Goal: Task Accomplishment & Management: Manage account settings

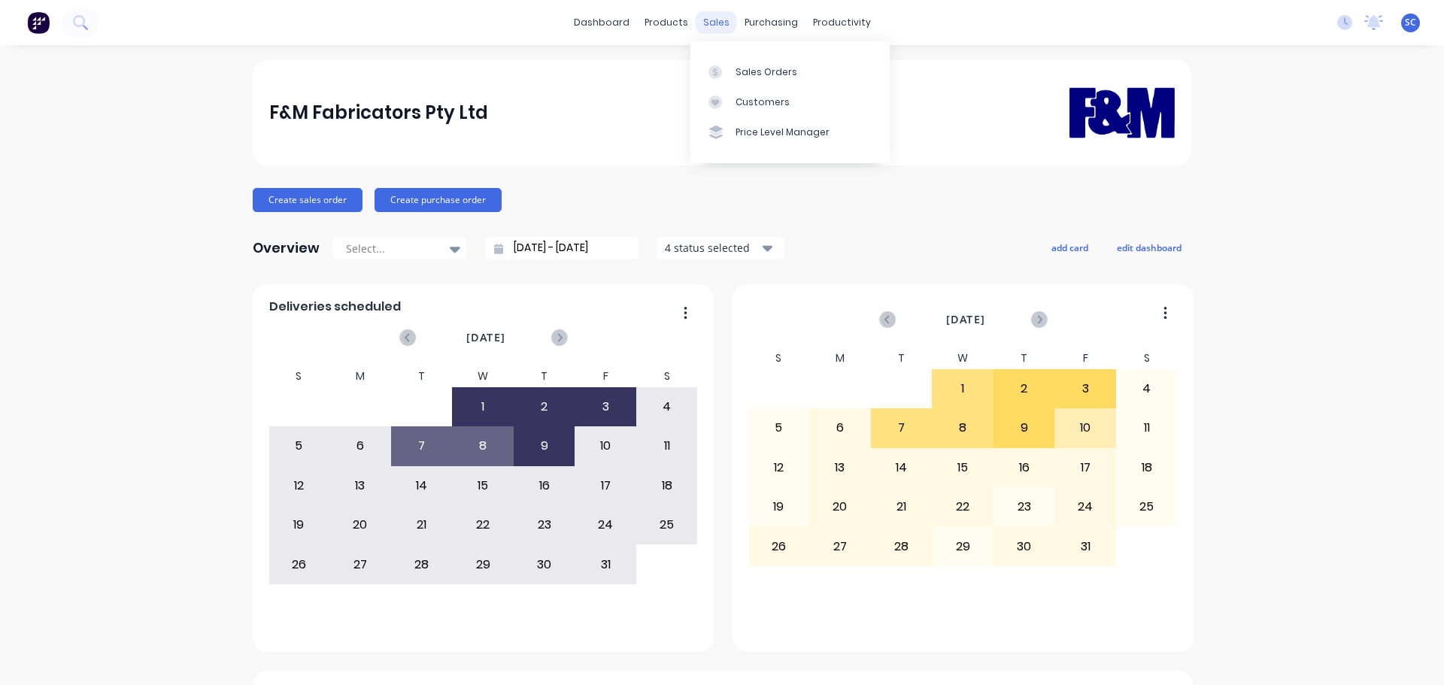
click at [712, 28] on div "sales" at bounding box center [715, 22] width 41 height 23
click at [744, 109] on link "Customers" at bounding box center [789, 102] width 199 height 30
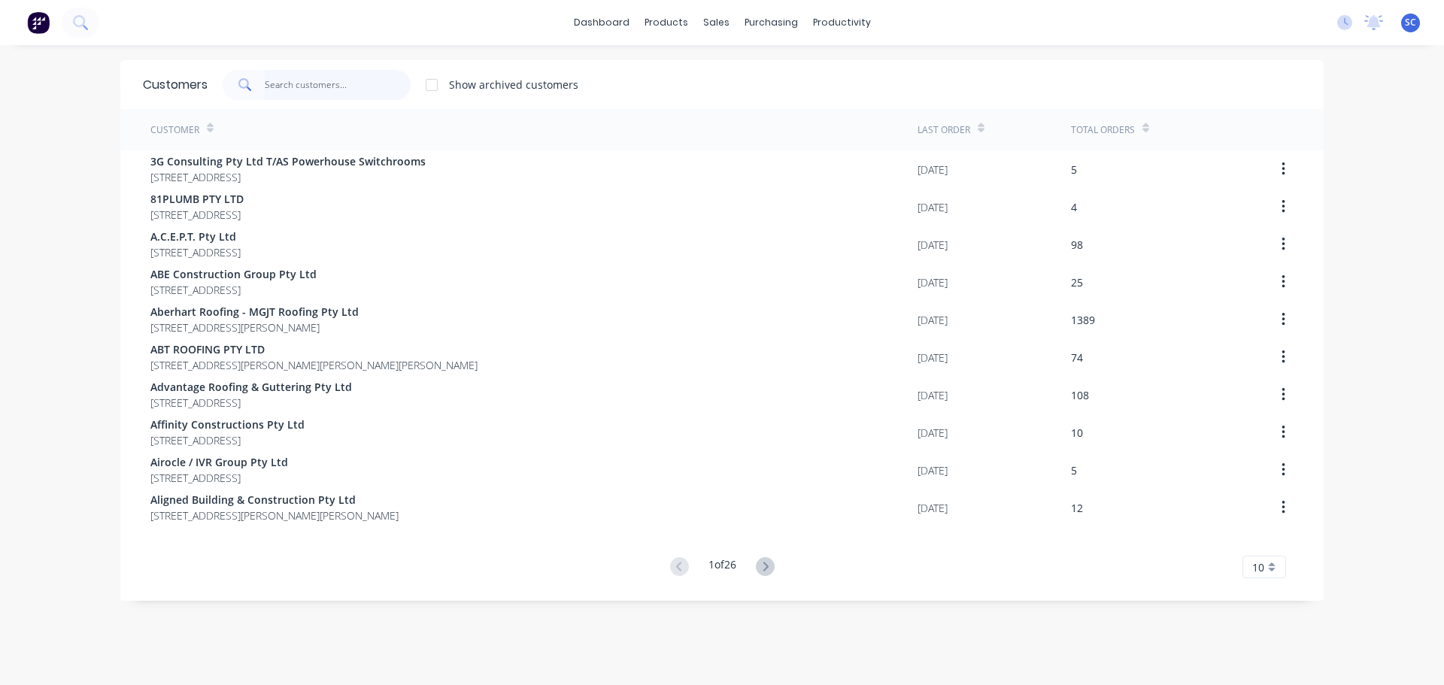
click at [291, 82] on input "text" at bounding box center [338, 85] width 147 height 30
type input "HAV"
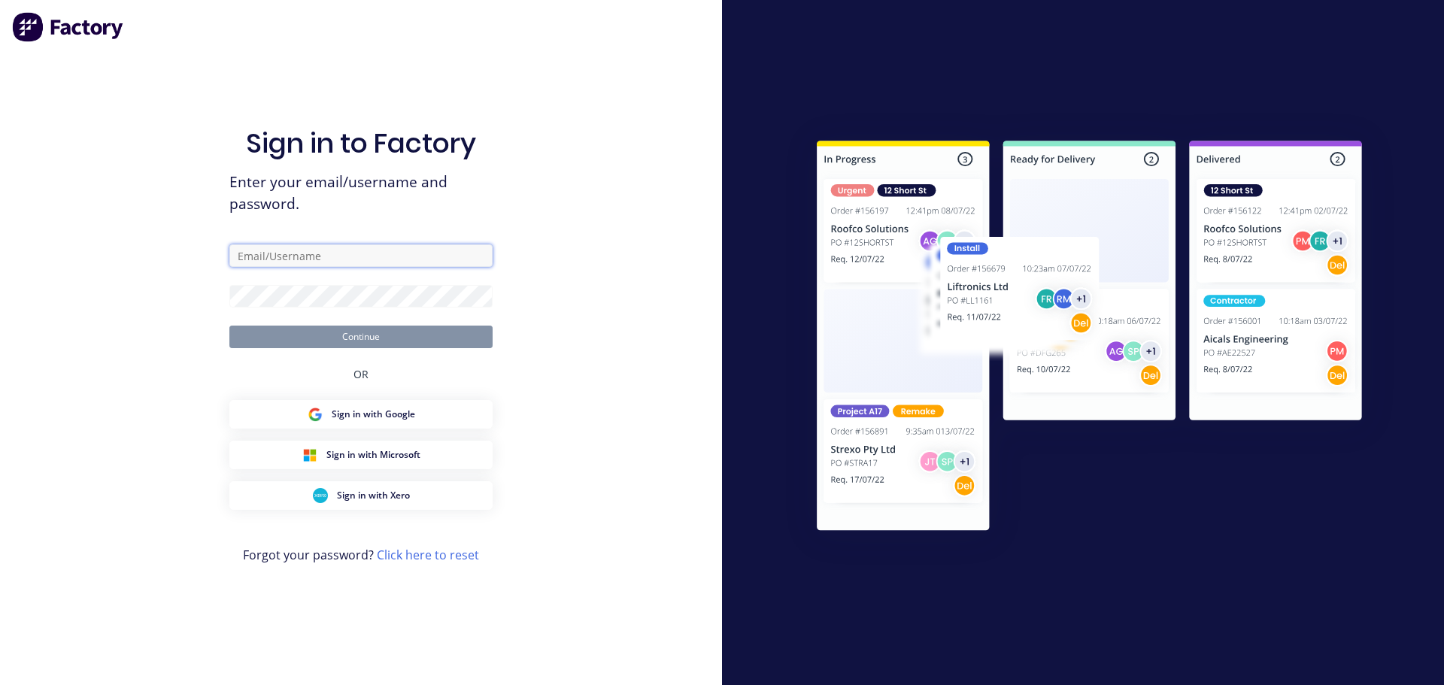
click at [267, 259] on input "text" at bounding box center [360, 255] width 263 height 23
type input "Stephen_Craven@fmfabricators.com.au"
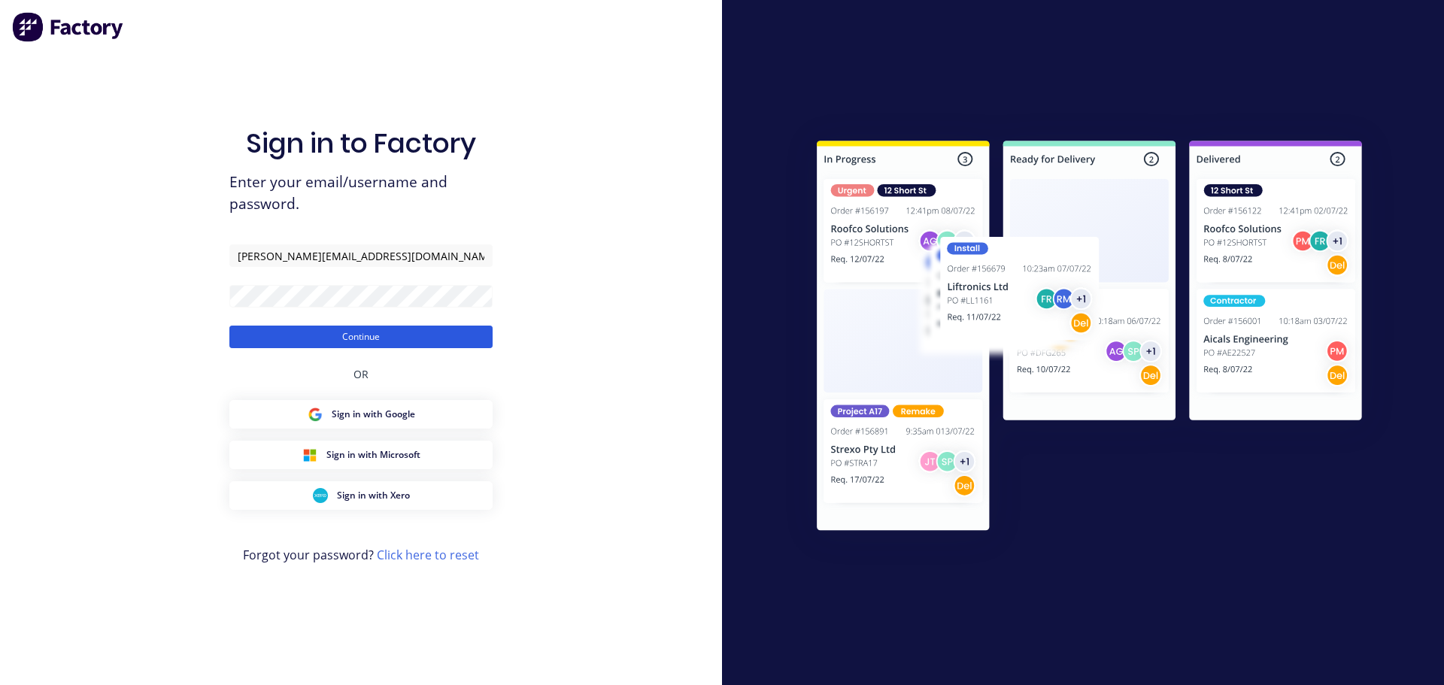
click at [298, 338] on button "Continue" at bounding box center [360, 337] width 263 height 23
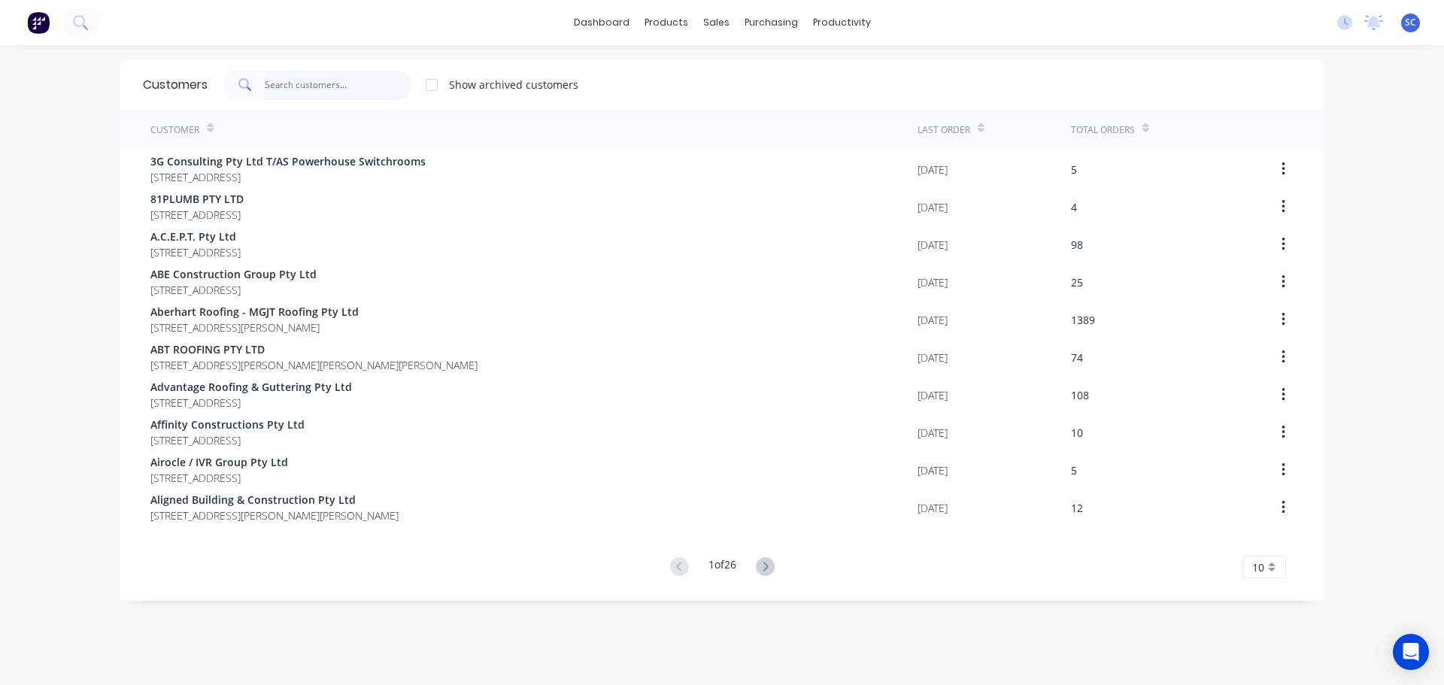
click at [291, 77] on input "text" at bounding box center [338, 85] width 147 height 30
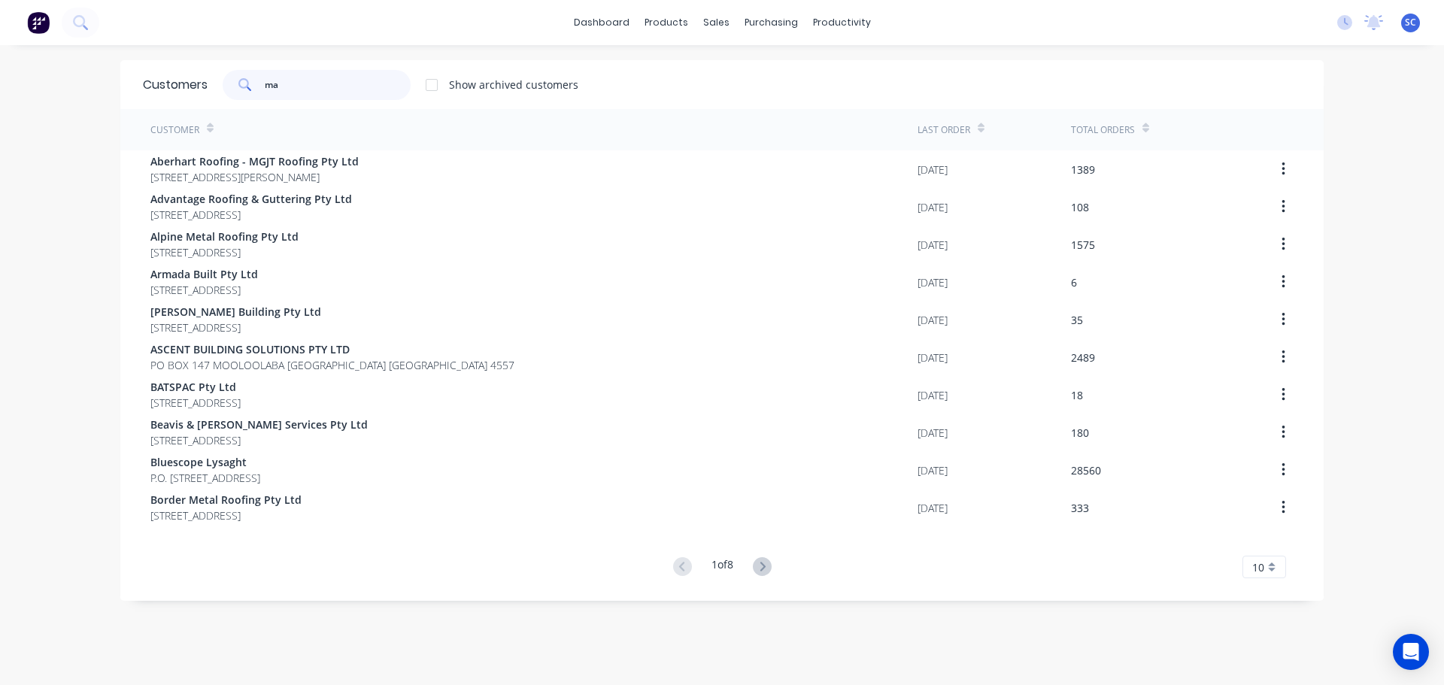
type input "m"
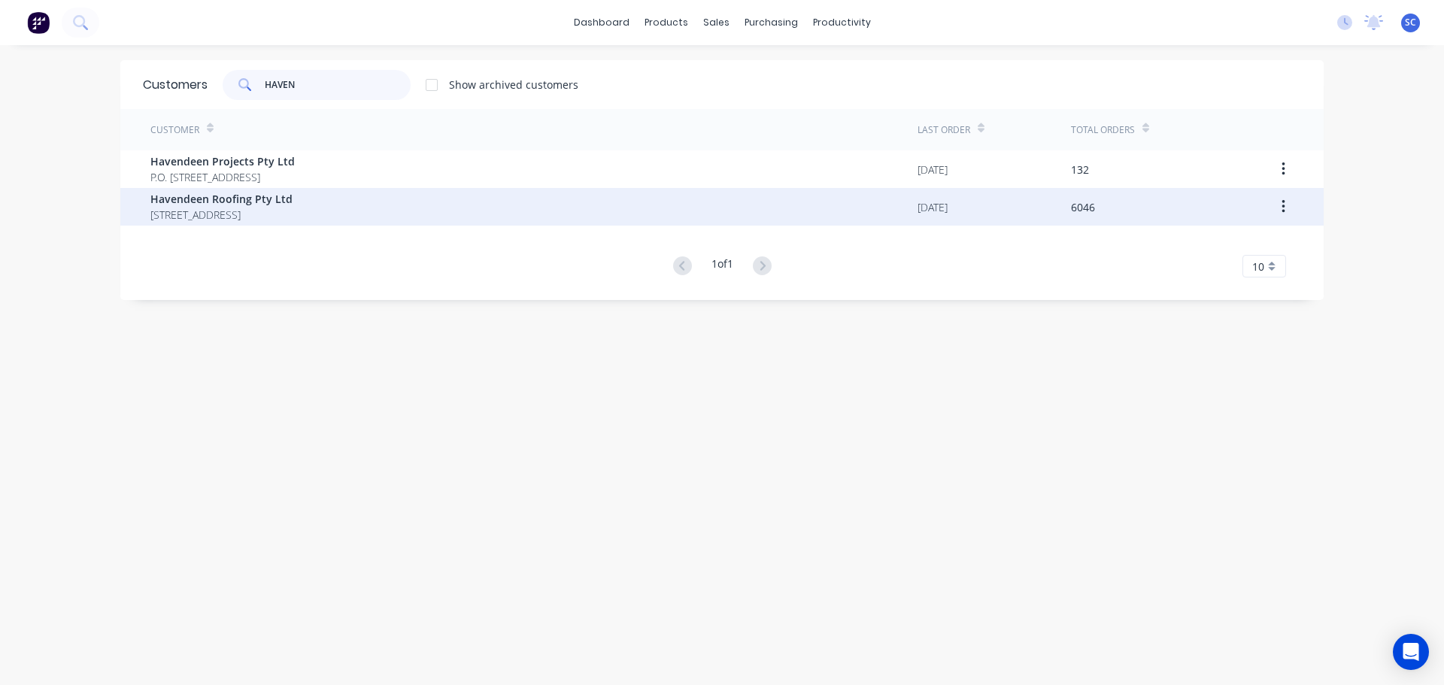
type input "HAVEN"
click at [246, 208] on span "PO BOX 7139 Southport Park Queensland Australia 4215" at bounding box center [221, 215] width 142 height 16
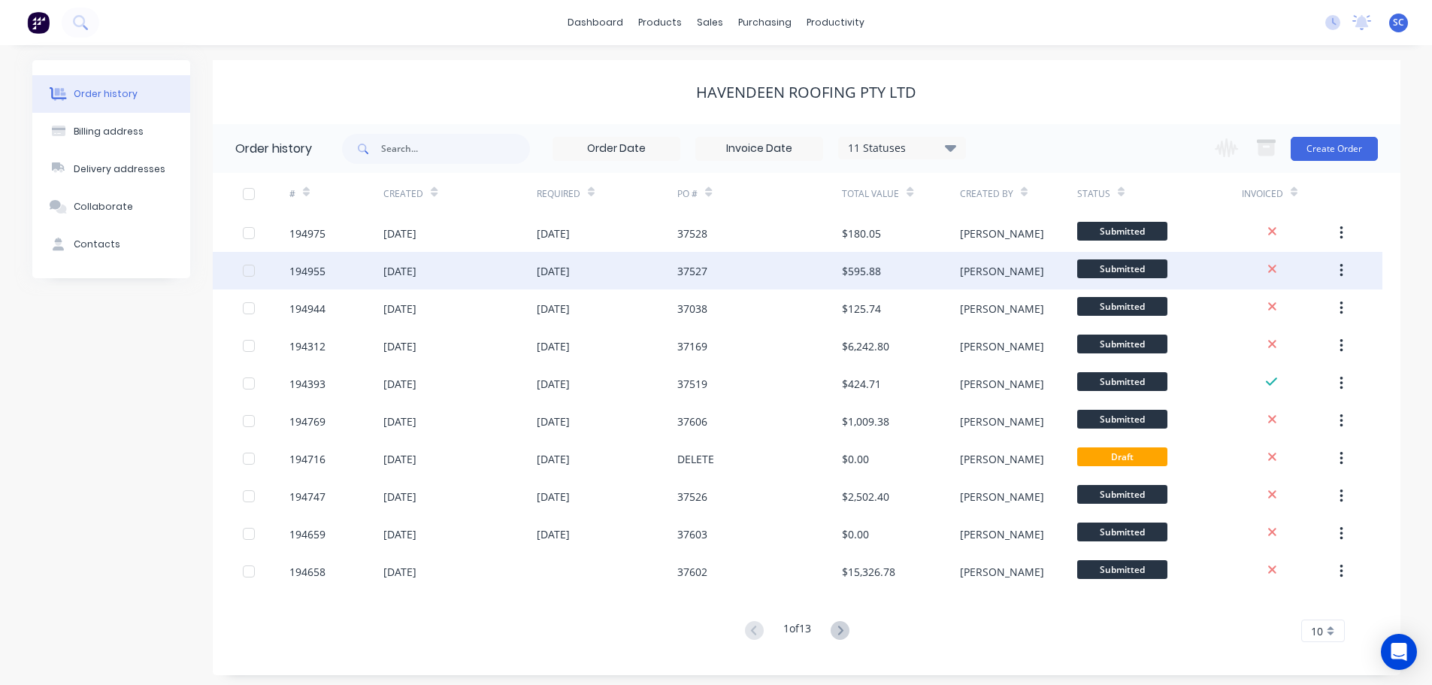
click at [463, 278] on div "08 Oct 2025" at bounding box center [459, 271] width 153 height 38
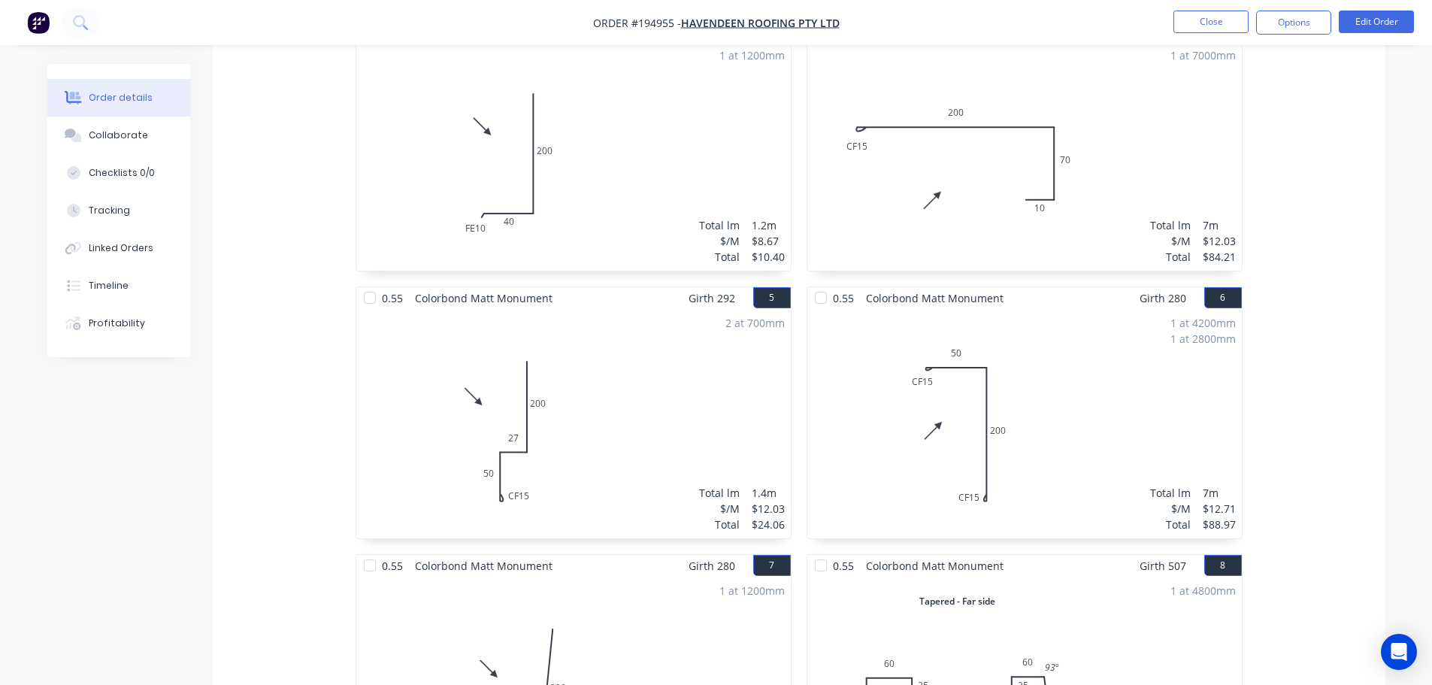
scroll to position [752, 0]
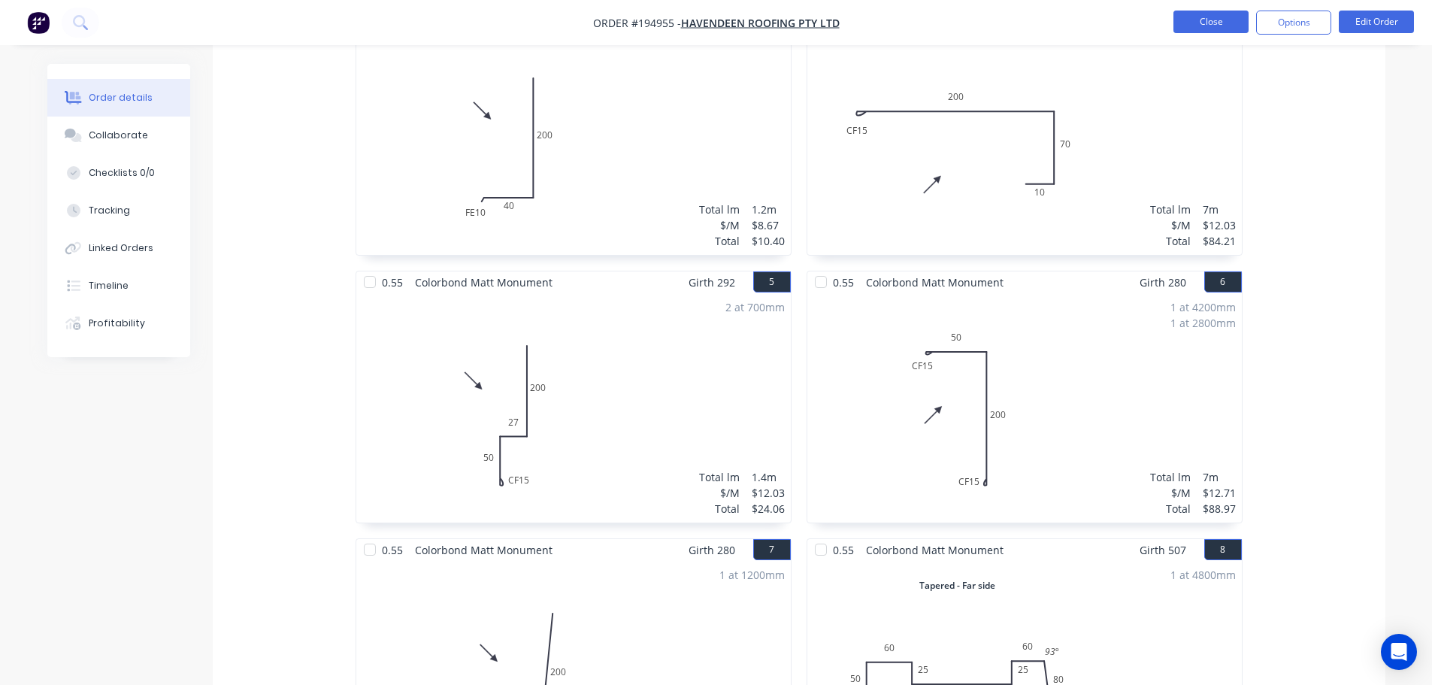
click at [1205, 22] on button "Close" at bounding box center [1211, 22] width 75 height 23
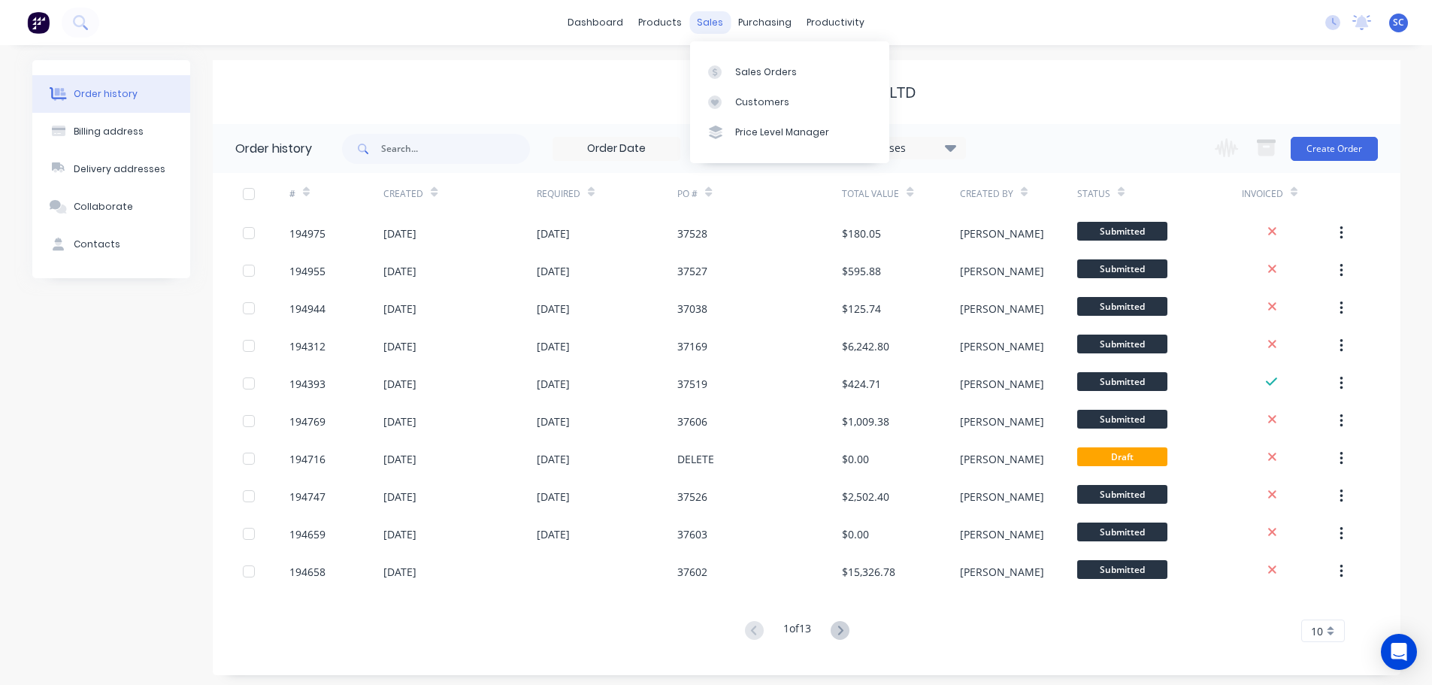
click at [708, 19] on div "sales" at bounding box center [709, 22] width 41 height 23
click at [768, 103] on div "Customers" at bounding box center [762, 102] width 54 height 14
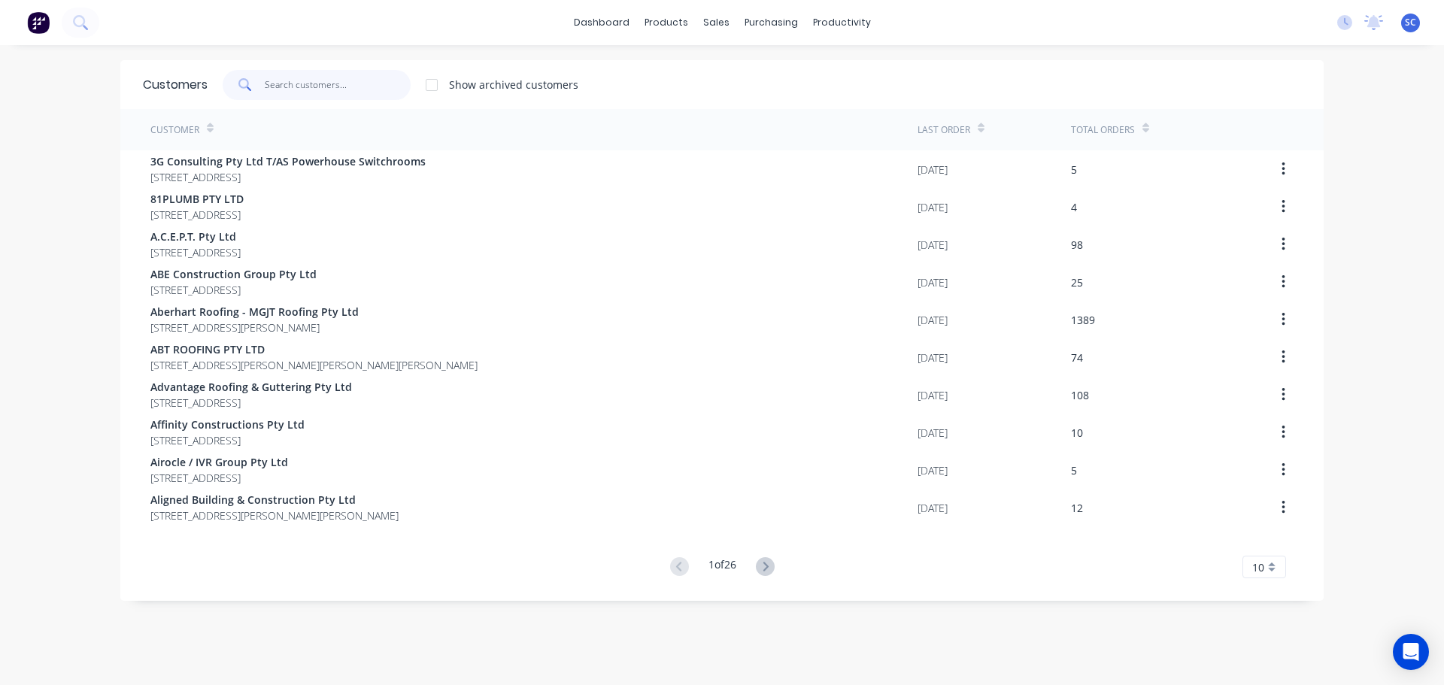
click at [314, 77] on input "text" at bounding box center [338, 85] width 147 height 30
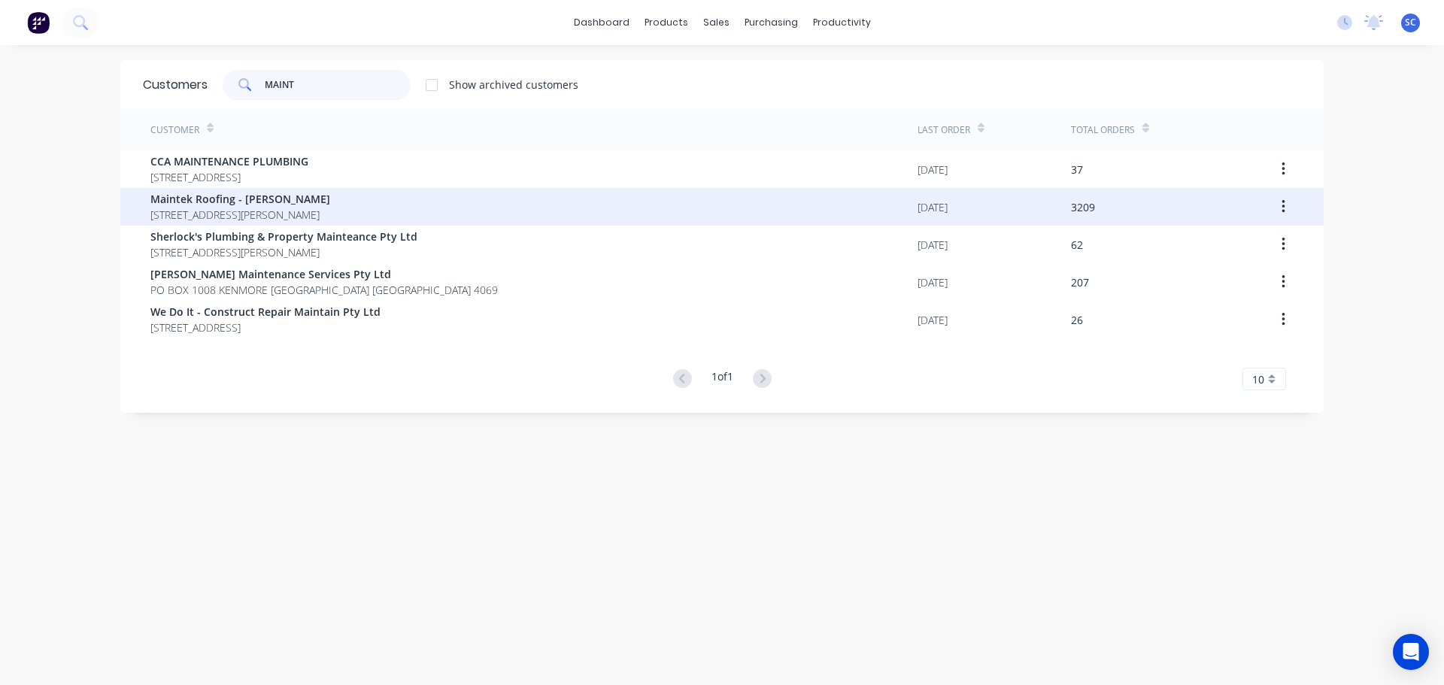
type input "MAINT"
click at [207, 199] on span "Maintek Roofing - Shaun Rahurahu" at bounding box center [240, 199] width 180 height 16
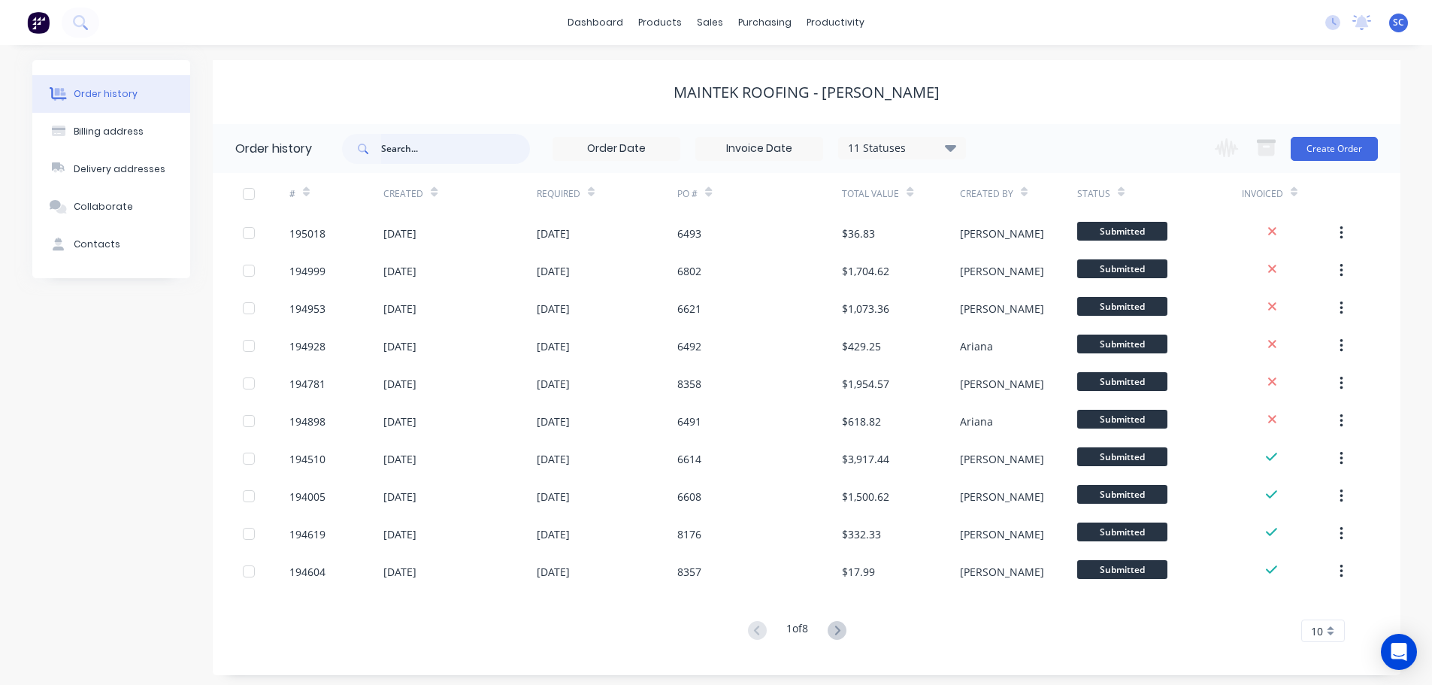
click at [423, 146] on input "text" at bounding box center [455, 149] width 149 height 30
type input "8358"
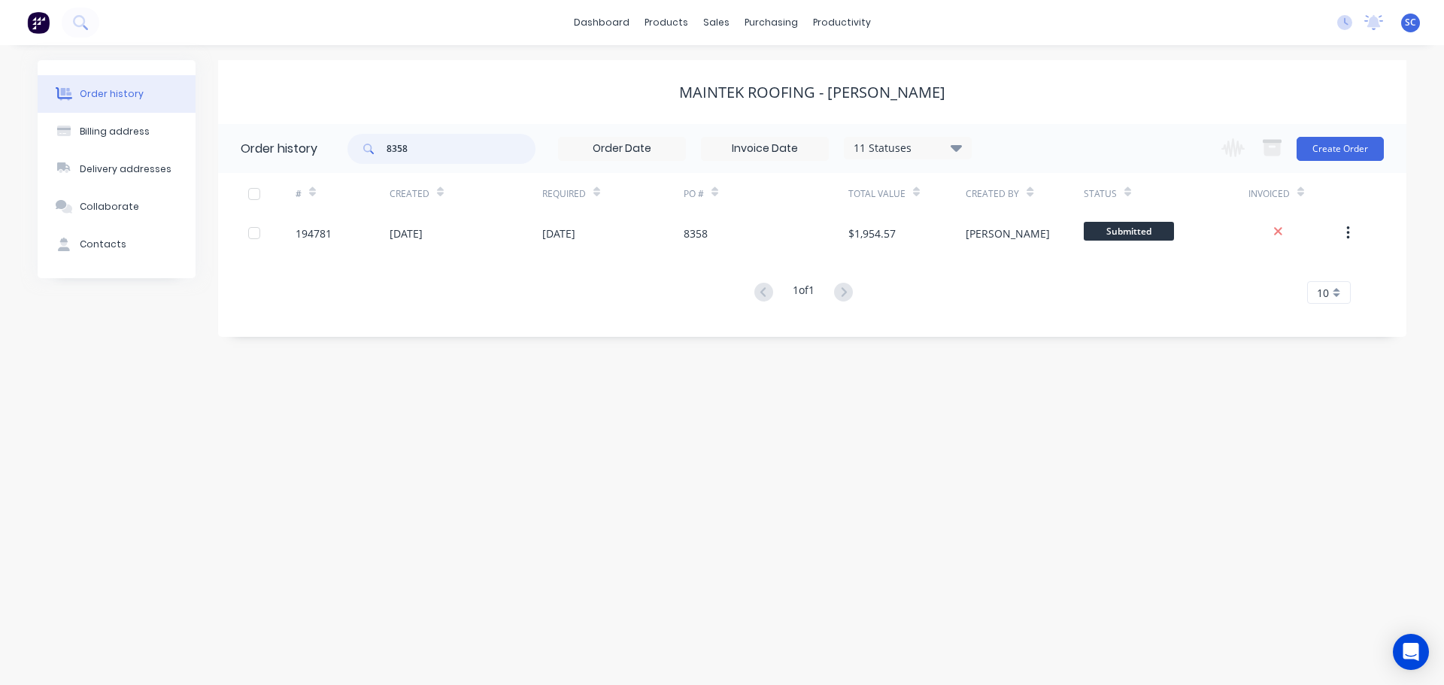
drag, startPoint x: 383, startPoint y: 157, endPoint x: 370, endPoint y: 159, distance: 13.0
click at [370, 159] on div "8358" at bounding box center [441, 149] width 188 height 30
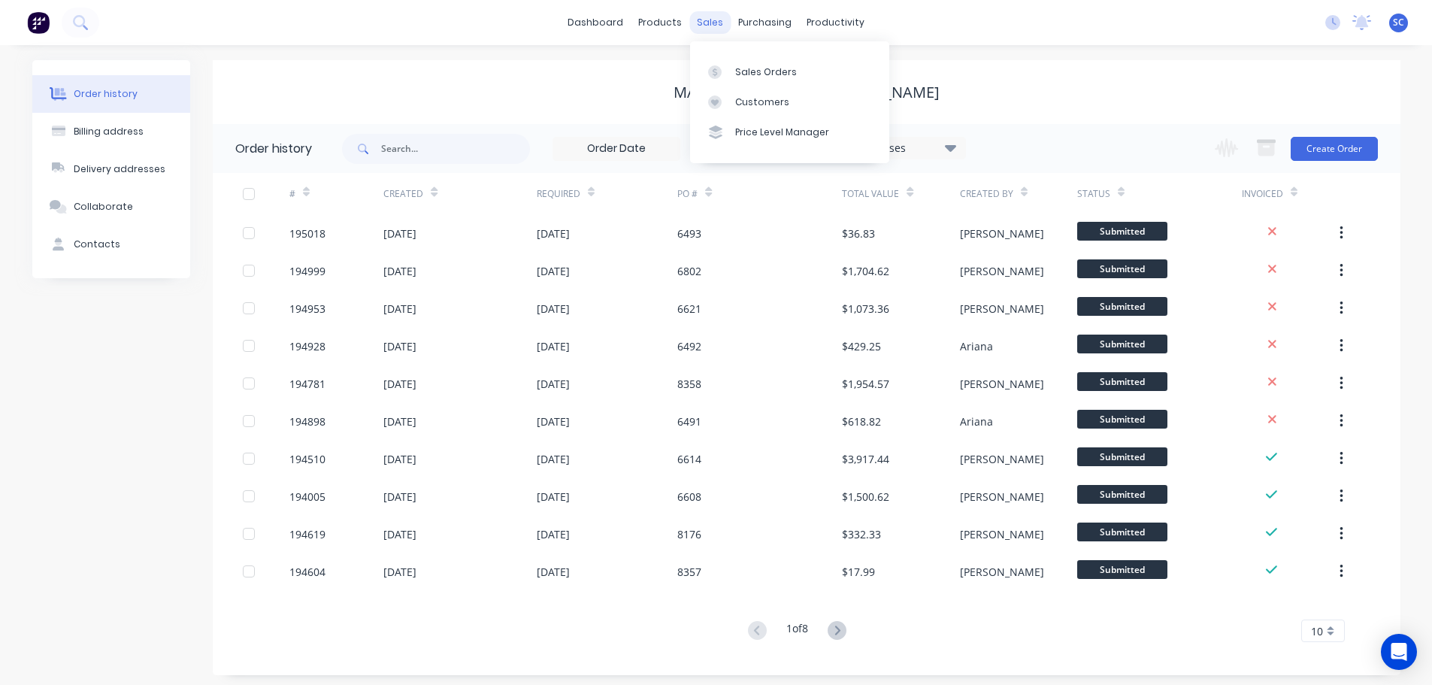
click at [715, 21] on div "sales" at bounding box center [709, 22] width 41 height 23
click at [758, 99] on div "Customers" at bounding box center [762, 102] width 54 height 14
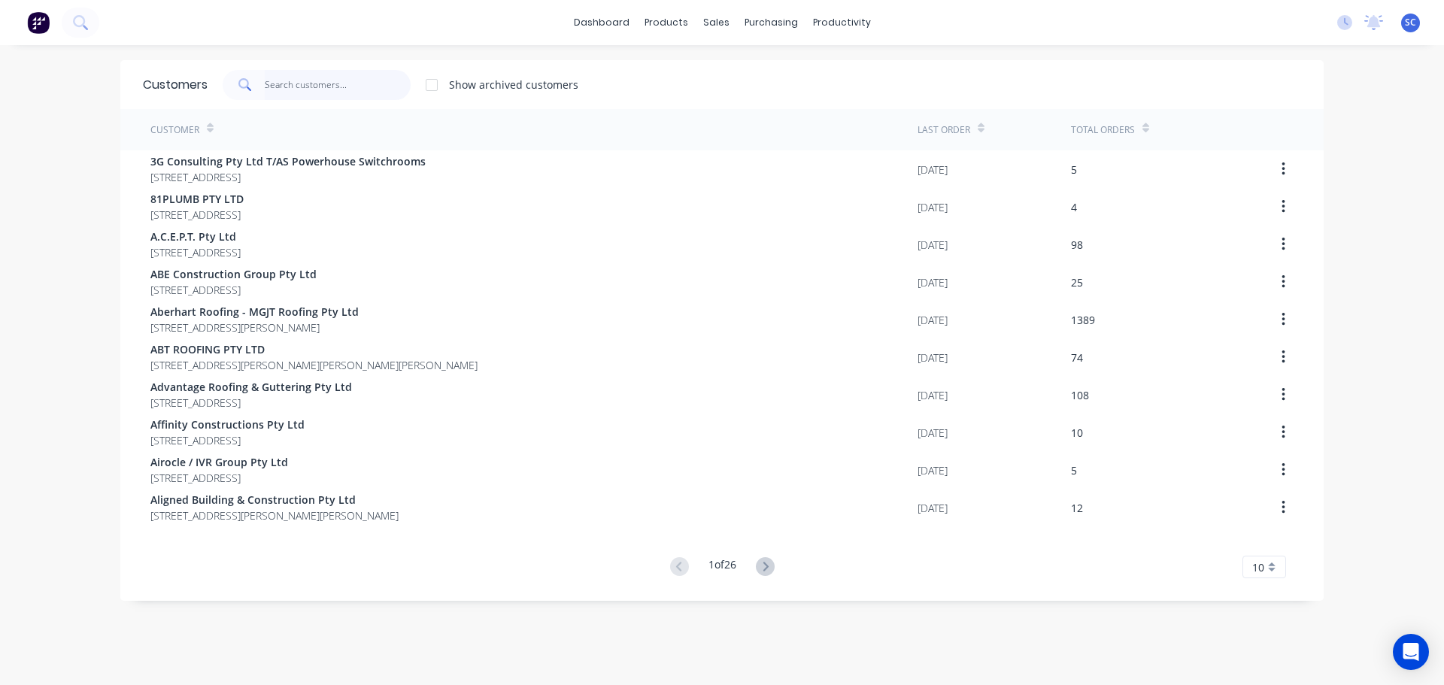
click at [338, 82] on input "text" at bounding box center [338, 85] width 147 height 30
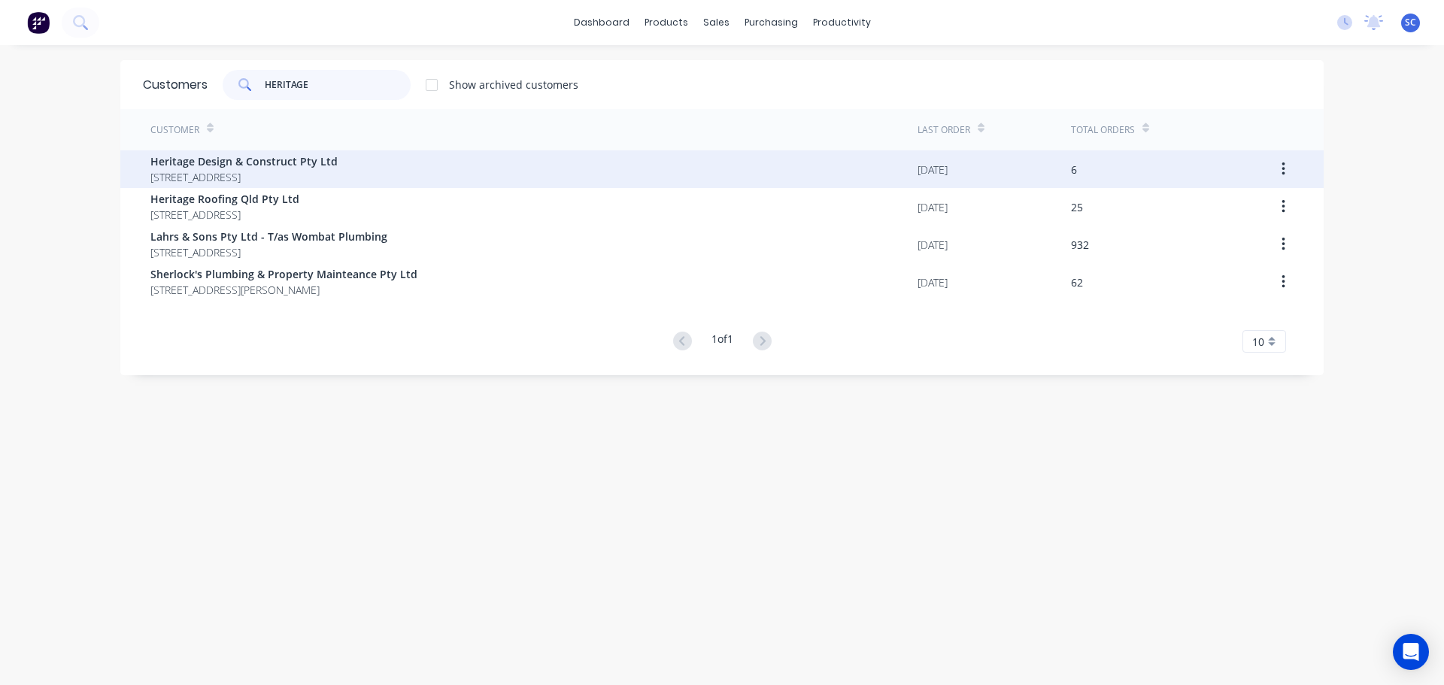
type input "HERITAGE"
click at [203, 186] on div "Heritage Design & Construct Pty Ltd 237 Leacroft Road BURBANK Queensland Austra…" at bounding box center [533, 169] width 767 height 38
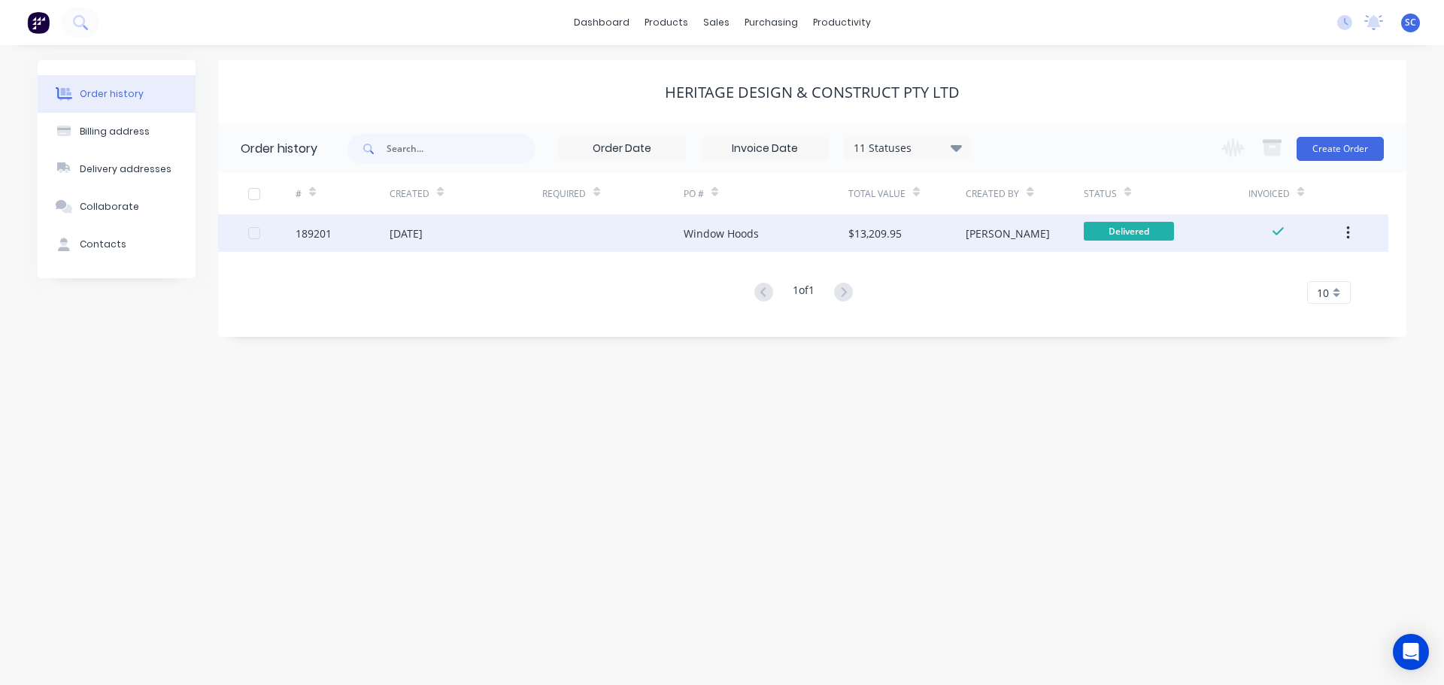
click at [344, 245] on div "189201" at bounding box center [342, 233] width 94 height 38
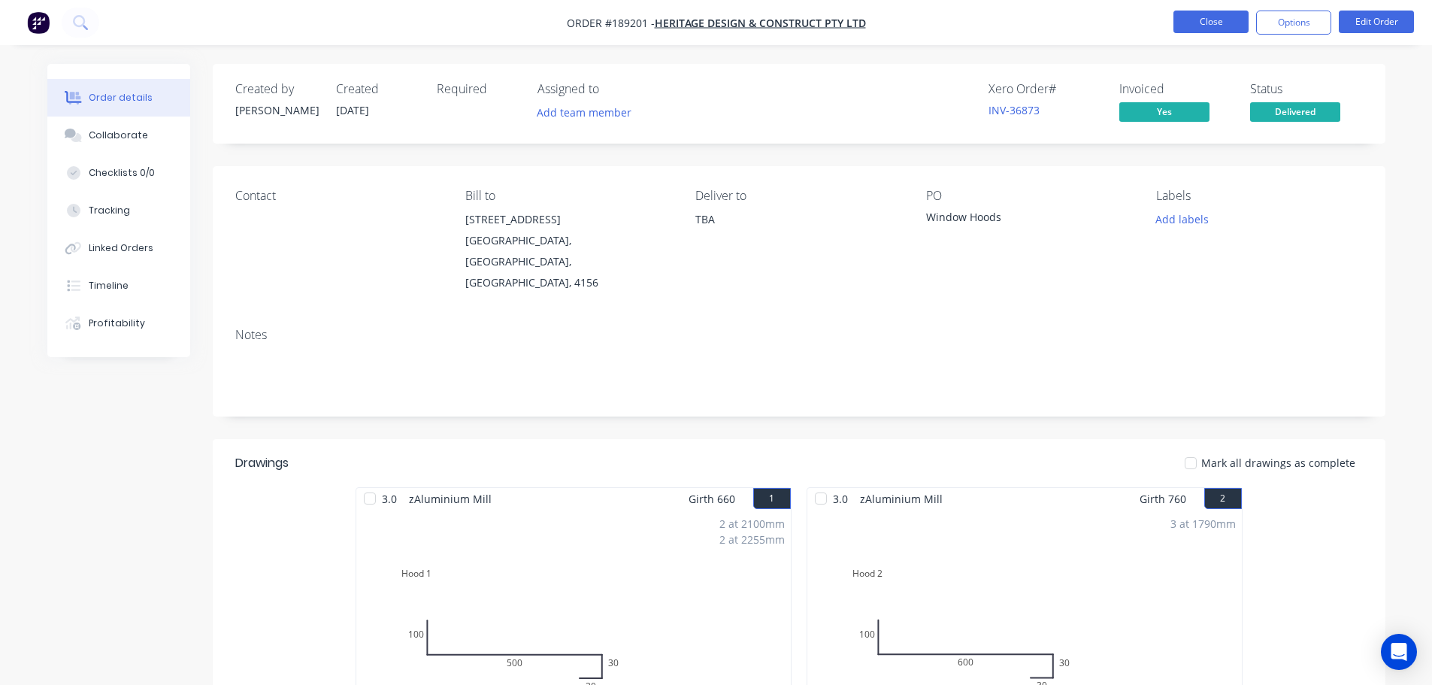
click at [1201, 19] on button "Close" at bounding box center [1211, 22] width 75 height 23
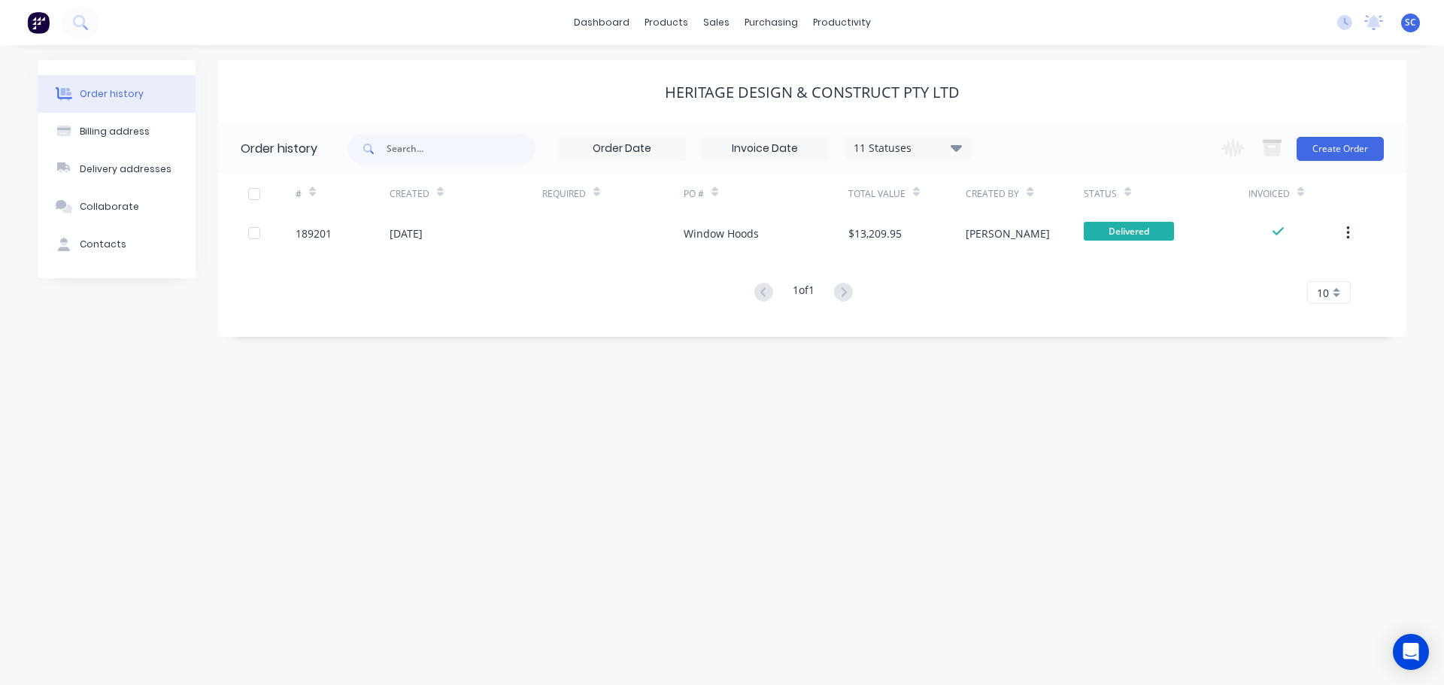
click at [964, 143] on div "11 Statuses" at bounding box center [907, 148] width 126 height 17
click at [1032, 351] on label at bounding box center [1032, 351] width 0 height 0
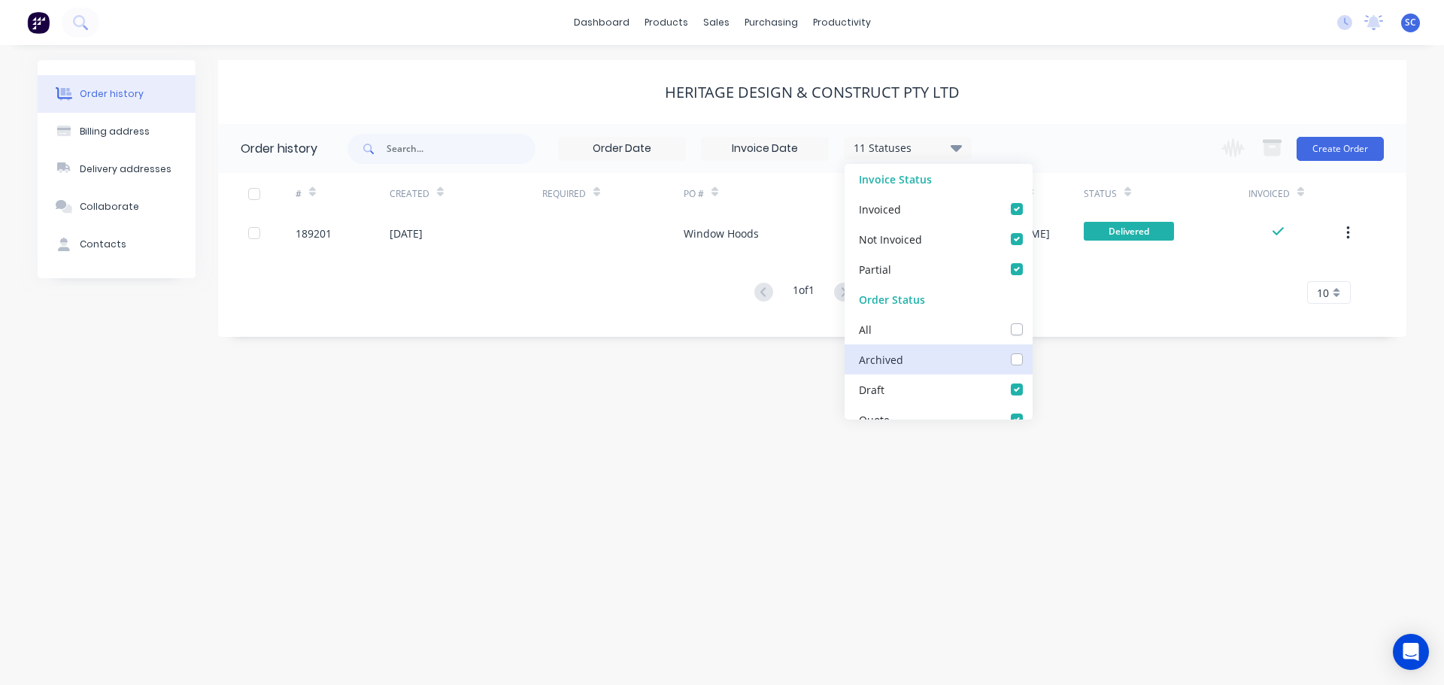
click at [1032, 359] on input "checkbox" at bounding box center [1038, 358] width 12 height 14
checkbox input "true"
click at [1019, 92] on div "Heritage Design & Construct Pty Ltd" at bounding box center [812, 92] width 1188 height 18
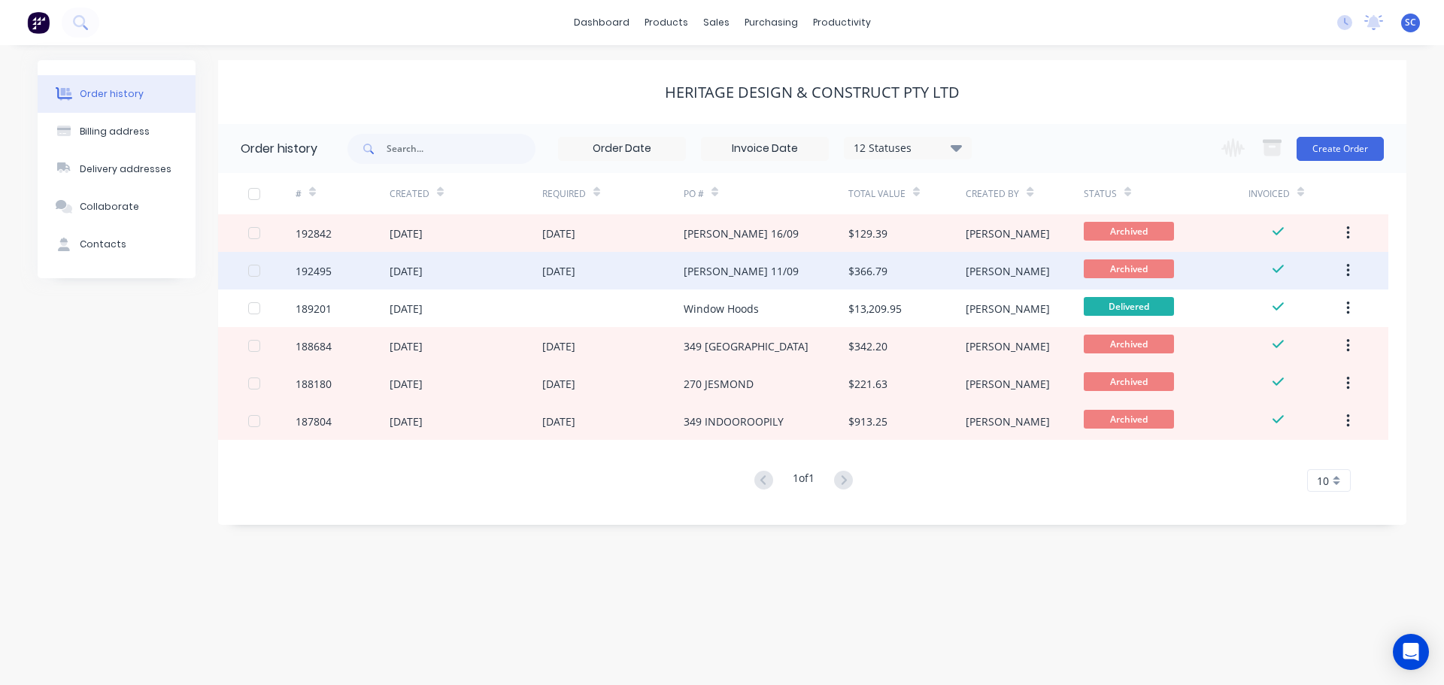
click at [549, 274] on div "12 Sep 2025" at bounding box center [558, 271] width 33 height 16
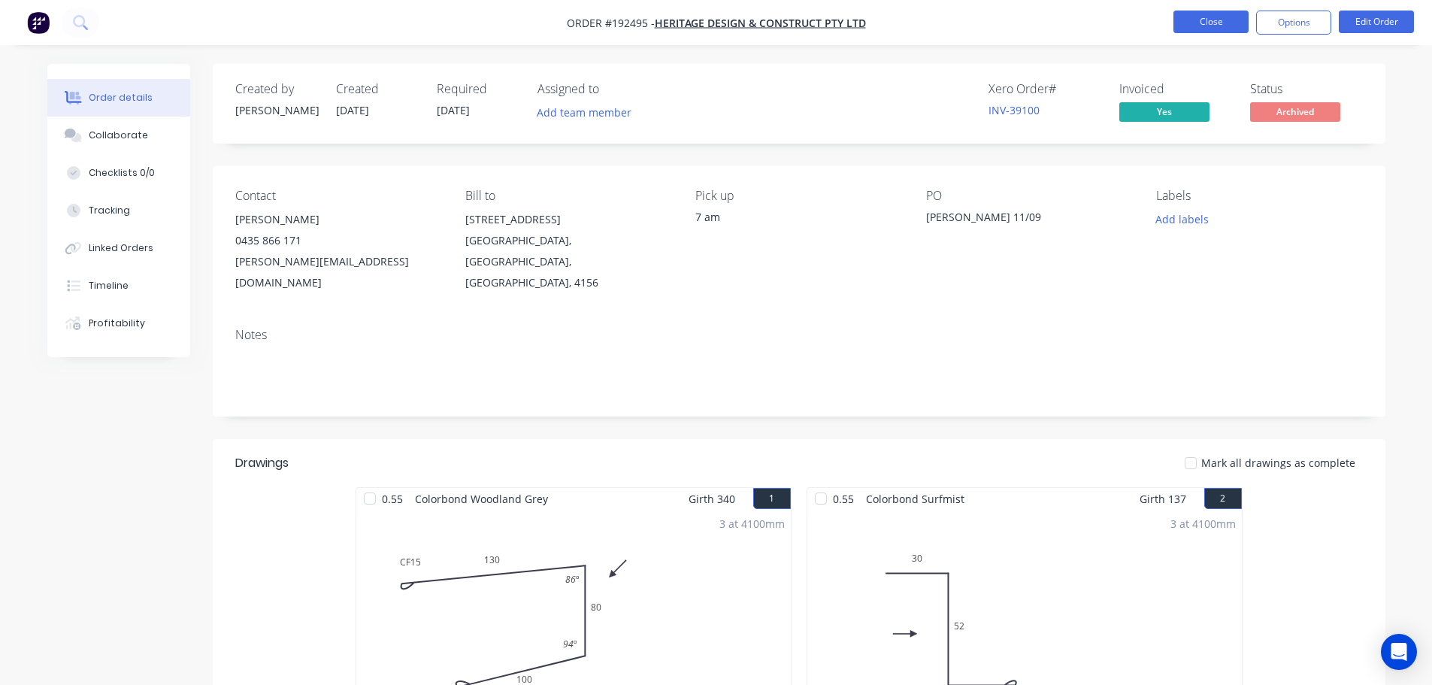
click at [1221, 21] on button "Close" at bounding box center [1211, 22] width 75 height 23
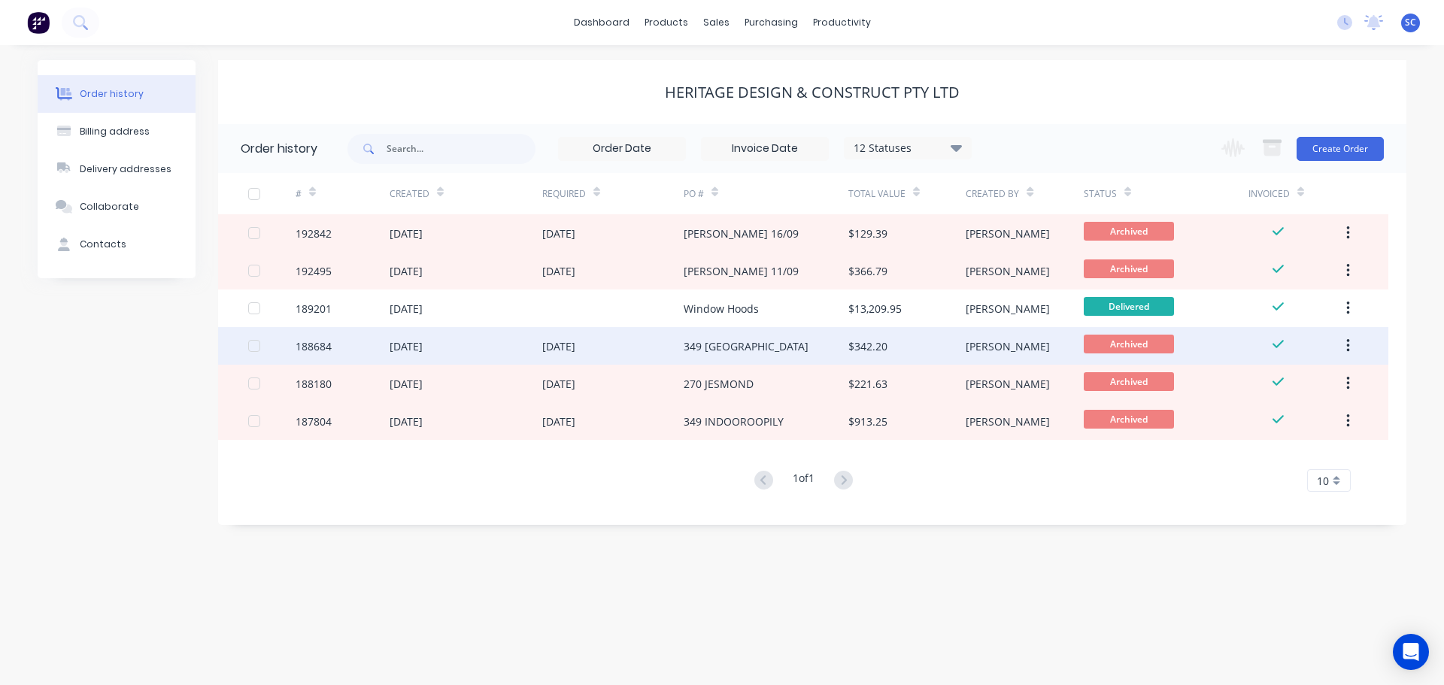
click at [665, 346] on div "04 Aug 2025" at bounding box center [612, 346] width 141 height 38
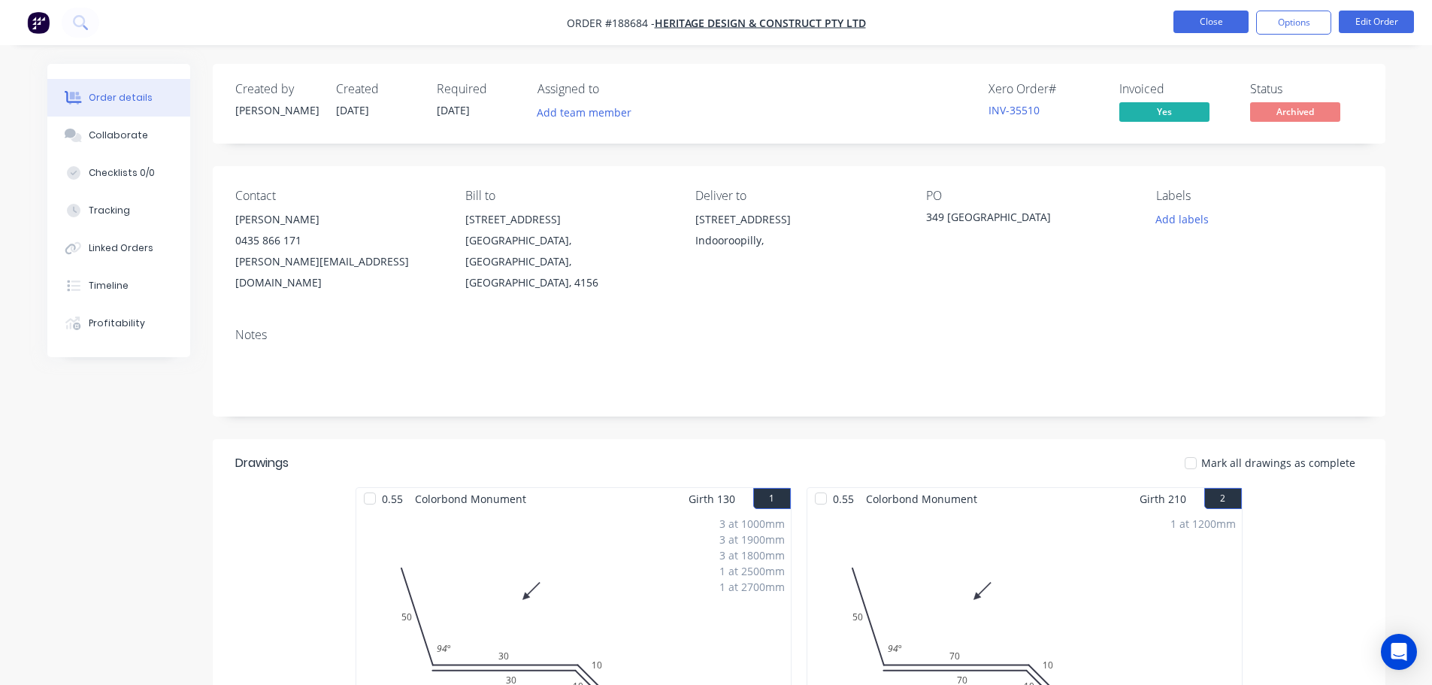
click at [1215, 14] on button "Close" at bounding box center [1211, 22] width 75 height 23
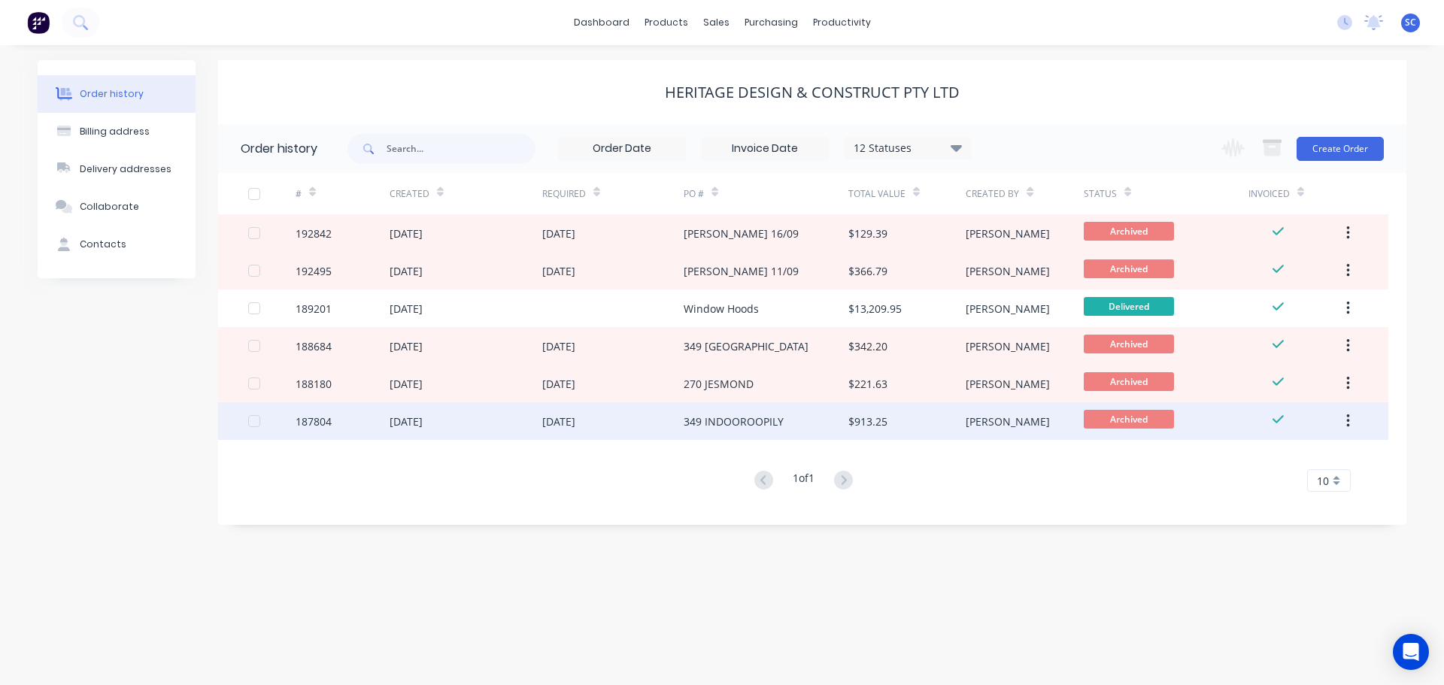
click at [660, 426] on div "25 Jul 2025" at bounding box center [612, 421] width 141 height 38
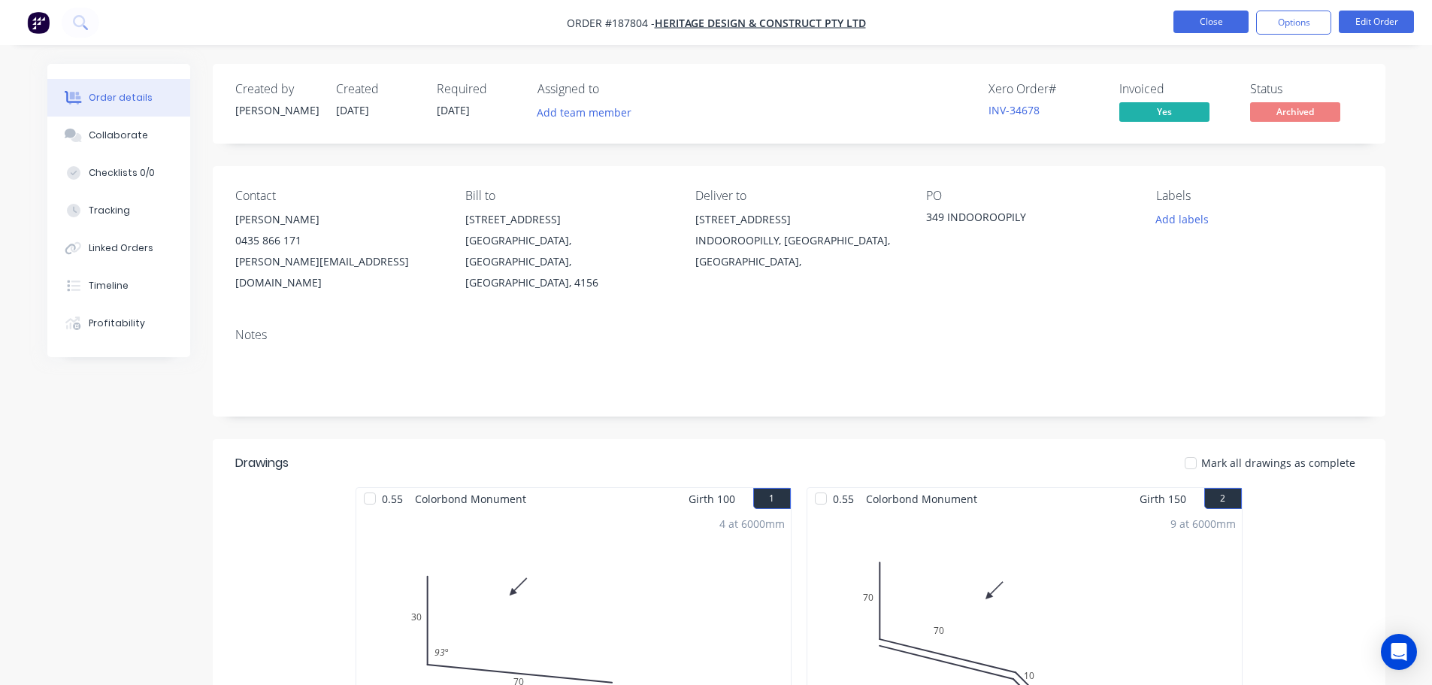
click at [1220, 16] on button "Close" at bounding box center [1211, 22] width 75 height 23
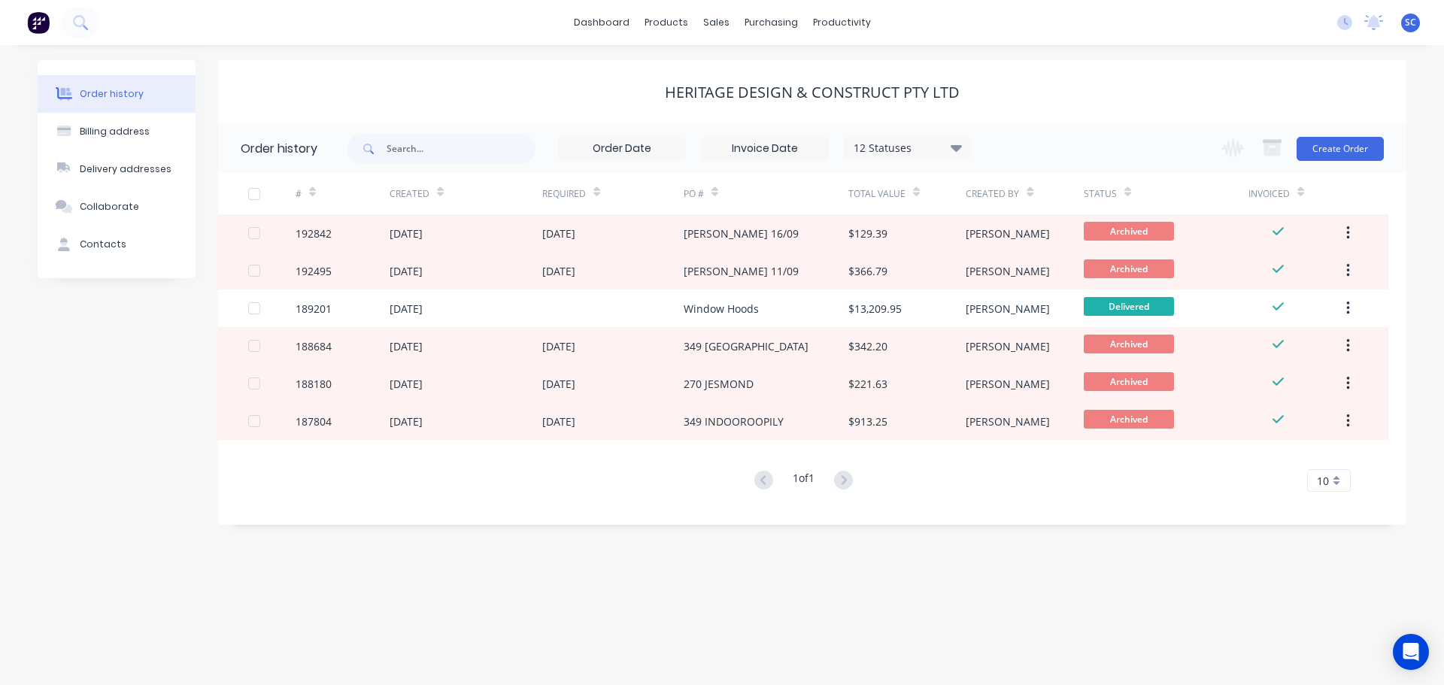
click at [492, 81] on div "Heritage Design & Construct Pty Ltd" at bounding box center [812, 92] width 1188 height 64
click at [720, 27] on div "sales" at bounding box center [715, 22] width 41 height 23
click at [777, 107] on div "Customers" at bounding box center [768, 102] width 54 height 14
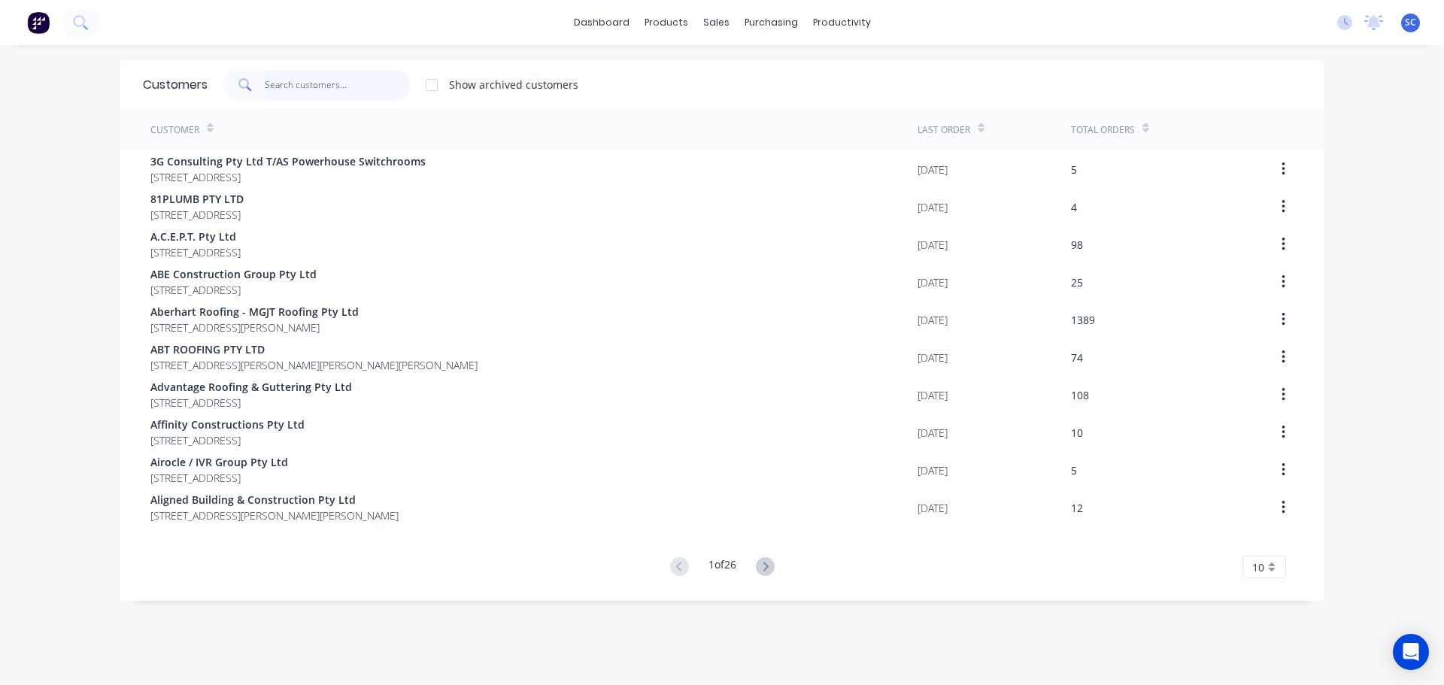
click at [270, 84] on input "text" at bounding box center [338, 85] width 147 height 30
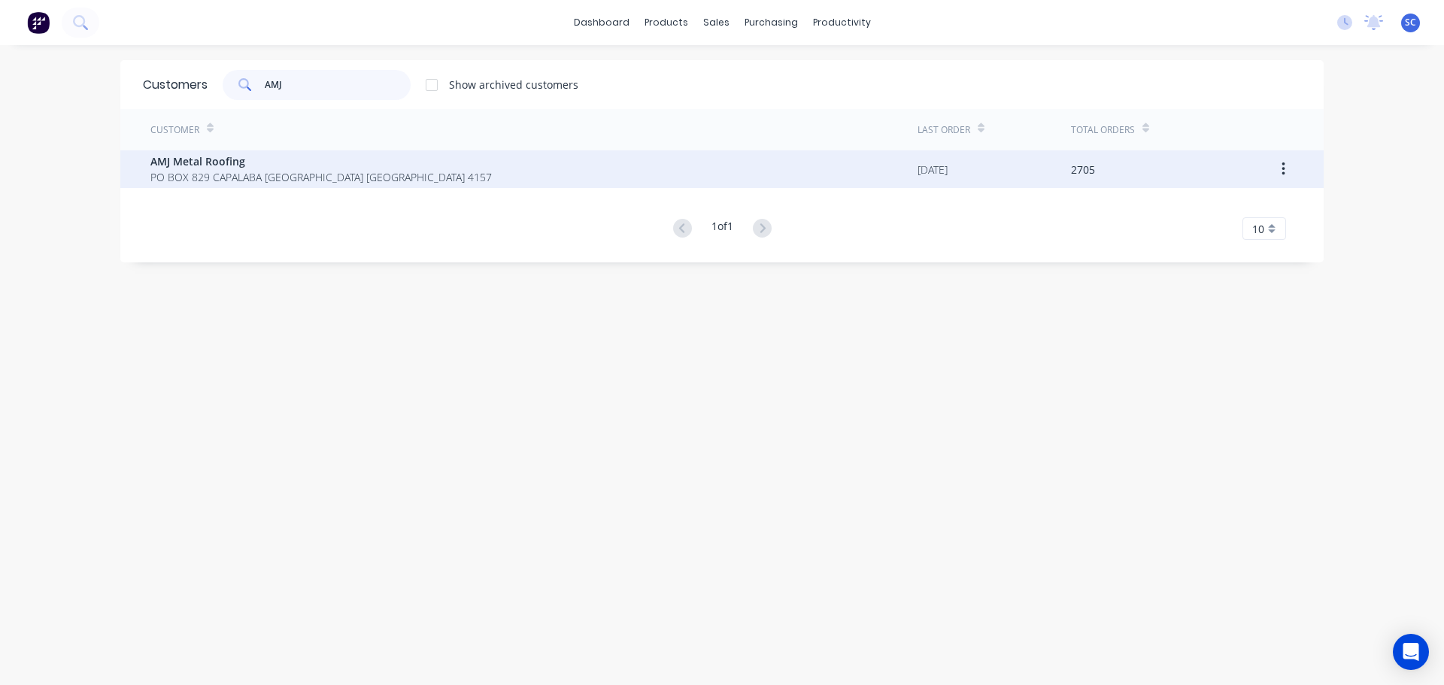
type input "AMJ"
click at [182, 174] on span "PO BOX 829 CAPALABA Queensland Australia 4157" at bounding box center [320, 177] width 341 height 16
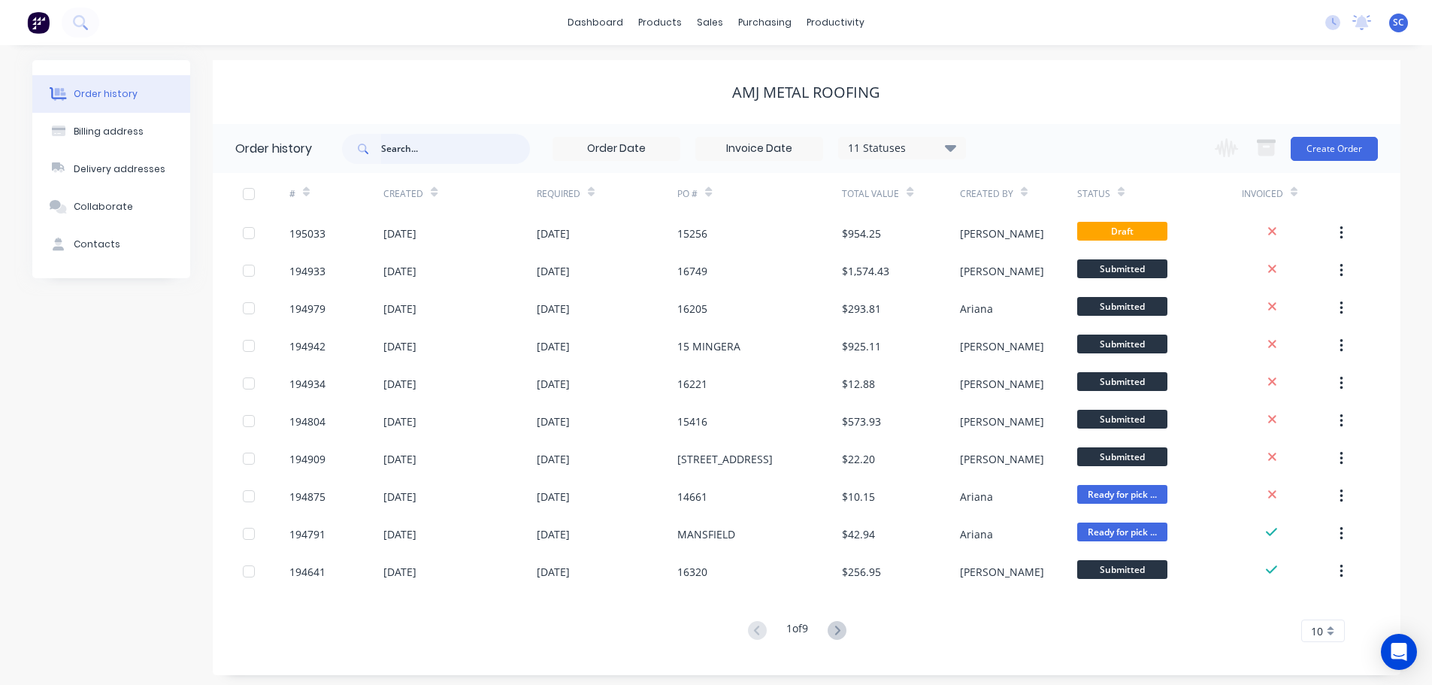
click at [387, 150] on input "text" at bounding box center [455, 149] width 149 height 30
type input "15256"
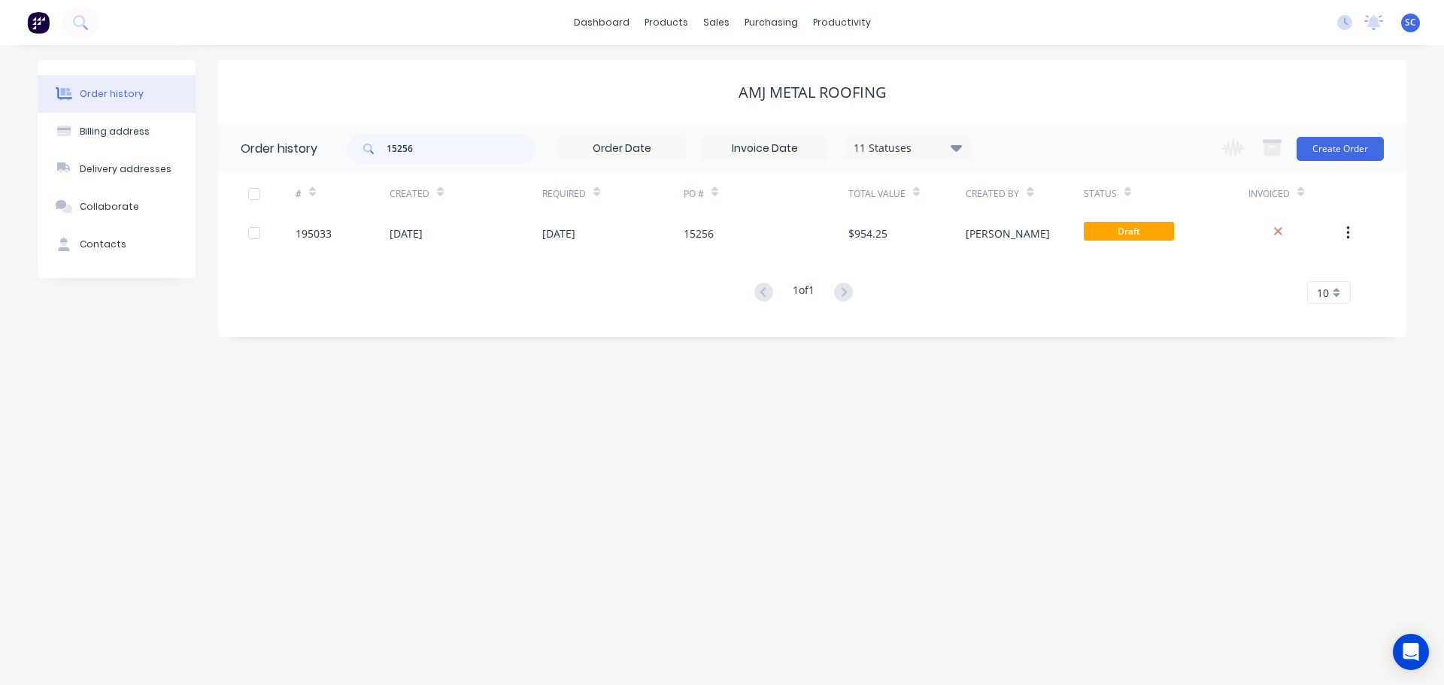
click at [959, 149] on icon at bounding box center [955, 147] width 11 height 7
click at [1032, 351] on label at bounding box center [1032, 351] width 0 height 0
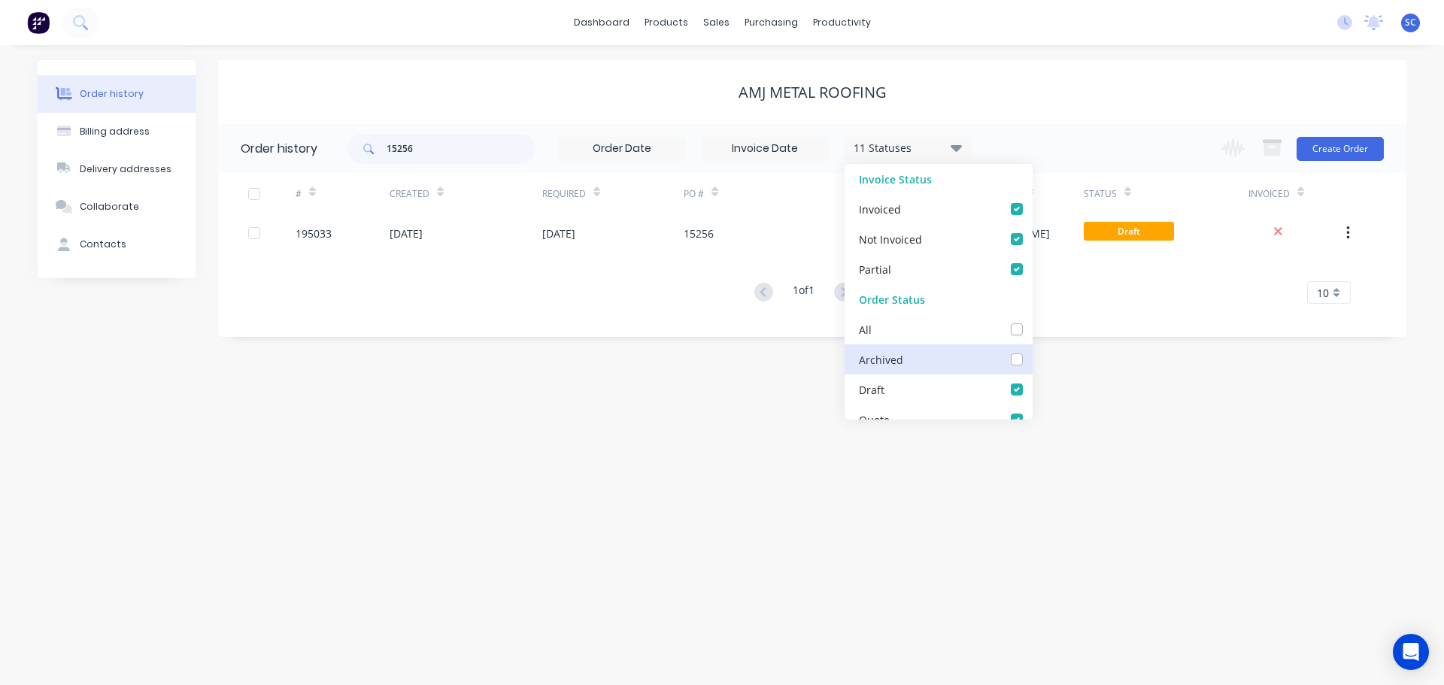
click at [1032, 362] on input "checkbox" at bounding box center [1038, 358] width 12 height 14
checkbox input "true"
click at [1055, 91] on div "AMJ Metal Roofing" at bounding box center [812, 92] width 1188 height 18
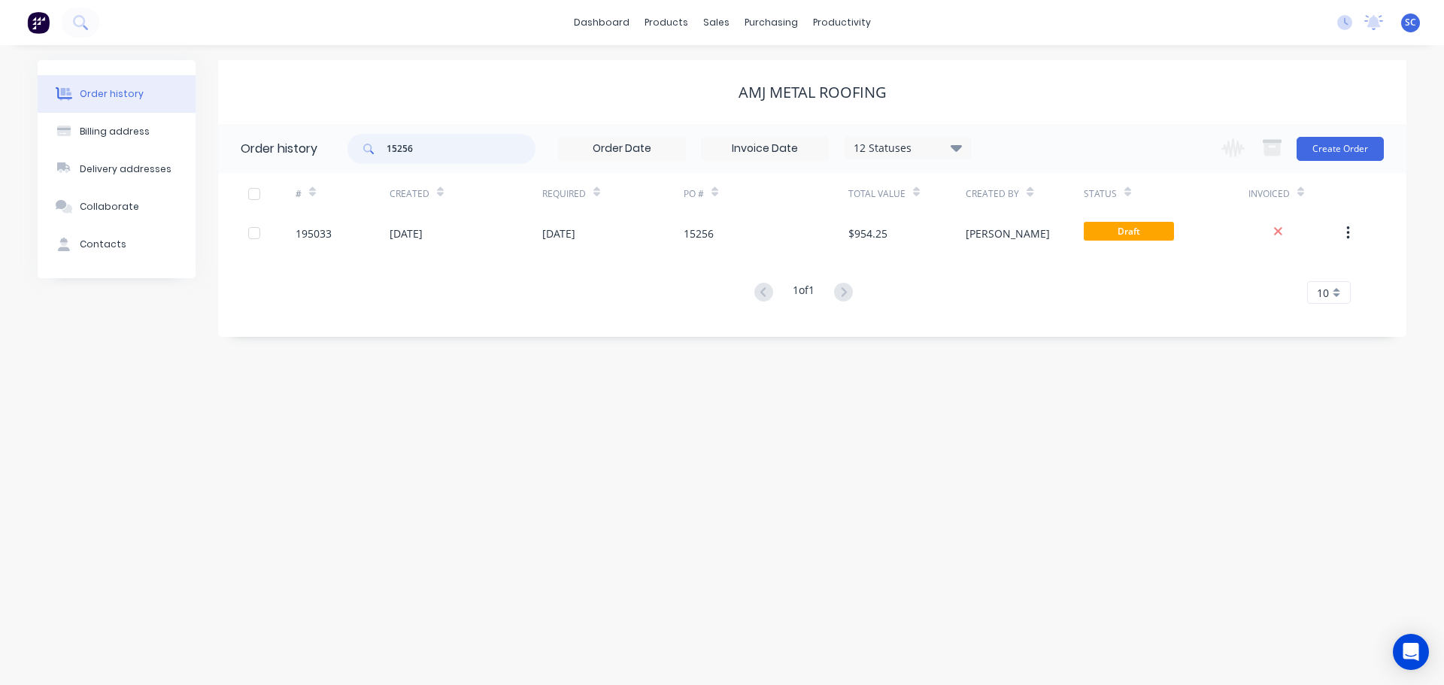
click at [355, 152] on div "15256" at bounding box center [441, 149] width 188 height 30
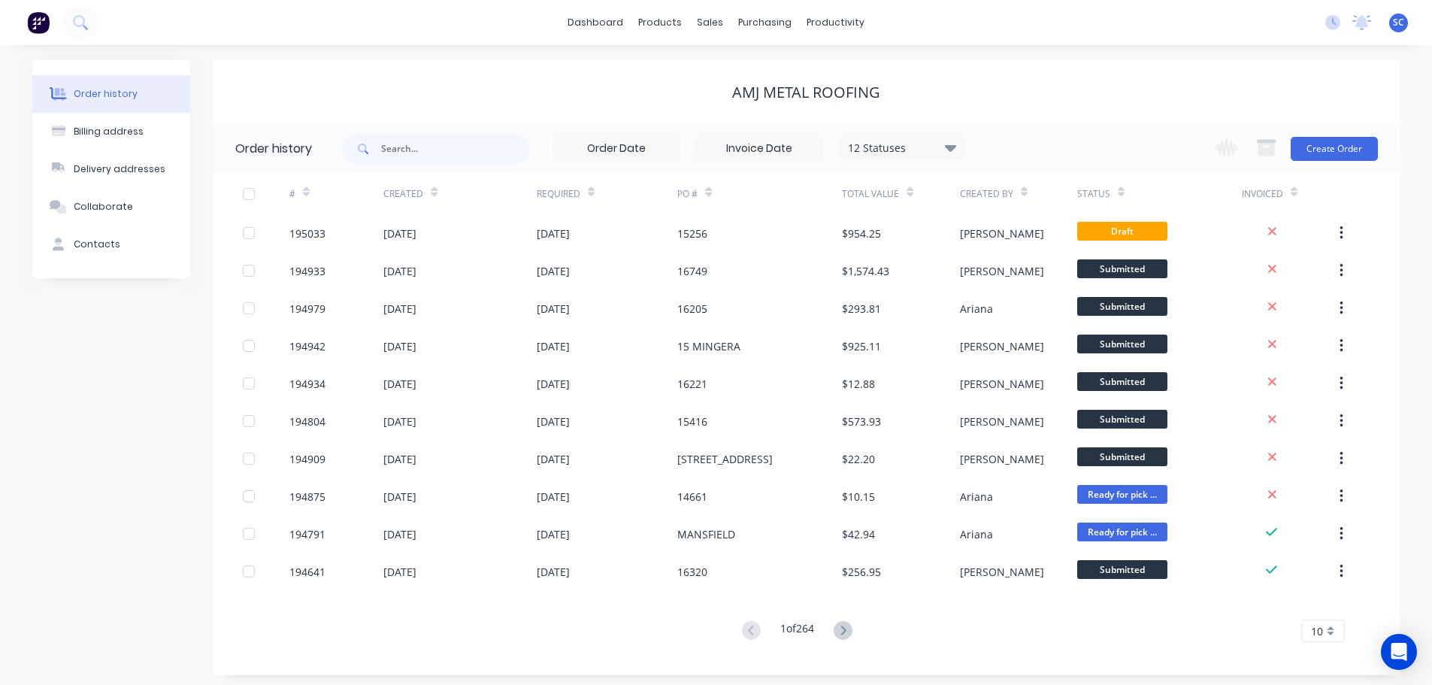
click at [1079, 15] on div "dashboard products sales purchasing productivity dashboard products Product Cat…" at bounding box center [716, 22] width 1432 height 45
click at [711, 18] on div "sales" at bounding box center [709, 22] width 41 height 23
click at [754, 103] on div "Customers" at bounding box center [762, 102] width 54 height 14
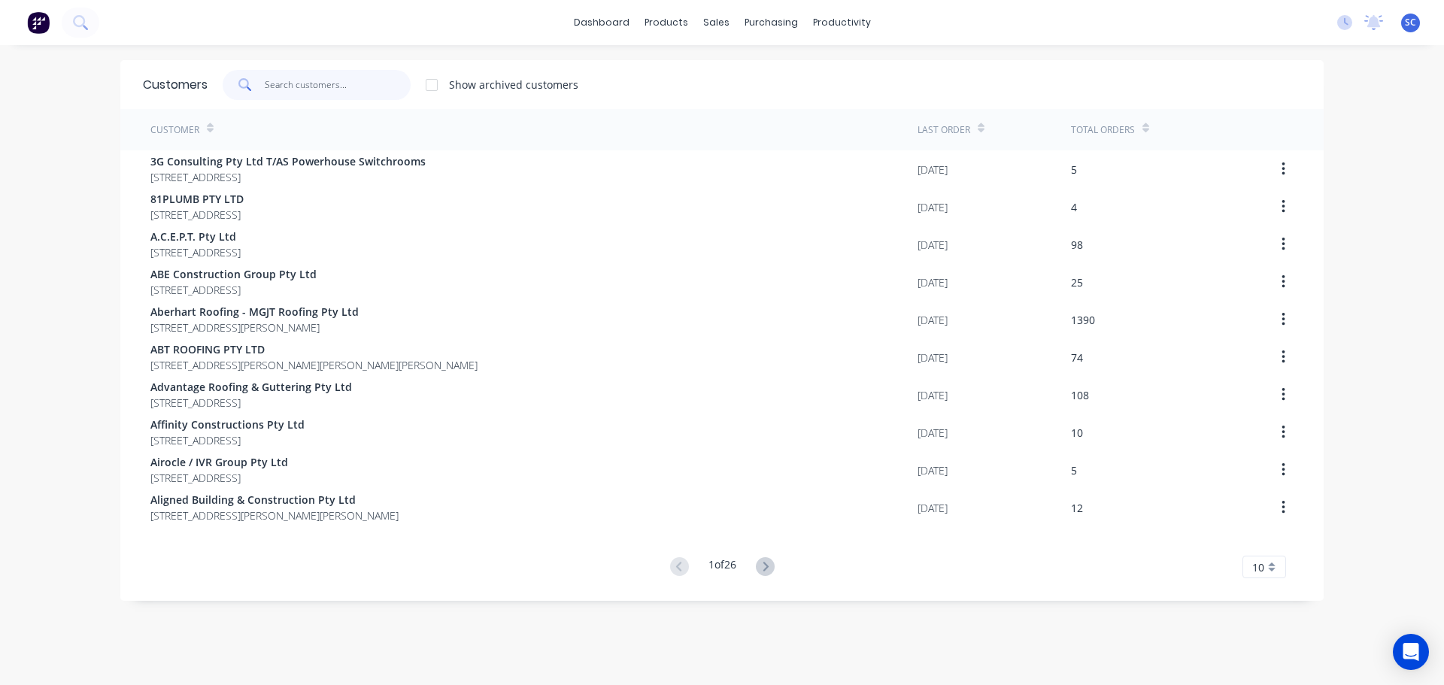
click at [286, 80] on input "text" at bounding box center [338, 85] width 147 height 30
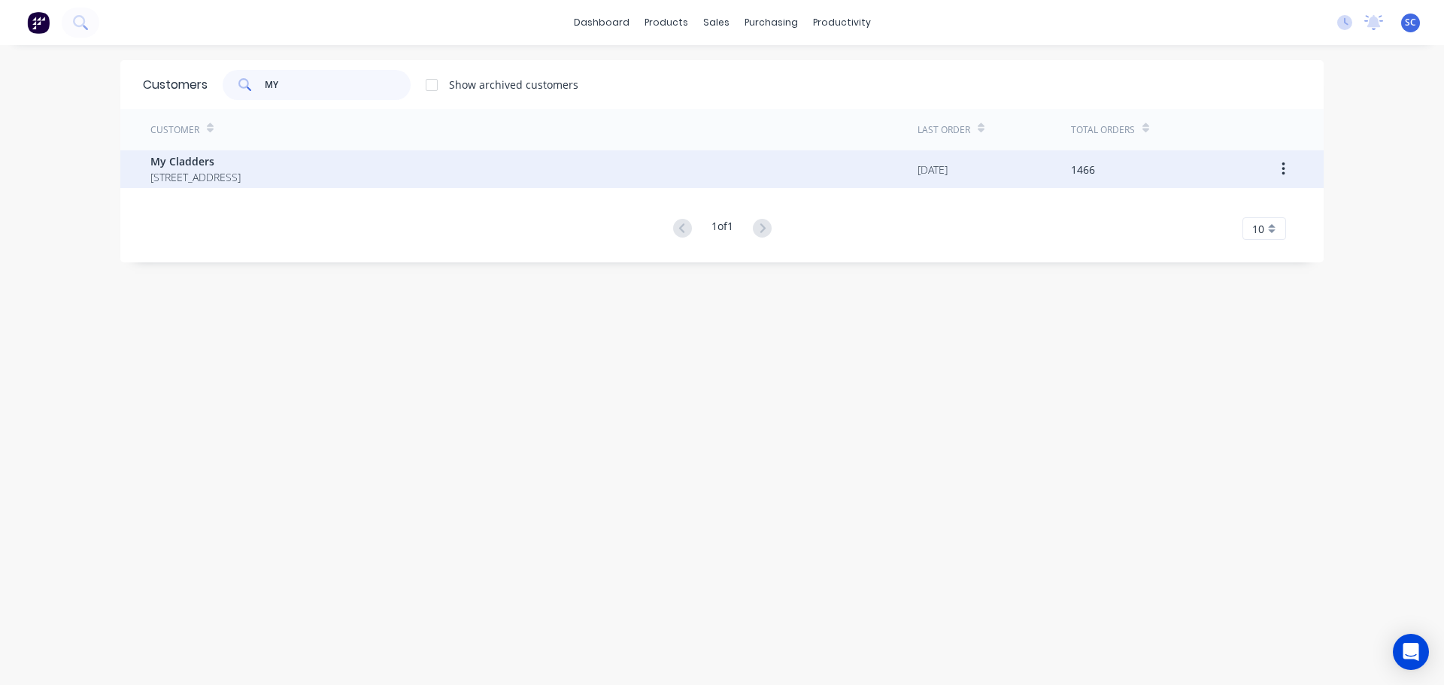
type input "MY"
click at [210, 169] on span "PO BOX 4243 SPRINGFIELD Queensland Australia 4300" at bounding box center [195, 177] width 90 height 16
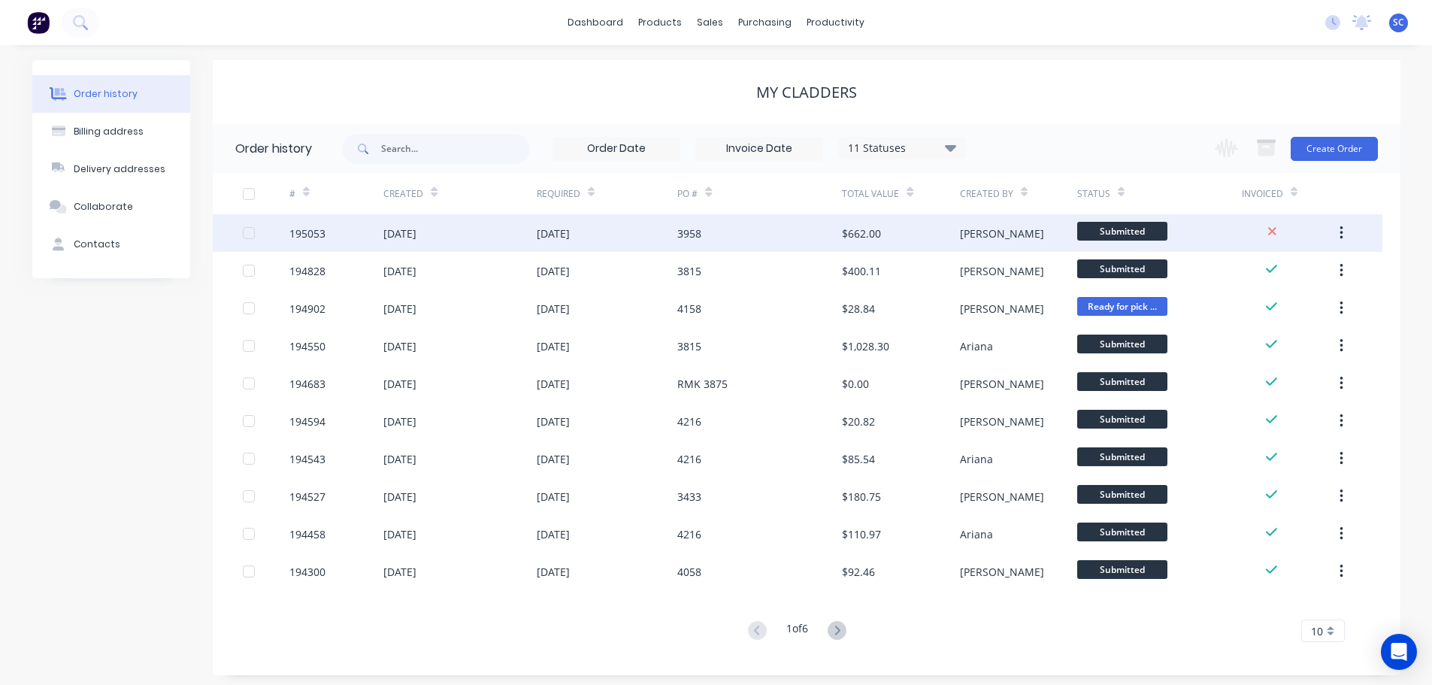
click at [750, 235] on div "3958" at bounding box center [759, 233] width 165 height 38
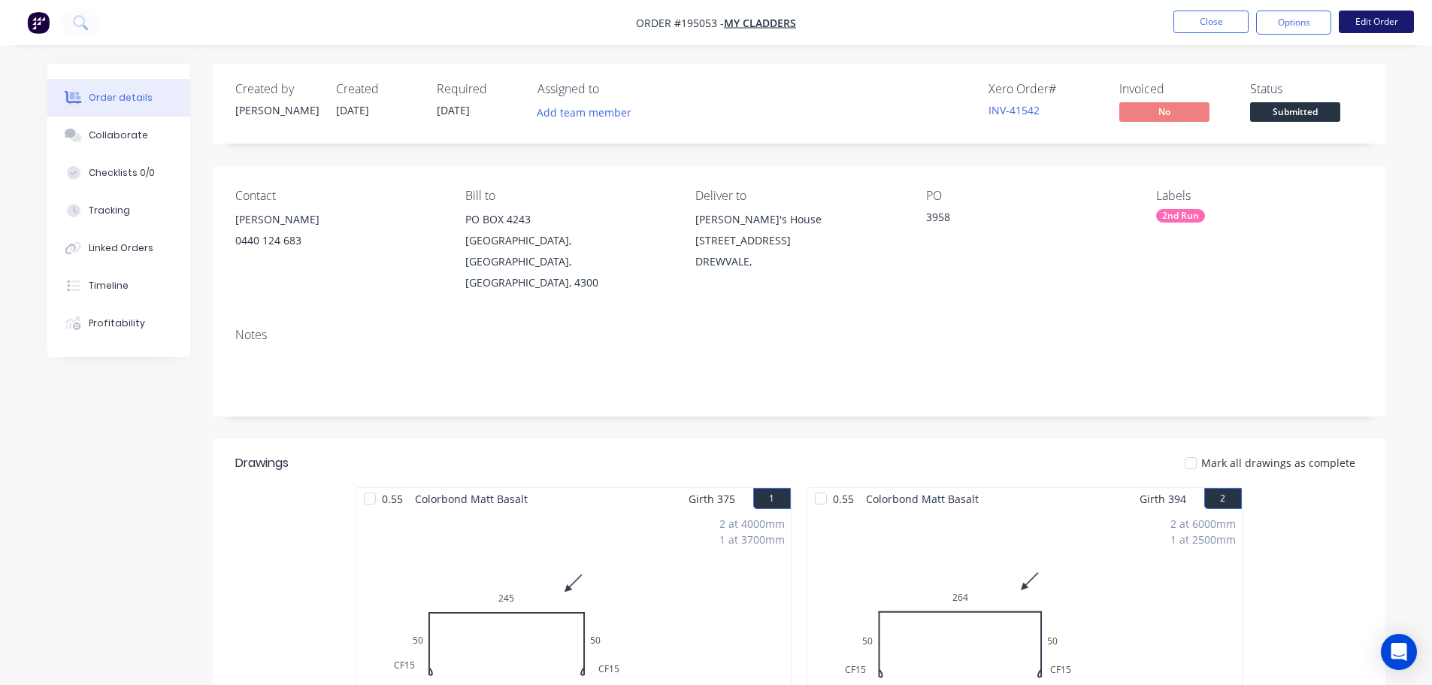
click at [1371, 23] on button "Edit Order" at bounding box center [1376, 22] width 75 height 23
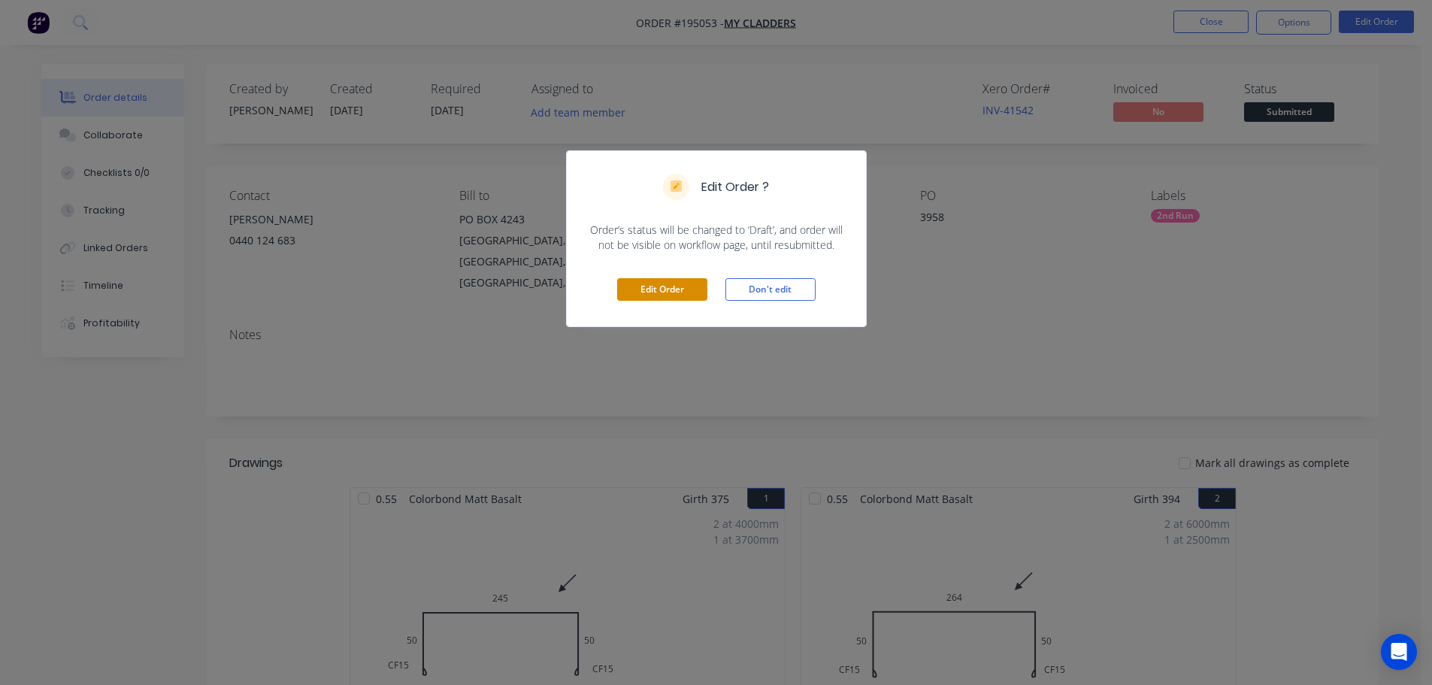
click at [677, 288] on button "Edit Order" at bounding box center [662, 289] width 90 height 23
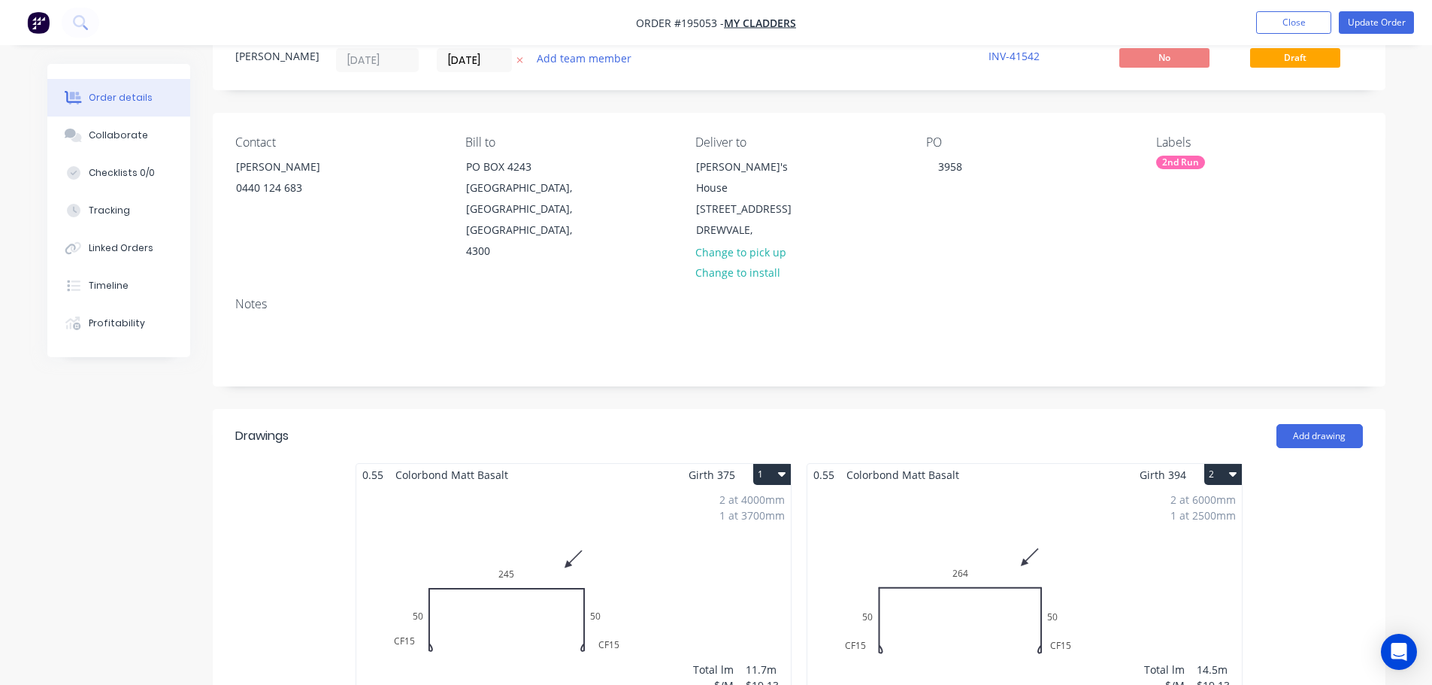
scroll to position [226, 0]
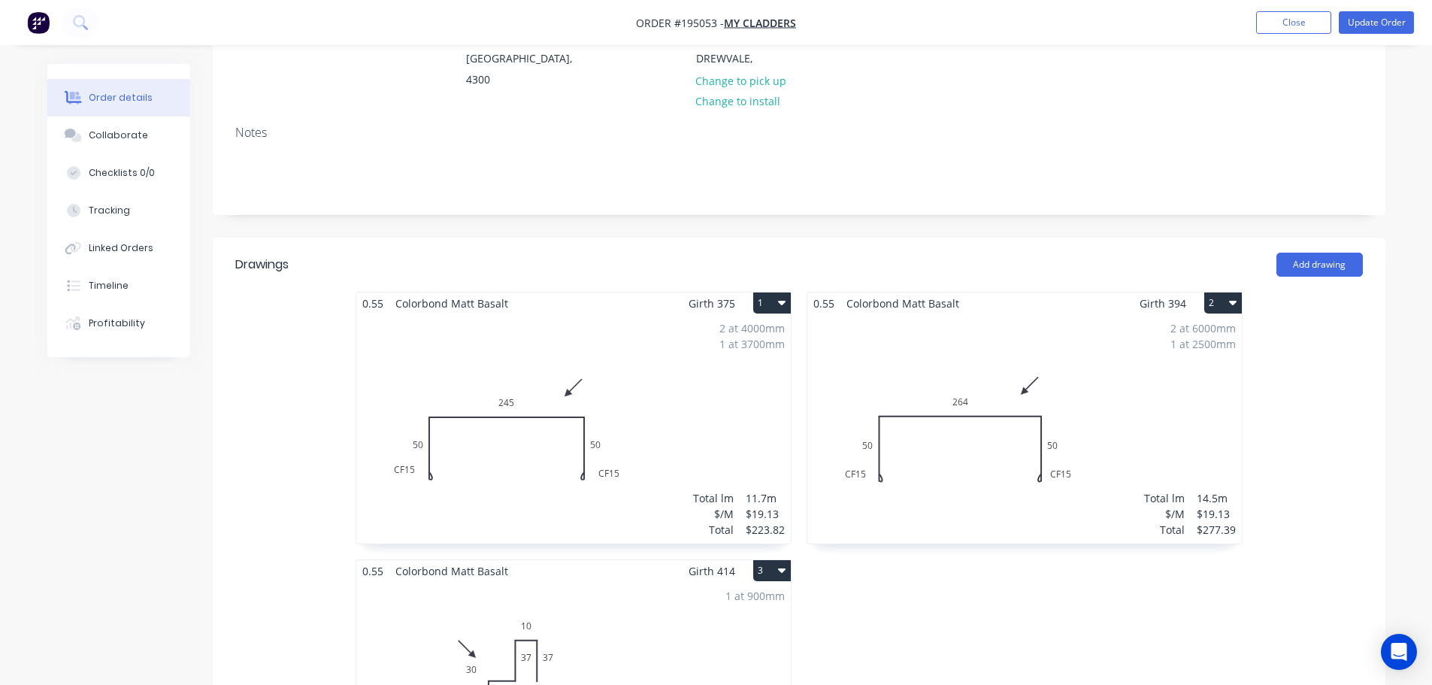
click at [1186, 336] on div "1 at 2500mm" at bounding box center [1203, 344] width 65 height 16
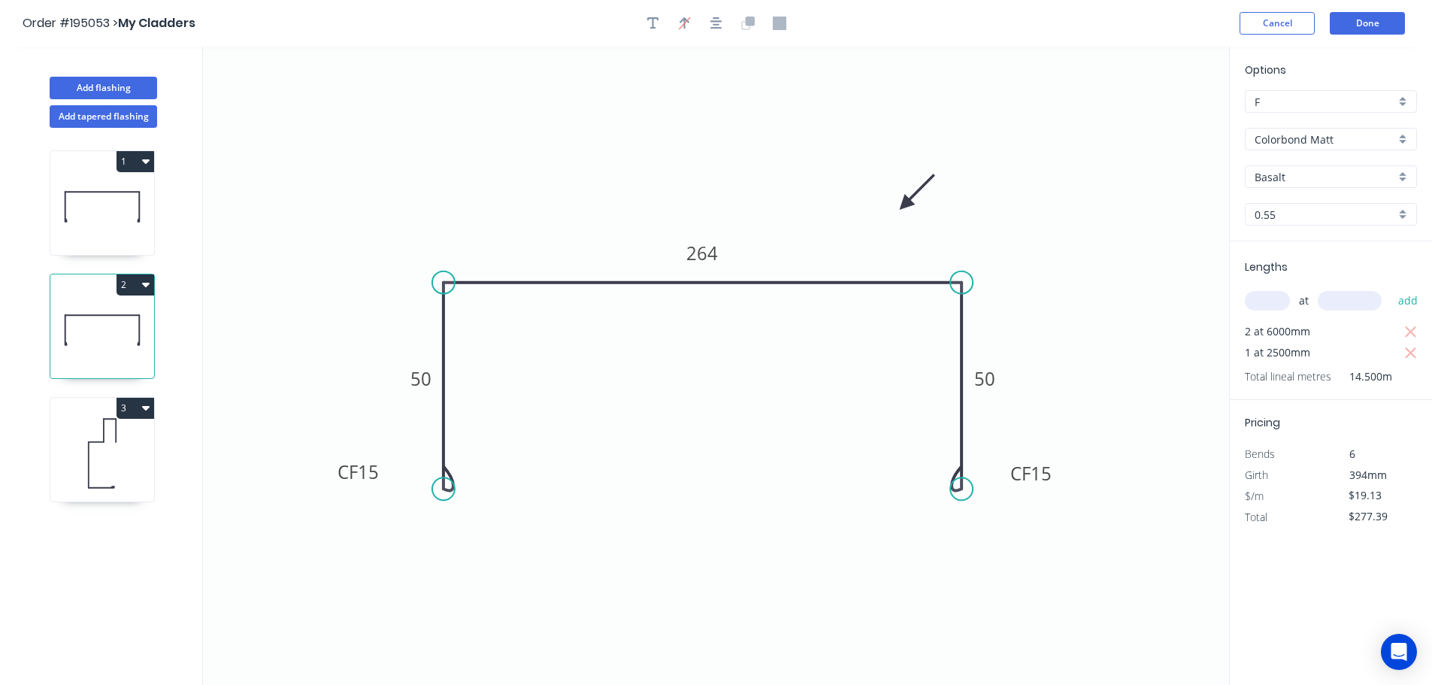
drag, startPoint x: 1408, startPoint y: 355, endPoint x: 1389, endPoint y: 350, distance: 18.6
click at [1408, 354] on icon "button" at bounding box center [1412, 353] width 14 height 18
type input "$229.56"
click at [1285, 303] on input "text" at bounding box center [1267, 301] width 45 height 20
type input "1"
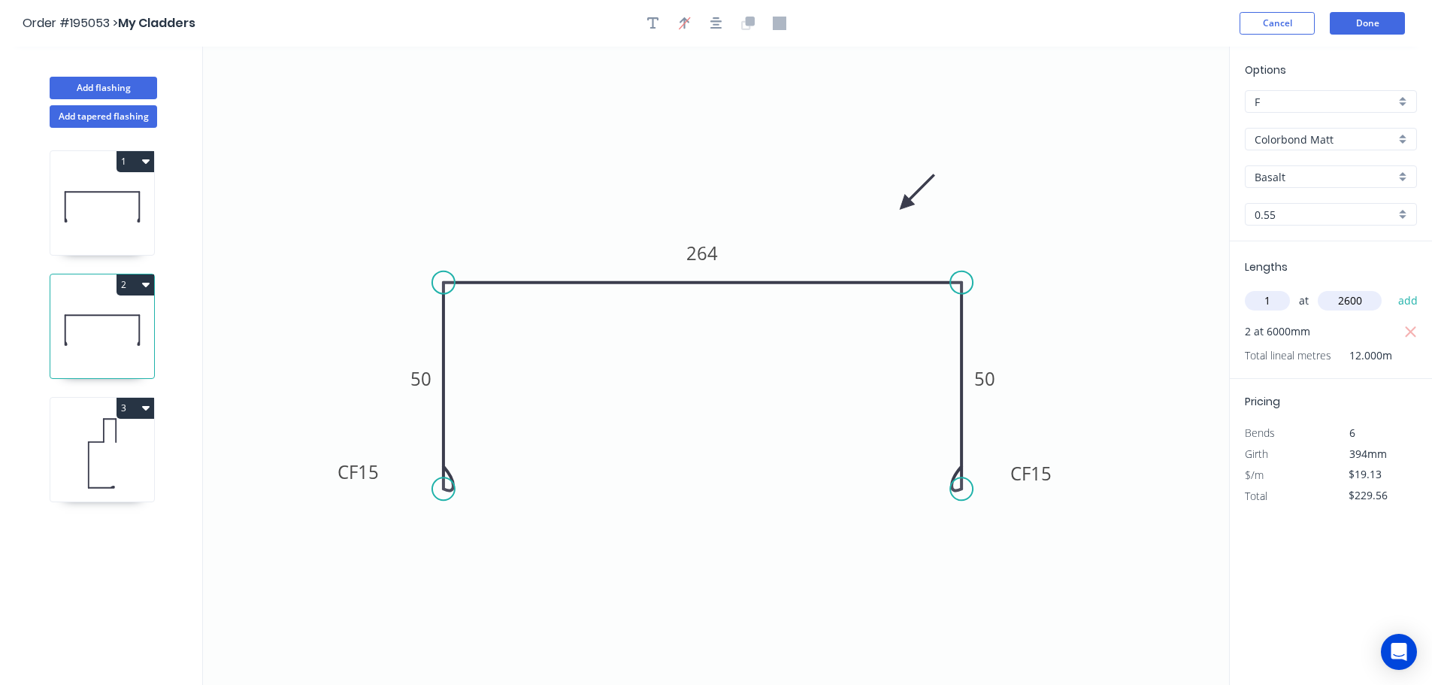
type input "2600"
click at [1391, 288] on button "add" at bounding box center [1408, 301] width 35 height 26
type input "$279.30"
click at [1374, 17] on button "Done" at bounding box center [1367, 23] width 75 height 23
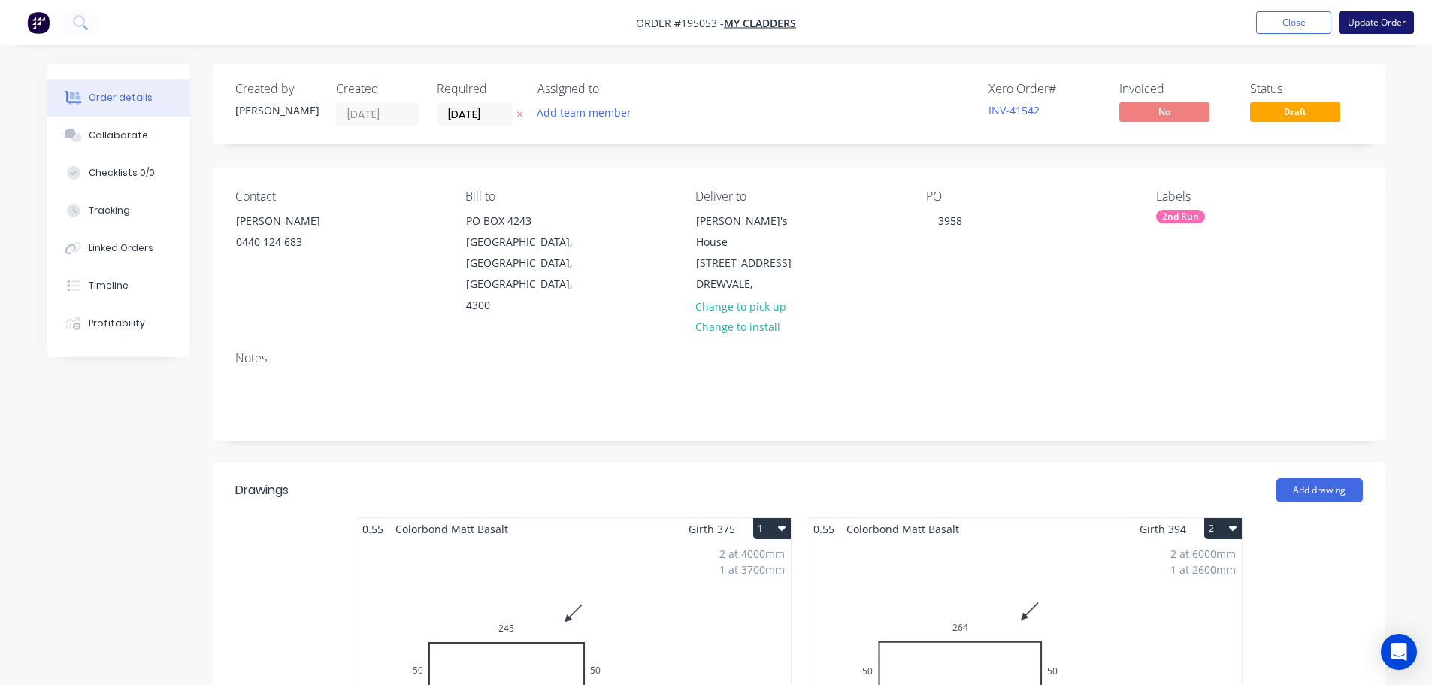
click at [1361, 23] on button "Update Order" at bounding box center [1376, 22] width 75 height 23
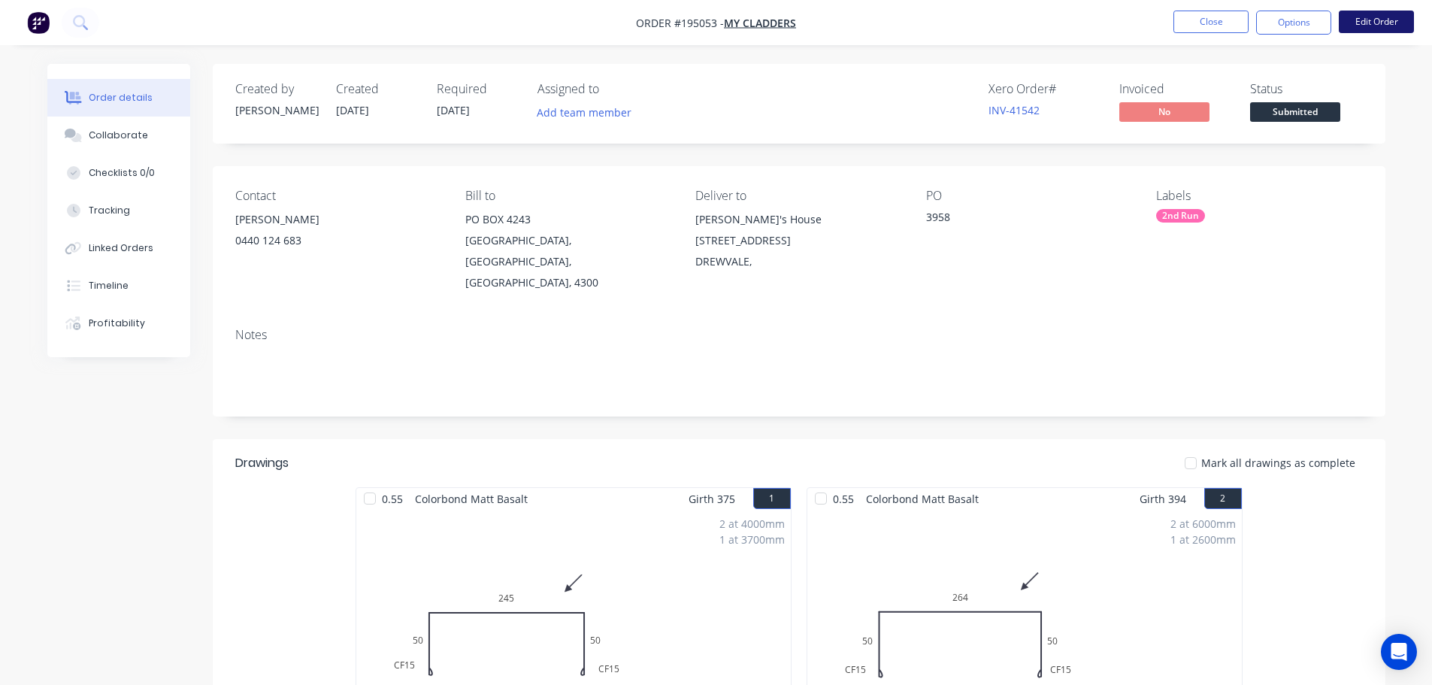
click at [1384, 16] on button "Edit Order" at bounding box center [1376, 22] width 75 height 23
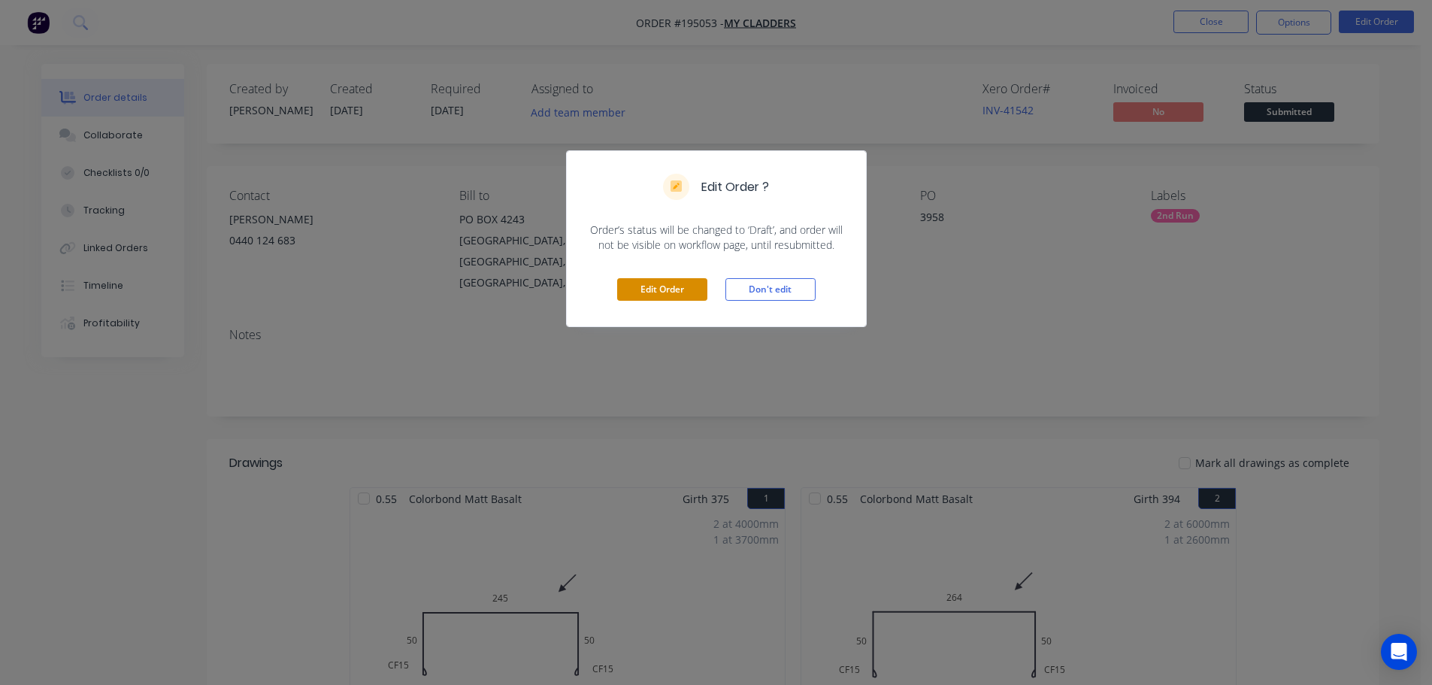
click at [649, 284] on button "Edit Order" at bounding box center [662, 289] width 90 height 23
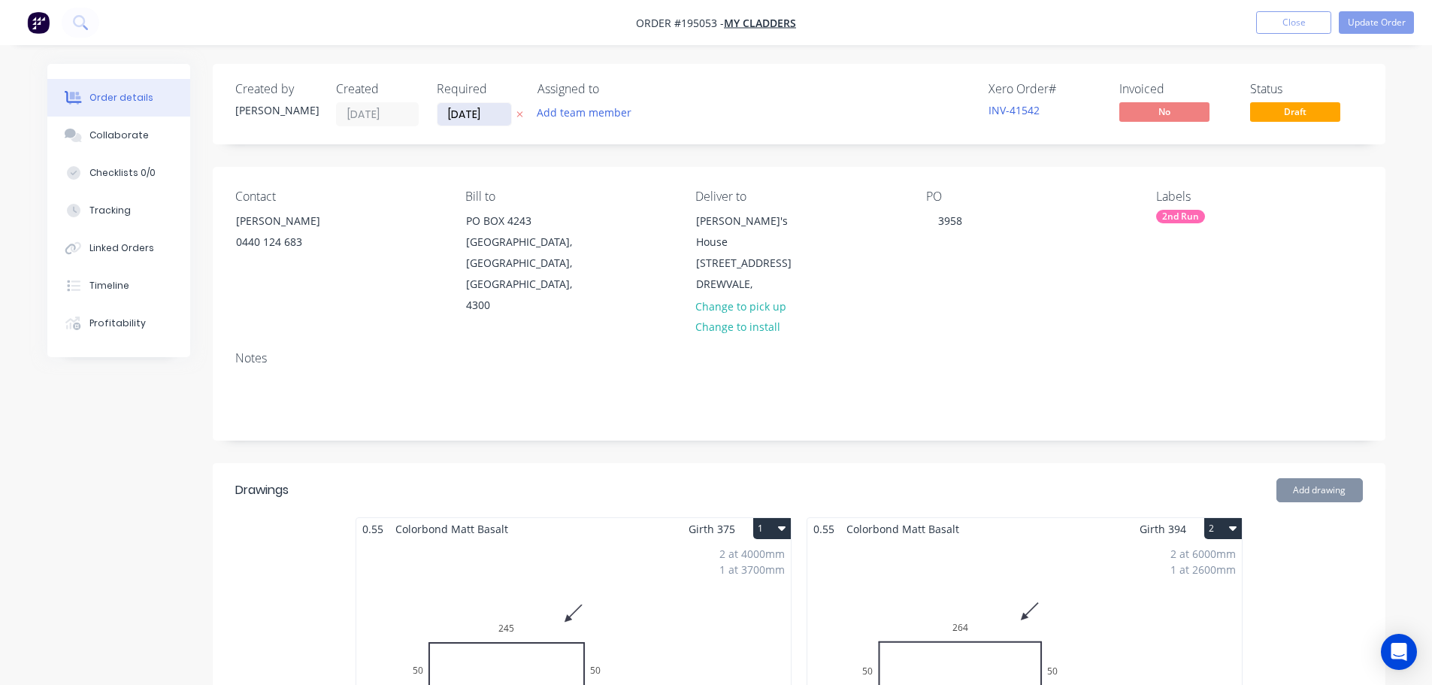
click at [474, 111] on input "[DATE]" at bounding box center [475, 114] width 74 height 23
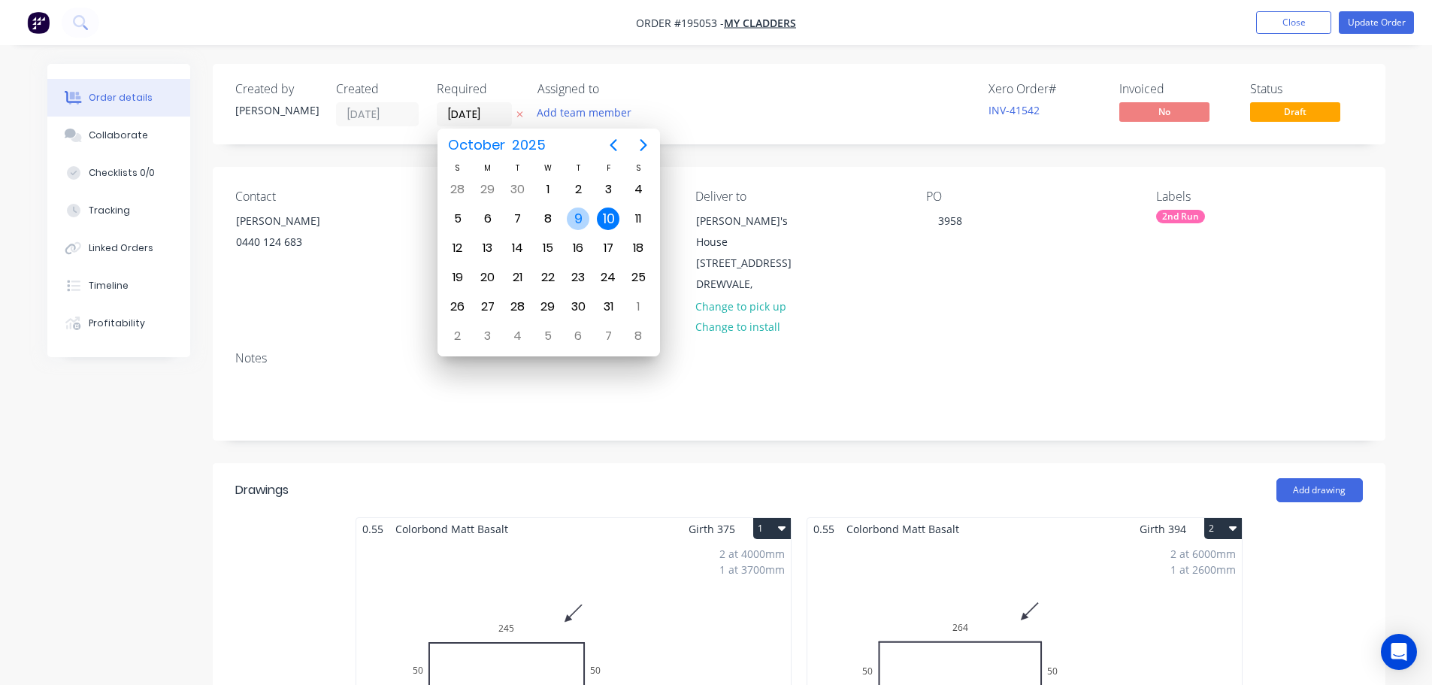
click at [581, 212] on div "9" at bounding box center [578, 219] width 23 height 23
type input "[DATE]"
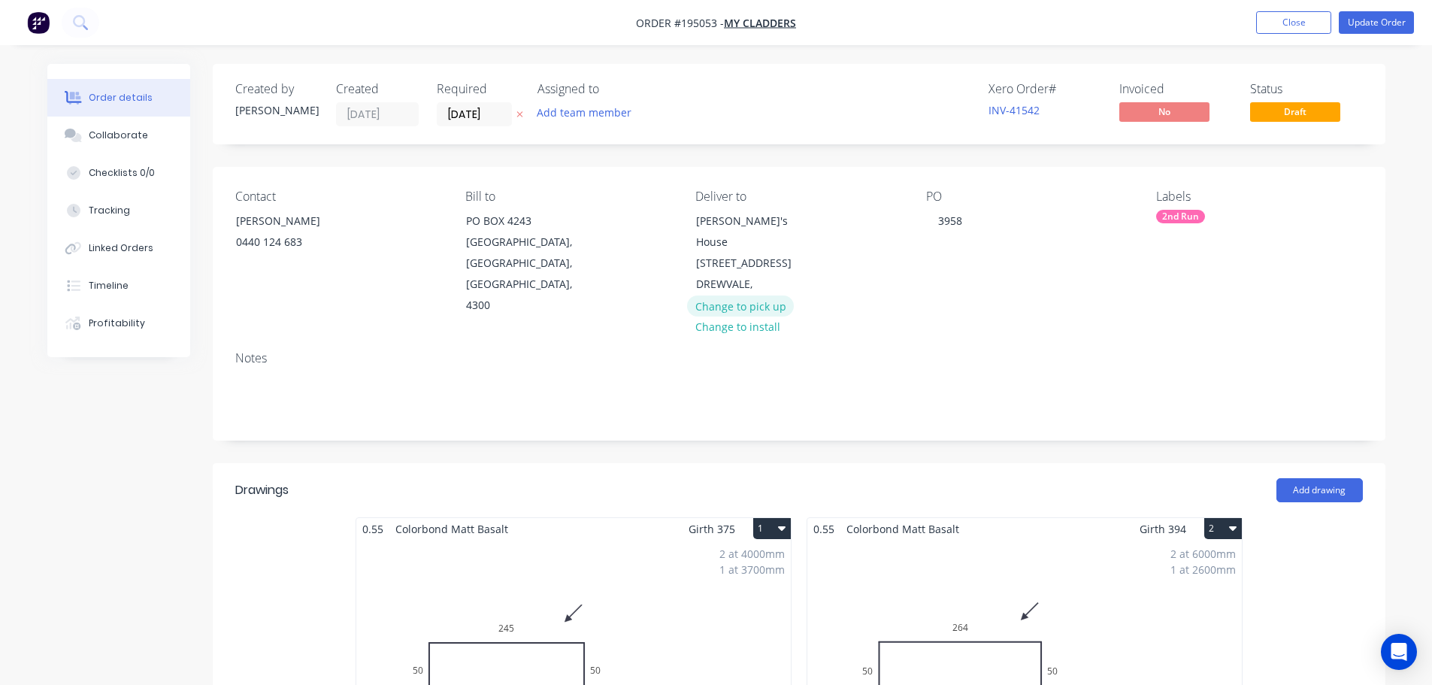
click at [732, 295] on button "Change to pick up" at bounding box center [740, 305] width 107 height 20
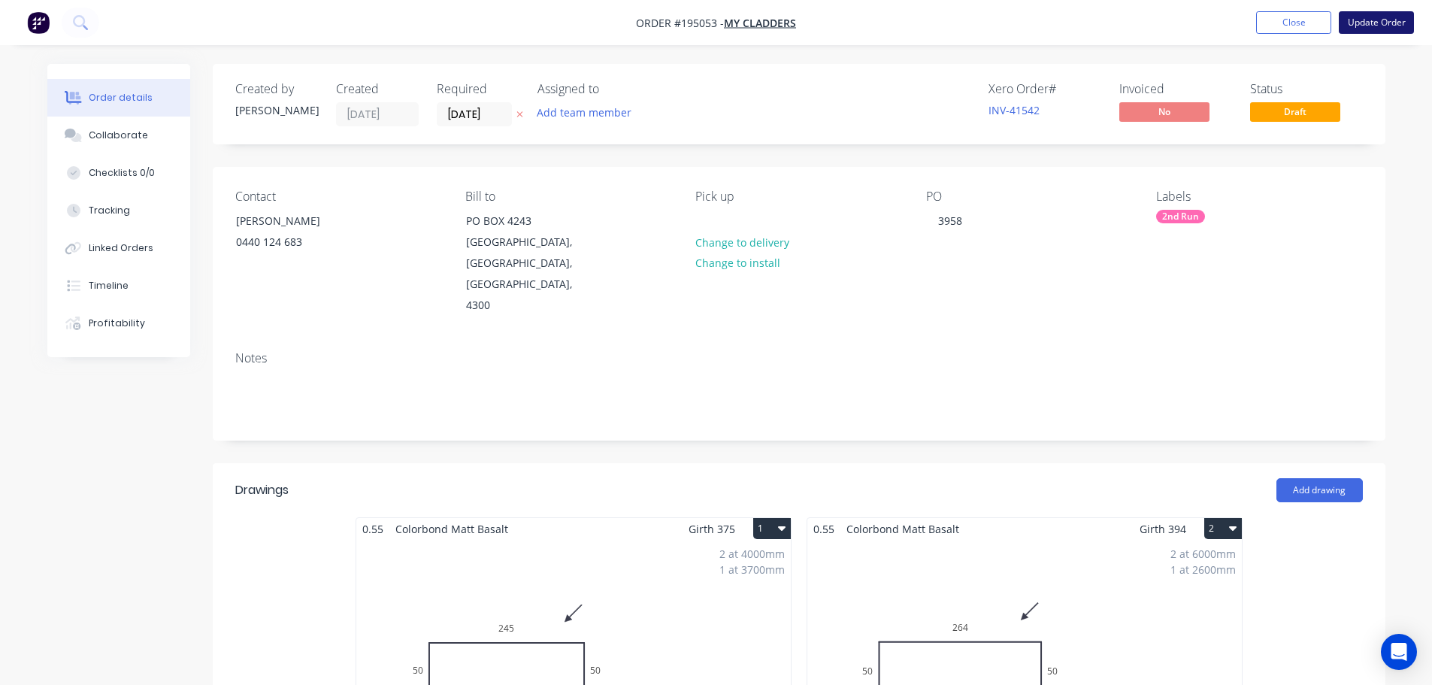
click at [1382, 22] on button "Update Order" at bounding box center [1376, 22] width 75 height 23
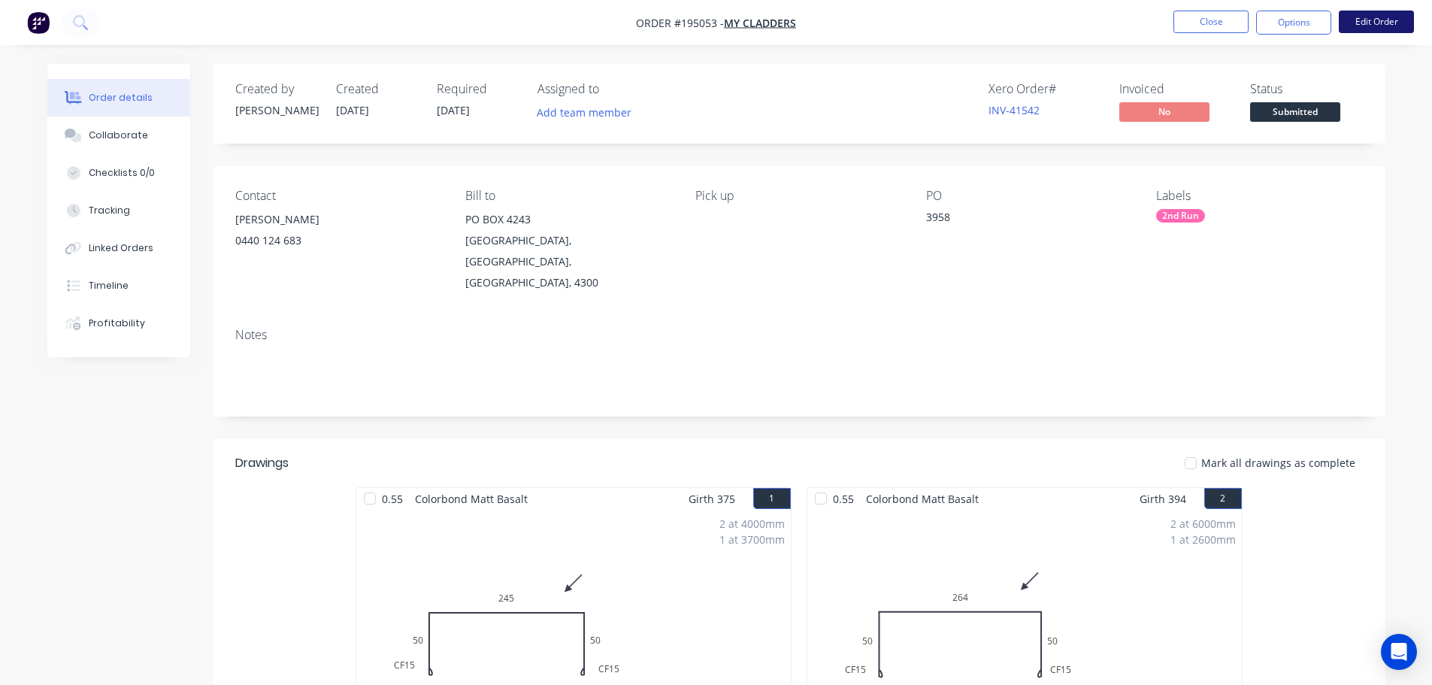
click at [1376, 23] on button "Edit Order" at bounding box center [1376, 22] width 75 height 23
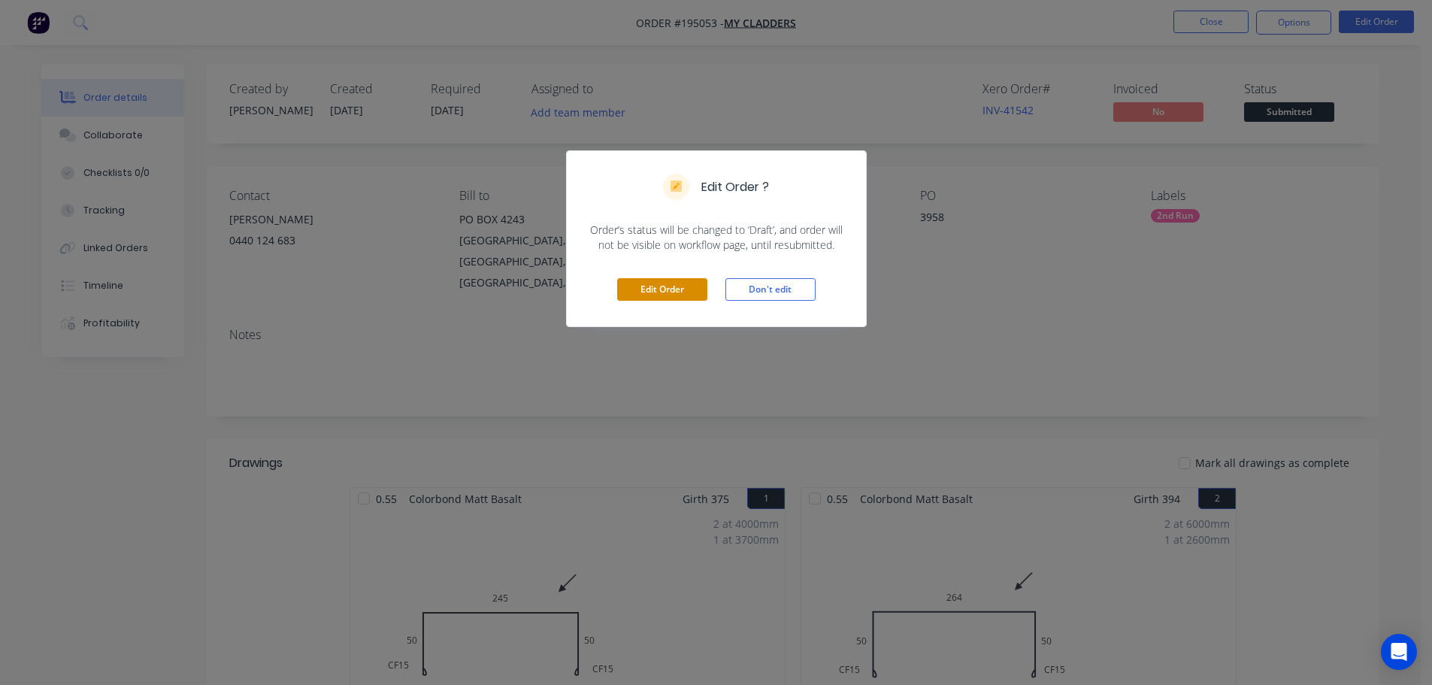
click at [678, 296] on button "Edit Order" at bounding box center [662, 289] width 90 height 23
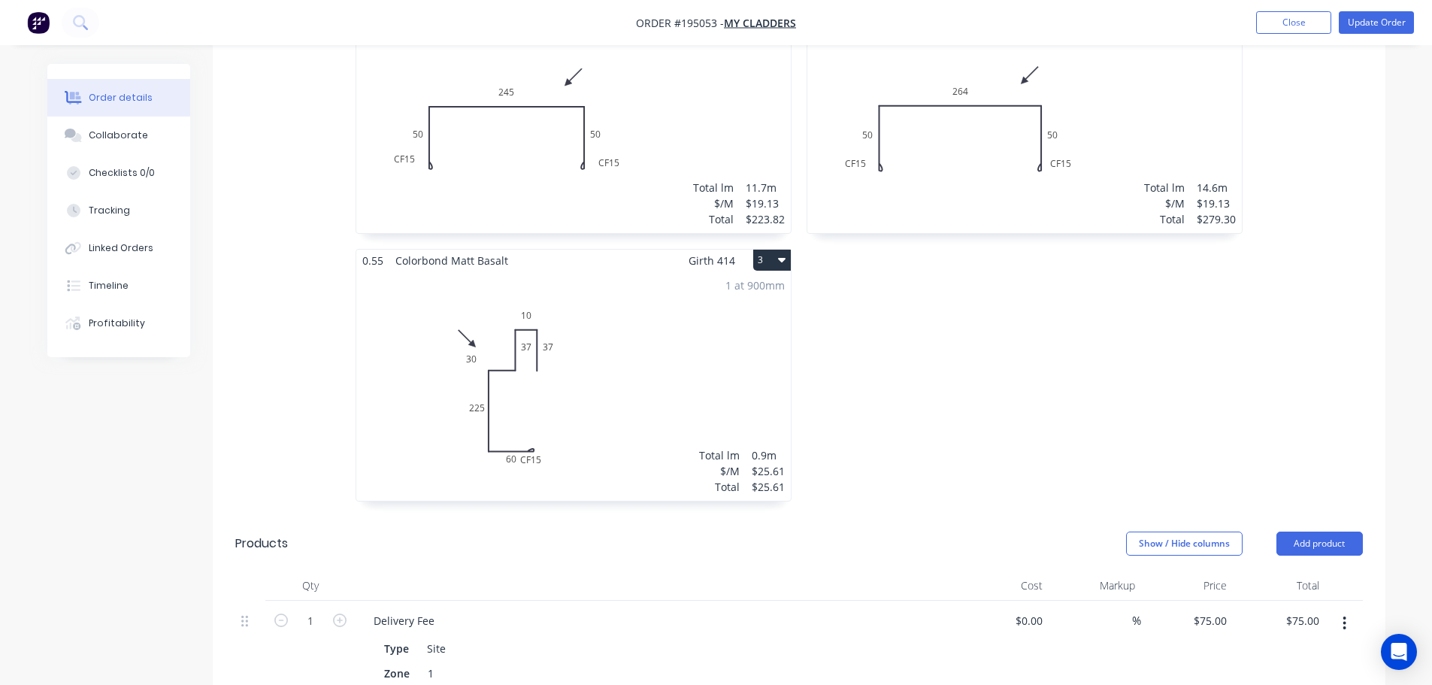
scroll to position [752, 0]
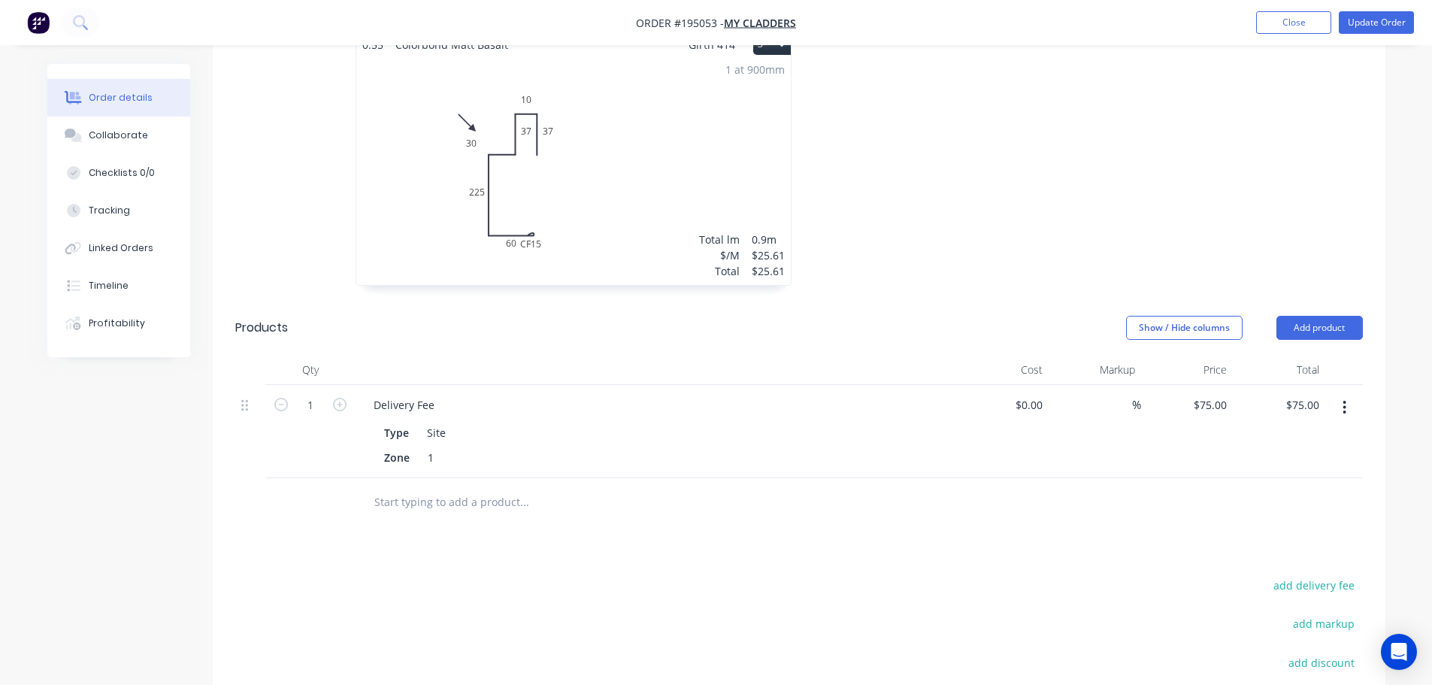
click at [1347, 394] on button "button" at bounding box center [1344, 407] width 35 height 27
click at [1247, 526] on div "Delete" at bounding box center [1292, 537] width 116 height 22
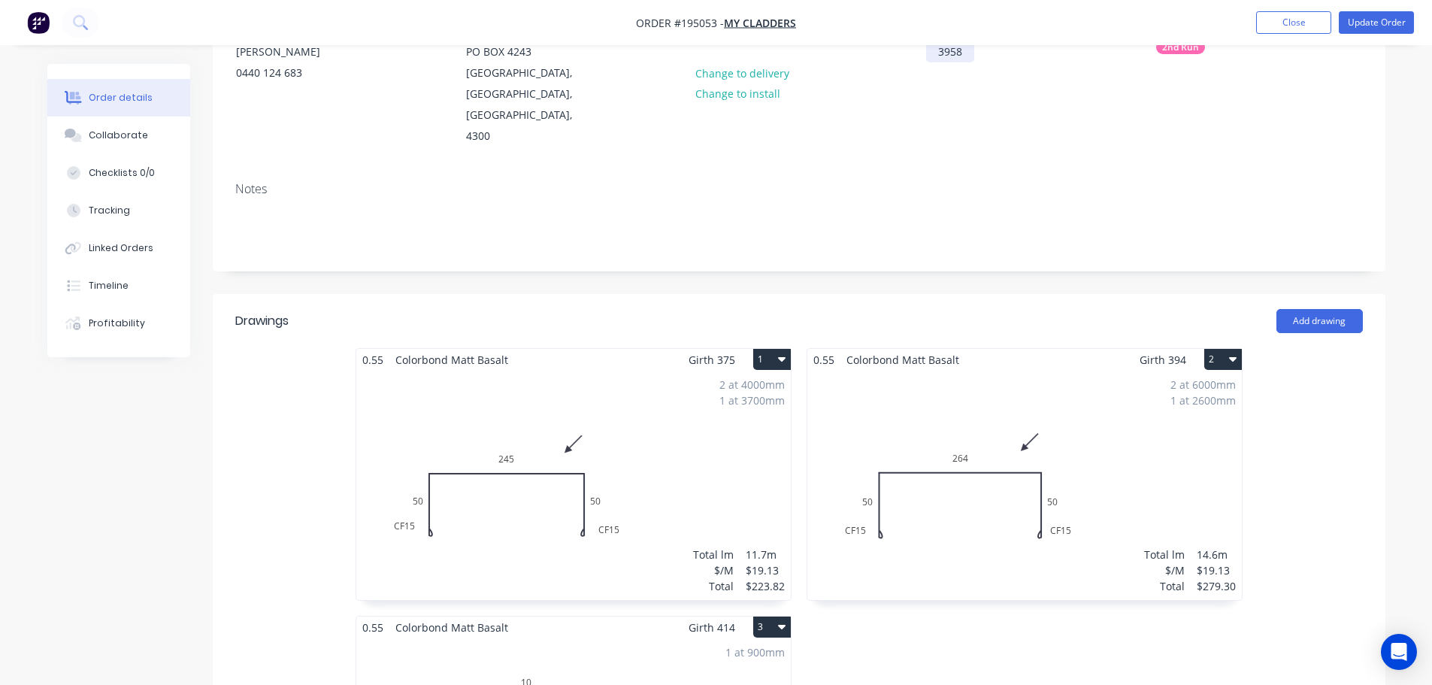
scroll to position [0, 0]
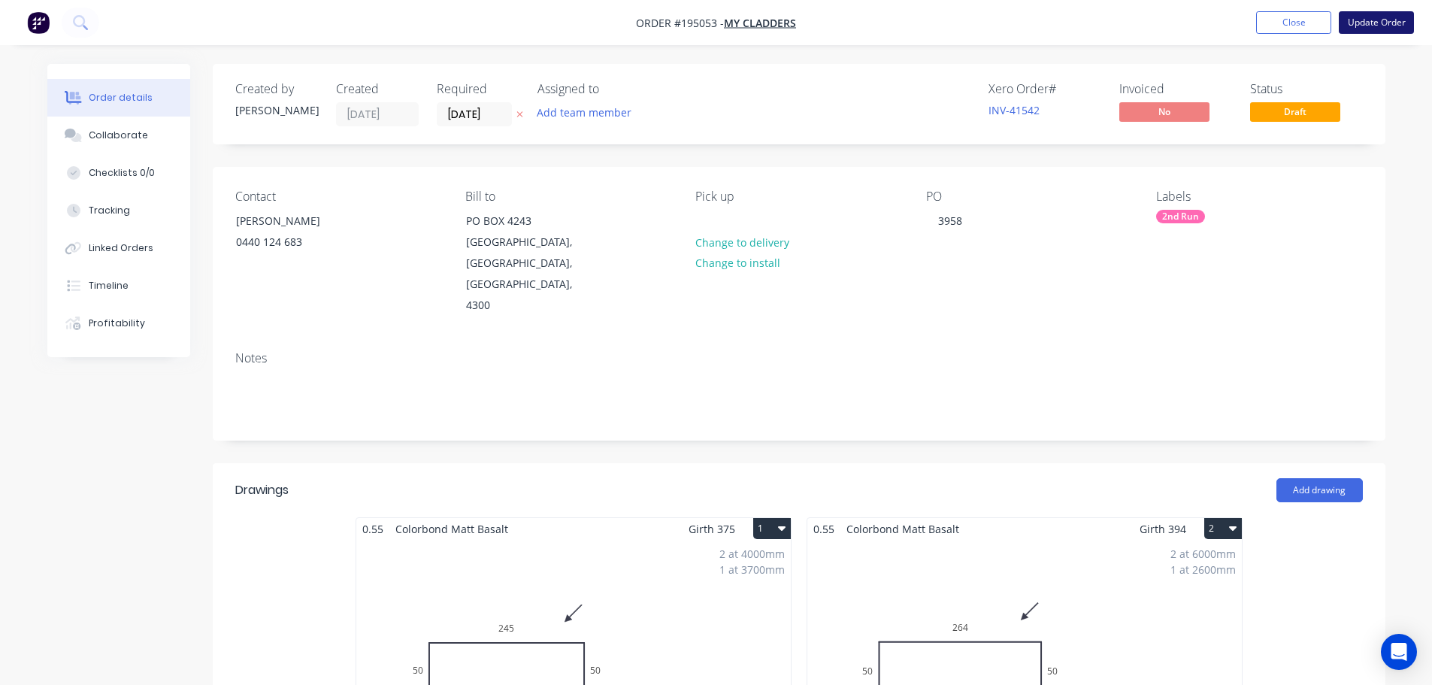
click at [1399, 17] on button "Update Order" at bounding box center [1376, 22] width 75 height 23
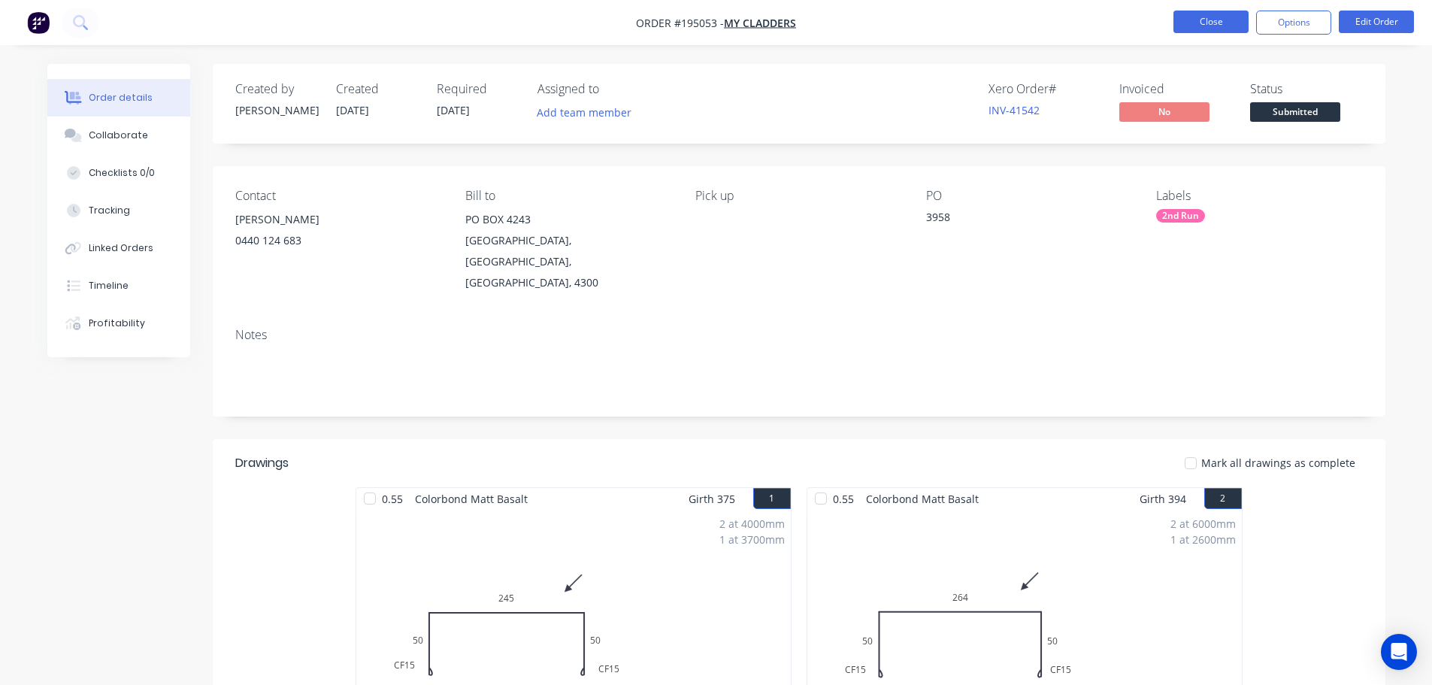
click at [1218, 23] on button "Close" at bounding box center [1211, 22] width 75 height 23
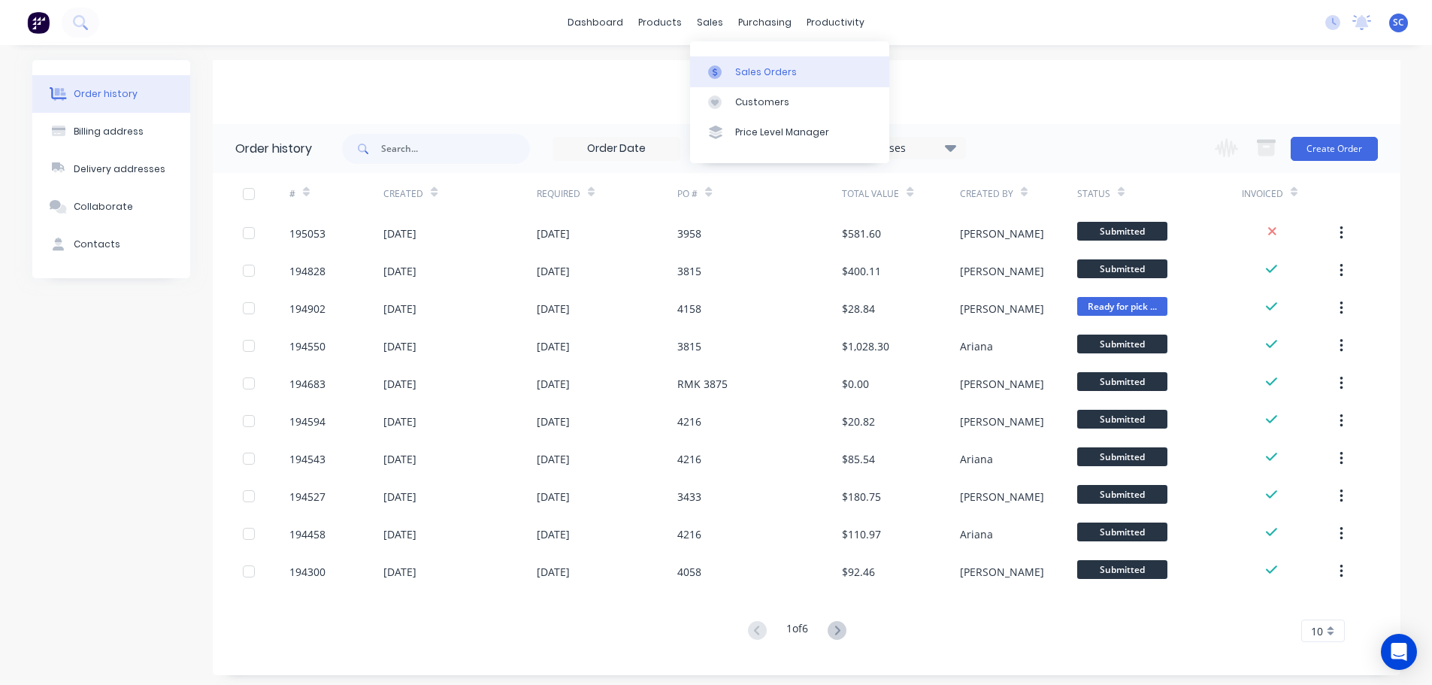
drag, startPoint x: 753, startPoint y: 68, endPoint x: 737, endPoint y: 72, distance: 16.2
click at [753, 68] on div "Sales Orders" at bounding box center [766, 72] width 62 height 14
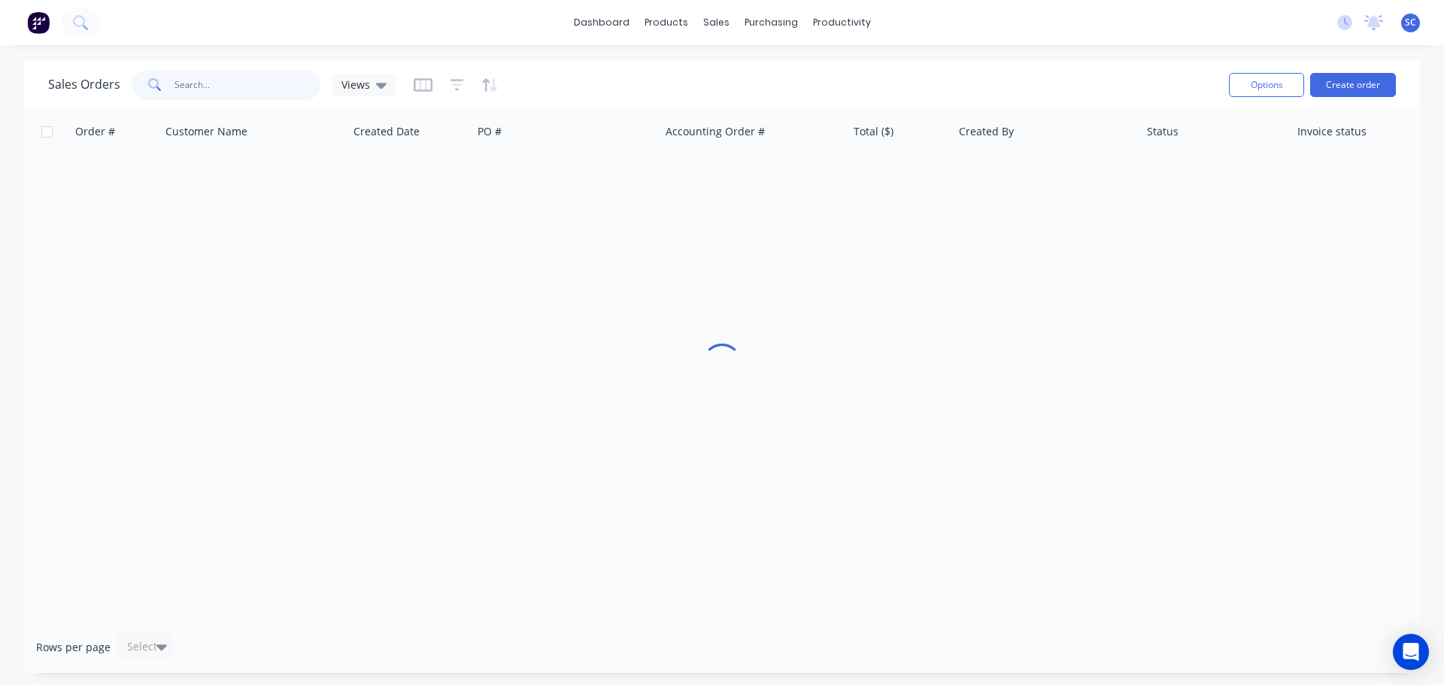
click at [239, 83] on input "text" at bounding box center [247, 85] width 147 height 30
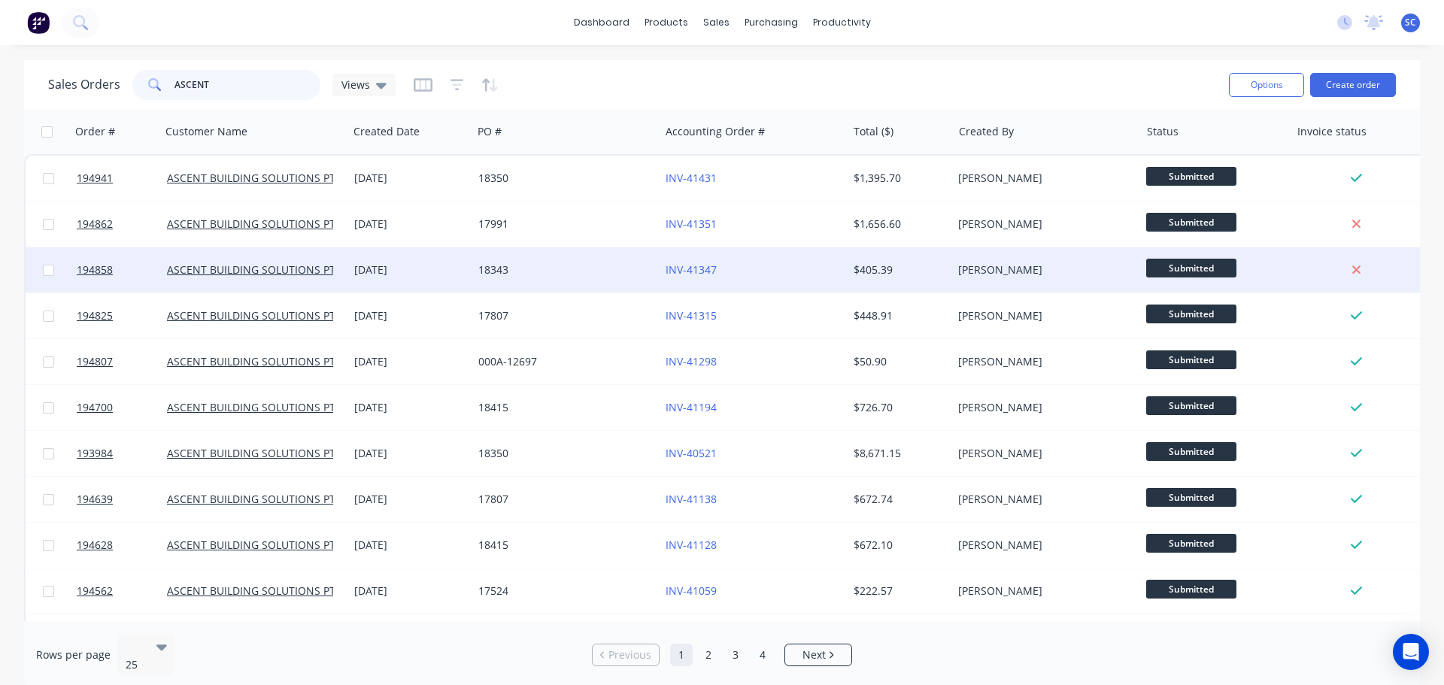
type input "ASCENT"
click at [594, 277] on div "18343" at bounding box center [565, 269] width 187 height 45
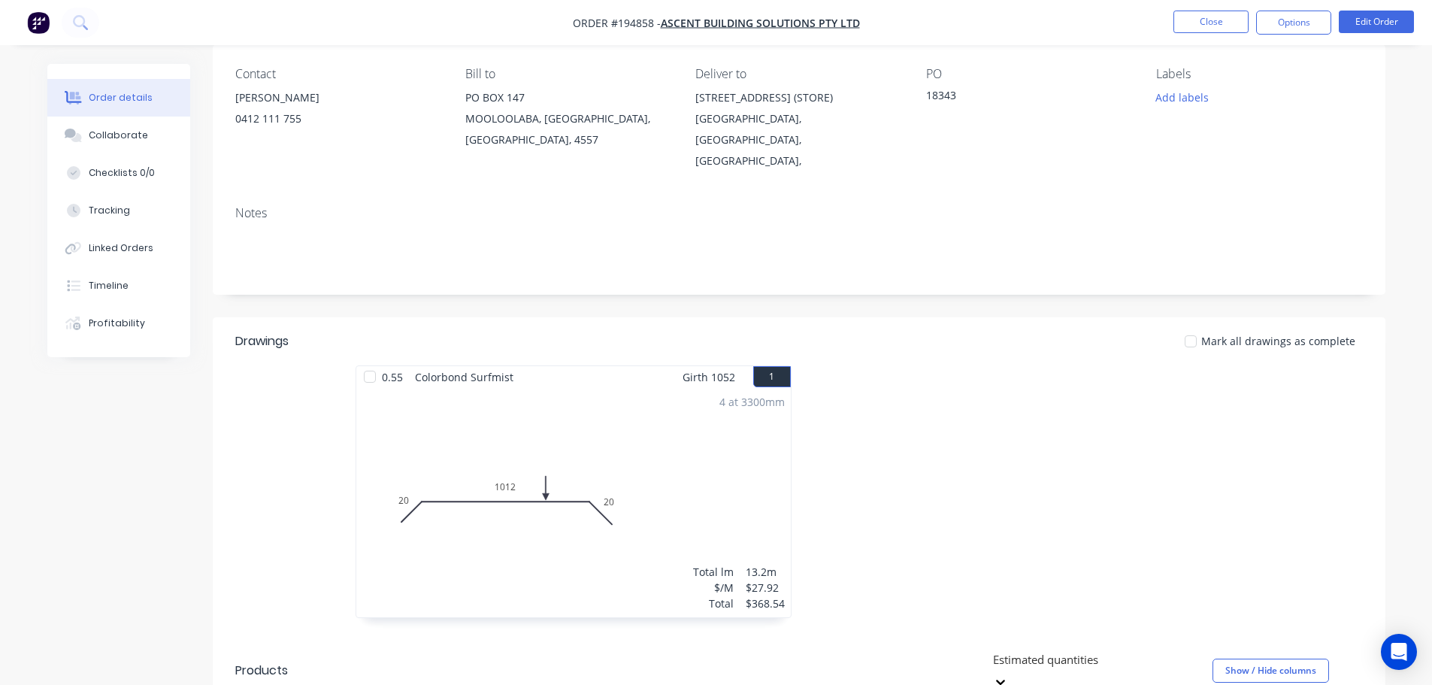
scroll to position [376, 0]
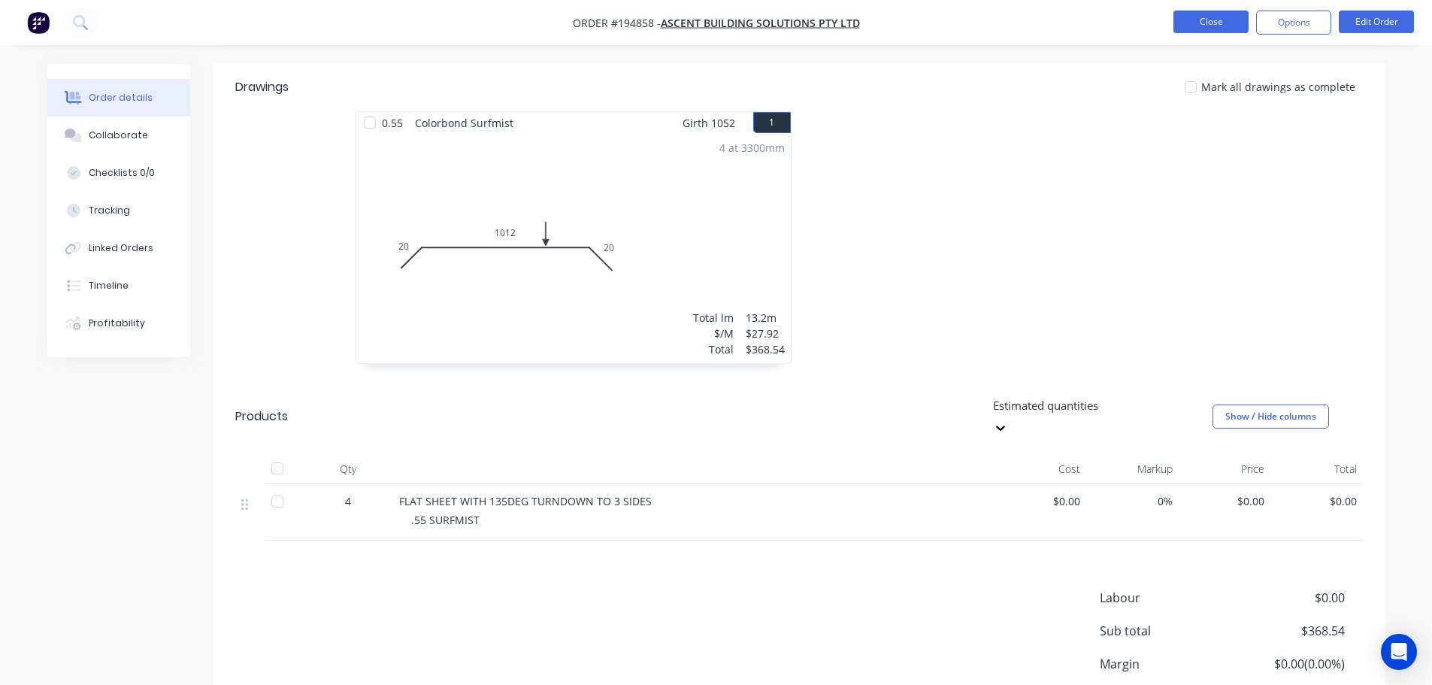
click at [1211, 16] on button "Close" at bounding box center [1211, 22] width 75 height 23
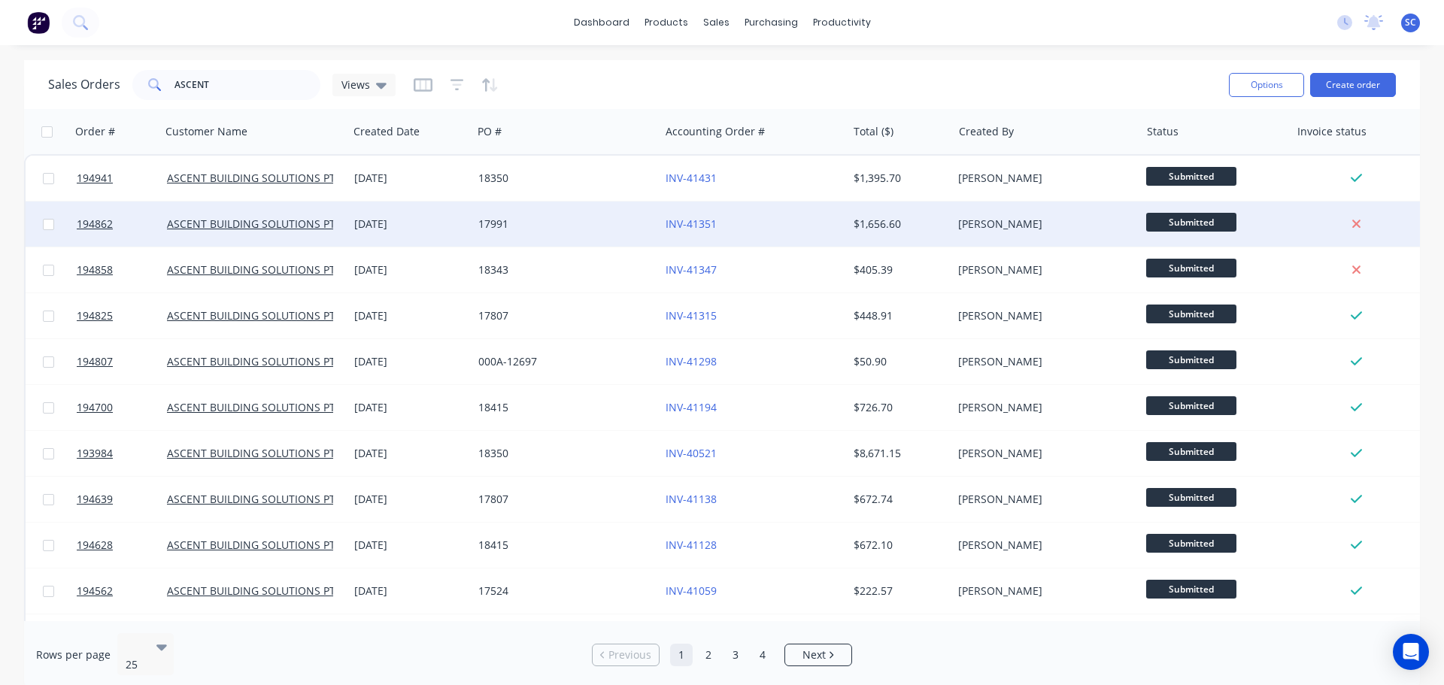
click at [589, 231] on div "17991" at bounding box center [561, 224] width 167 height 15
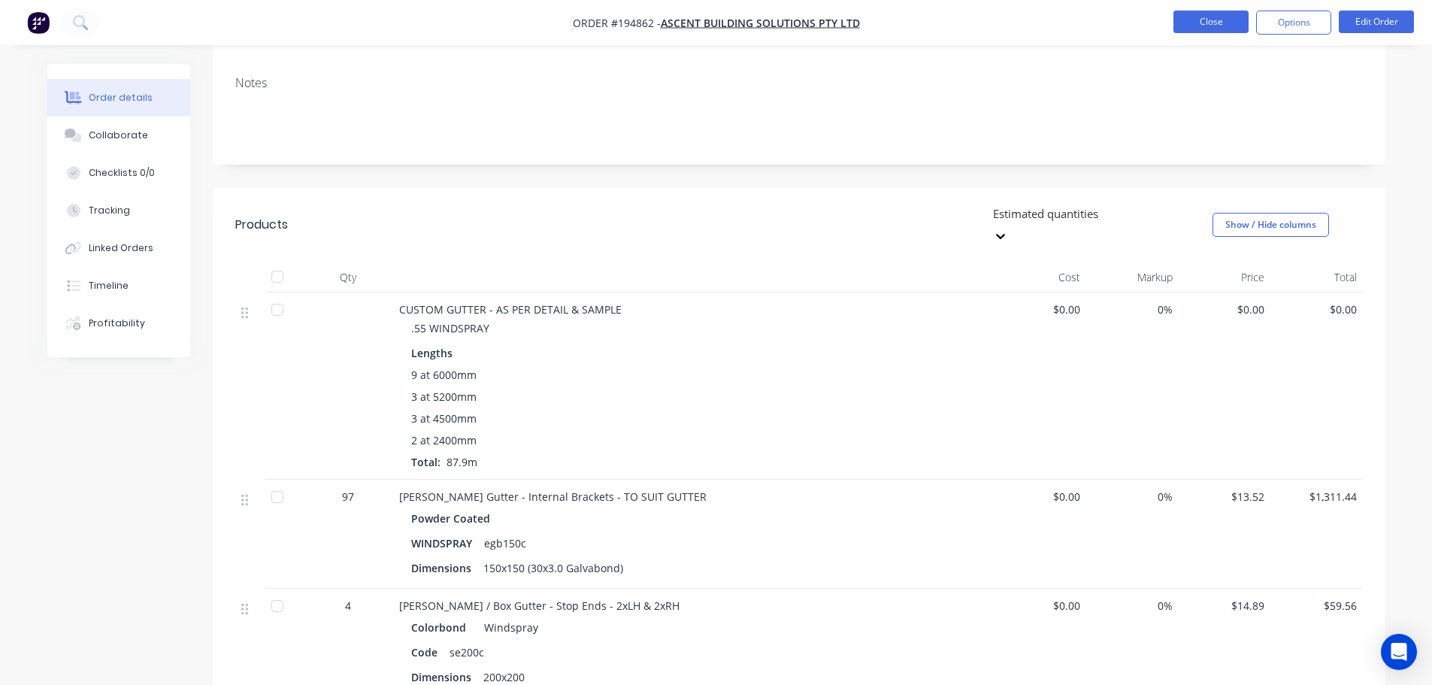
scroll to position [226, 0]
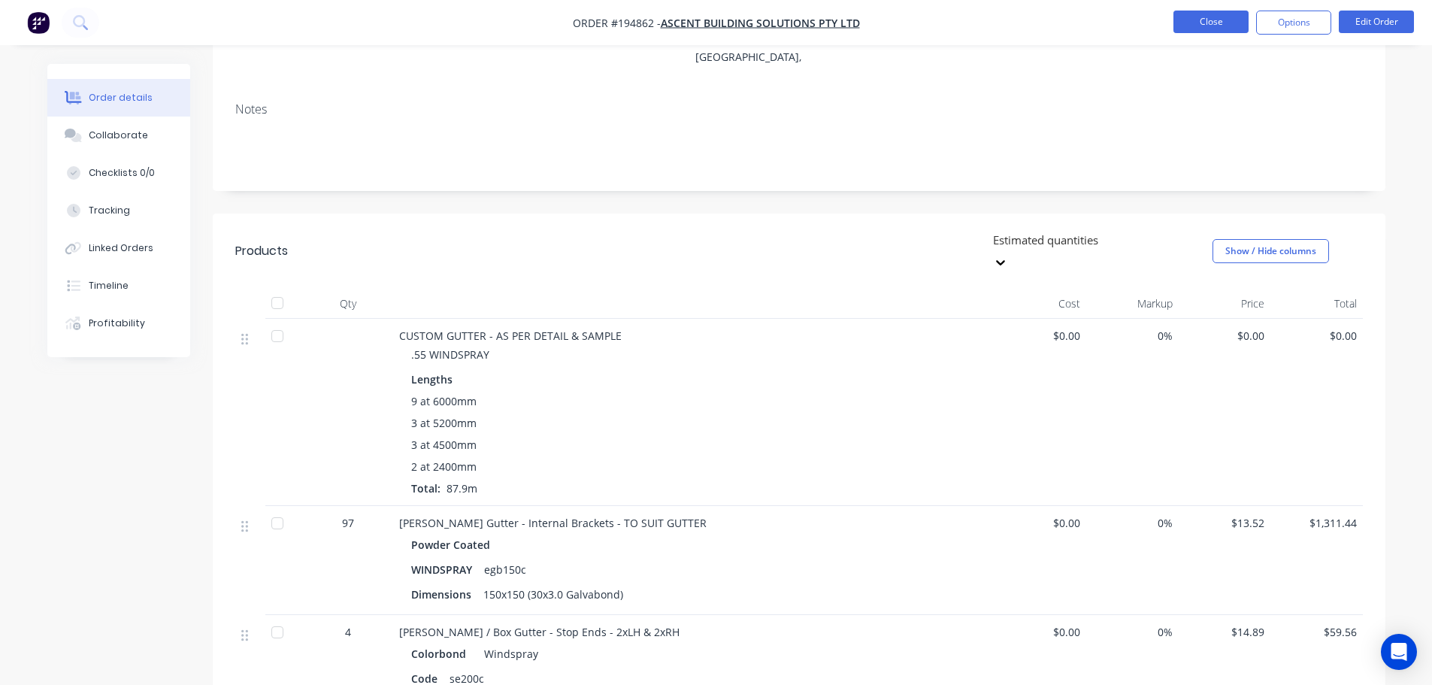
click at [1205, 28] on button "Close" at bounding box center [1211, 22] width 75 height 23
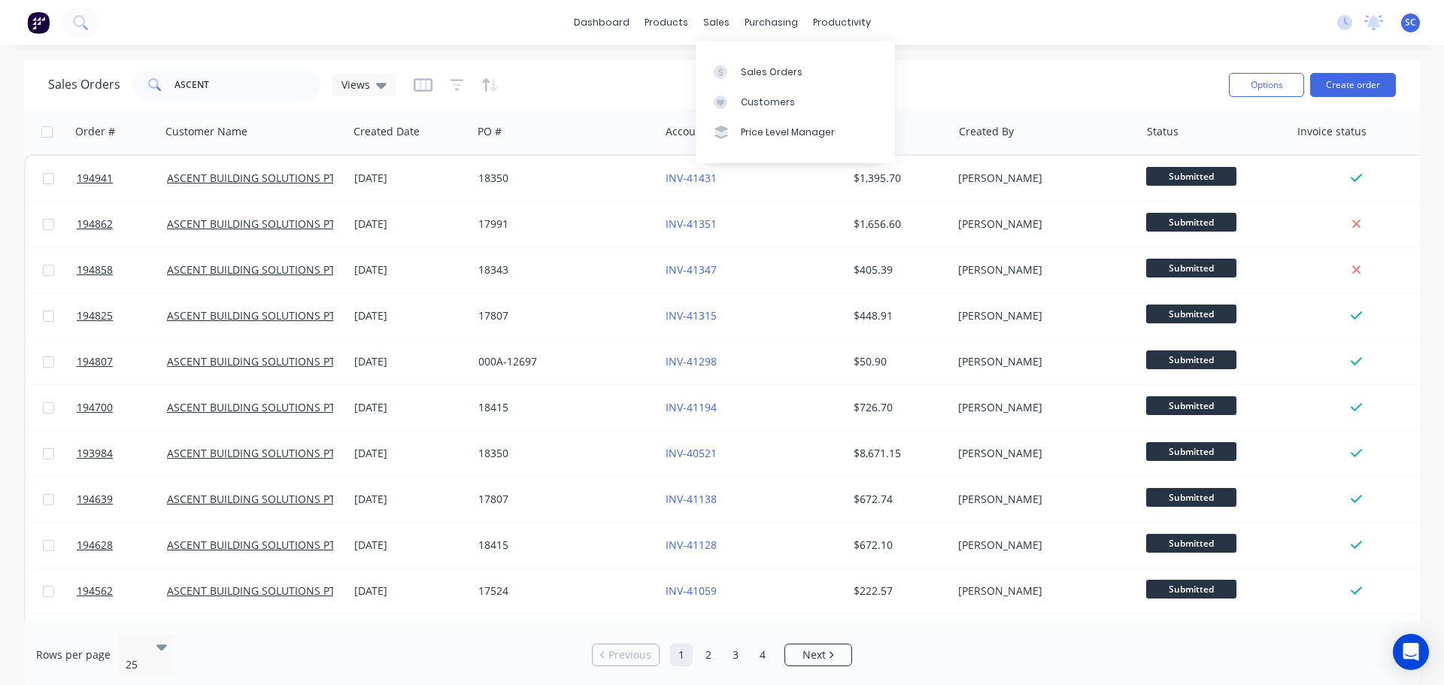
drag, startPoint x: 708, startPoint y: 23, endPoint x: 723, endPoint y: 43, distance: 25.3
click at [715, 32] on div "sales" at bounding box center [715, 22] width 41 height 23
click at [771, 104] on div "Customers" at bounding box center [768, 102] width 54 height 14
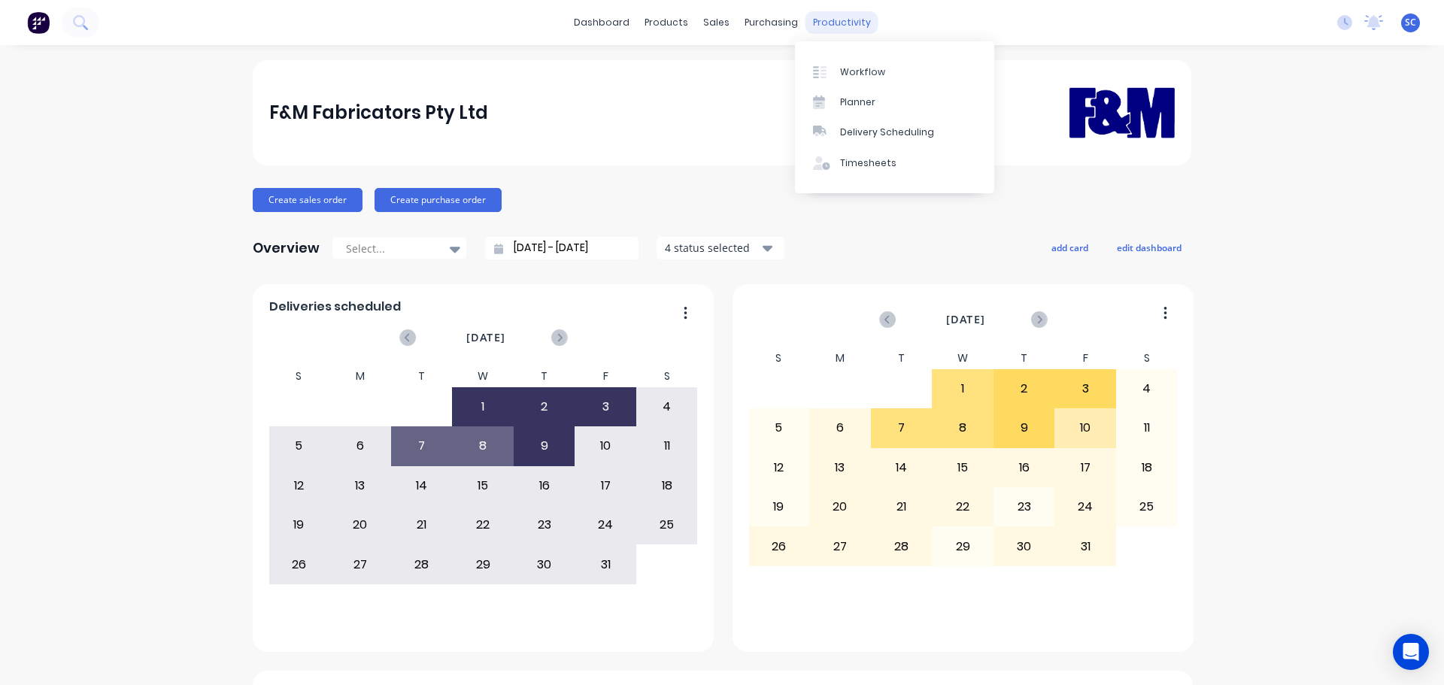
click at [835, 27] on div "productivity" at bounding box center [841, 22] width 73 height 23
click at [905, 140] on link "Delivery Scheduling" at bounding box center [894, 132] width 199 height 30
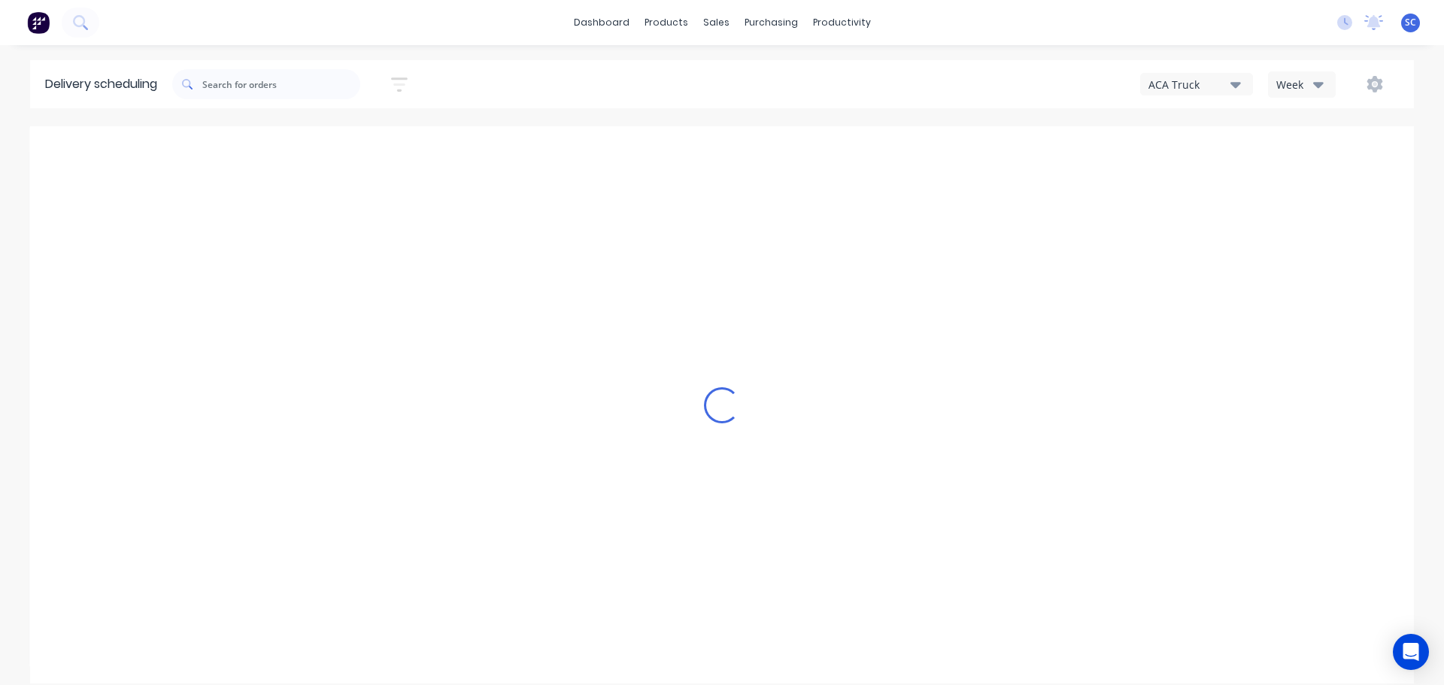
click at [1316, 81] on icon "button" at bounding box center [1318, 84] width 11 height 17
click at [1302, 159] on div "Vehicle" at bounding box center [1342, 154] width 149 height 30
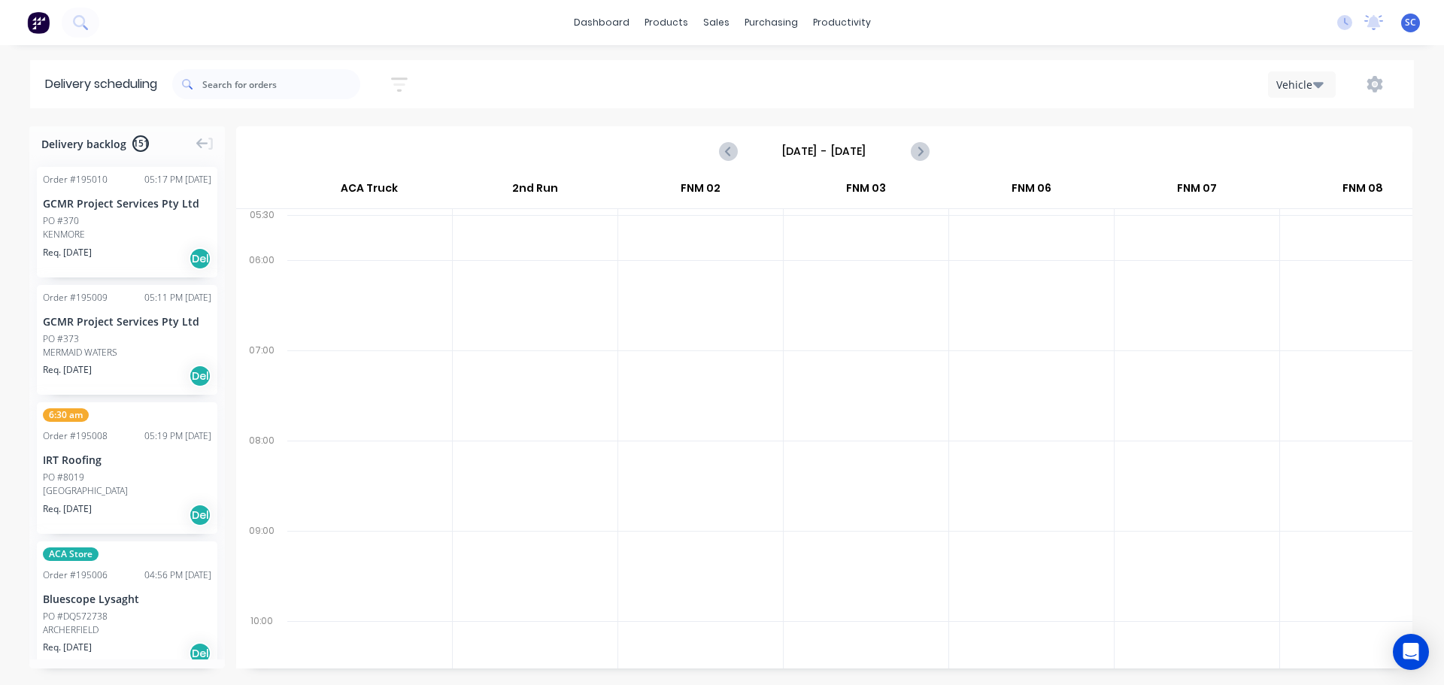
click at [405, 83] on icon "button" at bounding box center [399, 84] width 17 height 19
click at [313, 144] on input at bounding box center [330, 141] width 140 height 23
click at [524, 71] on div "Sort by Most recent Created date Required date Order number Customer name Most …" at bounding box center [792, 84] width 1241 height 42
click at [791, 150] on input "Sunday - 05/10/25" at bounding box center [824, 151] width 149 height 23
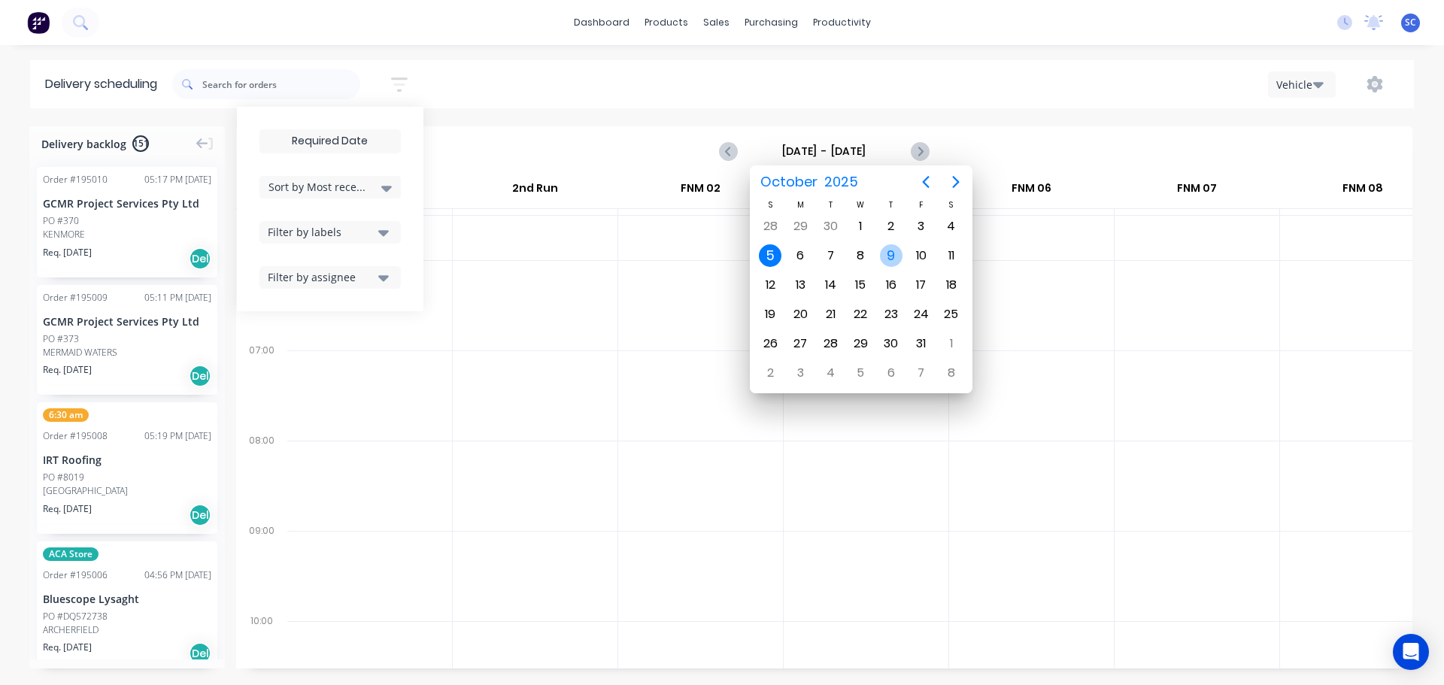
click at [893, 257] on div "9" at bounding box center [891, 255] width 23 height 23
type input "[DATE] - [DATE]"
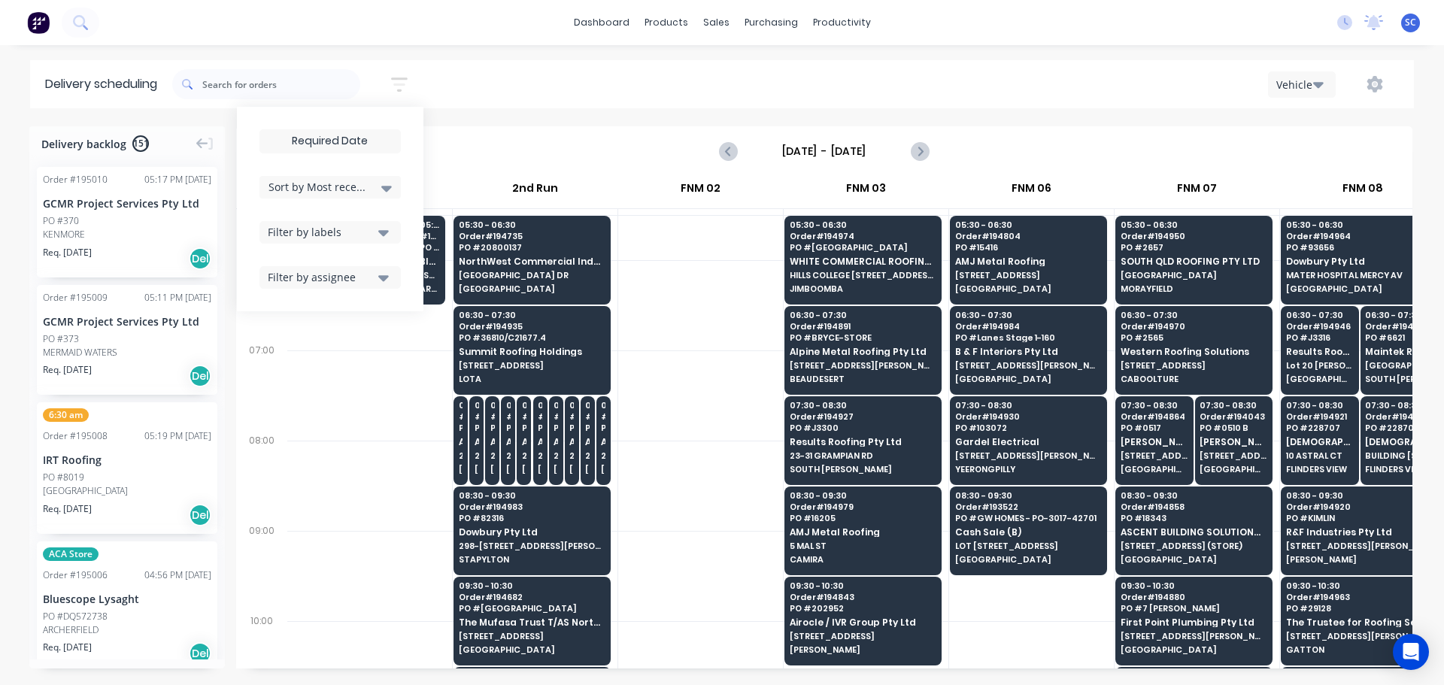
drag, startPoint x: 499, startPoint y: 83, endPoint x: 510, endPoint y: 83, distance: 10.5
click at [506, 83] on div "Sort by Most recent Created date Required date Order number Customer name Most …" at bounding box center [792, 84] width 1241 height 42
click at [304, 154] on div "Sort by Most recent Created date Required date Order number Customer name Most …" at bounding box center [329, 208] width 141 height 159
click at [314, 138] on input at bounding box center [330, 141] width 140 height 23
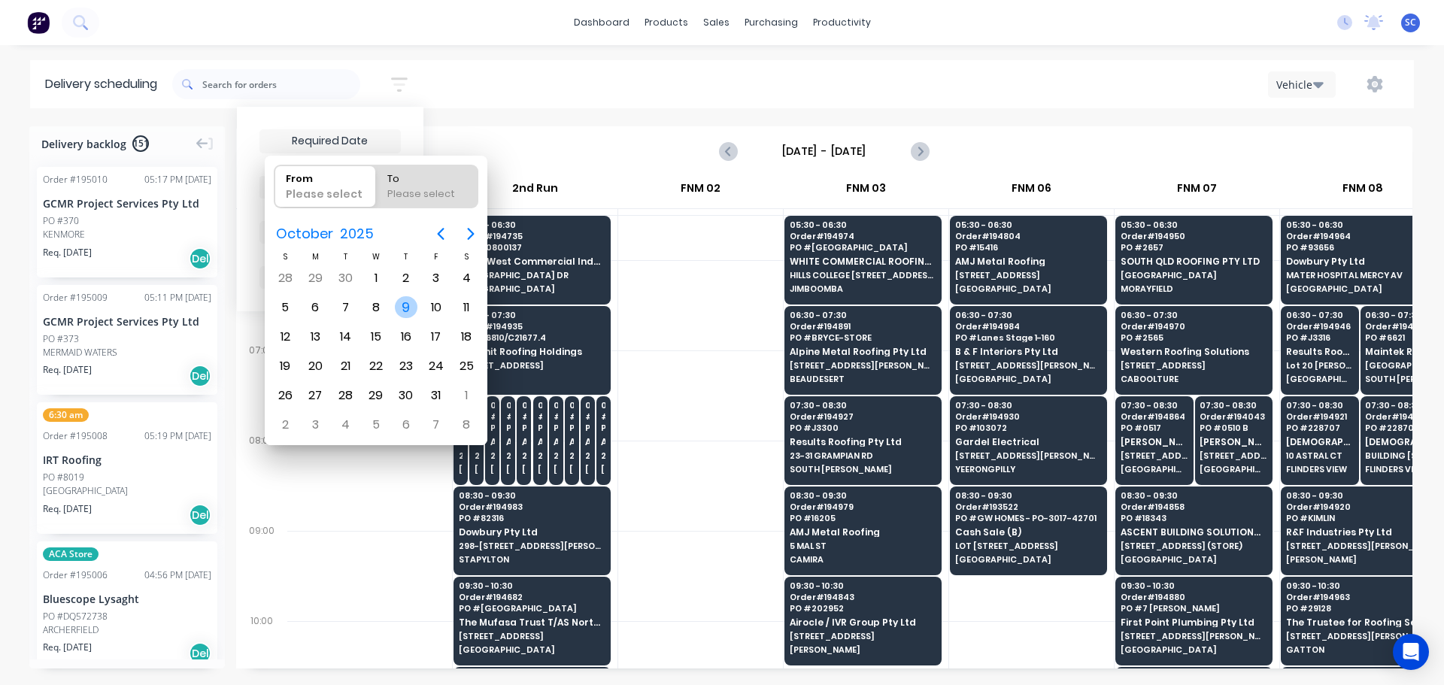
click at [408, 306] on div "9" at bounding box center [406, 307] width 23 height 23
type input "09/10/25"
radio input "false"
radio input "true"
click at [408, 305] on div "9" at bounding box center [406, 307] width 23 height 23
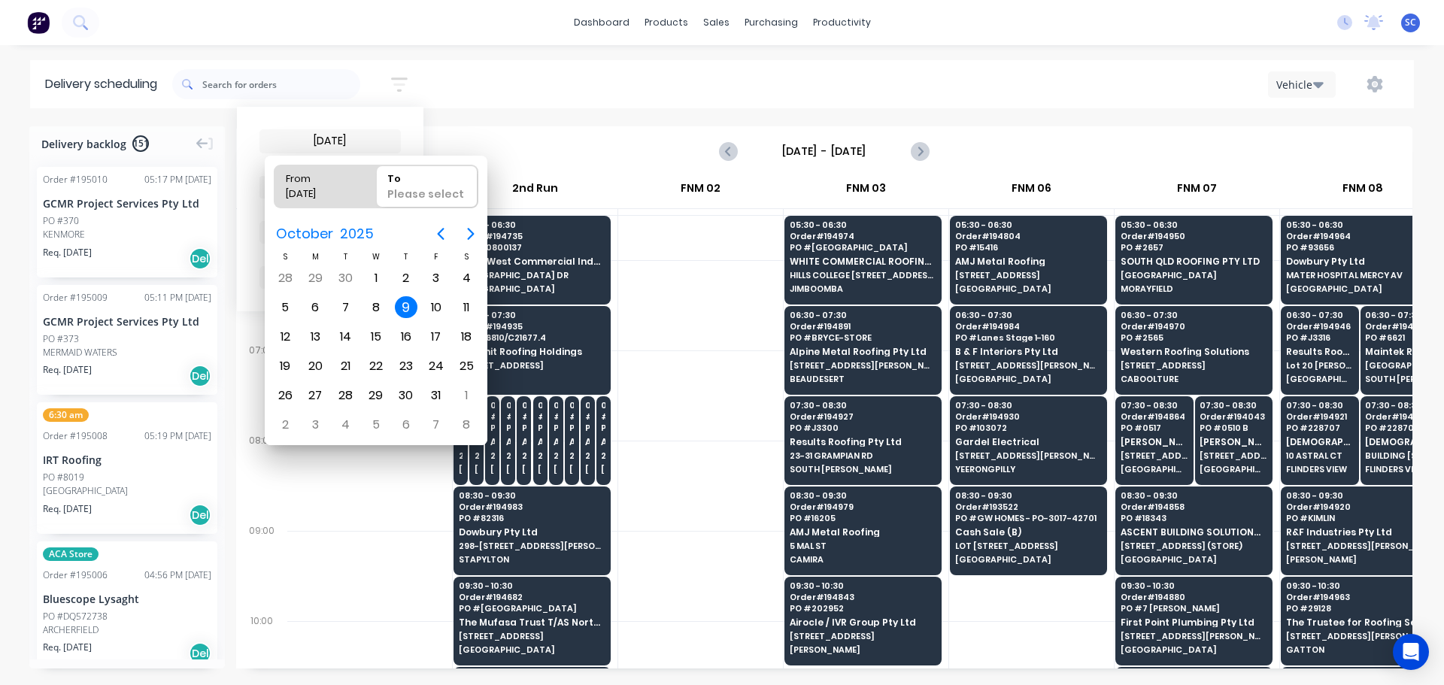
type input "08/10/25 - 09/10/25"
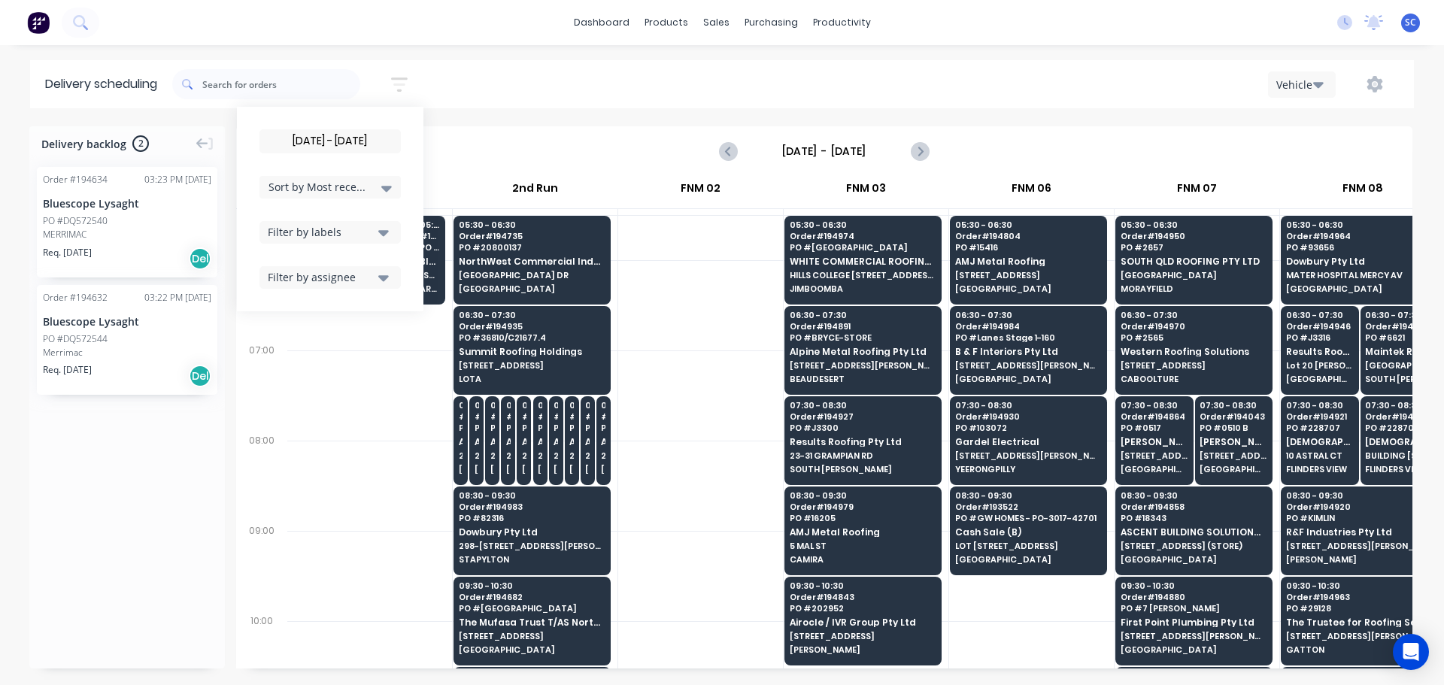
click at [466, 85] on div "08/10/25 - 09/10/25 Sort by Most recent Created date Required date Order number…" at bounding box center [792, 84] width 1241 height 42
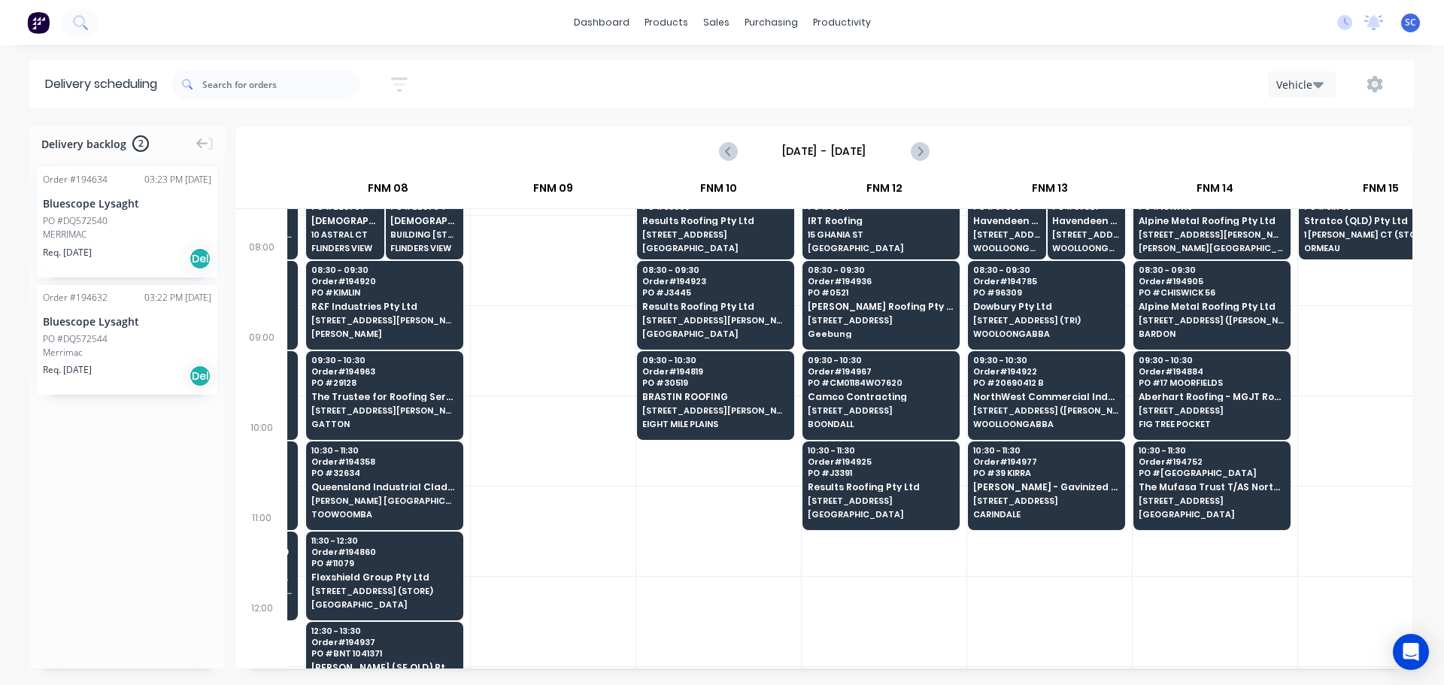
scroll to position [0, 975]
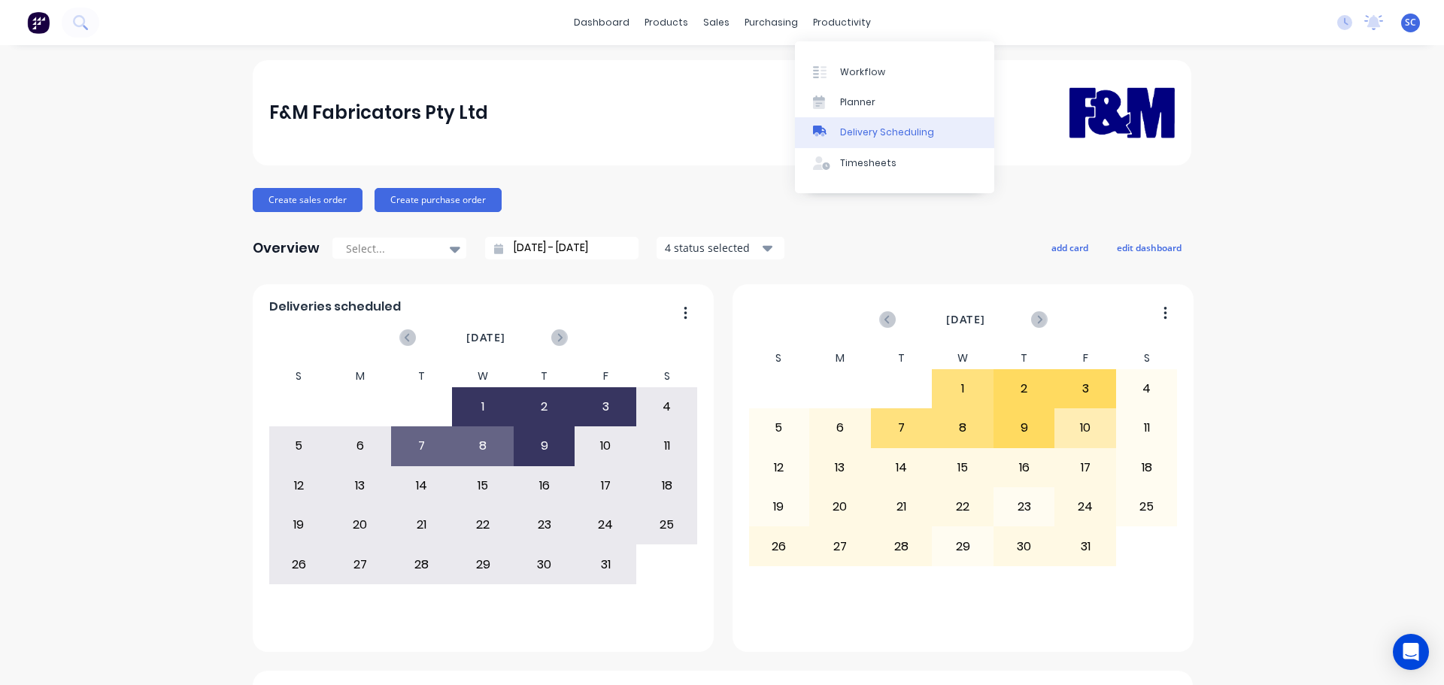
click at [877, 134] on div "Delivery Scheduling" at bounding box center [887, 133] width 94 height 14
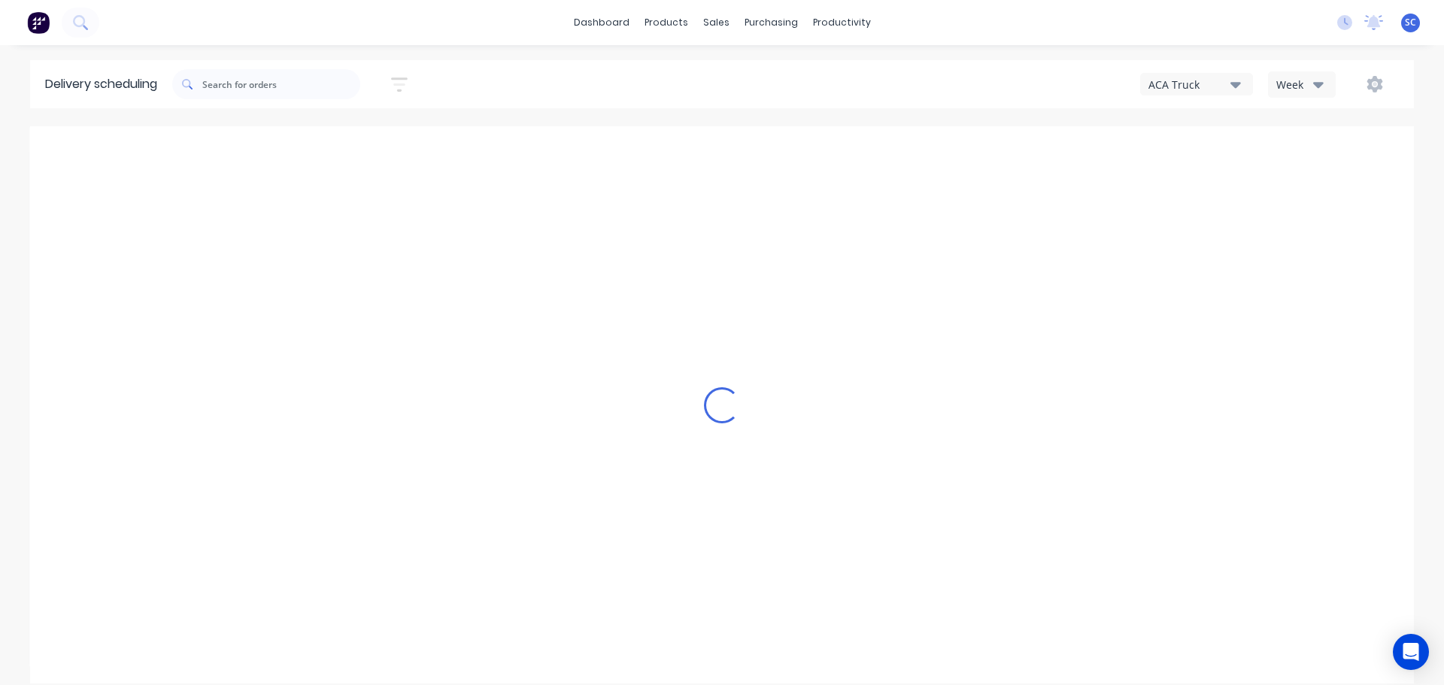
click at [1234, 81] on icon "button" at bounding box center [1235, 84] width 11 height 17
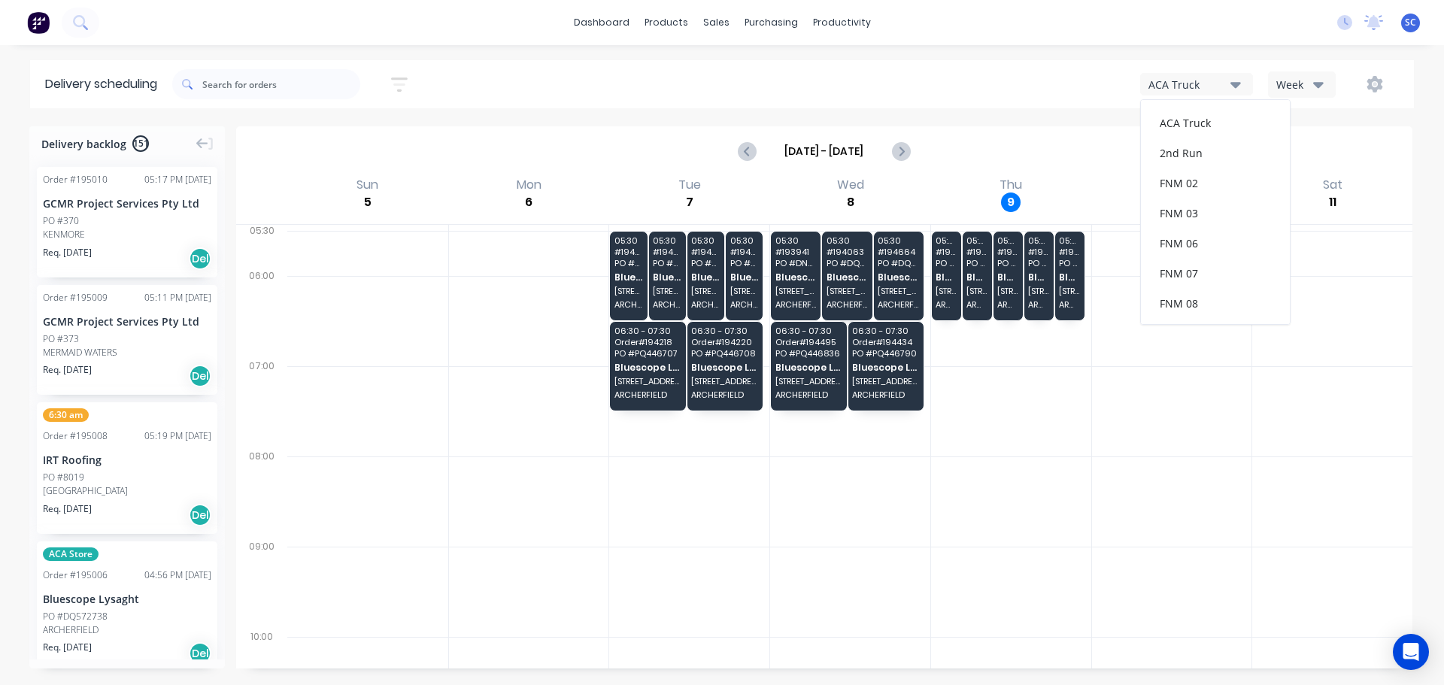
scroll to position [195, 0]
click at [1192, 137] on div "FNM 09" at bounding box center [1215, 138] width 149 height 30
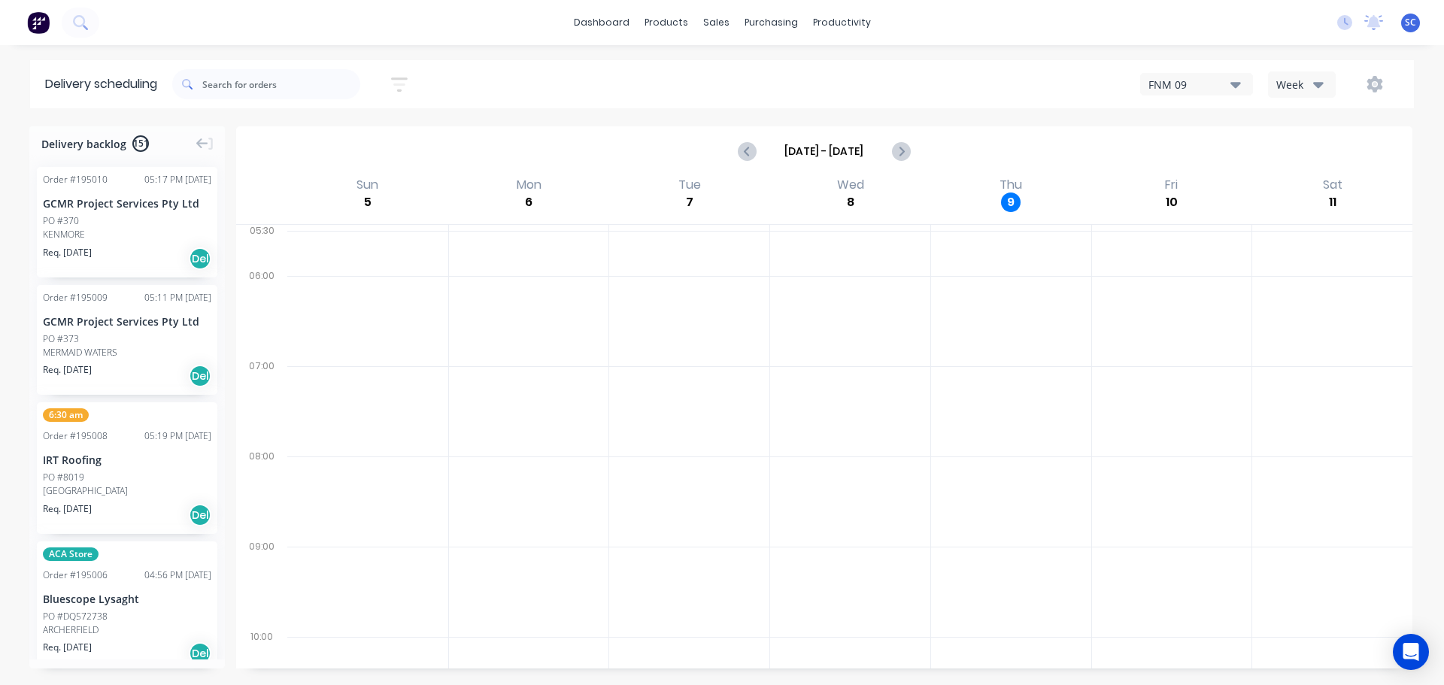
click at [1323, 83] on icon "button" at bounding box center [1318, 85] width 11 height 6
click at [1029, 88] on div "FNM 09 Week Week Vehicle" at bounding box center [1088, 84] width 621 height 27
click at [405, 84] on icon "button" at bounding box center [399, 84] width 12 height 2
click at [343, 140] on input at bounding box center [330, 141] width 140 height 23
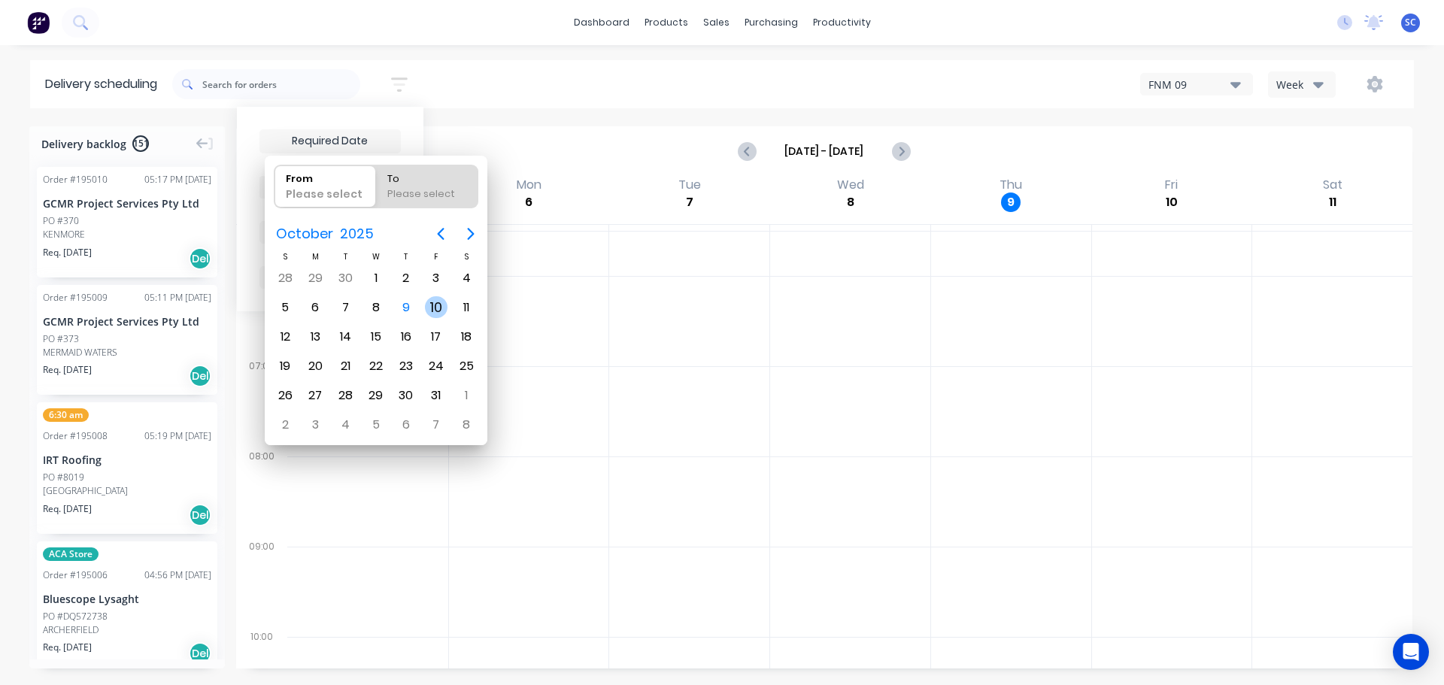
click at [439, 305] on div "10" at bounding box center [436, 307] width 23 height 23
type input "10/10/25"
radio input "false"
radio input "true"
click at [439, 305] on div "10" at bounding box center [436, 307] width 23 height 23
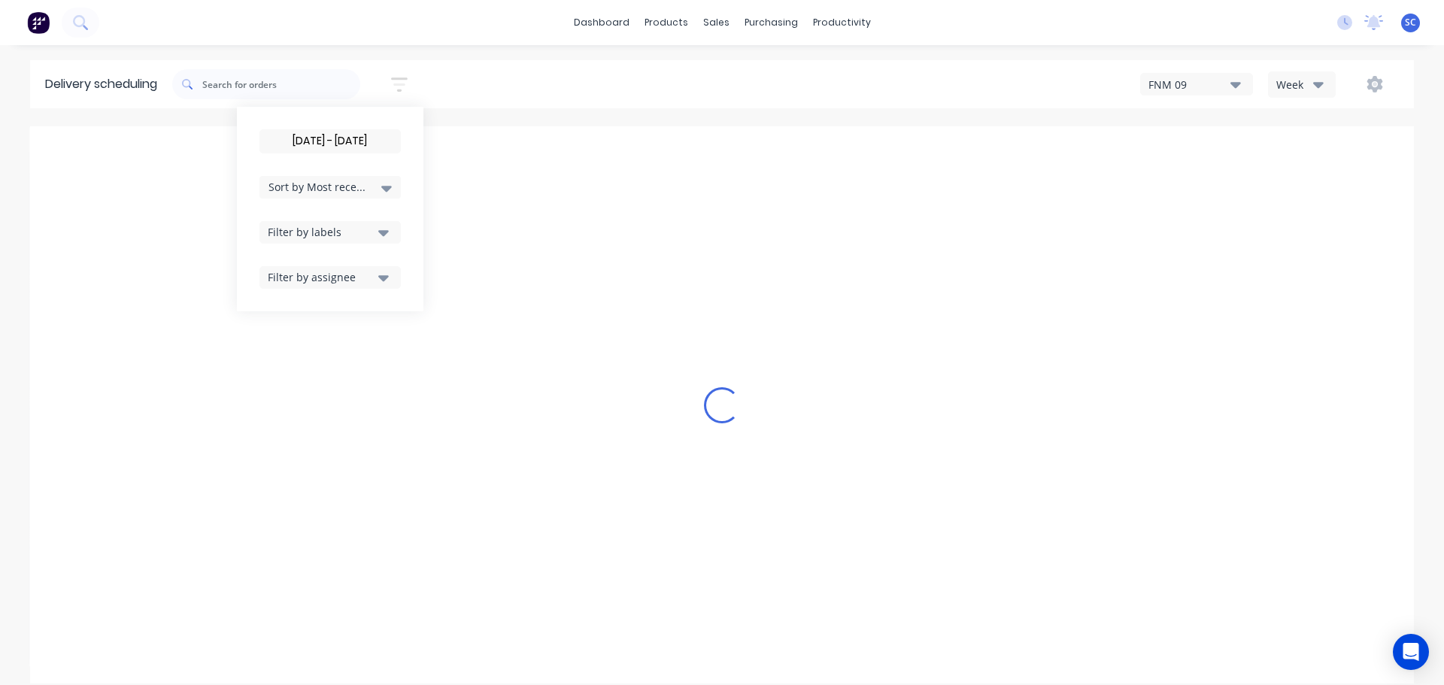
click at [311, 137] on input "09/10/25 - 10/10/25" at bounding box center [330, 141] width 140 height 23
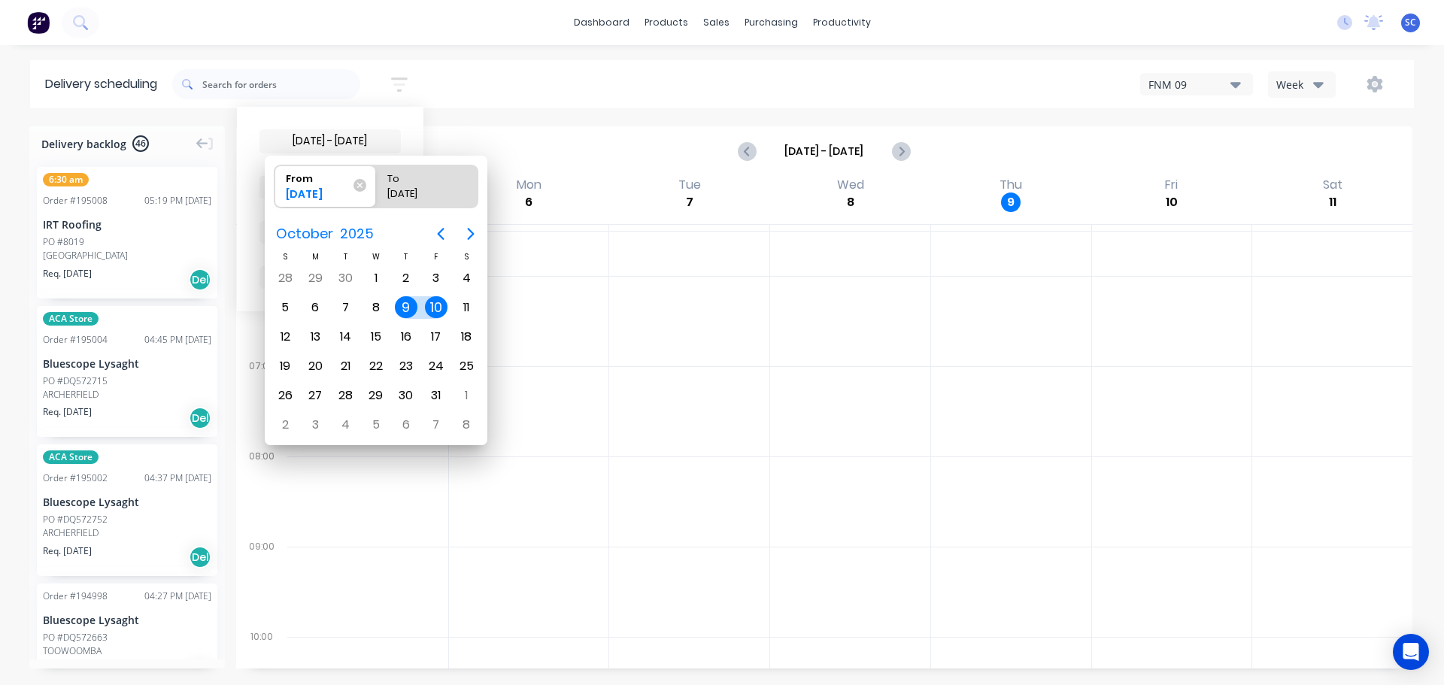
click at [428, 306] on div "10" at bounding box center [436, 307] width 23 height 23
type input "10/10/25 - 10/10/25"
radio input "false"
radio input "true"
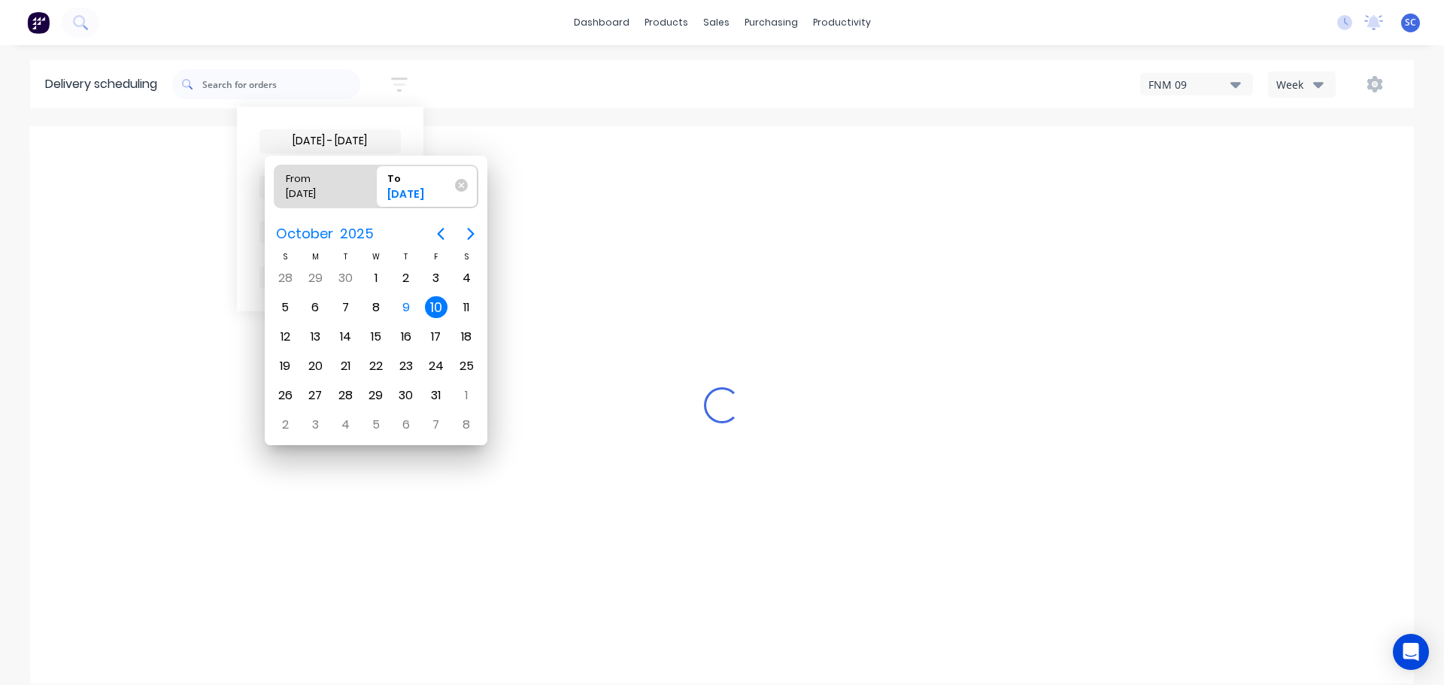
click at [429, 306] on div "10" at bounding box center [436, 307] width 23 height 23
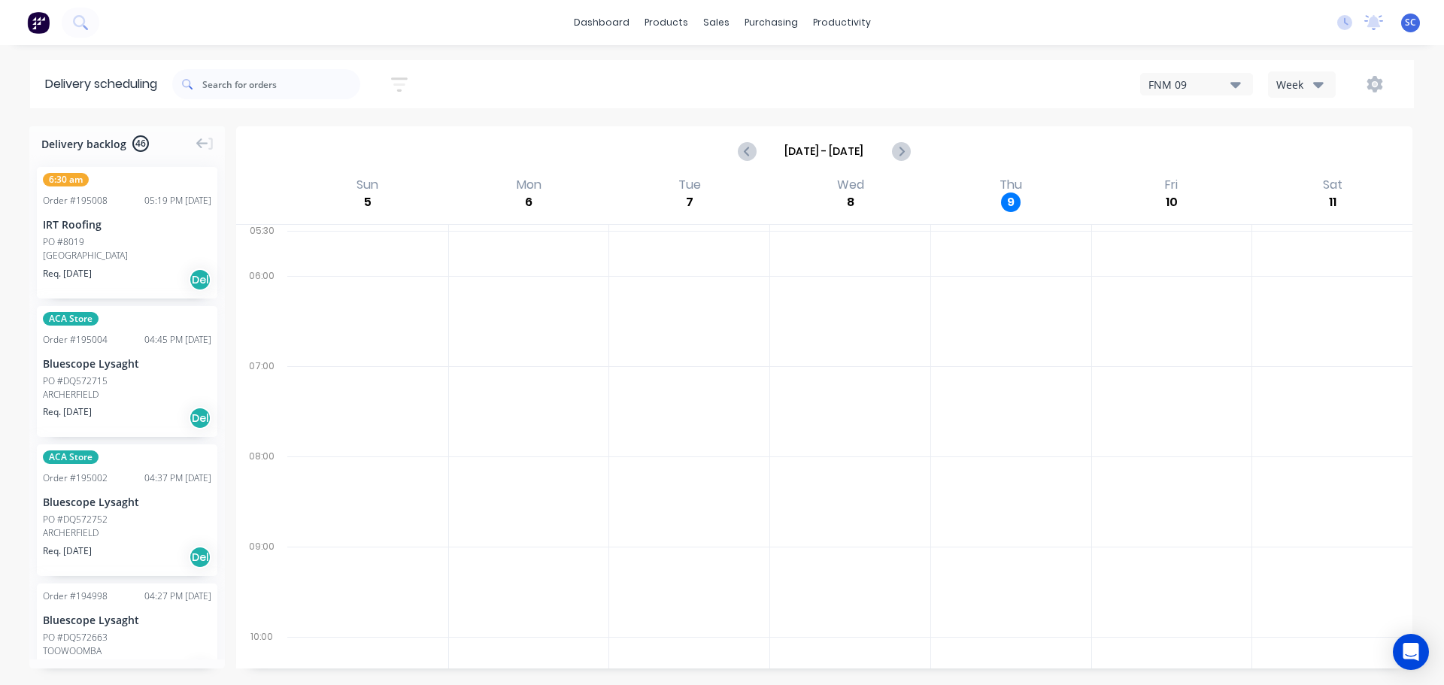
click at [403, 82] on icon "button" at bounding box center [399, 84] width 17 height 19
click at [399, 277] on button "Filter by assignee" at bounding box center [329, 277] width 141 height 23
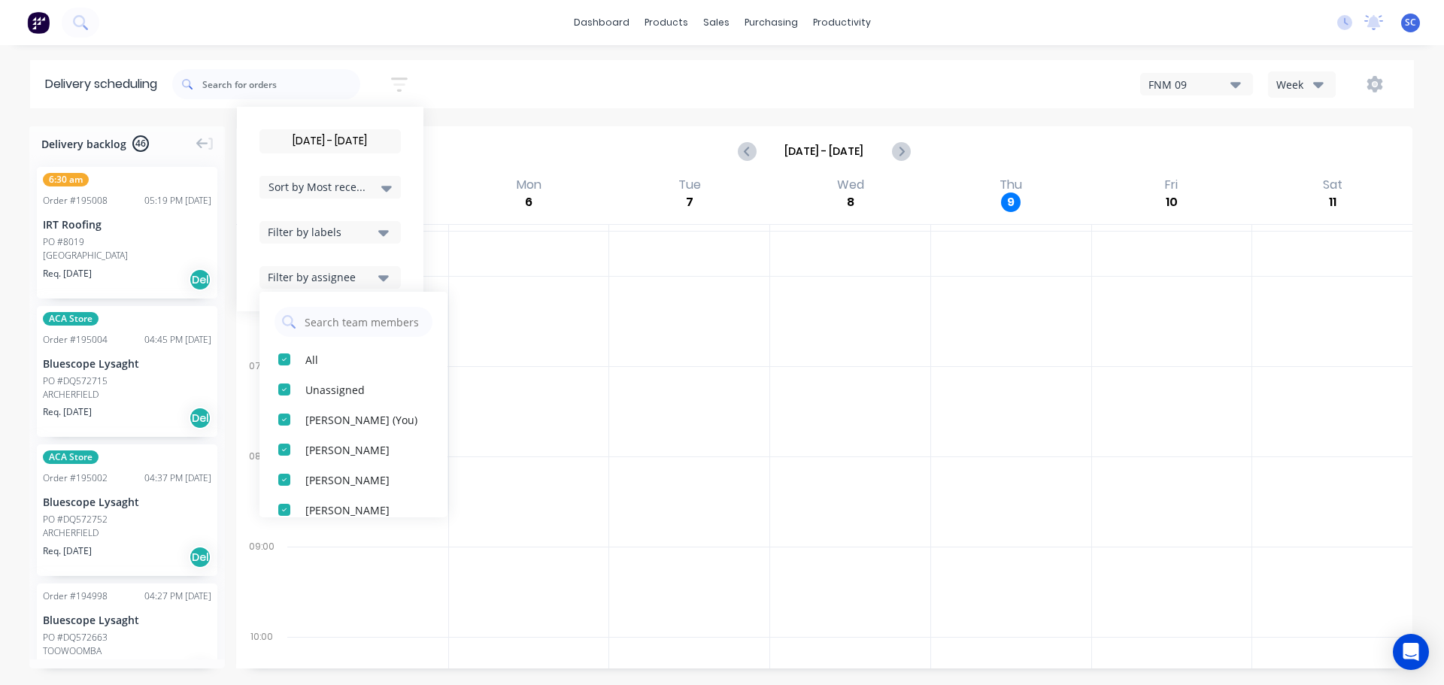
click at [350, 227] on div "Filter by labels" at bounding box center [321, 232] width 106 height 16
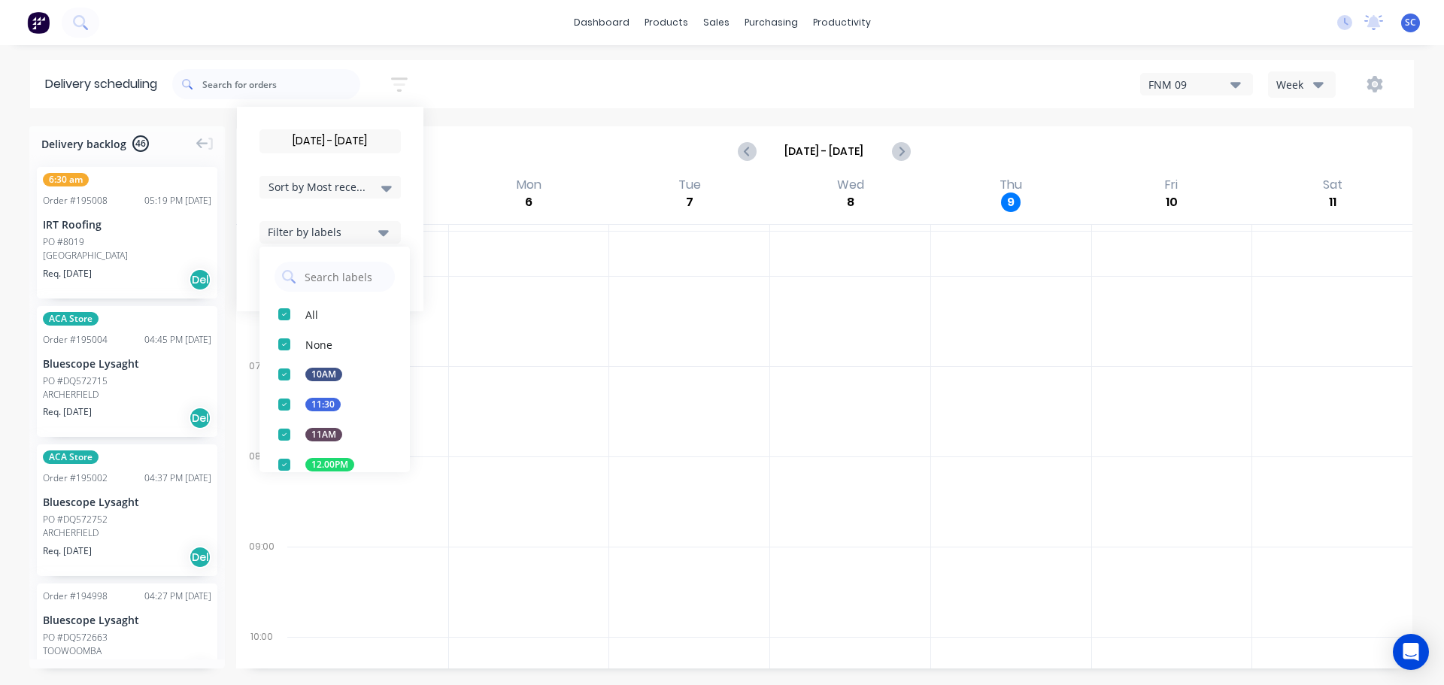
click at [335, 184] on span "Sort by Most recent" at bounding box center [317, 187] width 98 height 16
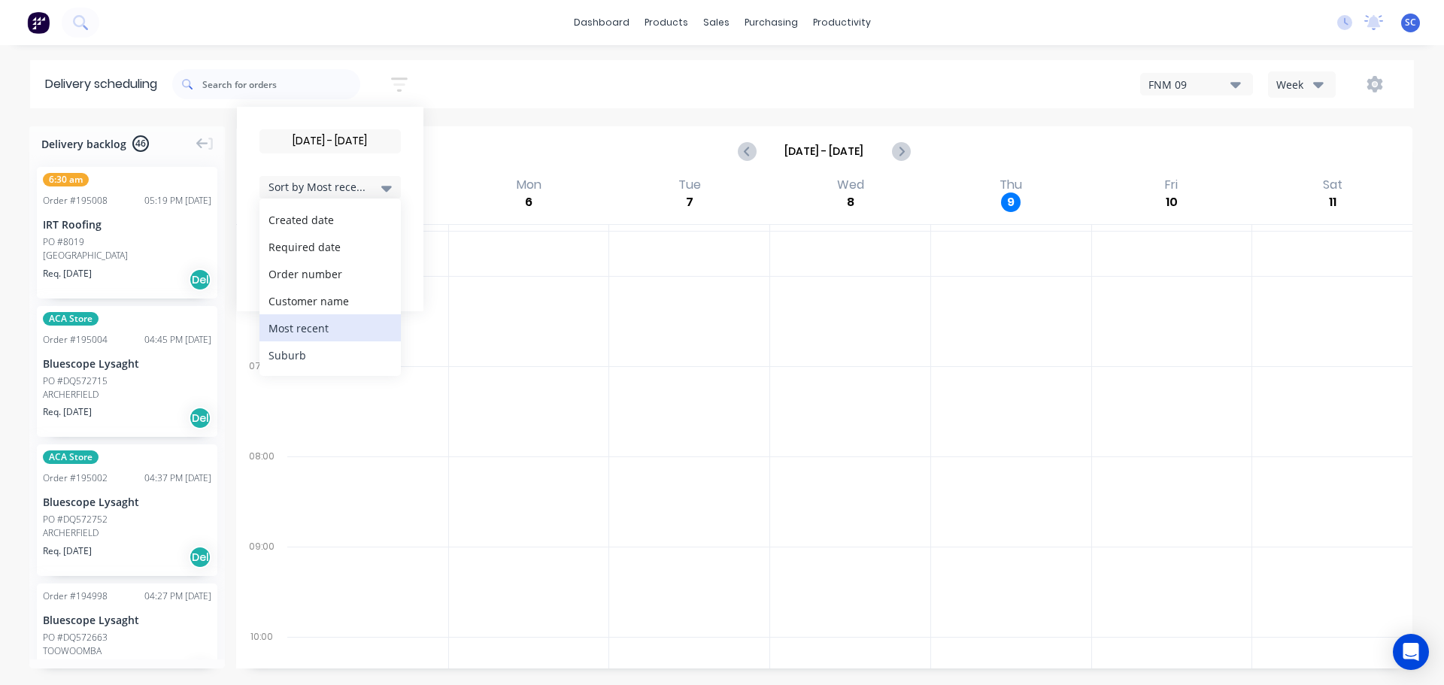
click at [298, 356] on div "Suburb" at bounding box center [329, 354] width 141 height 27
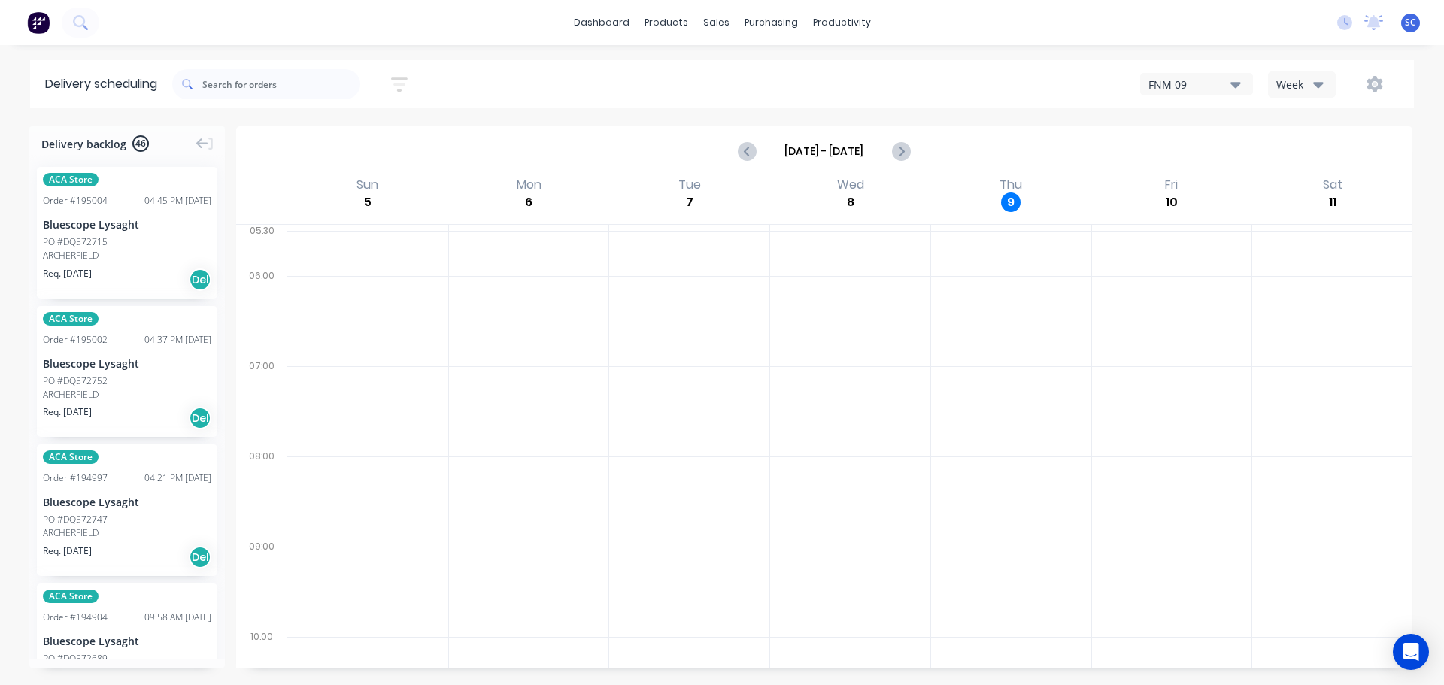
click at [503, 82] on div "10/10/25 - 10/10/25 Sort by Suburb Created date Required date Order number Cust…" at bounding box center [792, 84] width 1241 height 42
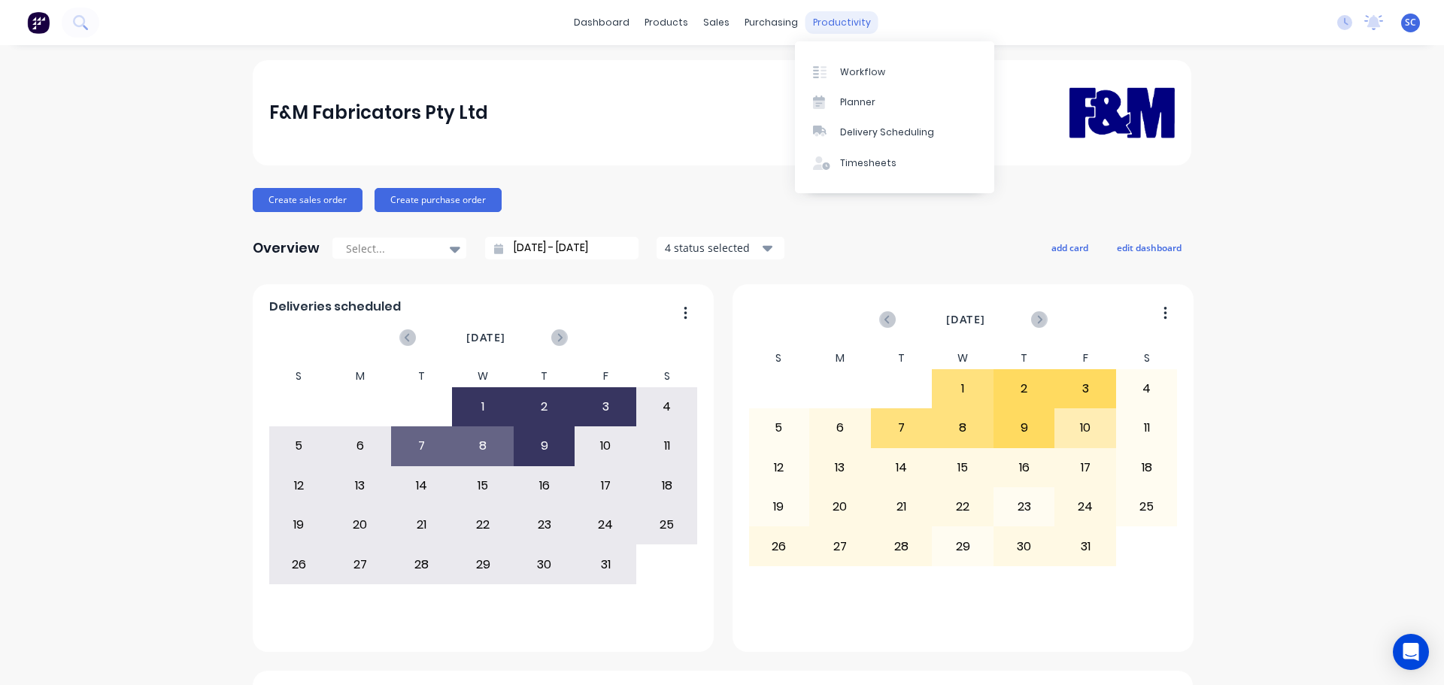
click at [826, 14] on div "productivity" at bounding box center [841, 22] width 73 height 23
click at [901, 133] on div "Delivery Scheduling" at bounding box center [887, 133] width 94 height 14
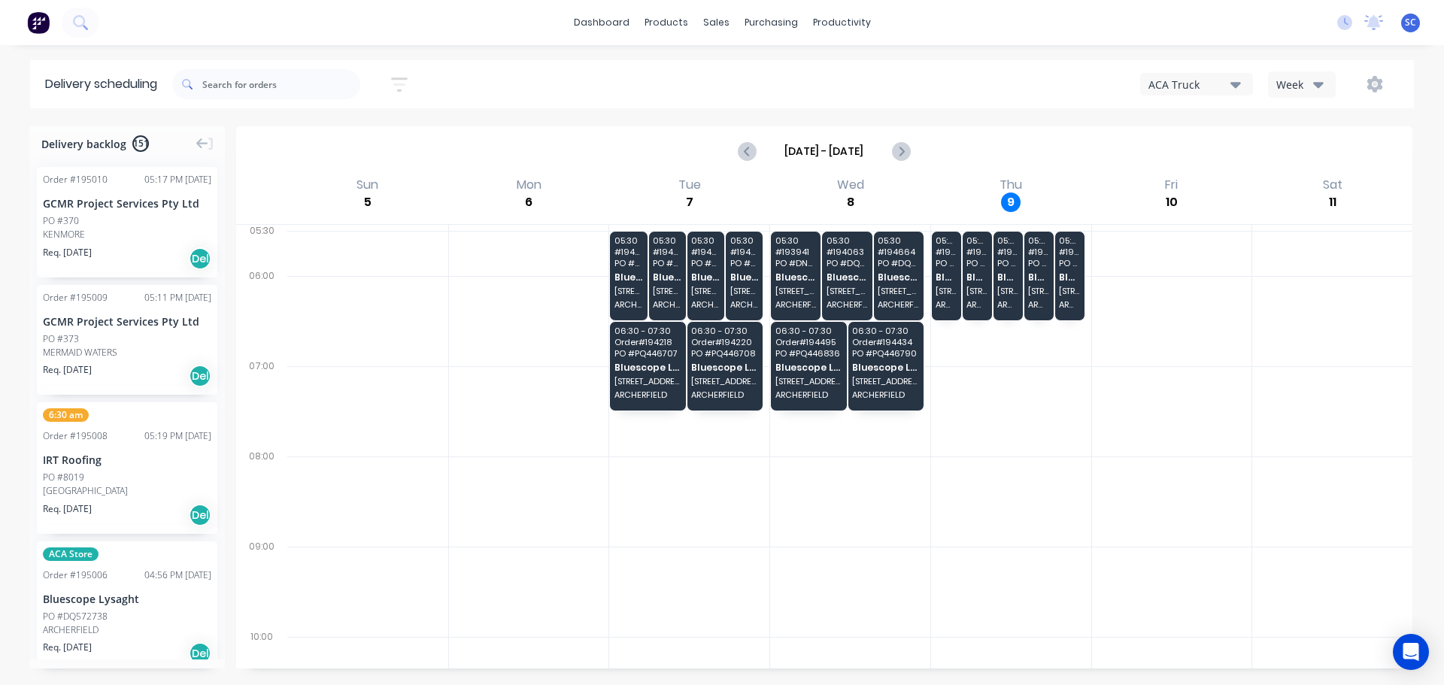
click at [1230, 81] on icon "button" at bounding box center [1235, 84] width 11 height 17
click at [1205, 141] on div "FNM 09" at bounding box center [1215, 138] width 149 height 30
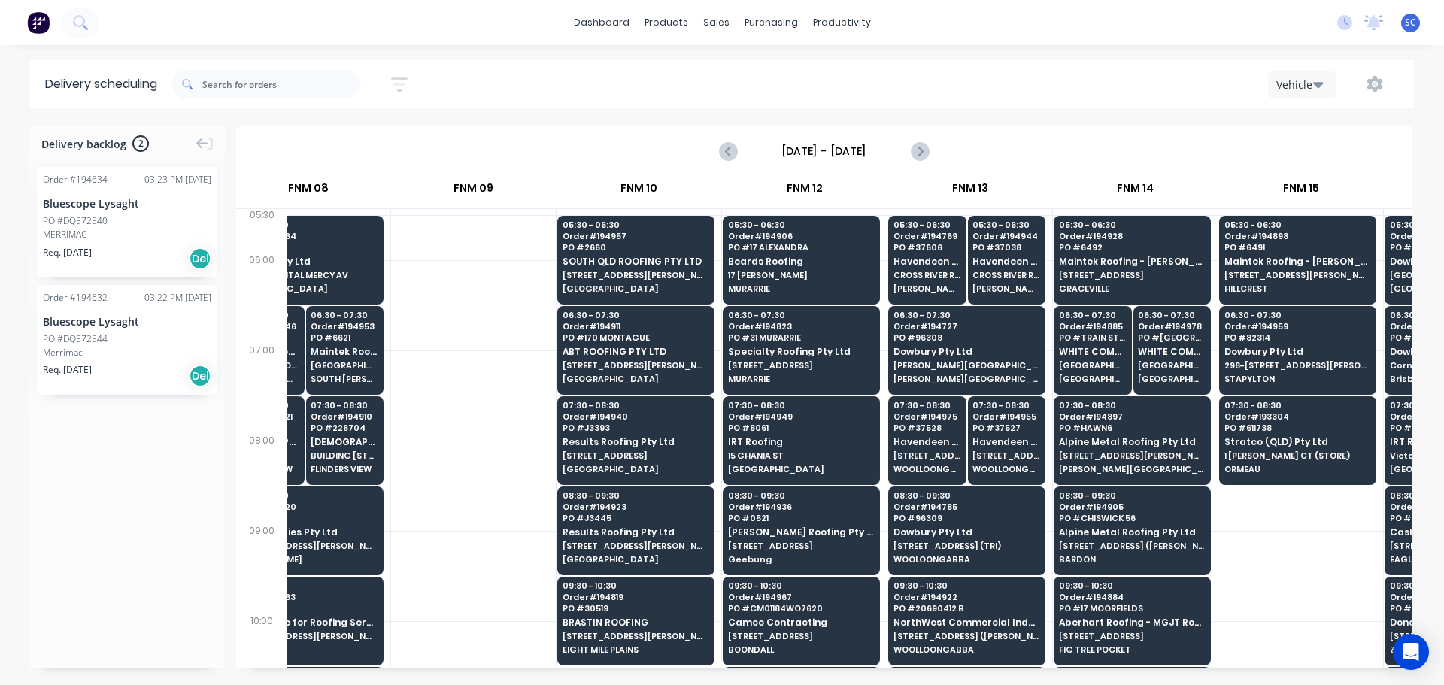
scroll to position [0, 80]
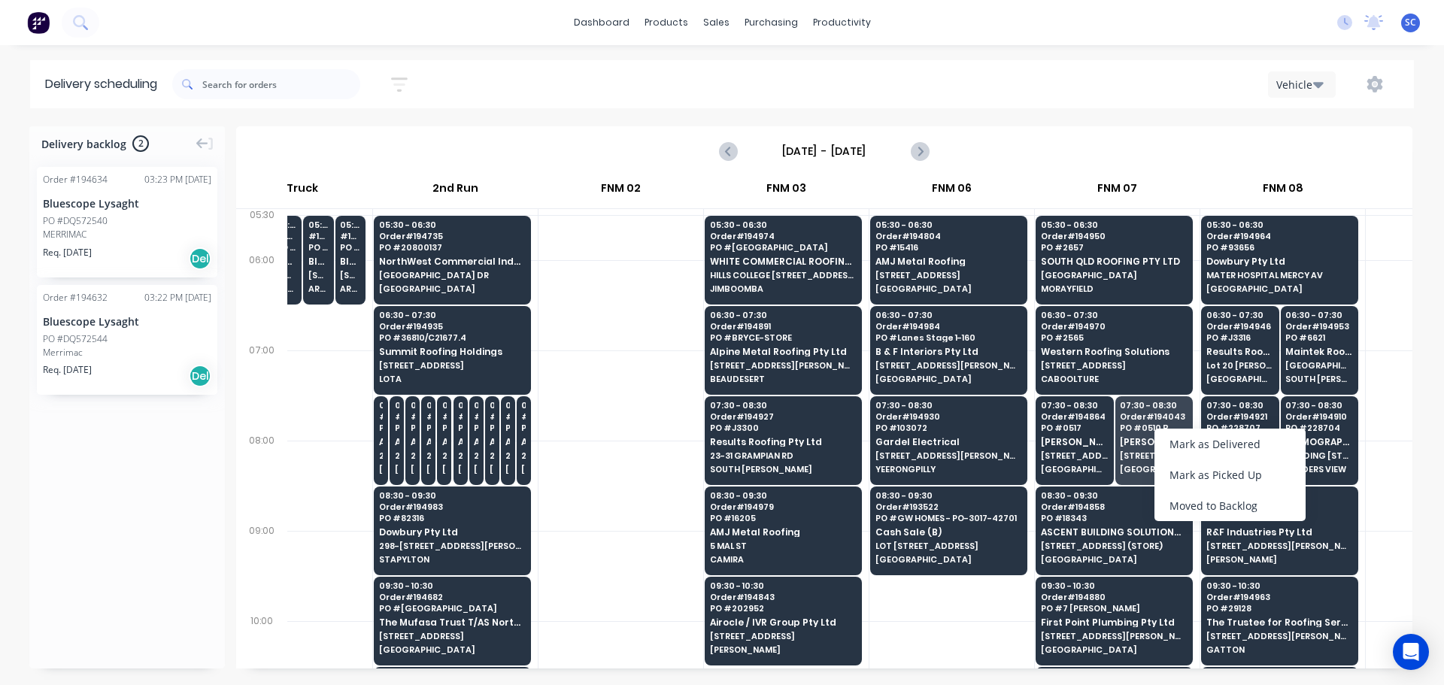
click at [1225, 505] on div "Moved to Backlog" at bounding box center [1229, 505] width 151 height 31
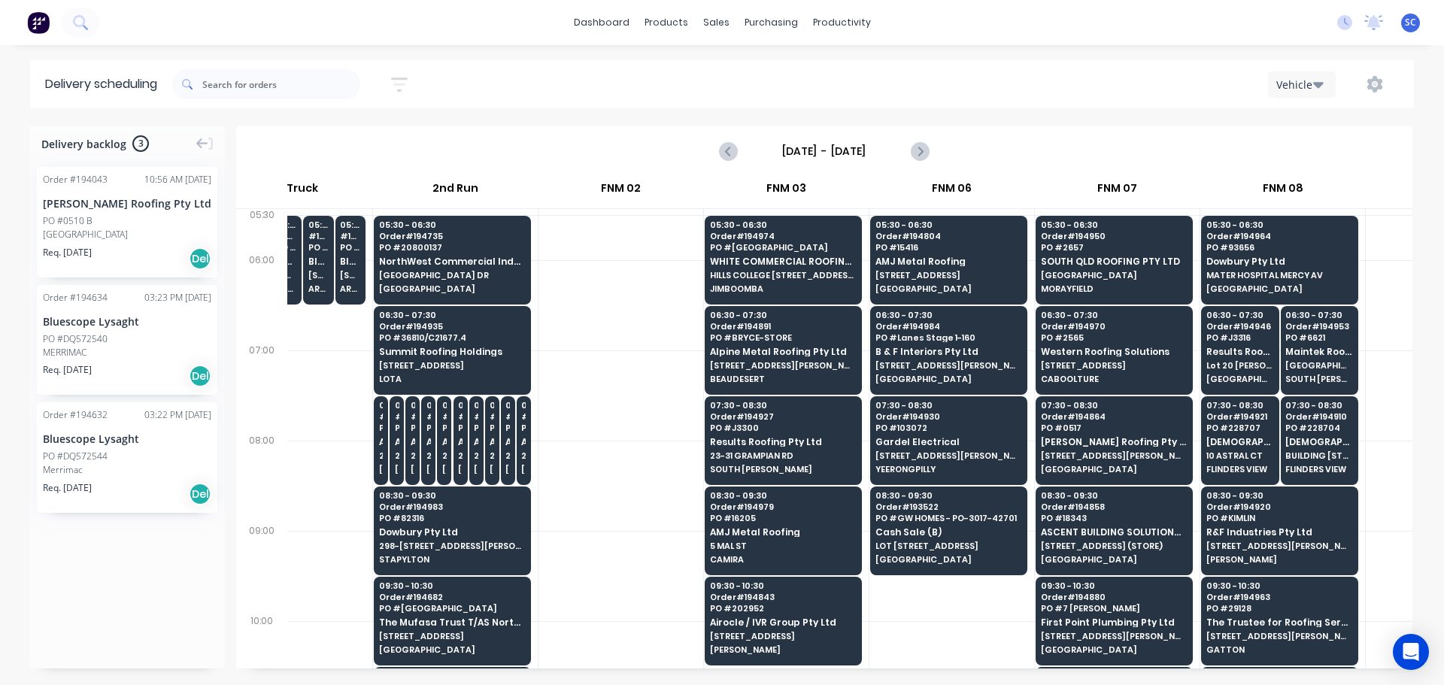
click at [98, 213] on div "Order # 194043 10:56 AM [DATE] [PERSON_NAME] Roofing Pty Ltd PO #0510 [GEOGRAPH…" at bounding box center [127, 222] width 180 height 111
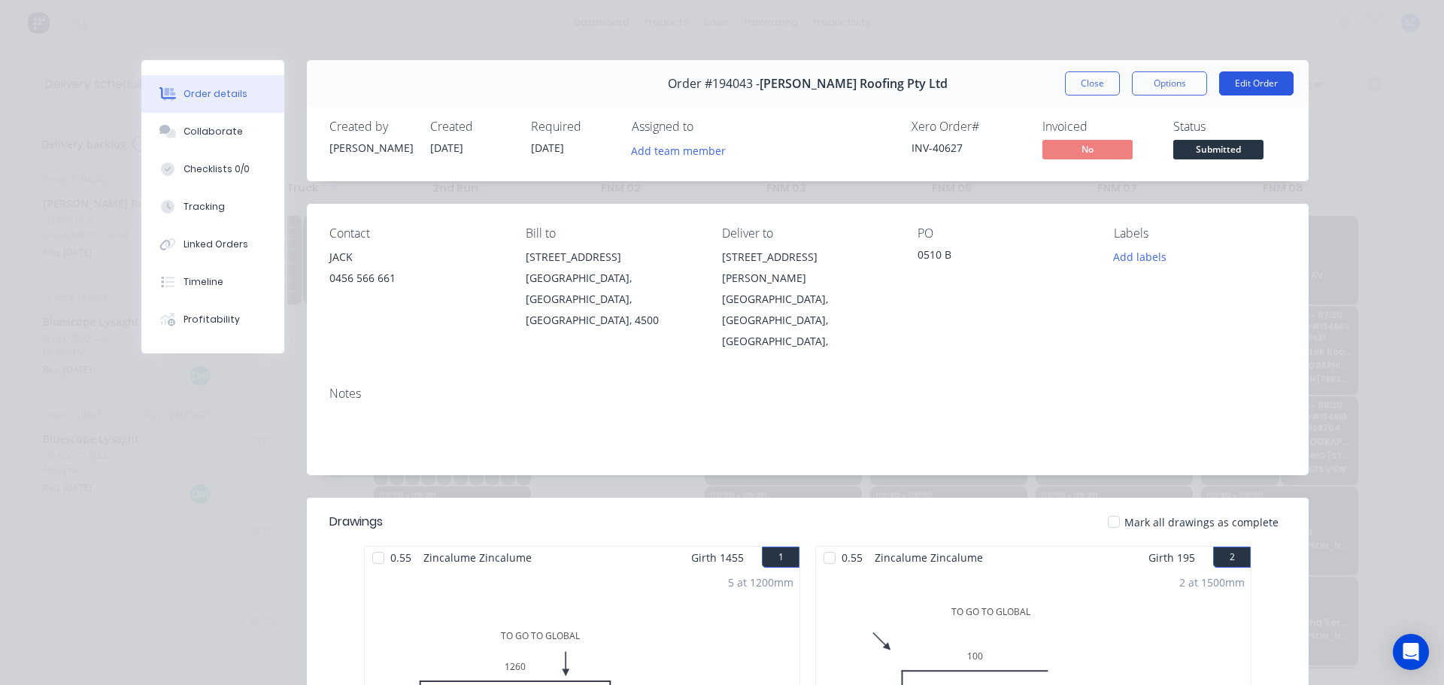
click at [1258, 76] on button "Edit Order" at bounding box center [1256, 83] width 74 height 24
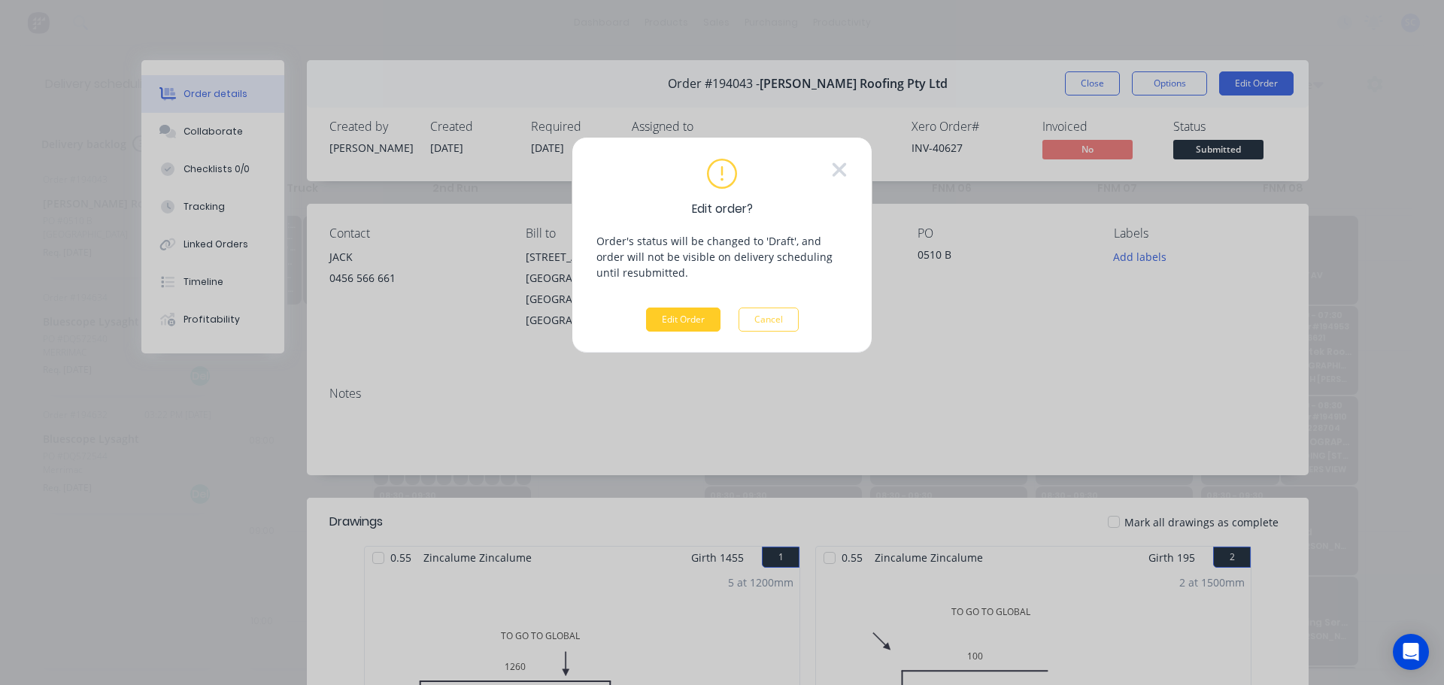
click at [682, 315] on button "Edit Order" at bounding box center [683, 320] width 74 height 24
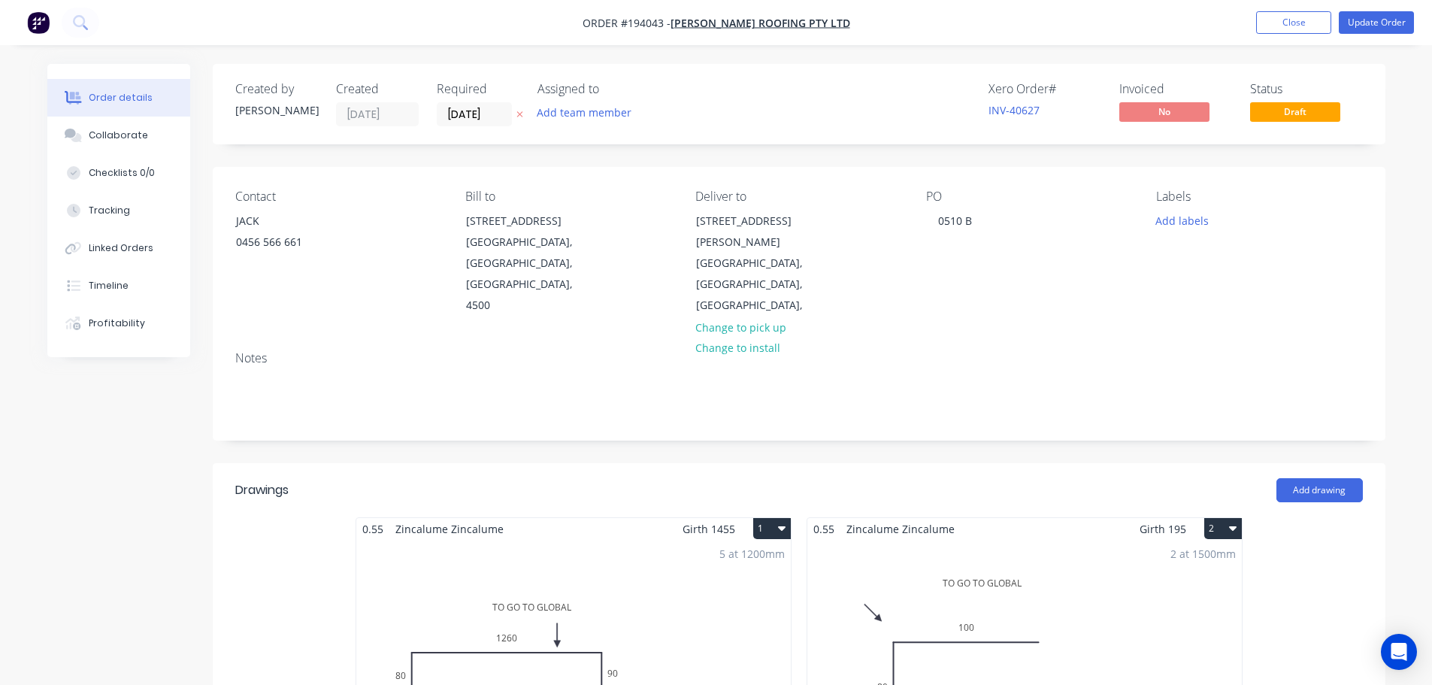
click at [520, 114] on icon "button" at bounding box center [520, 114] width 7 height 9
click at [1381, 18] on button "Update Order" at bounding box center [1376, 22] width 75 height 23
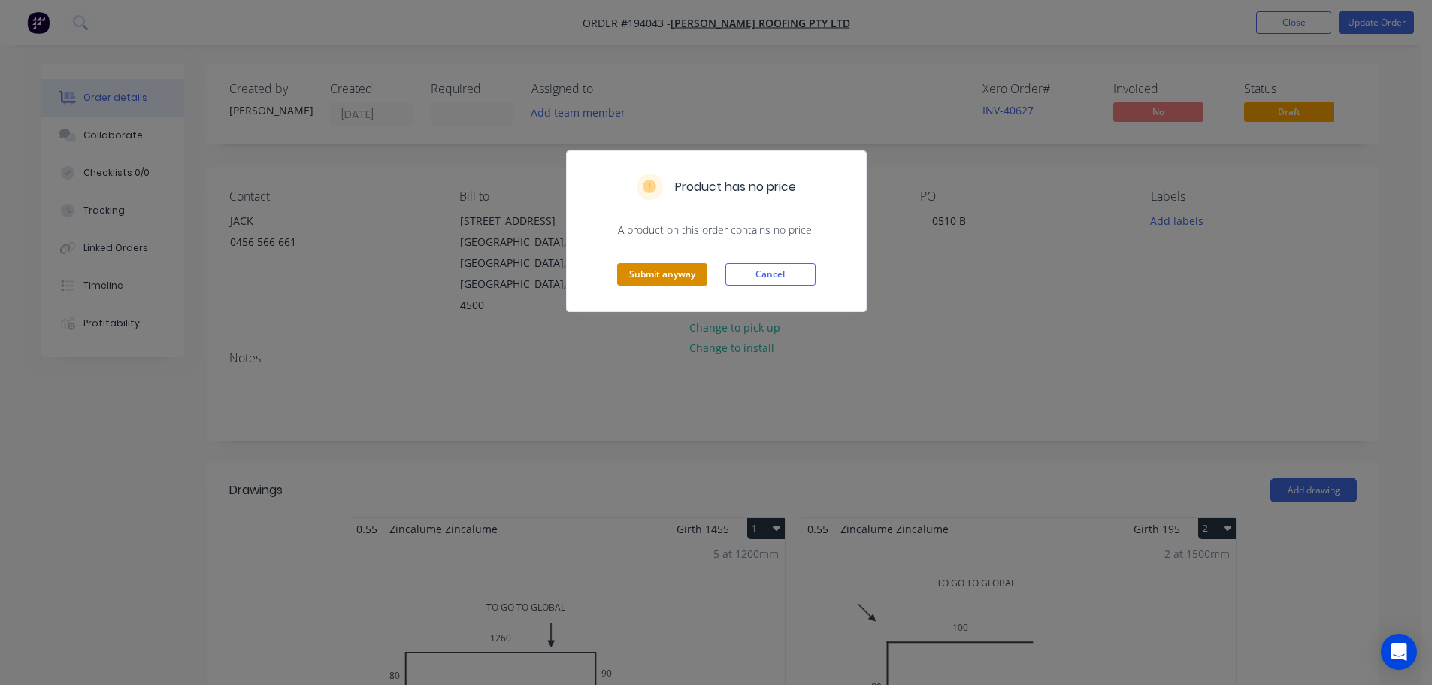
click at [647, 267] on button "Submit anyway" at bounding box center [662, 274] width 90 height 23
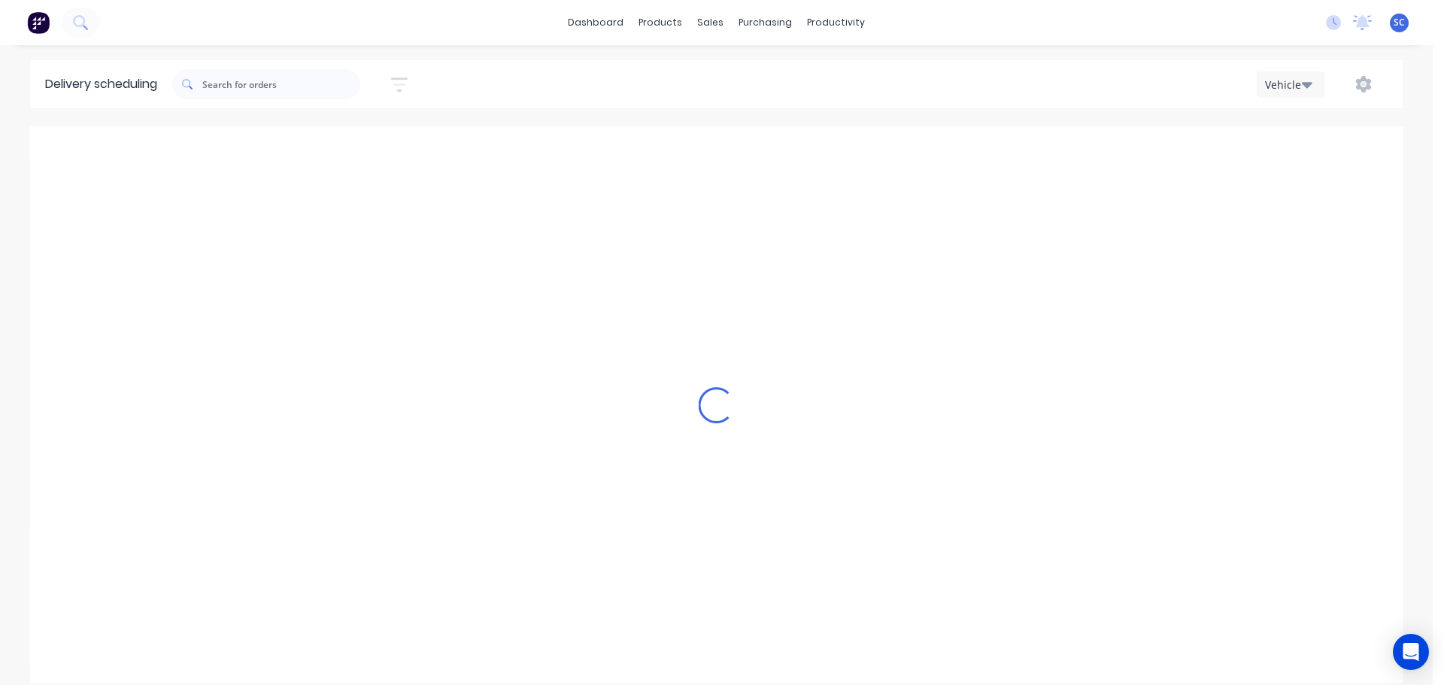
scroll to position [0, 1]
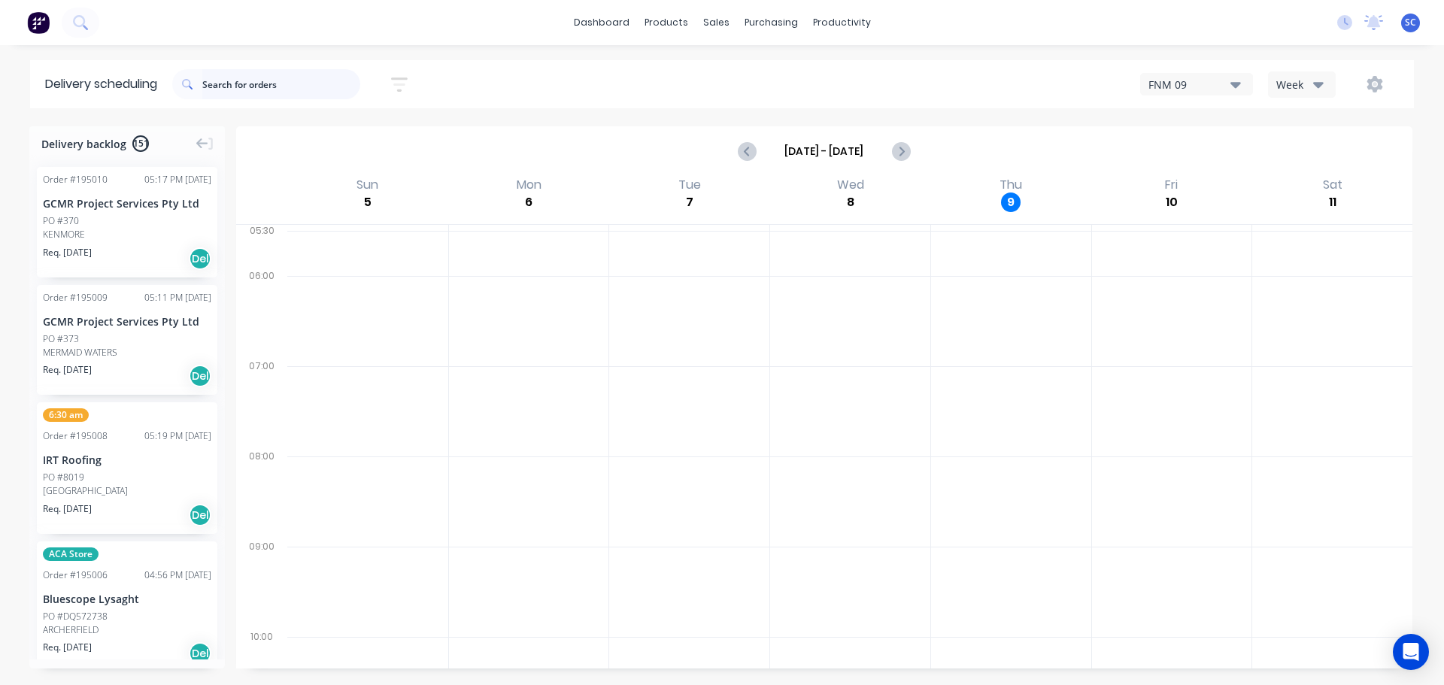
drag, startPoint x: 0, startPoint y: 0, endPoint x: 243, endPoint y: 89, distance: 258.8
click at [243, 89] on input "text" at bounding box center [281, 84] width 158 height 30
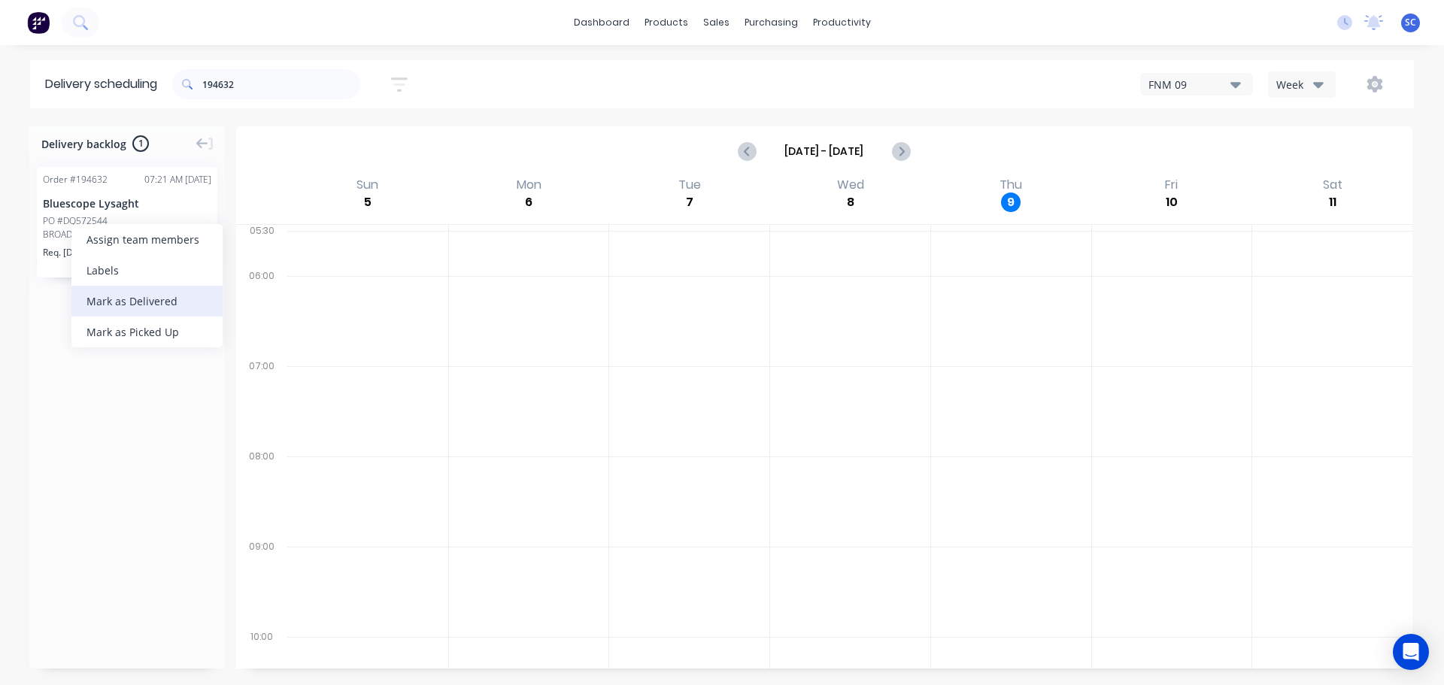
click at [126, 301] on div "Mark as Delivered" at bounding box center [146, 301] width 151 height 31
click at [245, 89] on input "194632" at bounding box center [281, 84] width 158 height 30
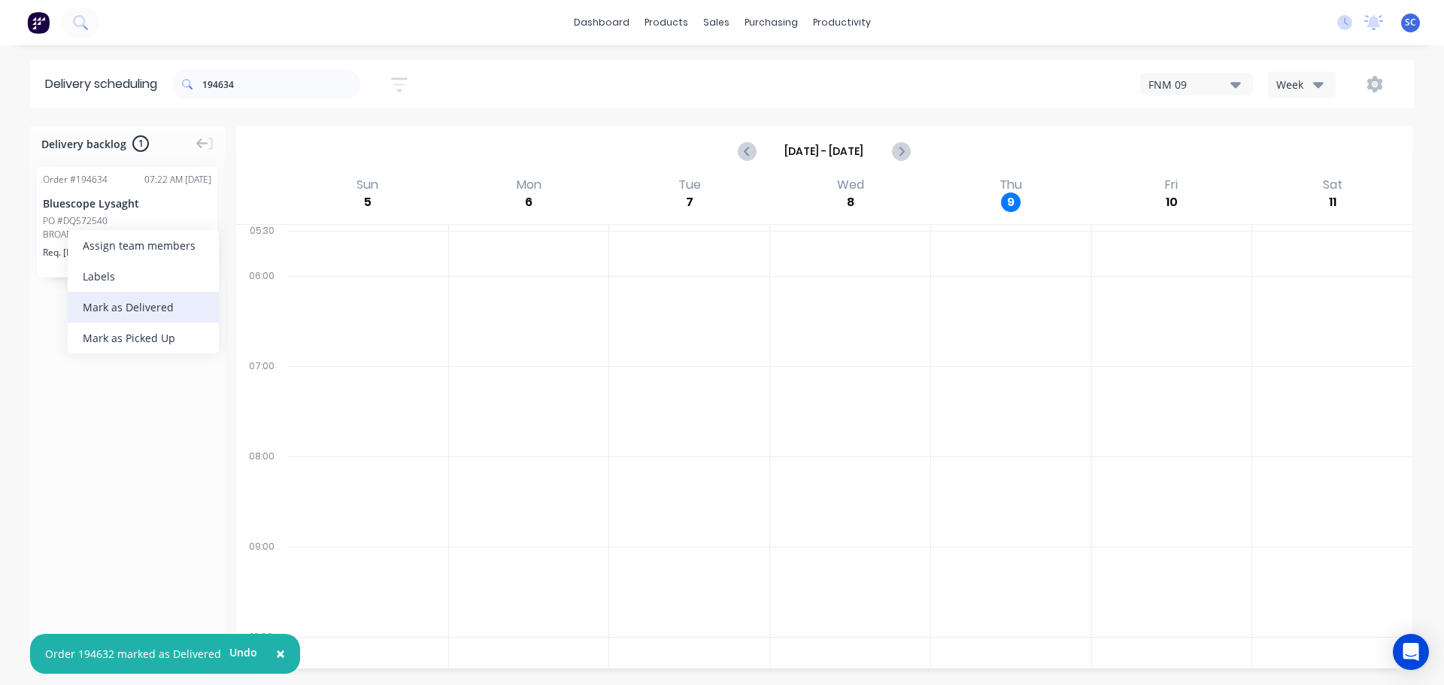
click at [133, 305] on div "Mark as Delivered" at bounding box center [143, 307] width 151 height 31
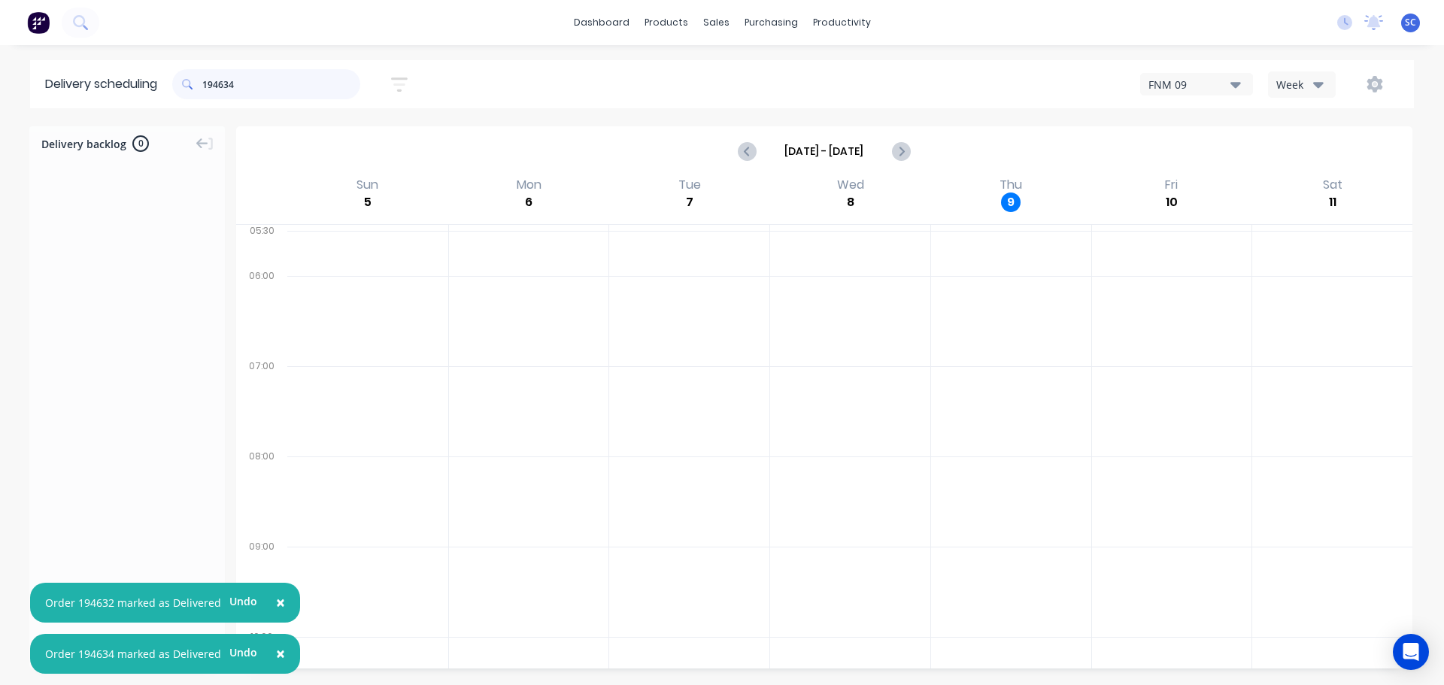
click at [255, 86] on input "194634" at bounding box center [281, 84] width 158 height 30
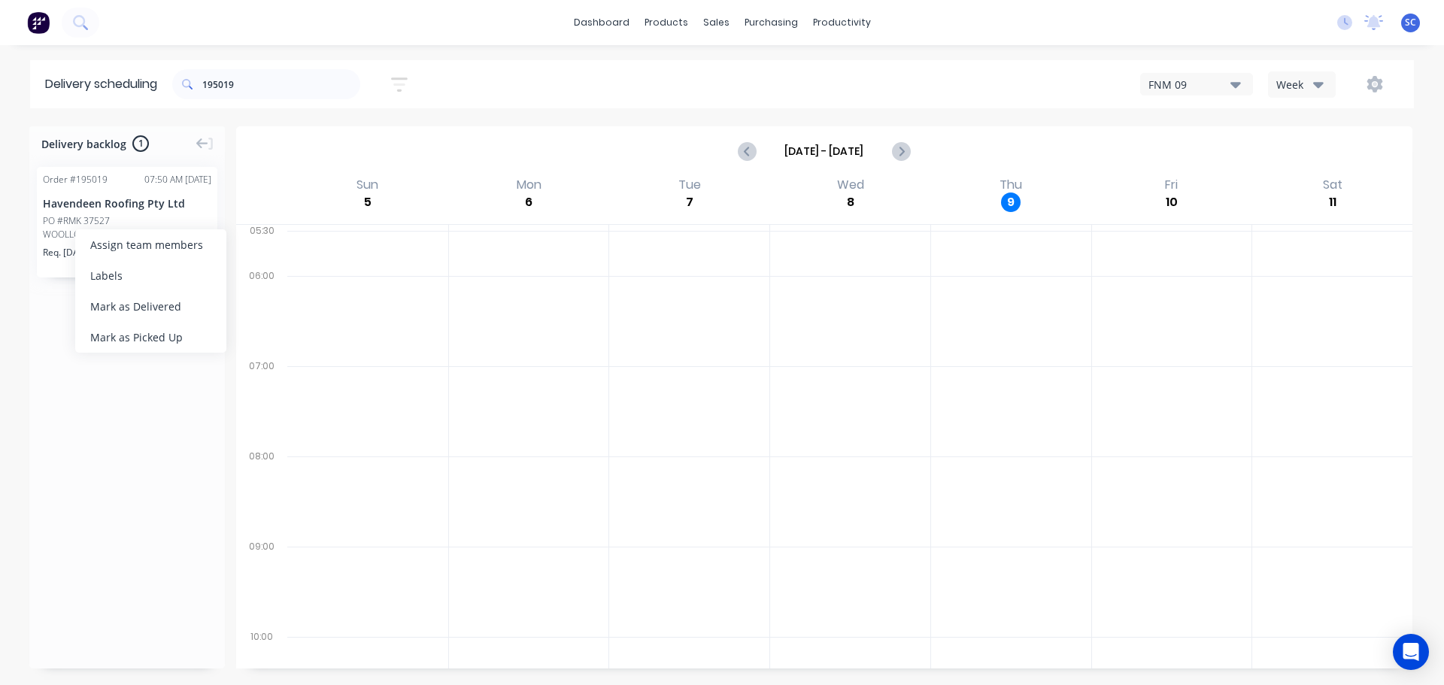
click at [135, 302] on div "Mark as Delivered" at bounding box center [150, 306] width 151 height 31
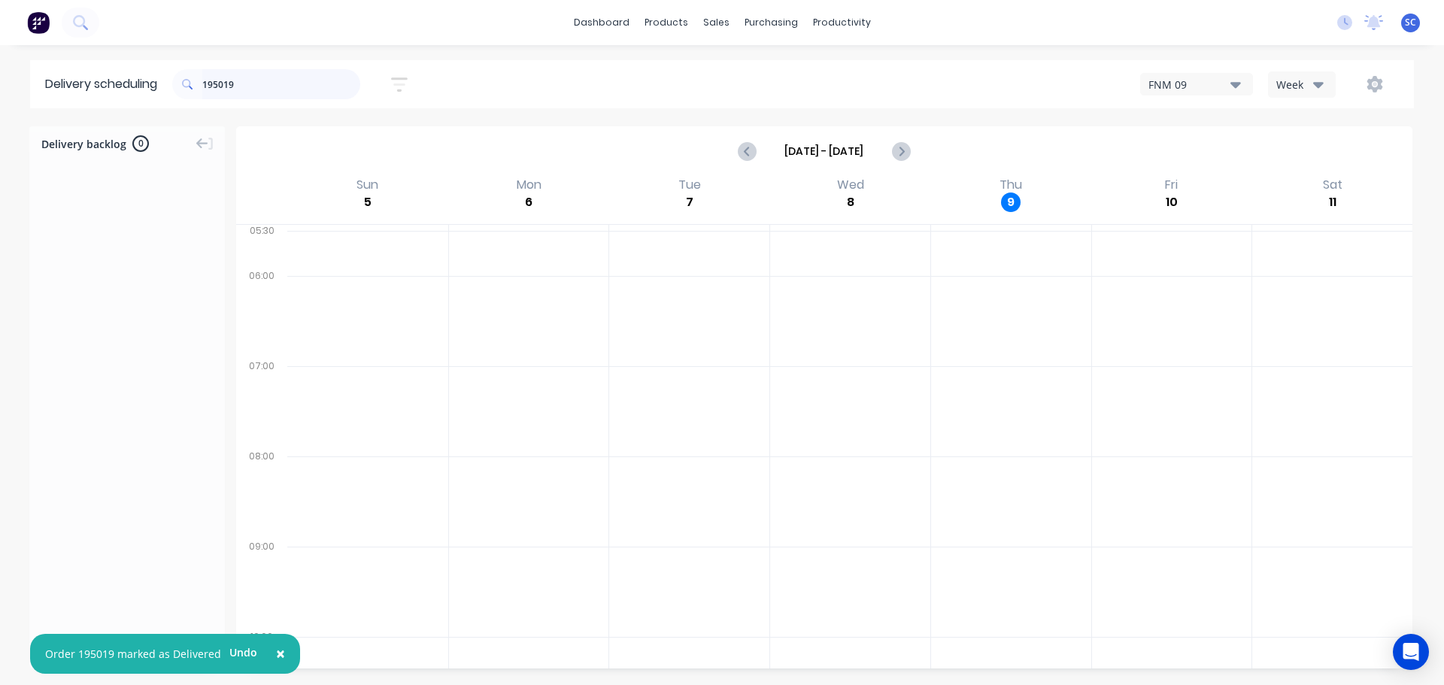
click at [274, 90] on input "195019" at bounding box center [281, 84] width 158 height 30
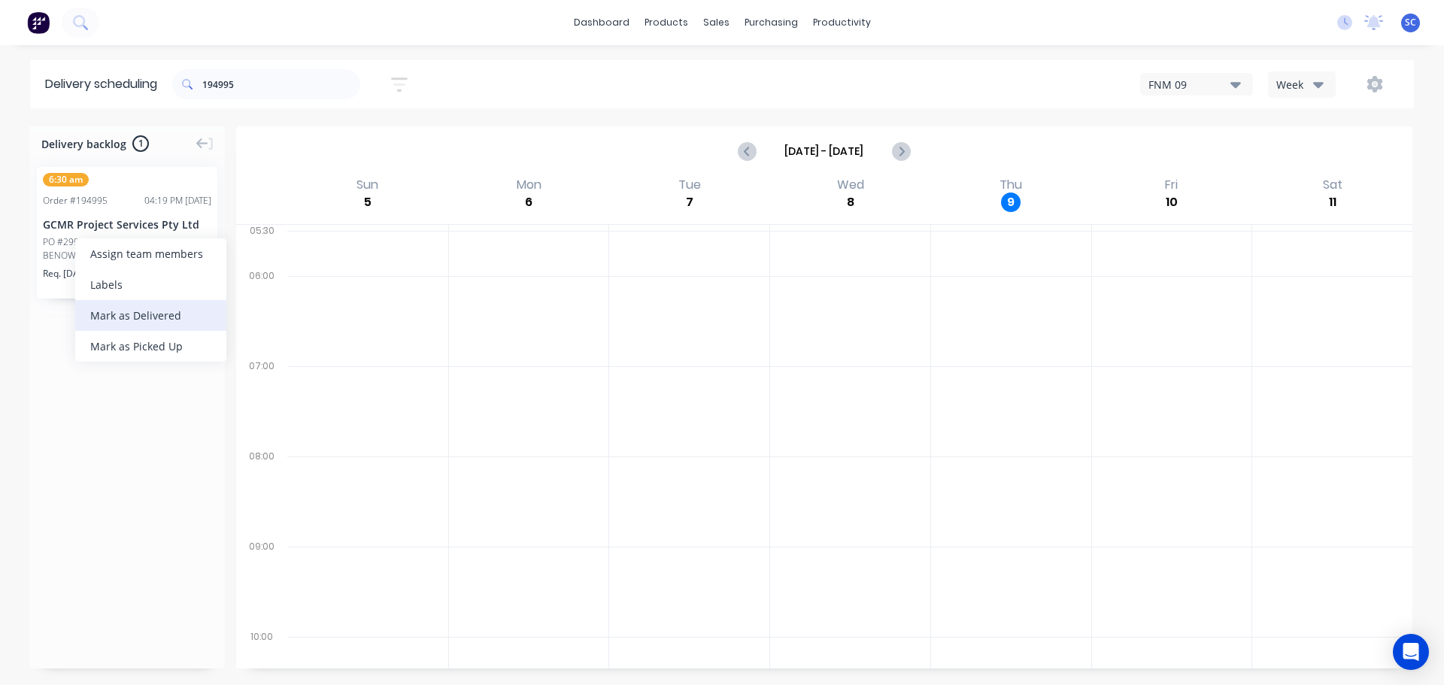
click at [147, 315] on div "Mark as Delivered" at bounding box center [150, 315] width 151 height 31
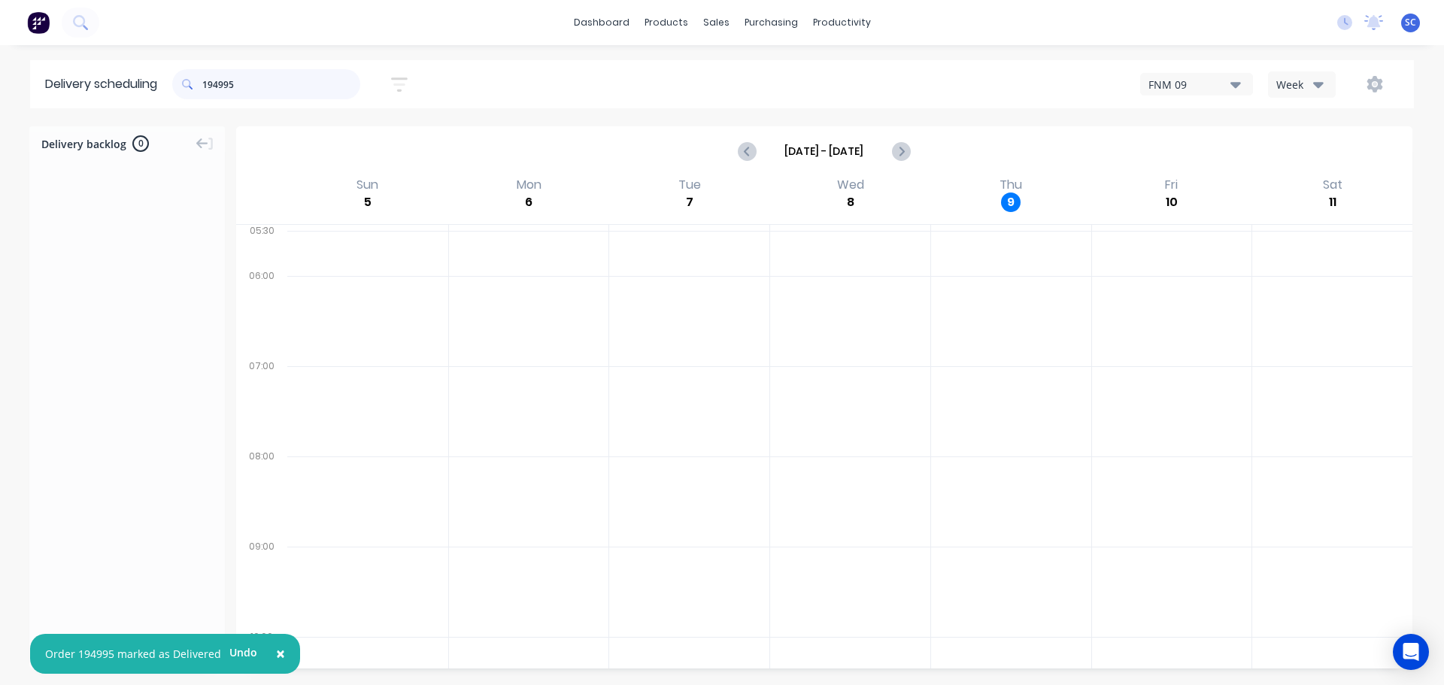
click at [242, 99] on div "194995" at bounding box center [266, 84] width 188 height 42
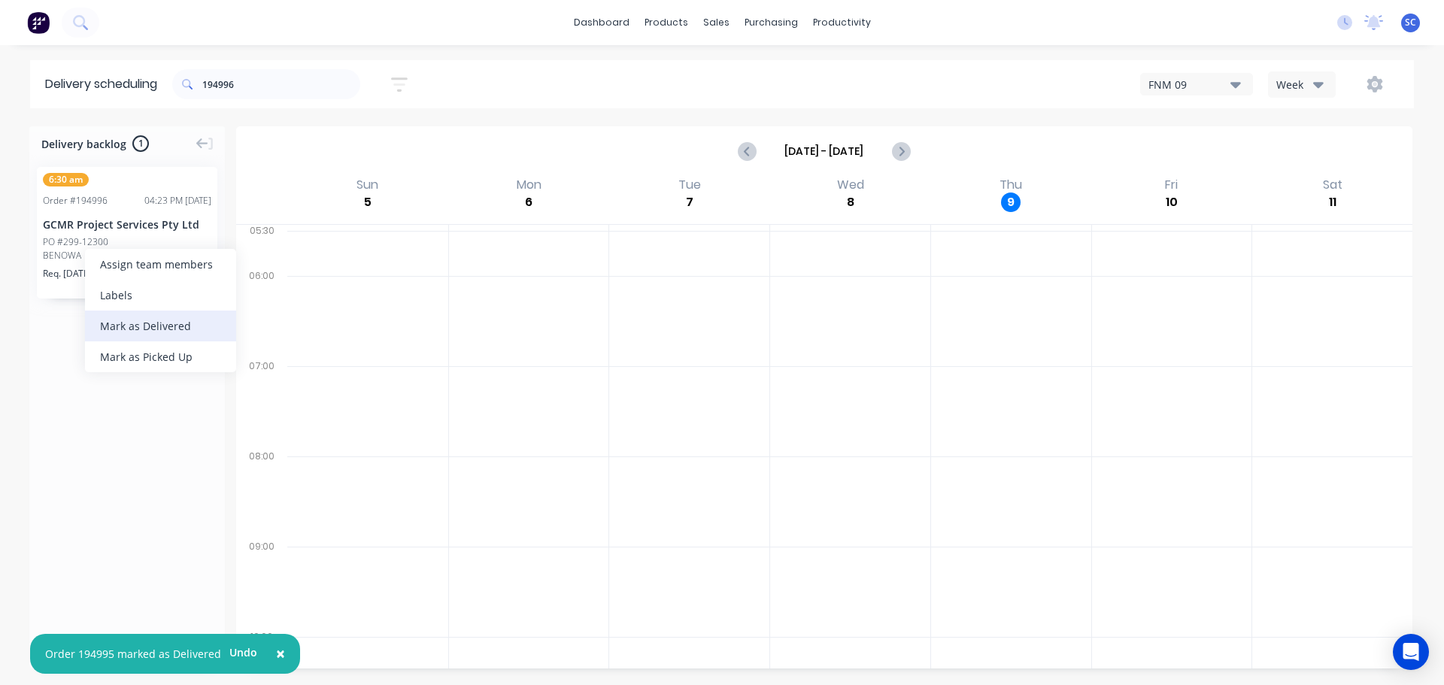
click at [153, 329] on div "Mark as Delivered" at bounding box center [160, 326] width 151 height 31
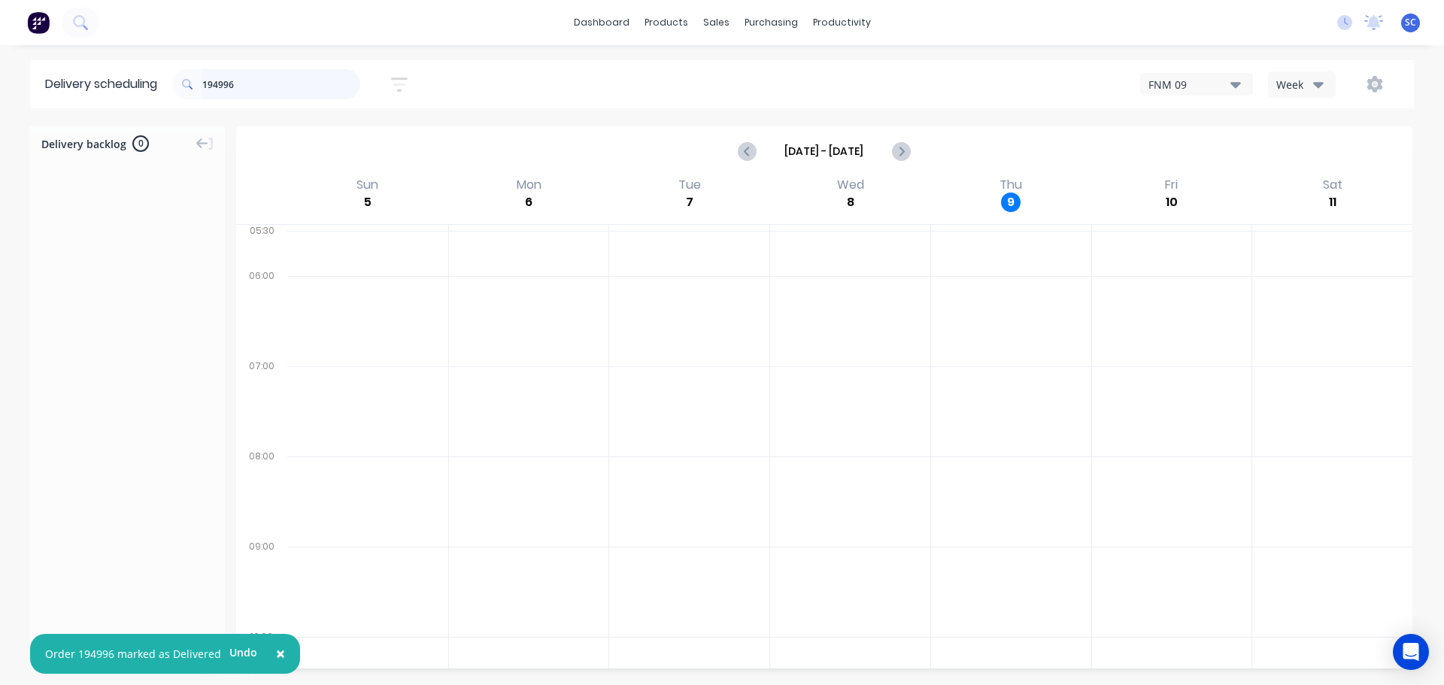
click at [241, 81] on input "194996" at bounding box center [281, 84] width 158 height 30
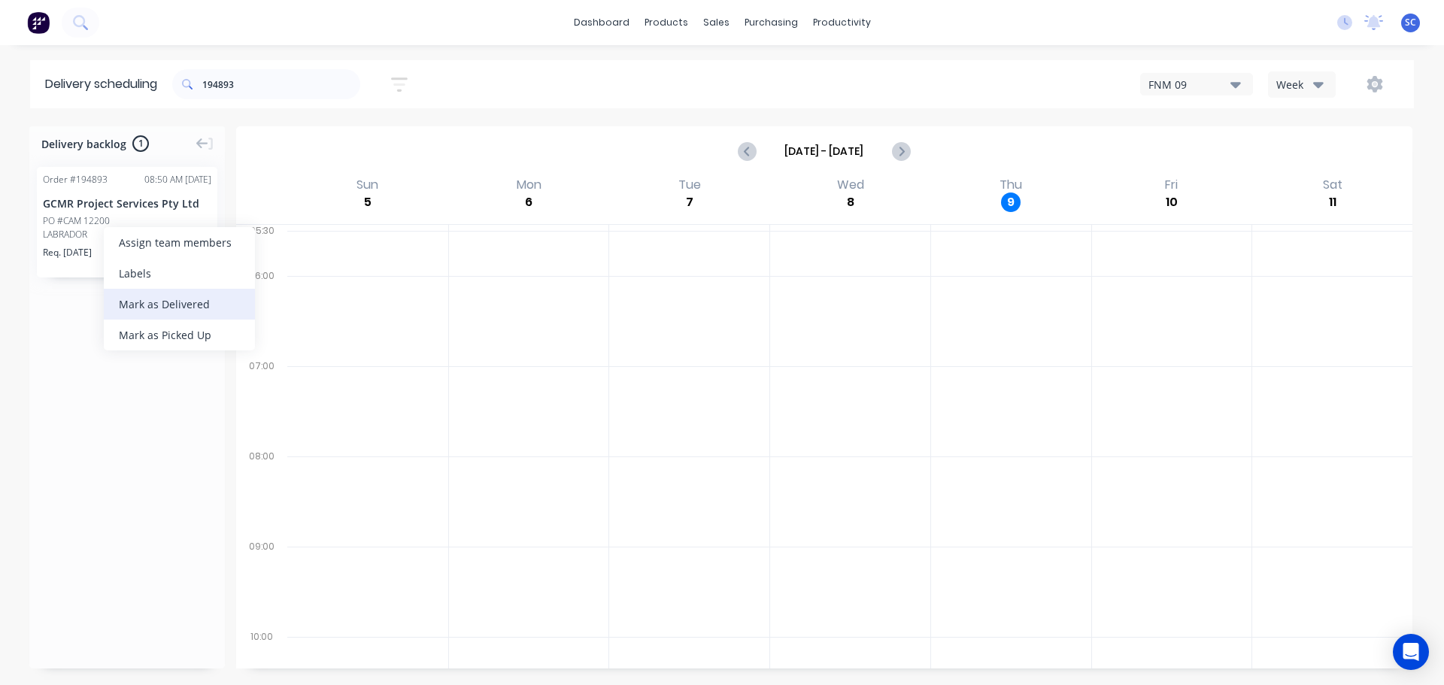
click at [177, 302] on div "Mark as Delivered" at bounding box center [179, 304] width 151 height 31
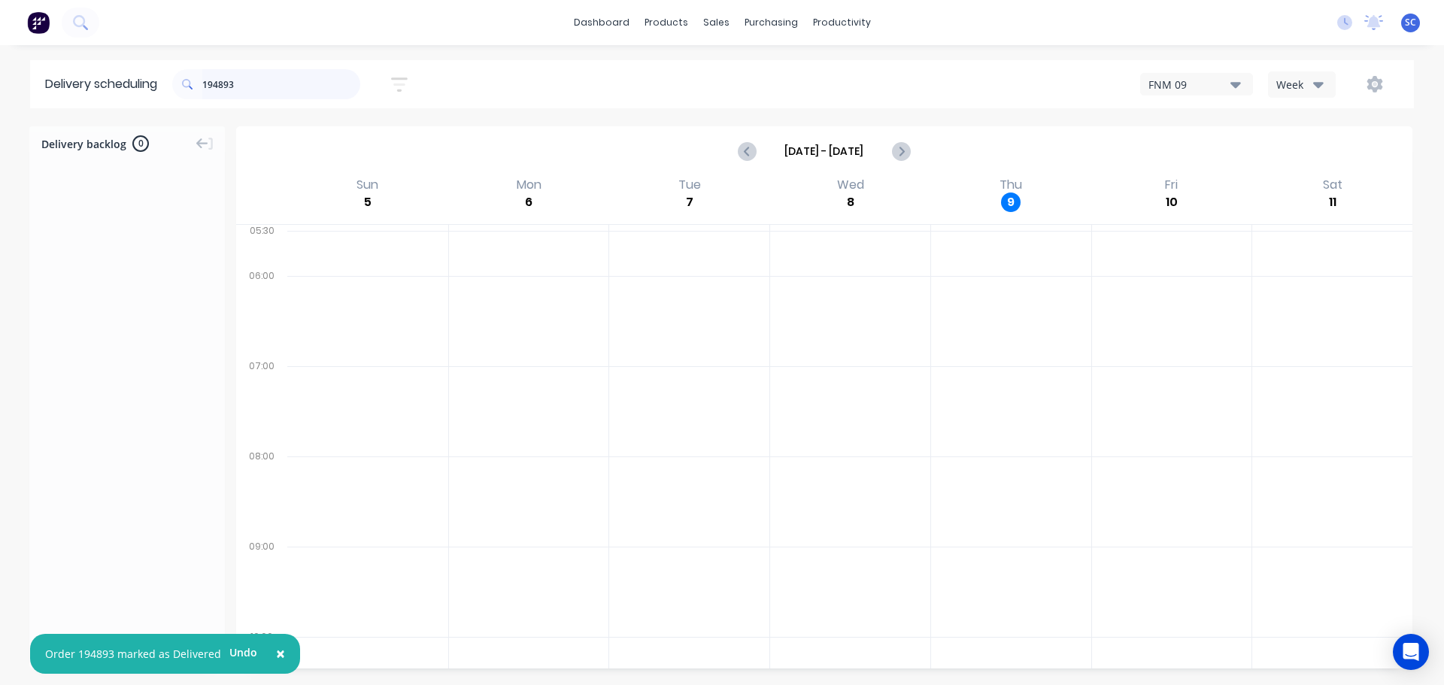
click at [254, 83] on input "194893" at bounding box center [281, 84] width 158 height 30
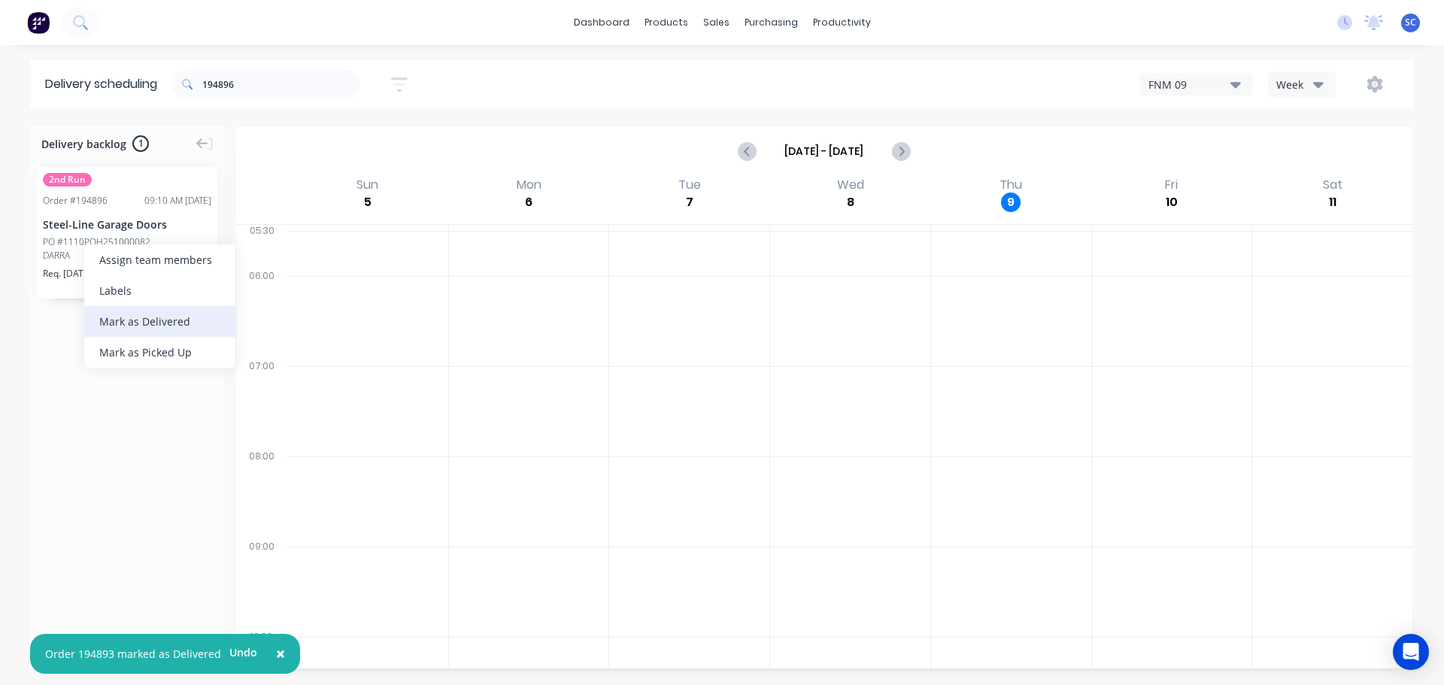
click at [132, 318] on div "Mark as Delivered" at bounding box center [159, 321] width 151 height 31
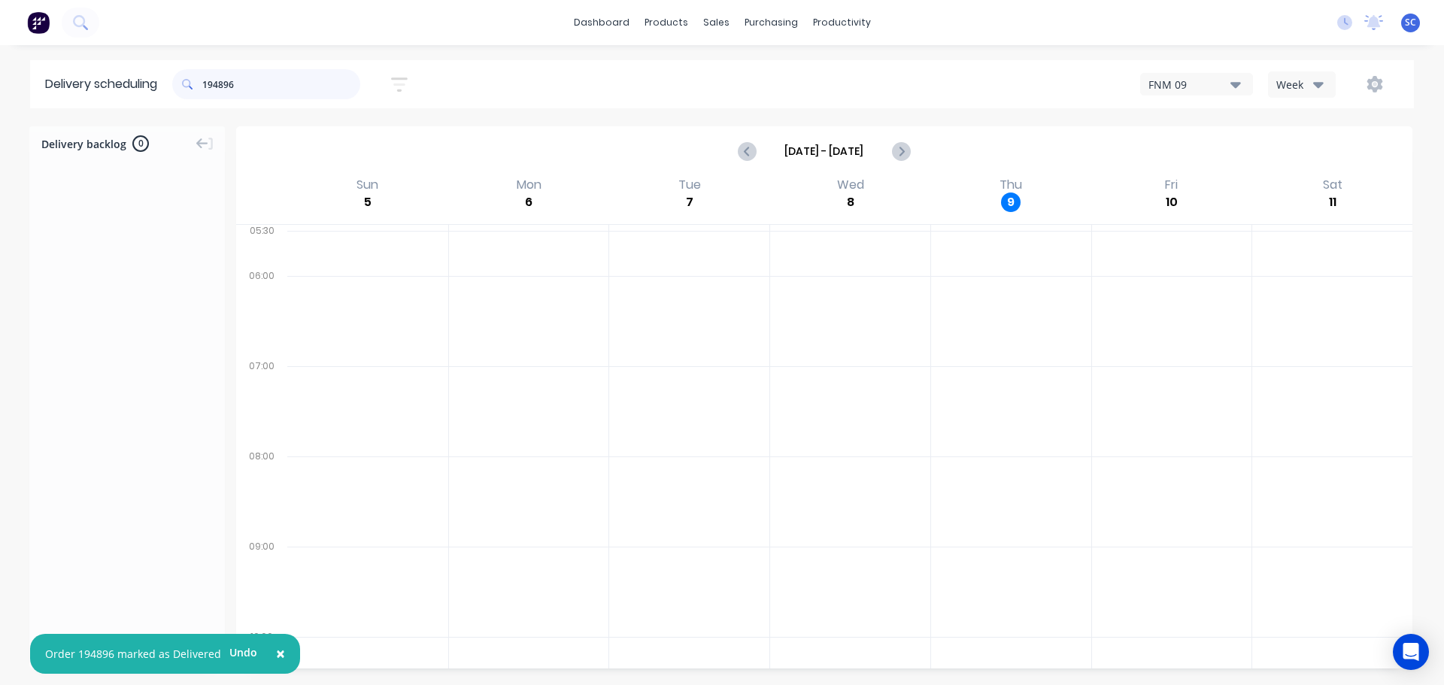
click at [249, 80] on input "194896" at bounding box center [281, 84] width 158 height 30
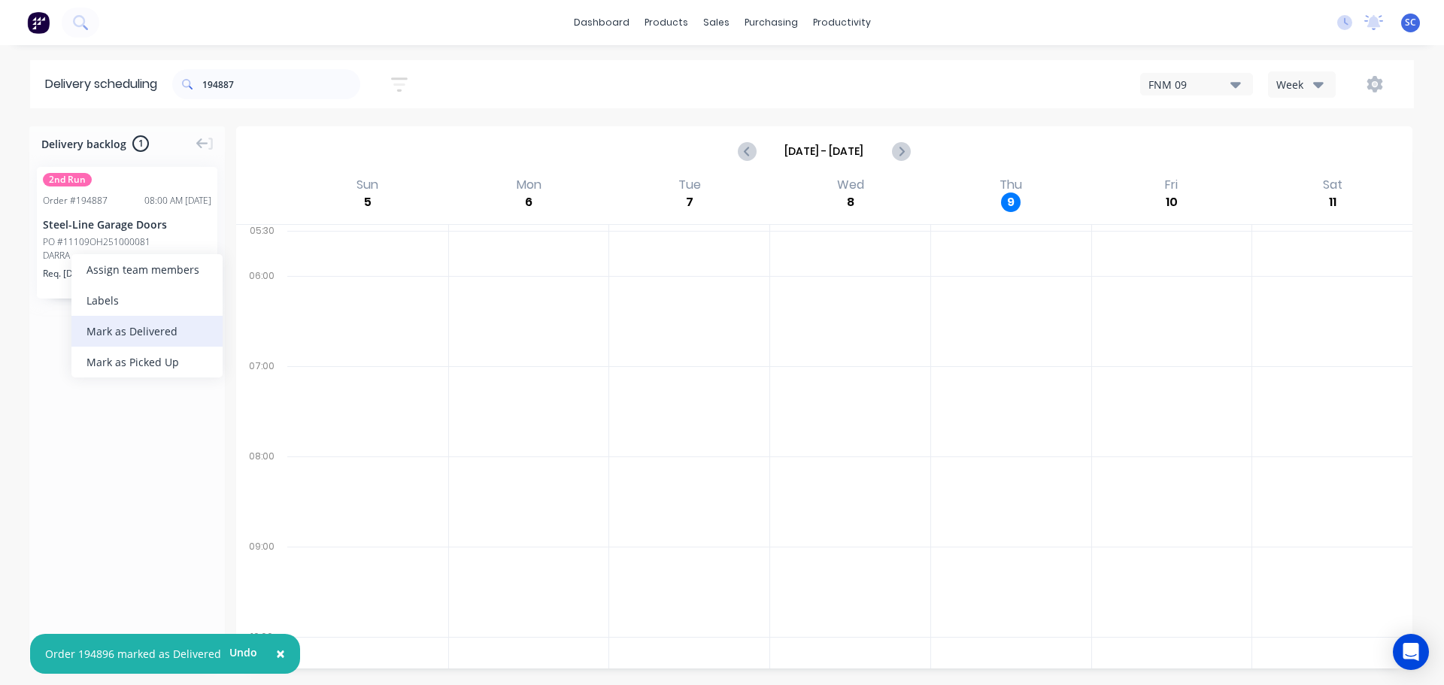
click at [129, 331] on div "Mark as Delivered" at bounding box center [146, 331] width 151 height 31
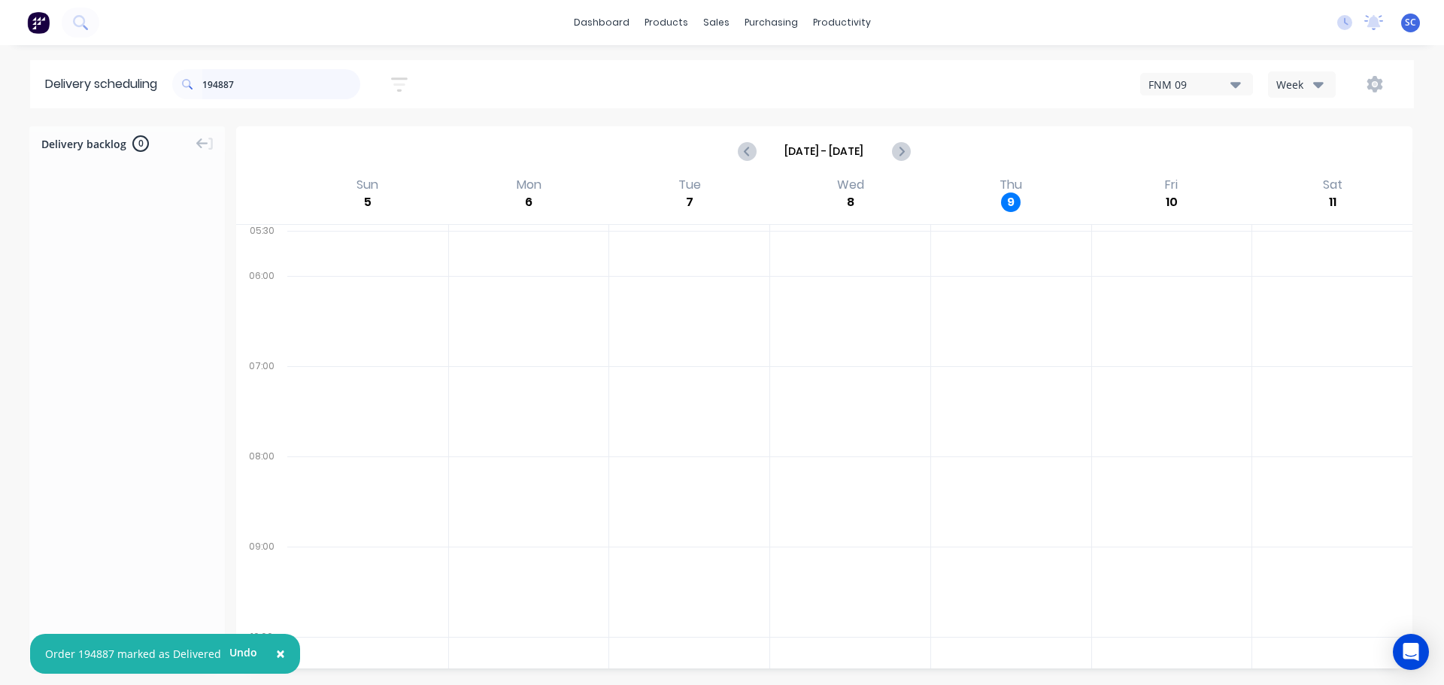
click at [262, 80] on input "194887" at bounding box center [281, 84] width 158 height 30
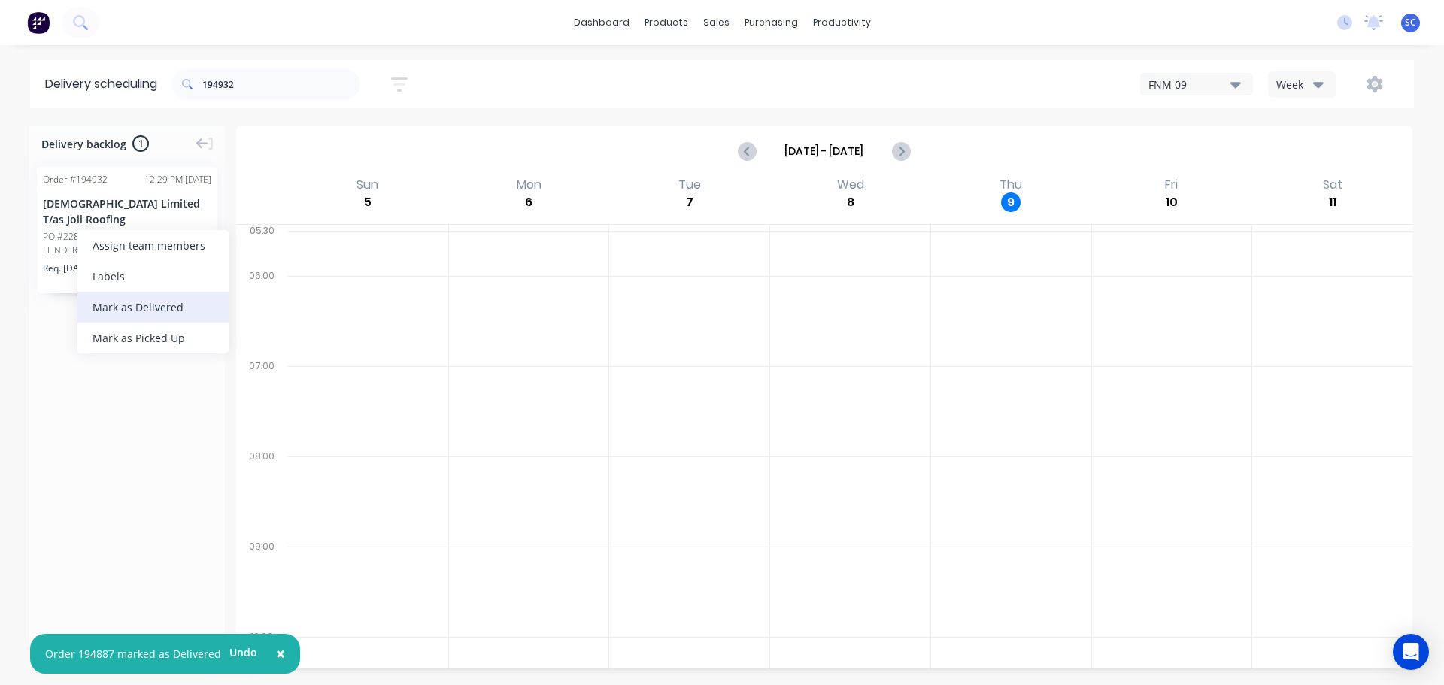
click at [157, 305] on div "Mark as Delivered" at bounding box center [152, 307] width 151 height 31
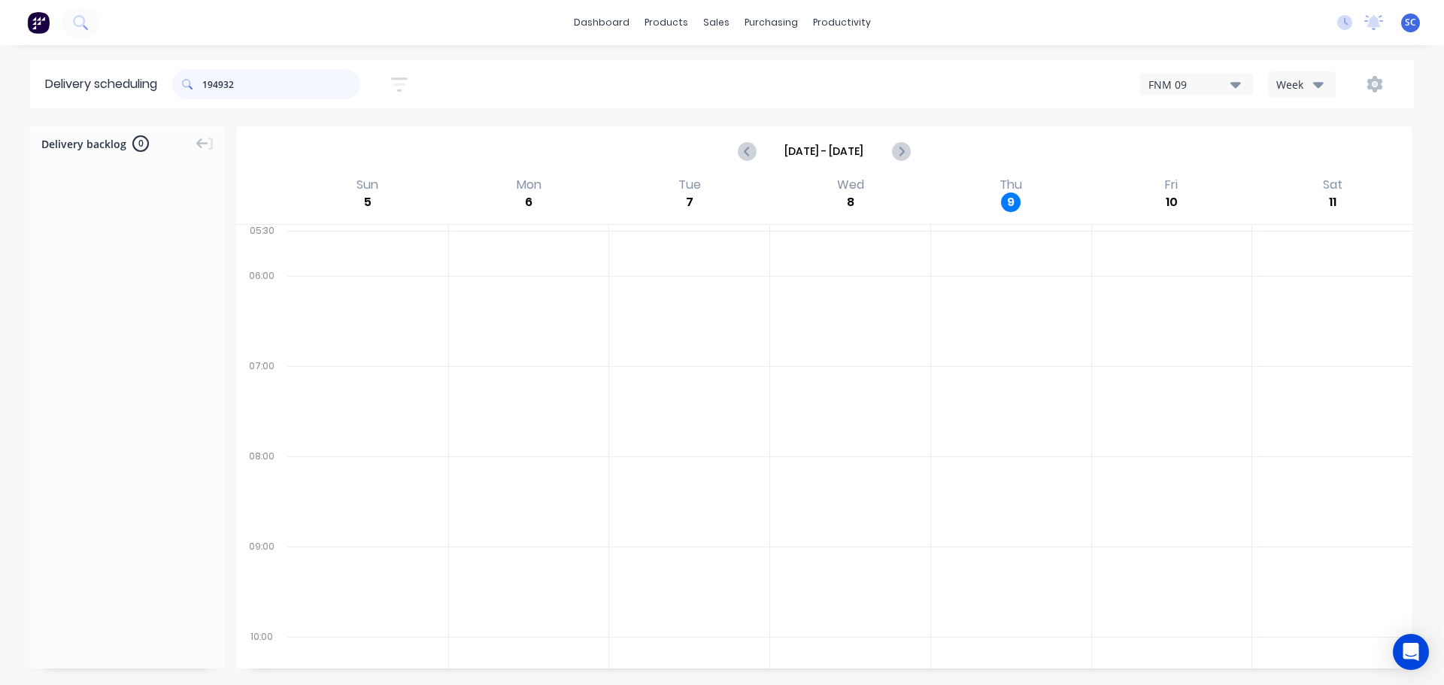
drag, startPoint x: 243, startPoint y: 82, endPoint x: 254, endPoint y: 83, distance: 11.4
click at [250, 83] on input "194932" at bounding box center [281, 84] width 158 height 30
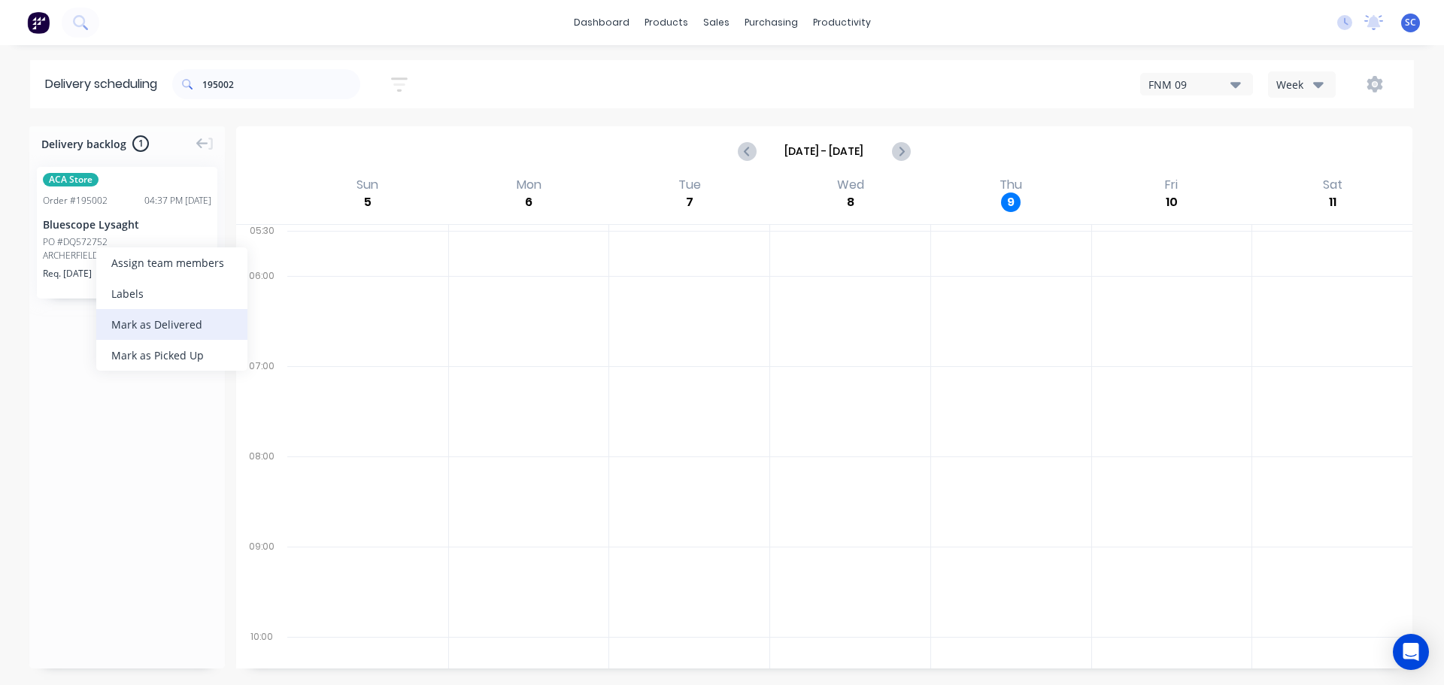
click at [182, 321] on div "Mark as Delivered" at bounding box center [171, 324] width 151 height 31
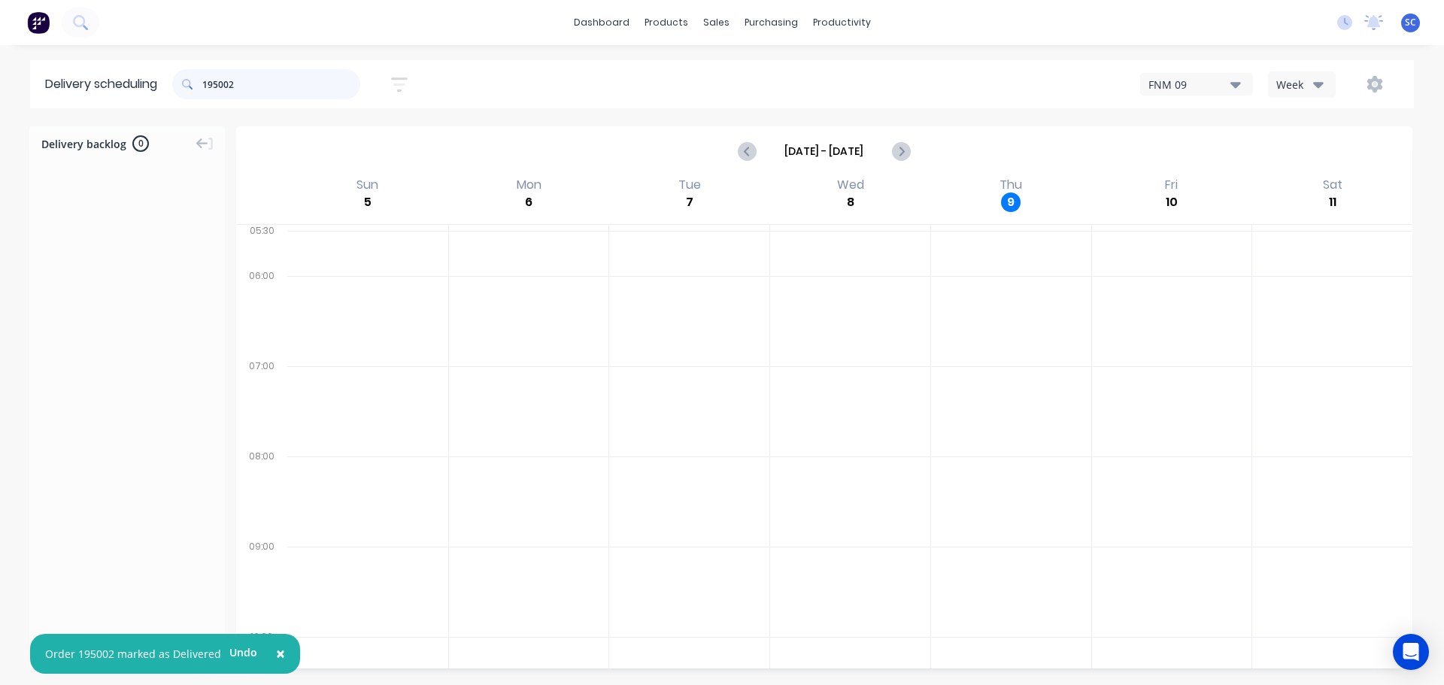
click at [252, 74] on input "195002" at bounding box center [281, 84] width 158 height 30
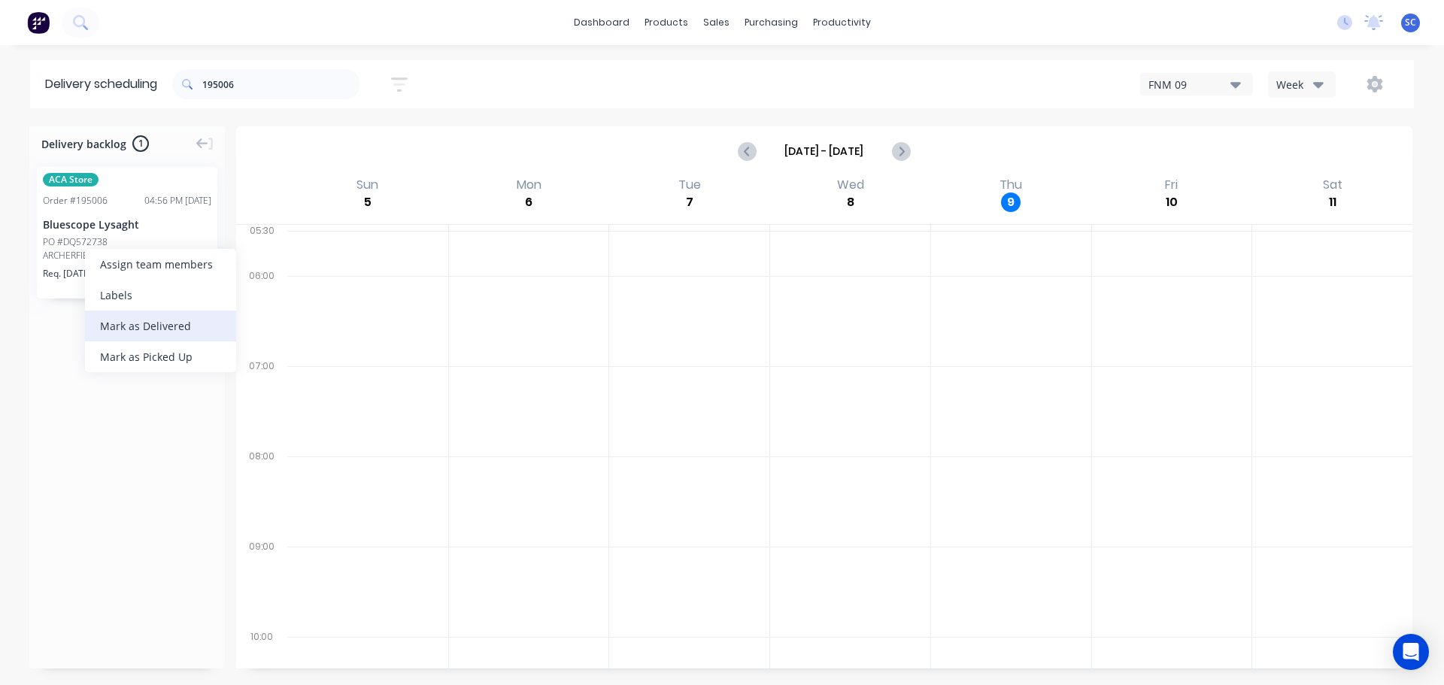
click at [149, 328] on div "Mark as Delivered" at bounding box center [160, 326] width 151 height 31
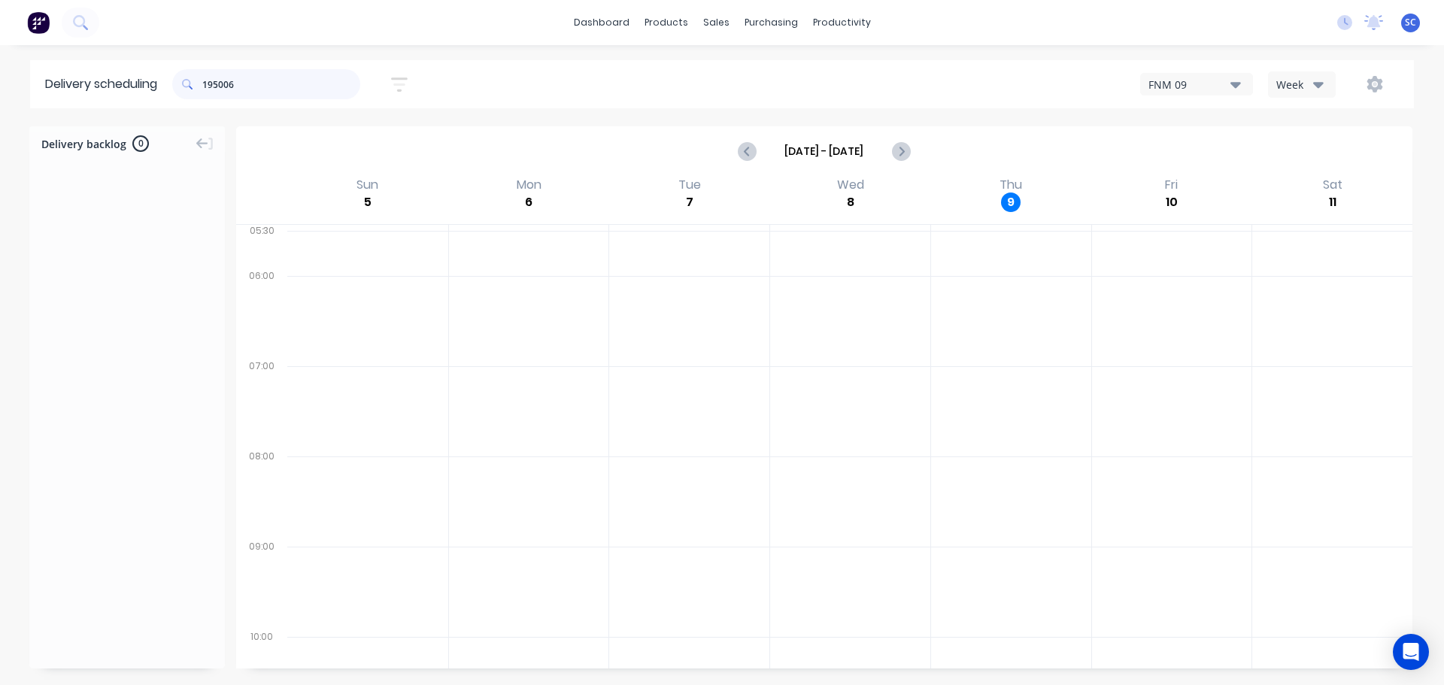
click at [250, 92] on input "195006" at bounding box center [281, 84] width 158 height 30
type input "194997"
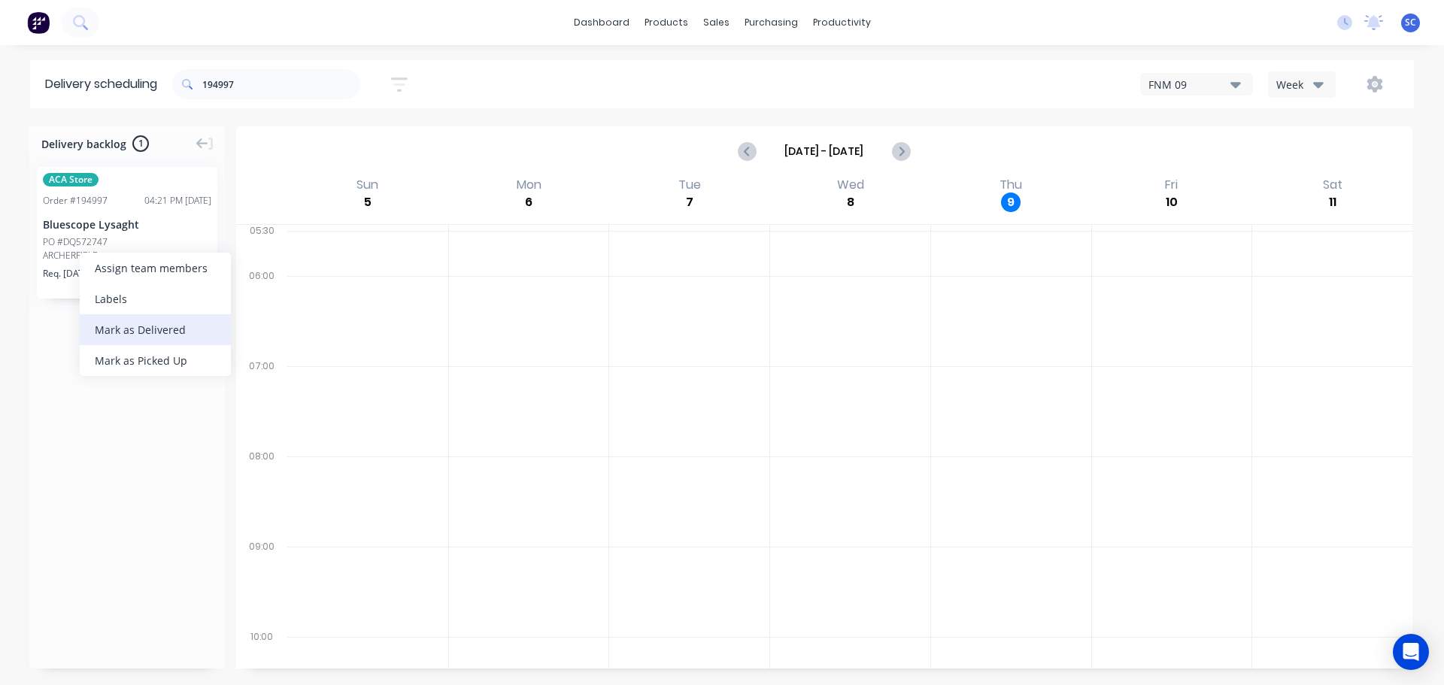
click at [144, 331] on div "Mark as Delivered" at bounding box center [155, 329] width 151 height 31
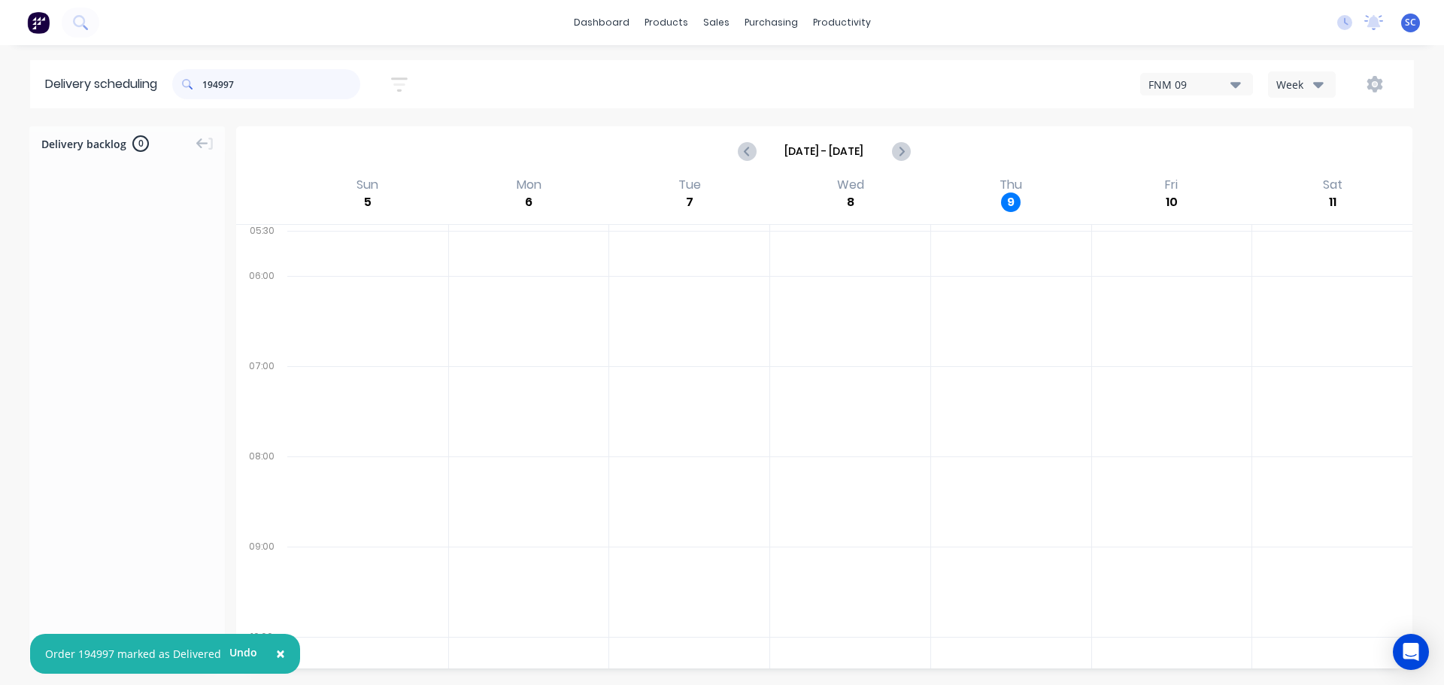
drag, startPoint x: 244, startPoint y: 86, endPoint x: 198, endPoint y: 90, distance: 46.1
click at [198, 90] on div "194997" at bounding box center [266, 84] width 188 height 30
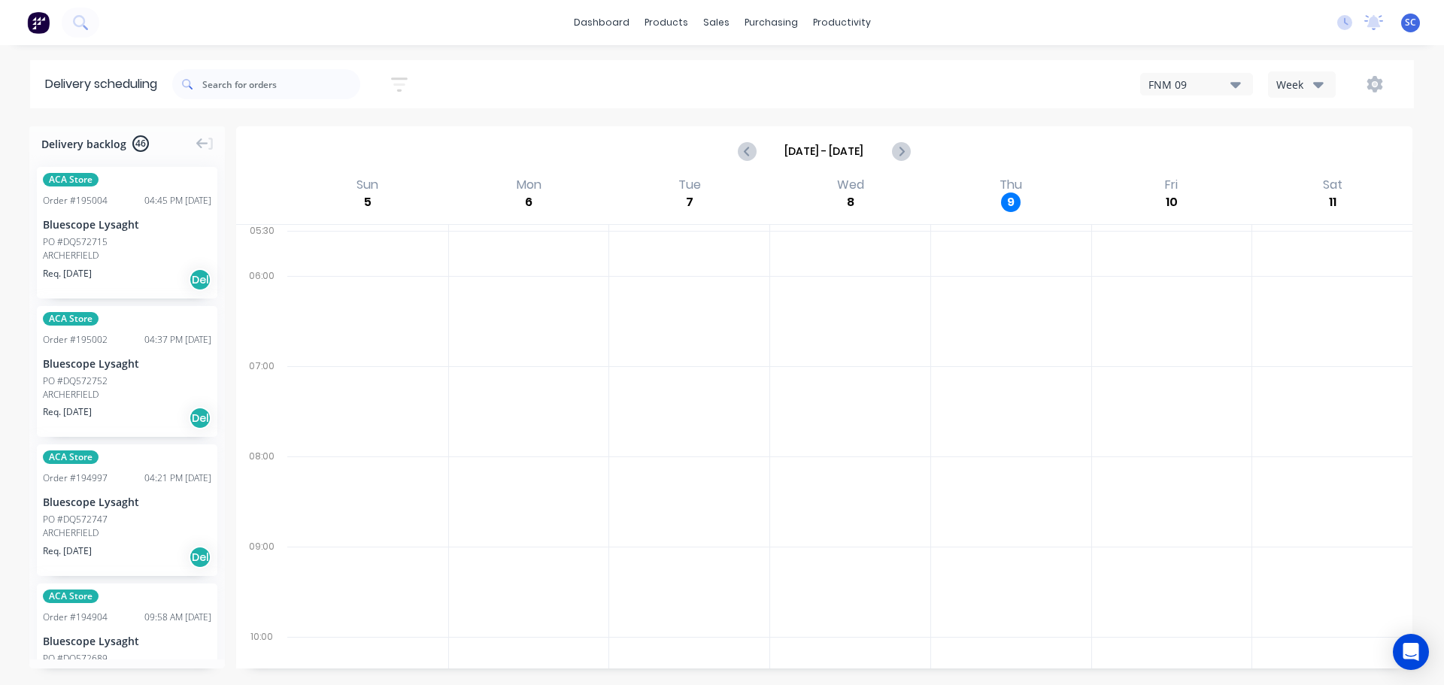
click at [400, 80] on icon "button" at bounding box center [399, 84] width 17 height 19
click at [309, 139] on input "[DATE] - [DATE]" at bounding box center [330, 141] width 140 height 23
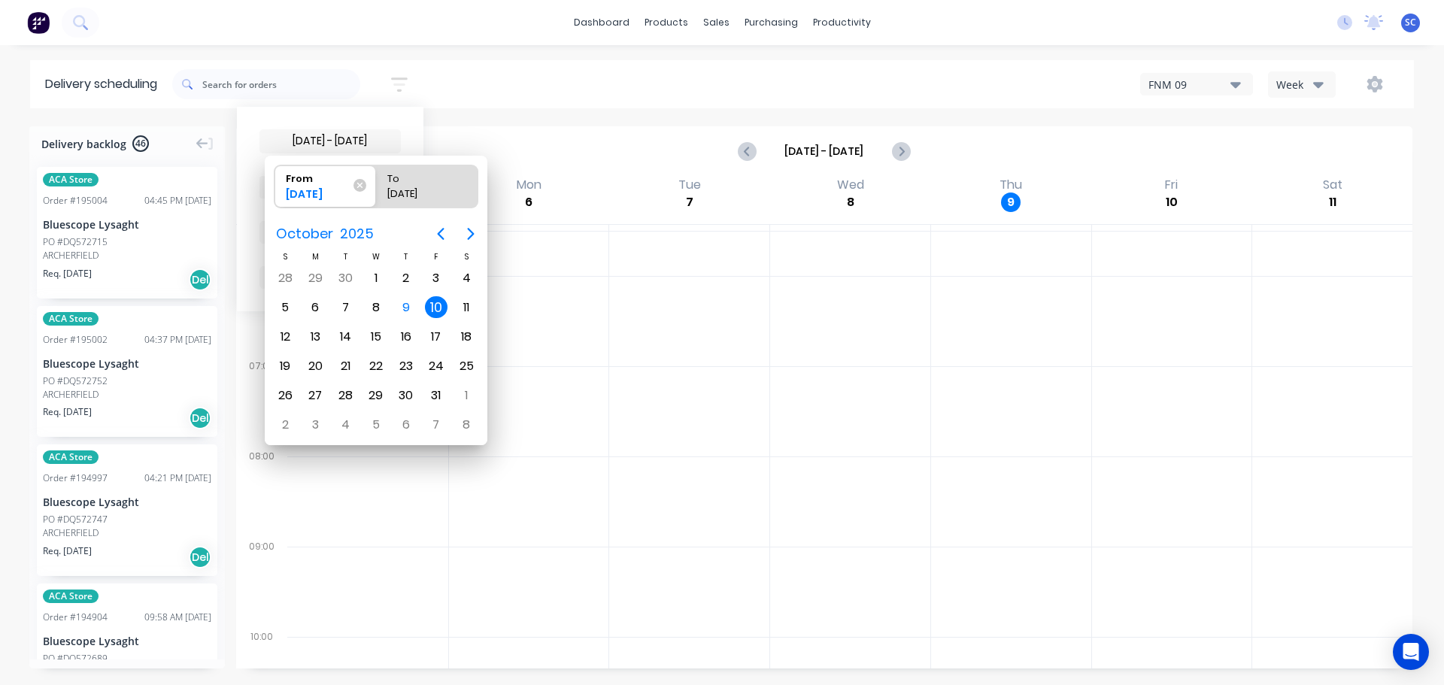
click at [436, 308] on div "10" at bounding box center [436, 307] width 23 height 23
radio input "false"
radio input "true"
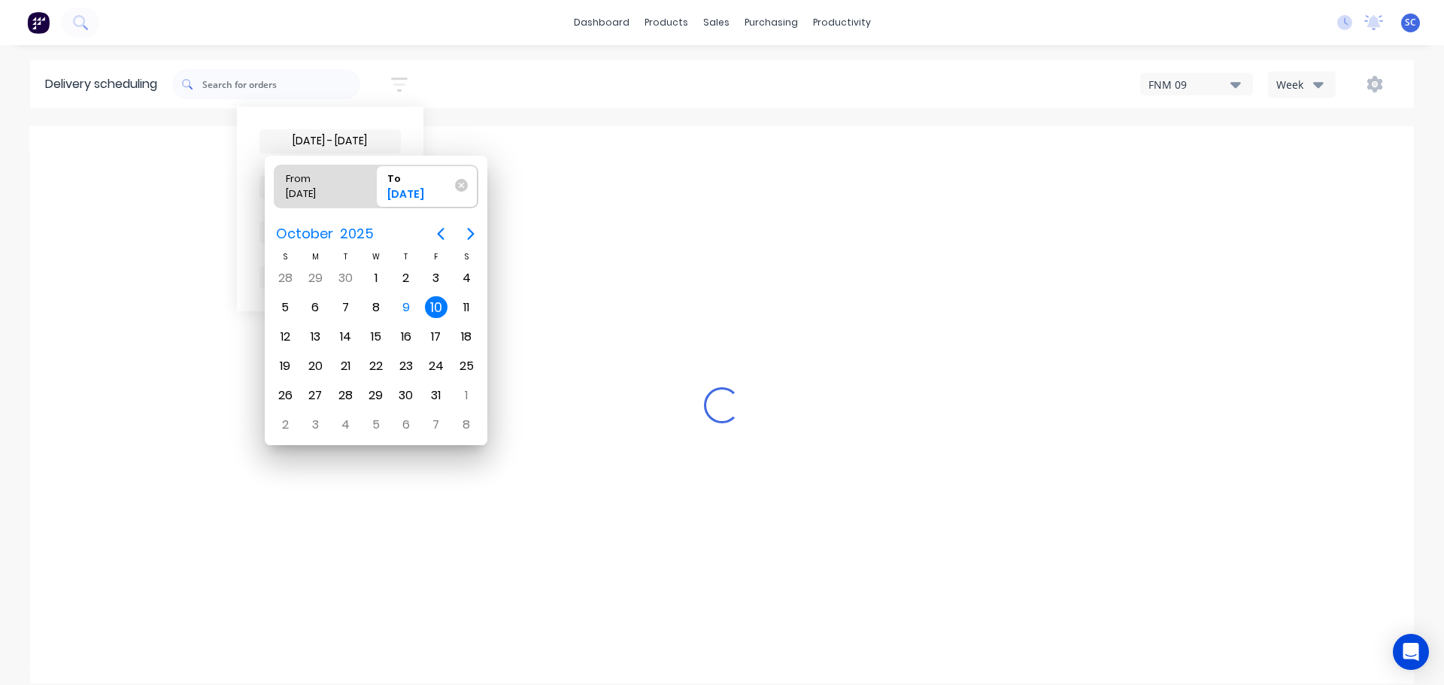
click at [437, 308] on div "10" at bounding box center [436, 307] width 23 height 23
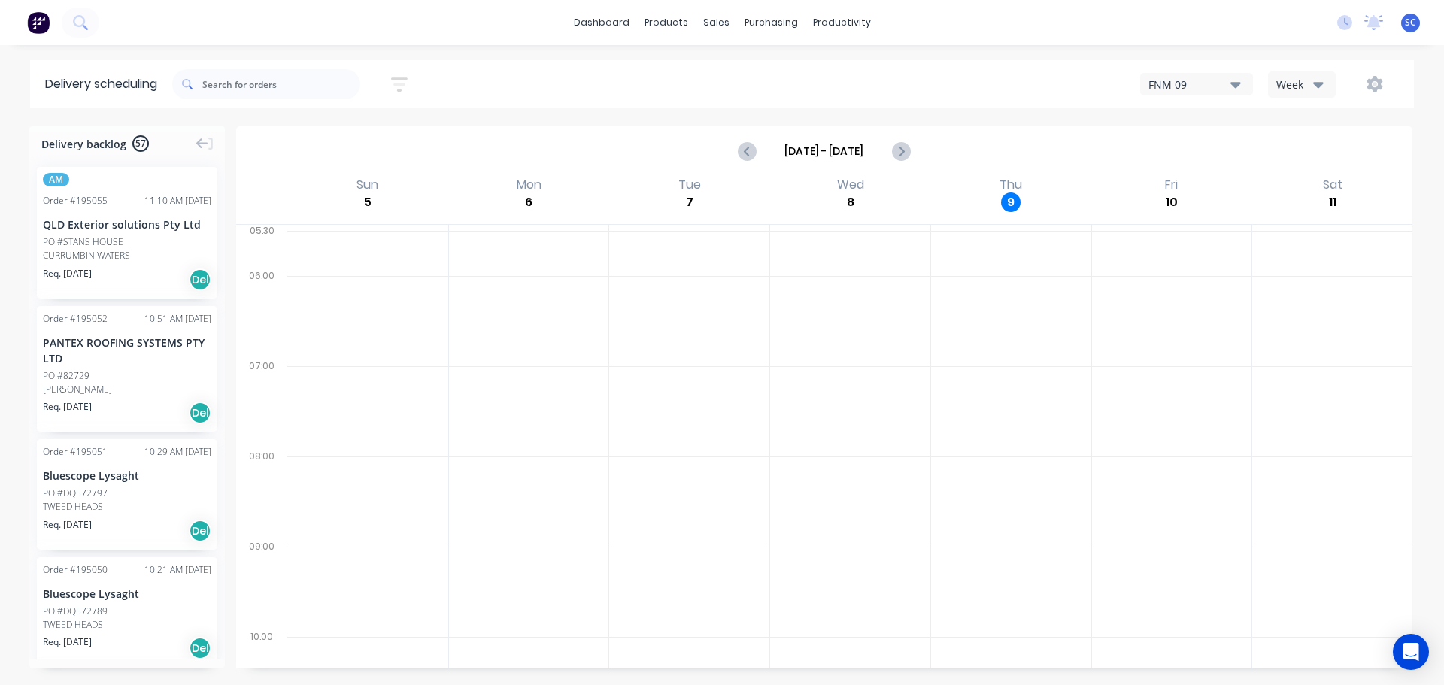
drag, startPoint x: 403, startPoint y: 81, endPoint x: 401, endPoint y: 90, distance: 9.3
click at [402, 82] on icon "button" at bounding box center [399, 84] width 17 height 19
click at [522, 77] on div "[DATE] - [DATE] Sort by Suburb Created date Required date Order number Customer…" at bounding box center [792, 84] width 1241 height 42
click at [405, 76] on icon "button" at bounding box center [399, 84] width 17 height 19
click at [317, 143] on input "[DATE] - [DATE]" at bounding box center [330, 141] width 140 height 23
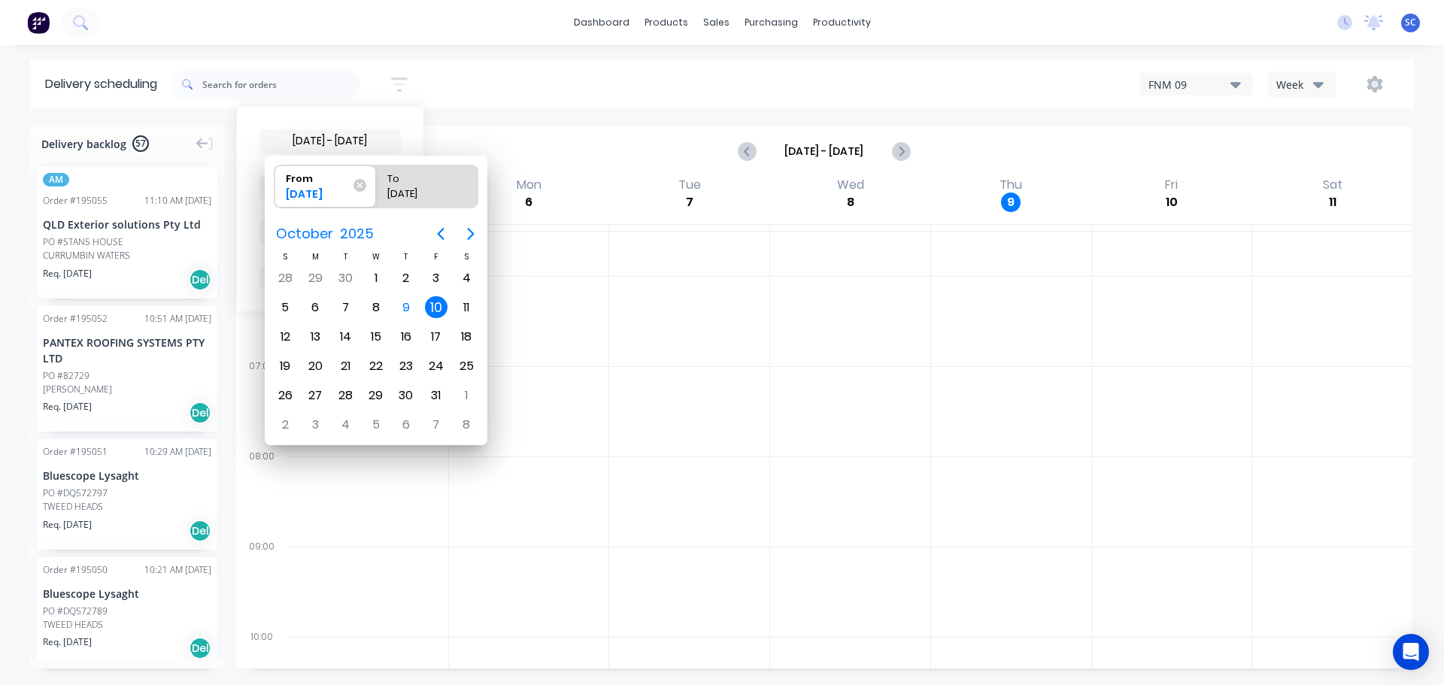
click at [433, 311] on div "10" at bounding box center [436, 307] width 23 height 23
radio input "false"
radio input "true"
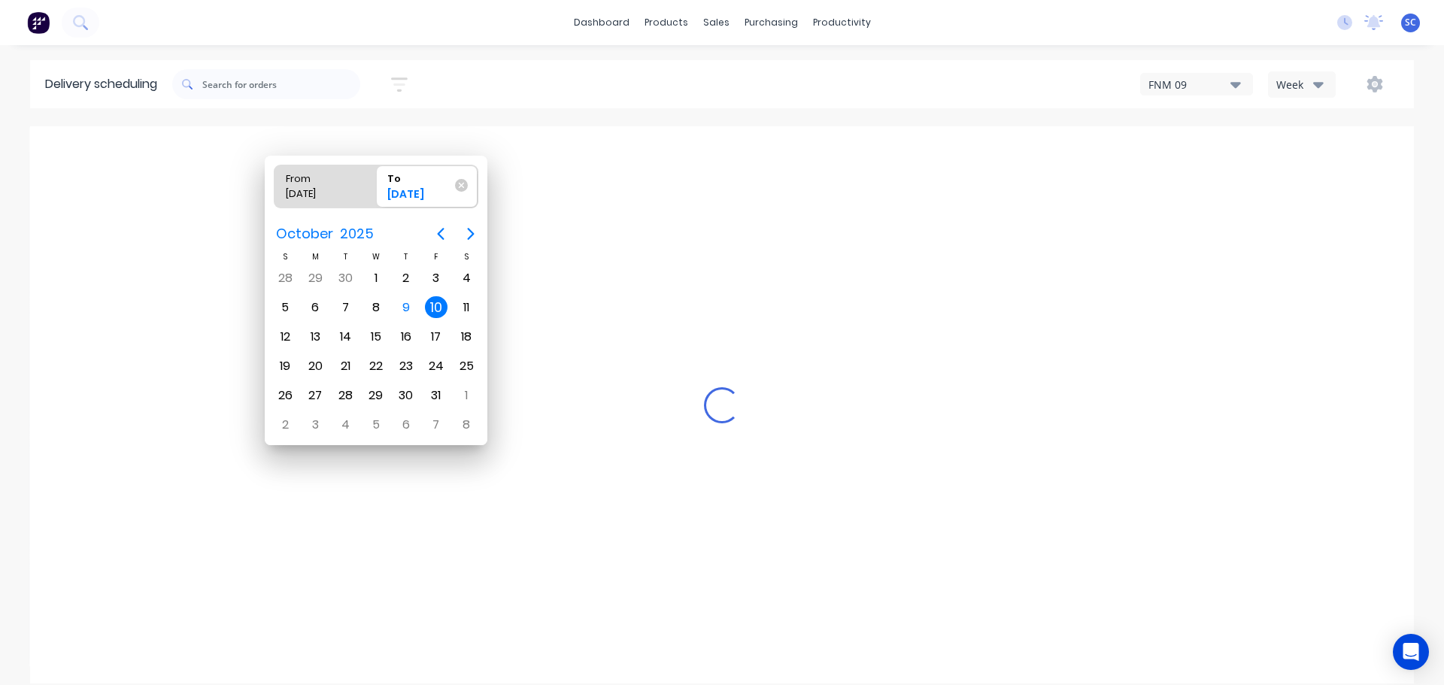
click at [435, 308] on div "10" at bounding box center [436, 307] width 23 height 23
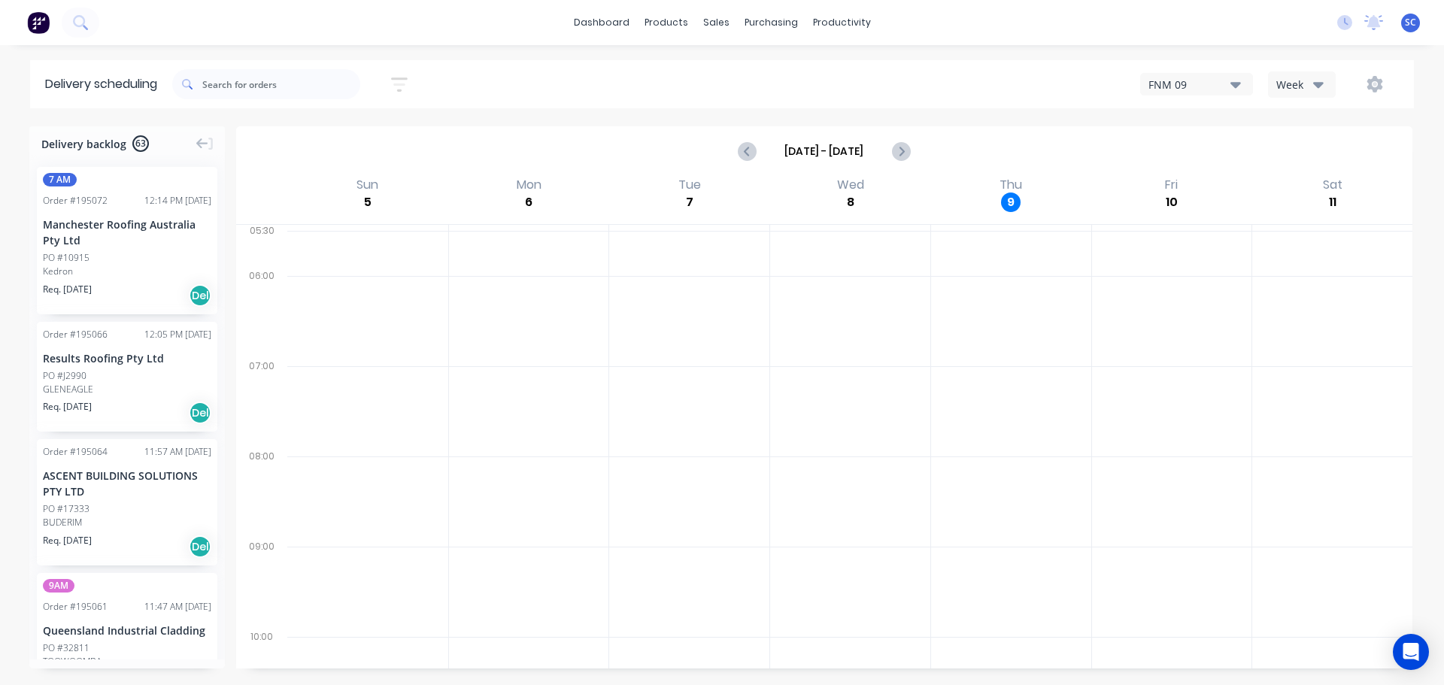
click at [405, 79] on icon "button" at bounding box center [399, 84] width 17 height 14
click at [384, 230] on icon "button" at bounding box center [383, 233] width 11 height 6
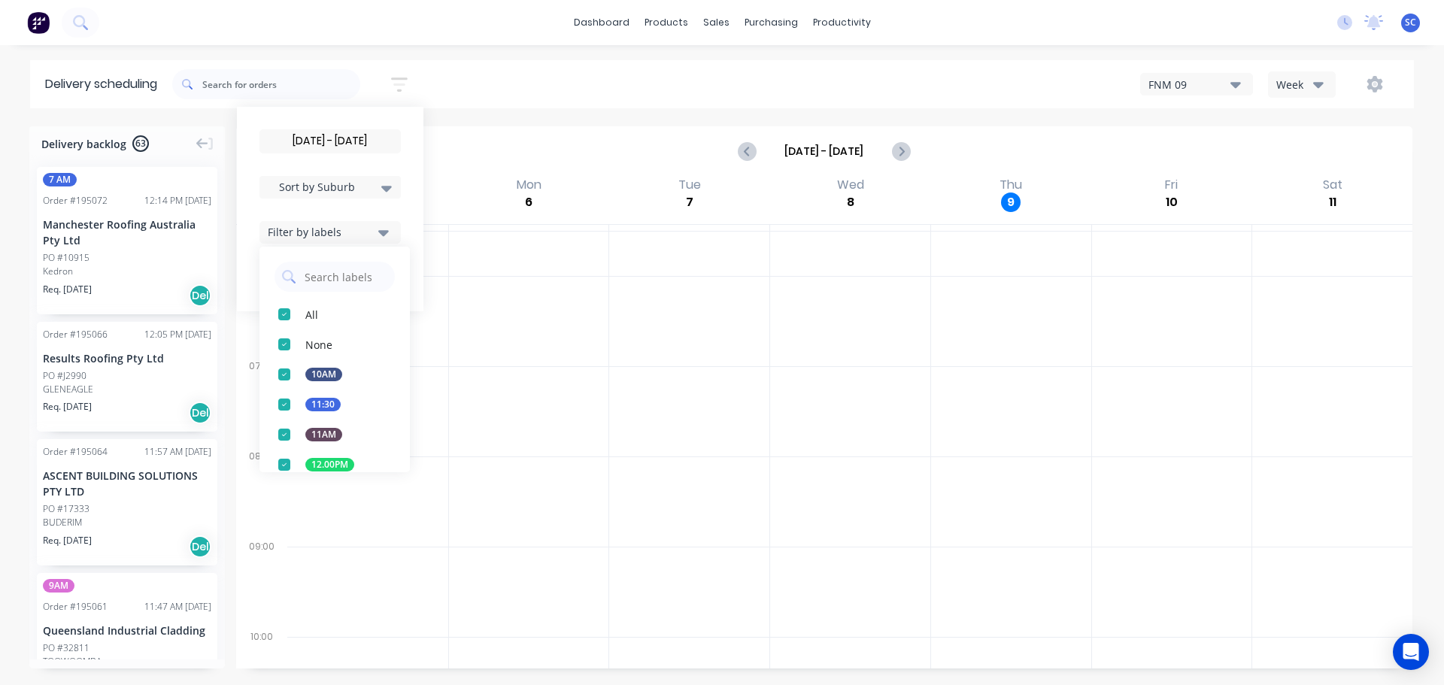
scroll to position [197, 0]
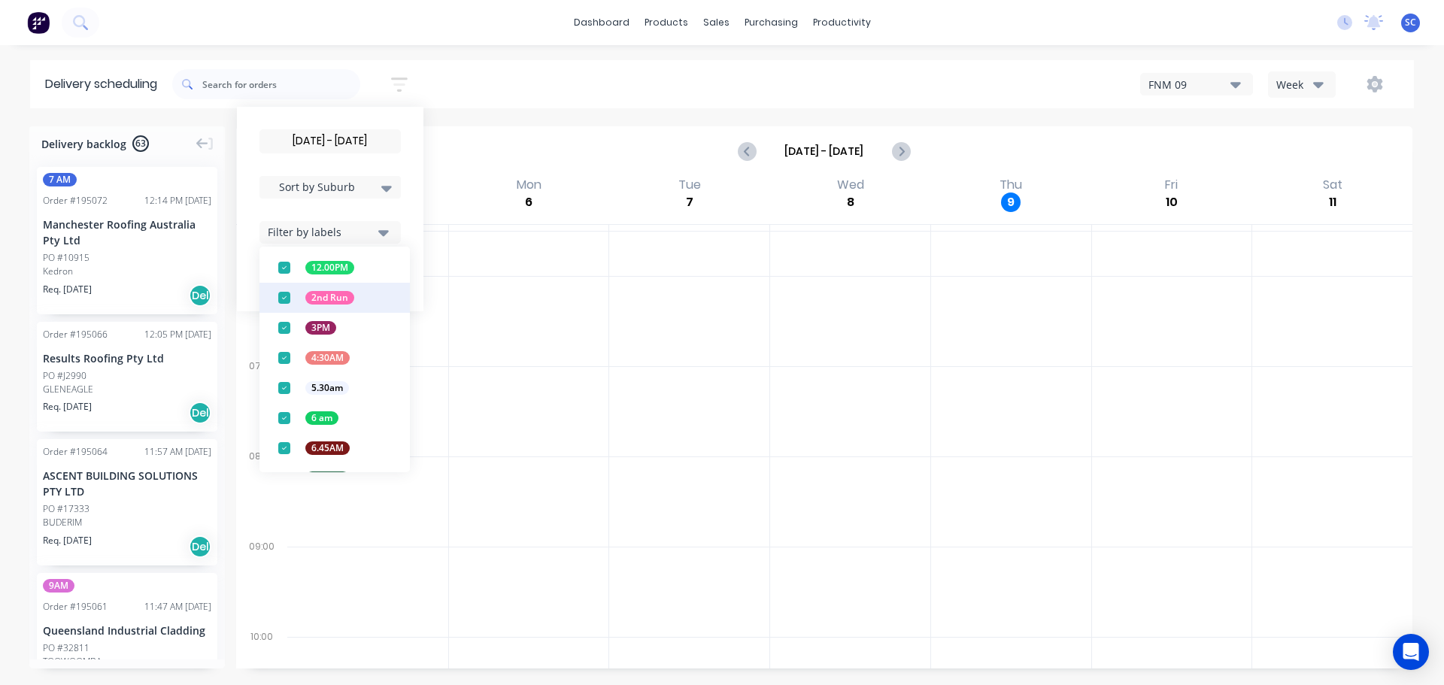
click at [286, 302] on div "button" at bounding box center [284, 298] width 30 height 30
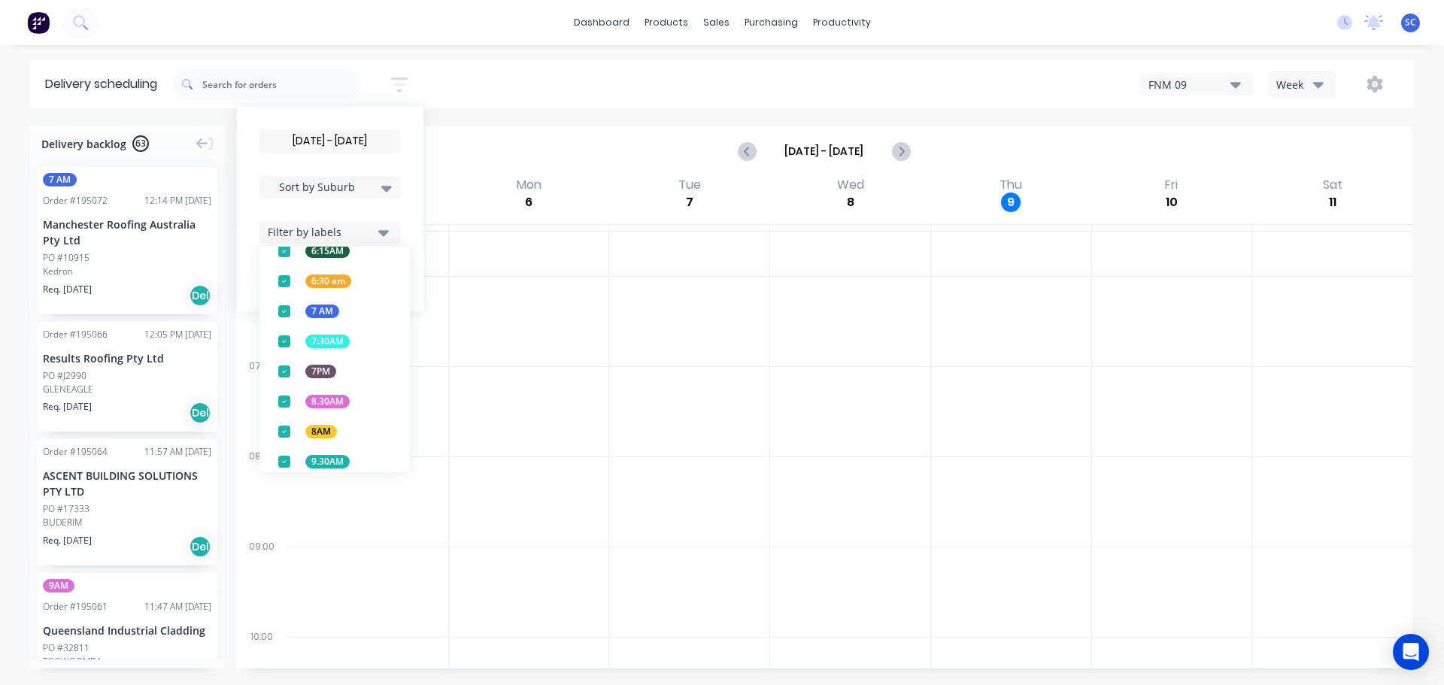
scroll to position [591, 0]
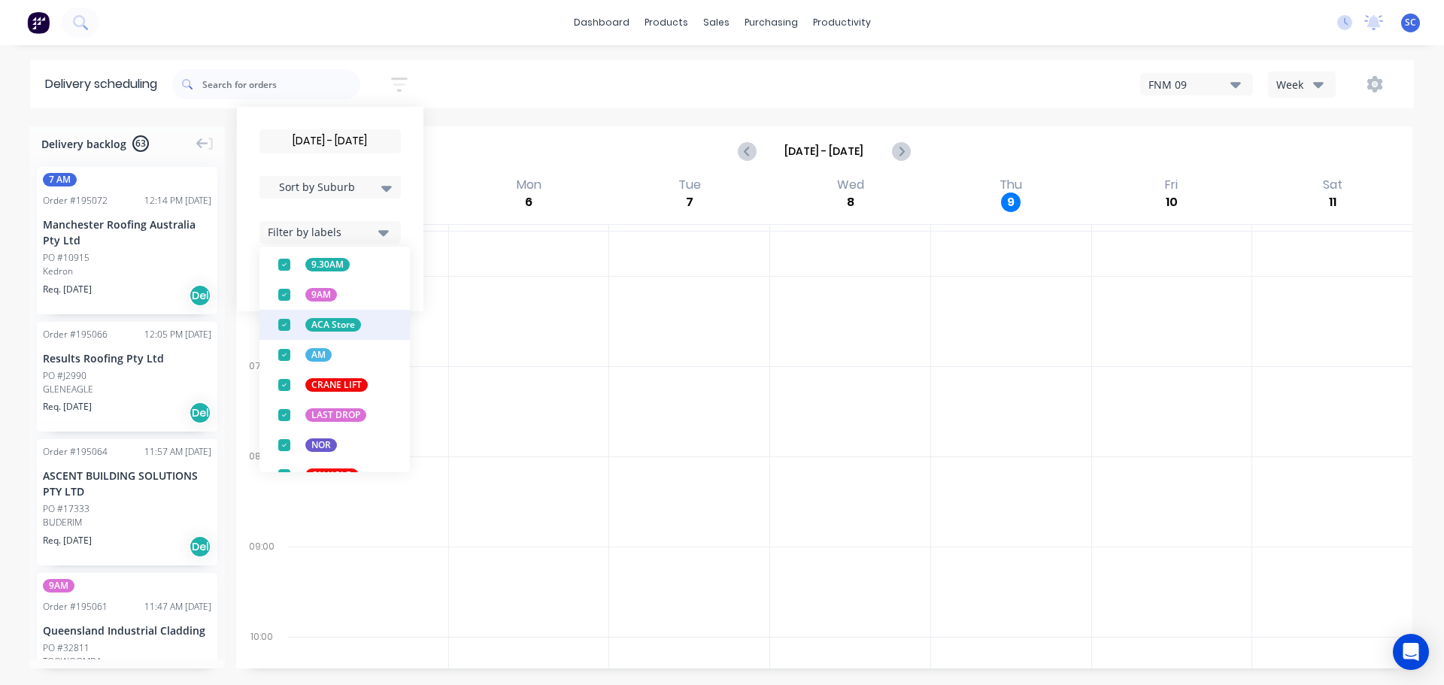
click at [283, 326] on div "button" at bounding box center [284, 325] width 30 height 30
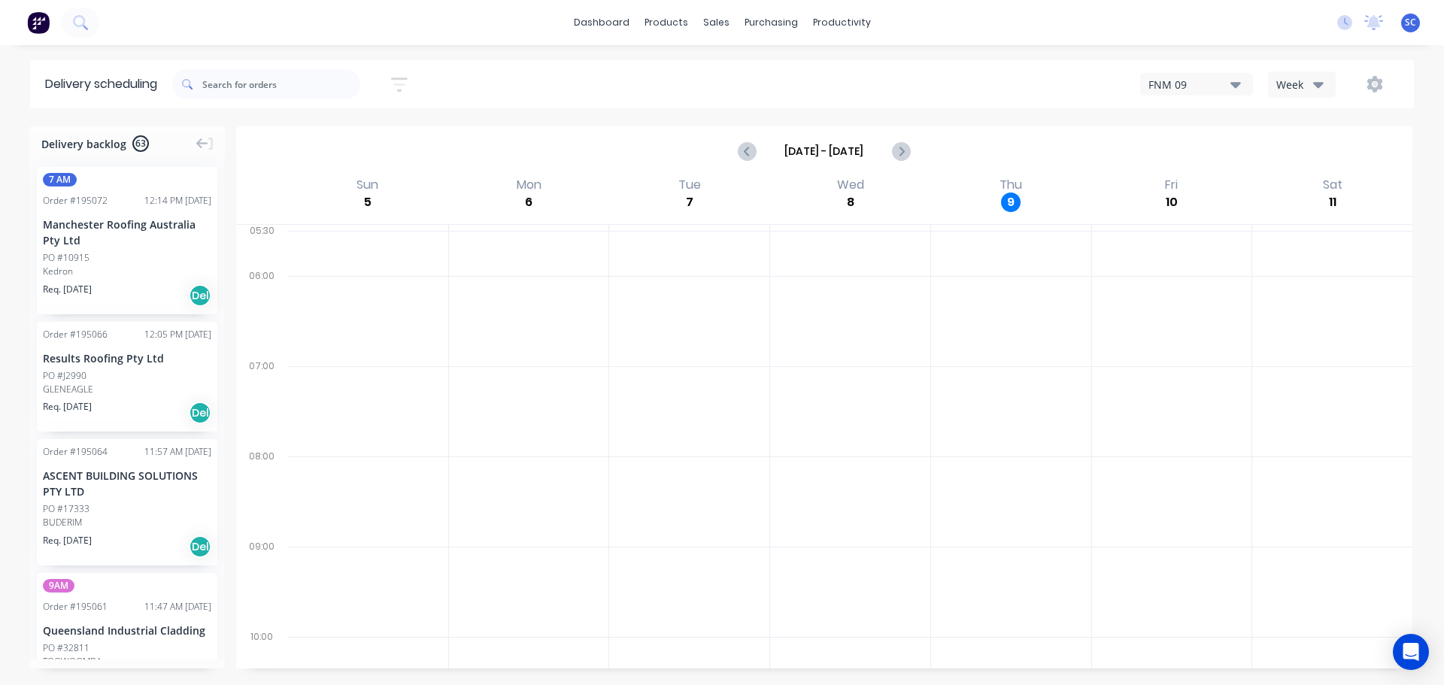
click at [495, 77] on div "[DATE] - [DATE] Sort by Suburb Created date Required date Order number Customer…" at bounding box center [792, 84] width 1241 height 42
click at [400, 81] on icon "button" at bounding box center [399, 84] width 17 height 19
drag, startPoint x: 345, startPoint y: 233, endPoint x: 349, endPoint y: 241, distance: 9.1
click at [347, 233] on div "Filter by labels" at bounding box center [321, 232] width 106 height 16
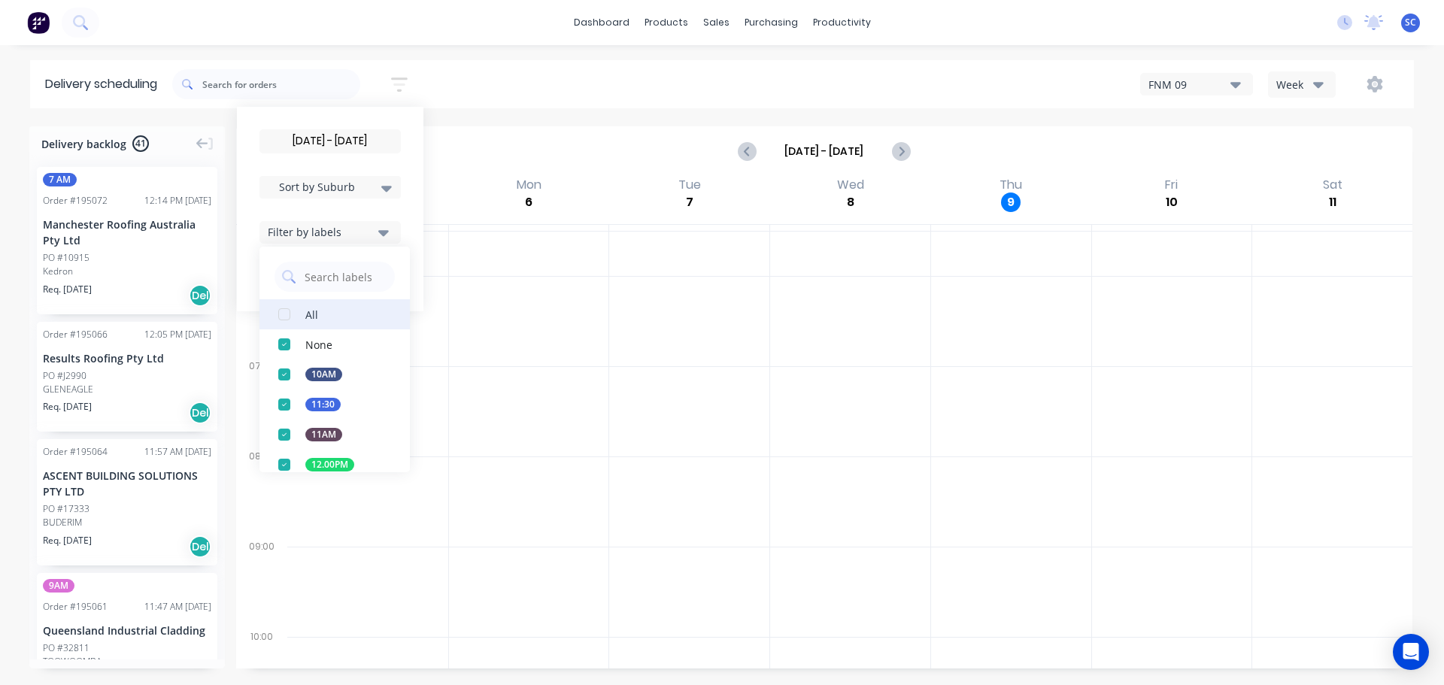
click at [289, 316] on div "button" at bounding box center [284, 314] width 30 height 30
click at [507, 84] on div "[DATE] - [DATE] Sort by Suburb Created date Required date Order number Customer…" at bounding box center [792, 84] width 1241 height 42
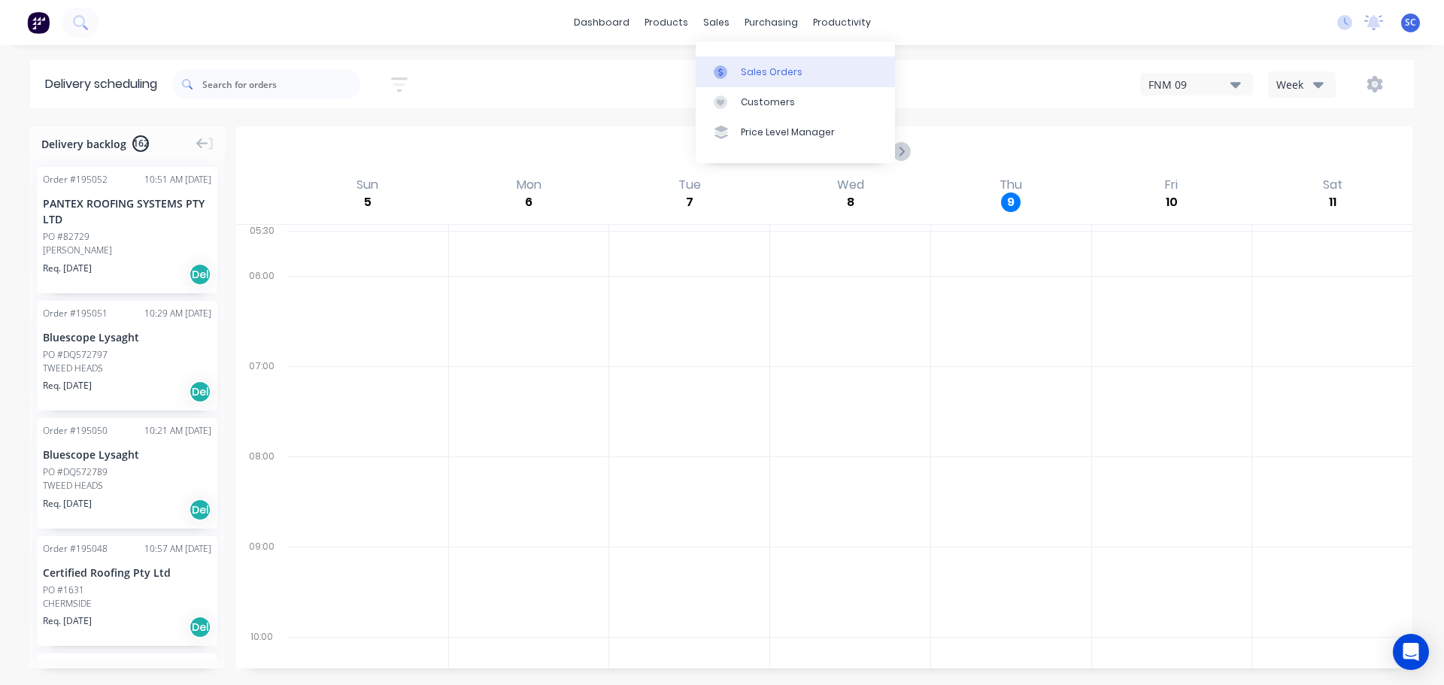
click at [756, 66] on div "Sales Orders" at bounding box center [772, 72] width 62 height 14
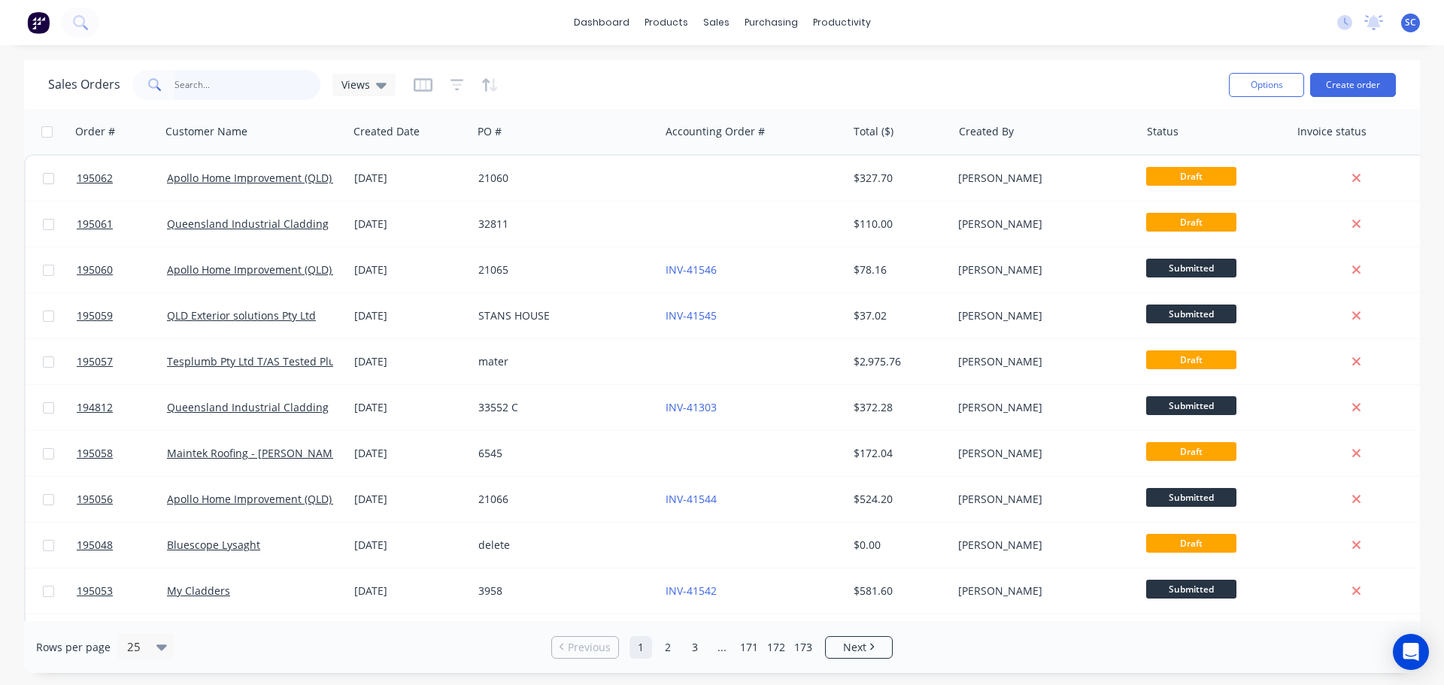
click at [195, 85] on input "text" at bounding box center [247, 85] width 147 height 30
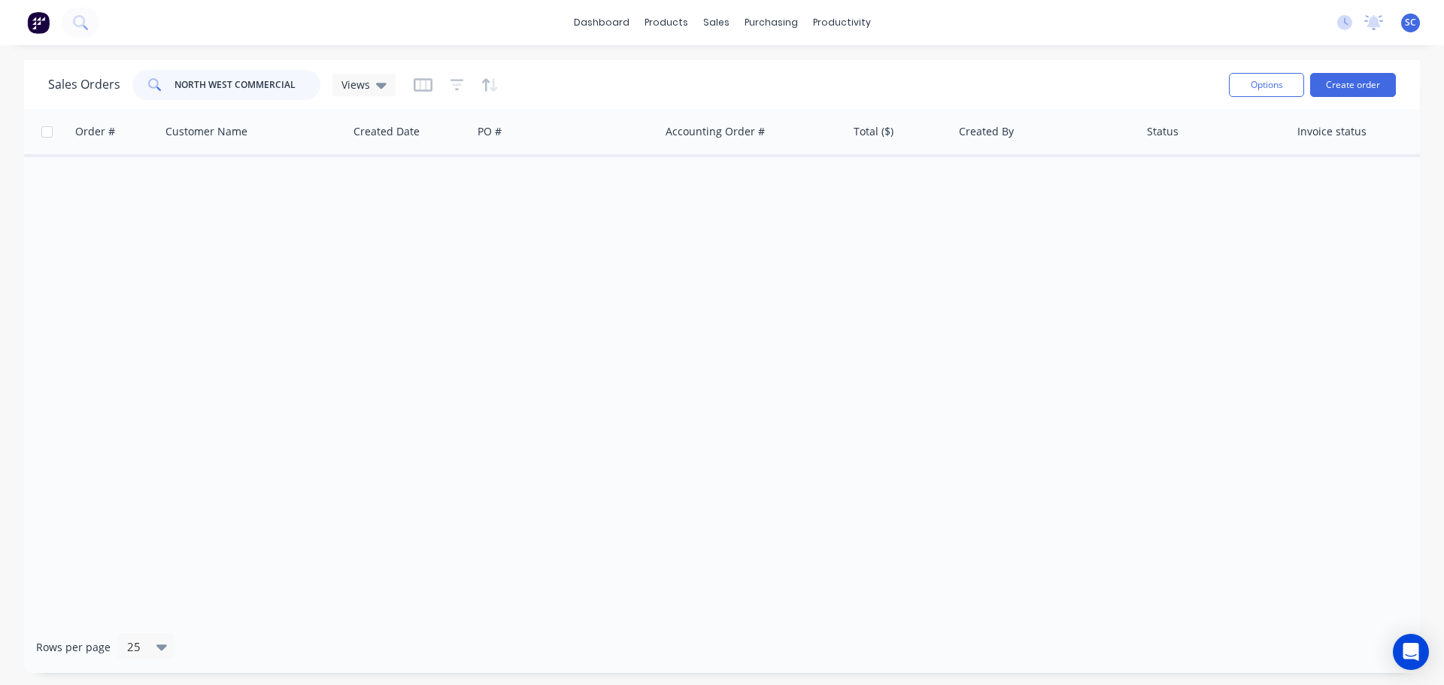
drag, startPoint x: 192, startPoint y: 83, endPoint x: 183, endPoint y: 83, distance: 9.0
click at [183, 83] on input "NORTH WEST COMMERCIAL" at bounding box center [247, 85] width 147 height 30
type input "N"
type input "NO"
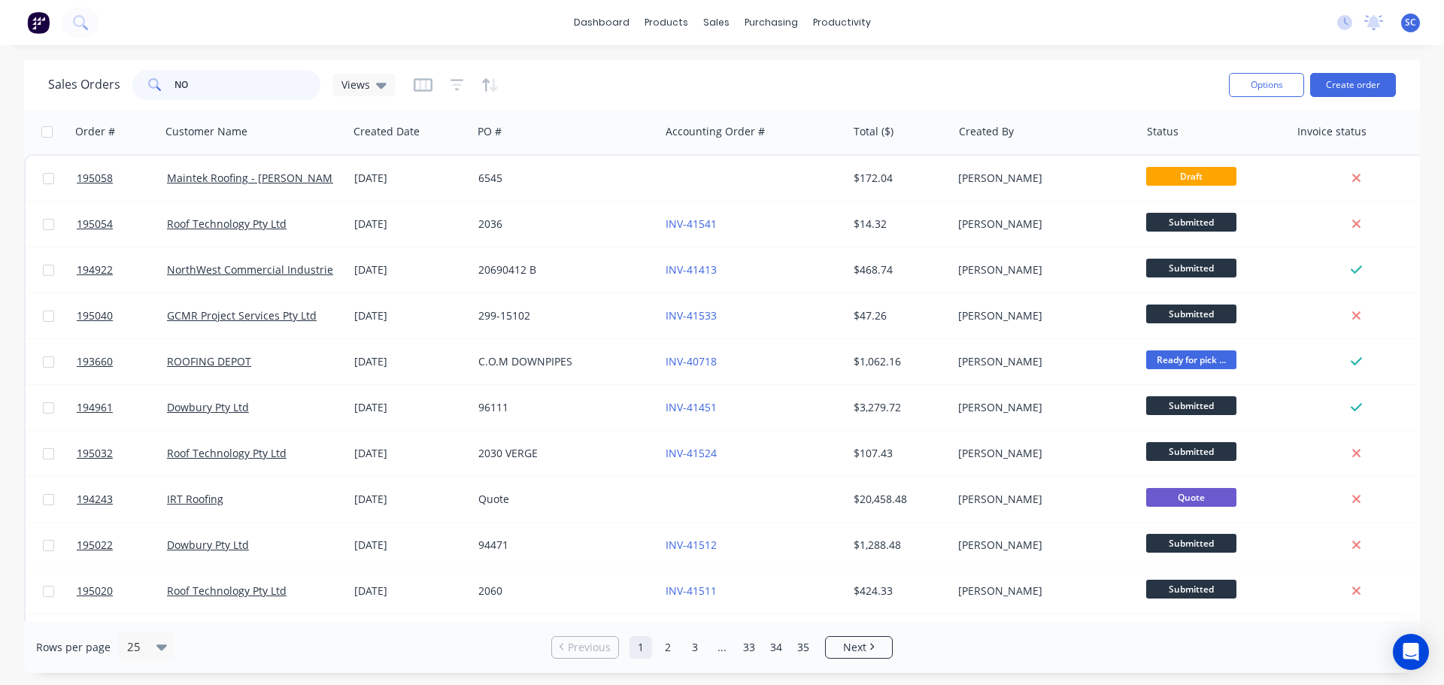
drag, startPoint x: 46, startPoint y: 62, endPoint x: 0, endPoint y: 60, distance: 45.9
click at [0, 61] on div "Sales Orders NO Views Options Create order Order # Customer Name Created Date P…" at bounding box center [722, 366] width 1444 height 613
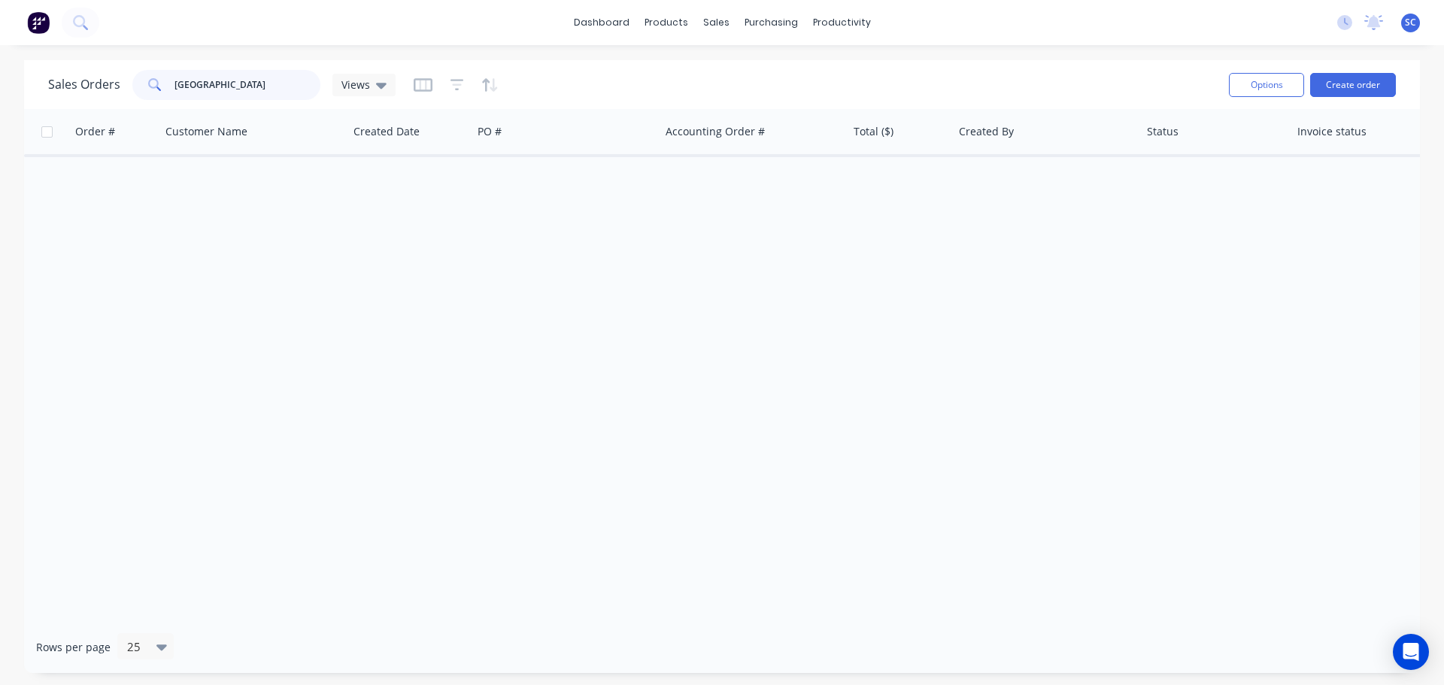
type input "NORTH WEST"
click at [386, 272] on div "Order # Customer Name Created Date PO # Accounting Order # Total ($) Created By…" at bounding box center [722, 365] width 1396 height 512
click at [742, 66] on div "Sales Orders" at bounding box center [772, 72] width 62 height 14
drag, startPoint x: 263, startPoint y: 83, endPoint x: 73, endPoint y: 83, distance: 190.2
click at [78, 83] on div "Sales Orders NORTH WEST Views" at bounding box center [221, 85] width 347 height 30
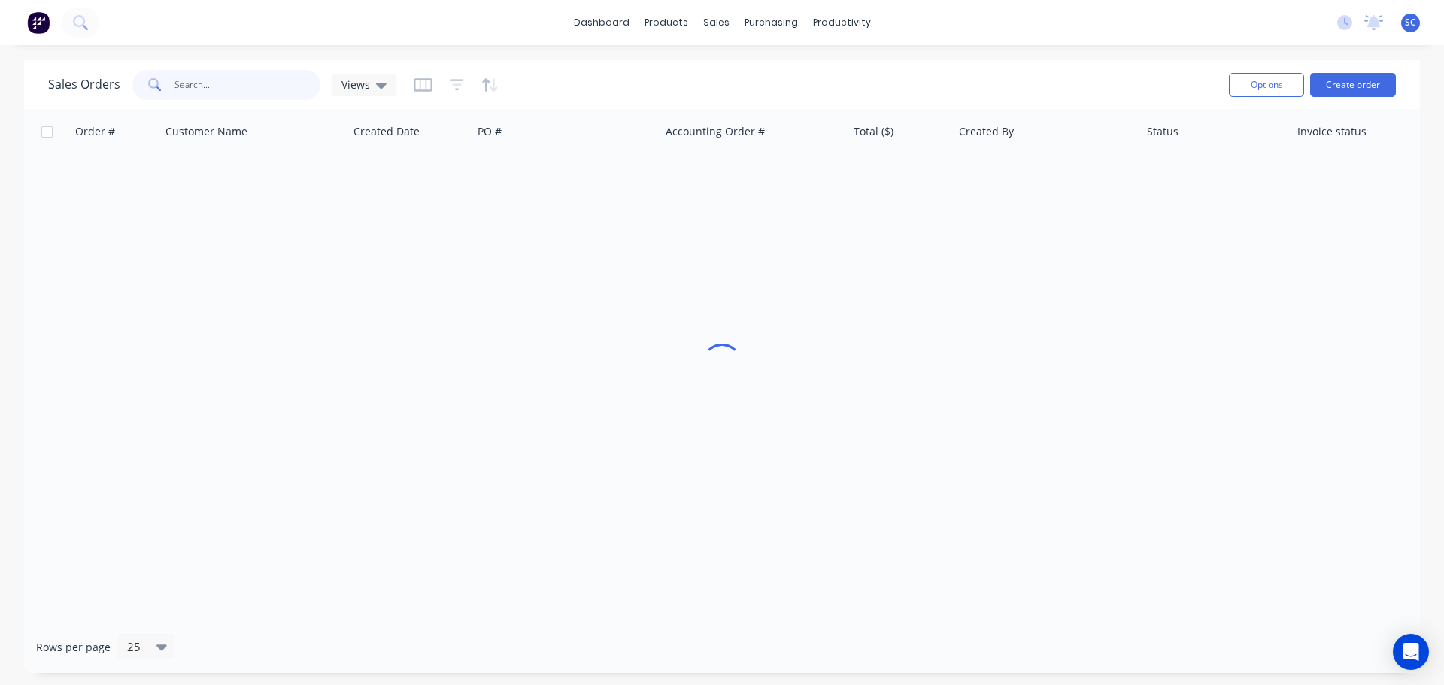
click at [227, 89] on input "text" at bounding box center [247, 85] width 147 height 30
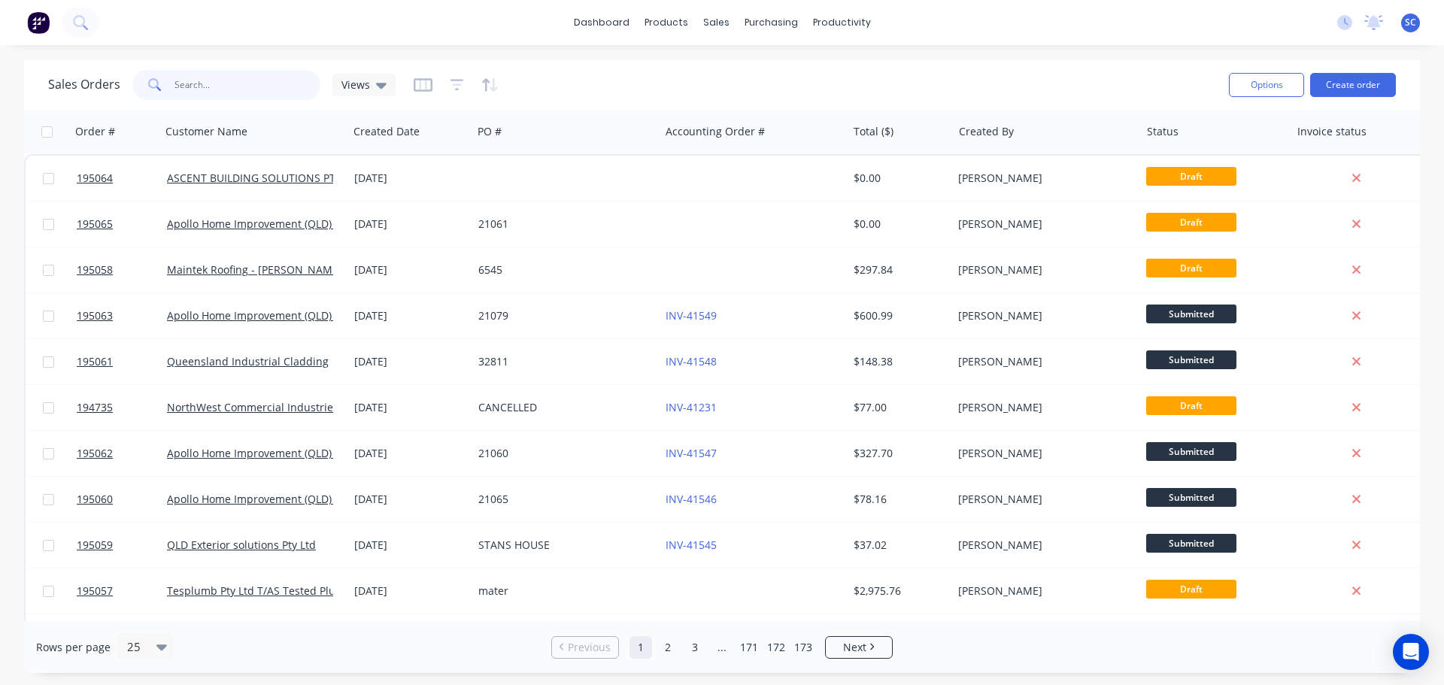
click at [239, 95] on input "text" at bounding box center [247, 85] width 147 height 30
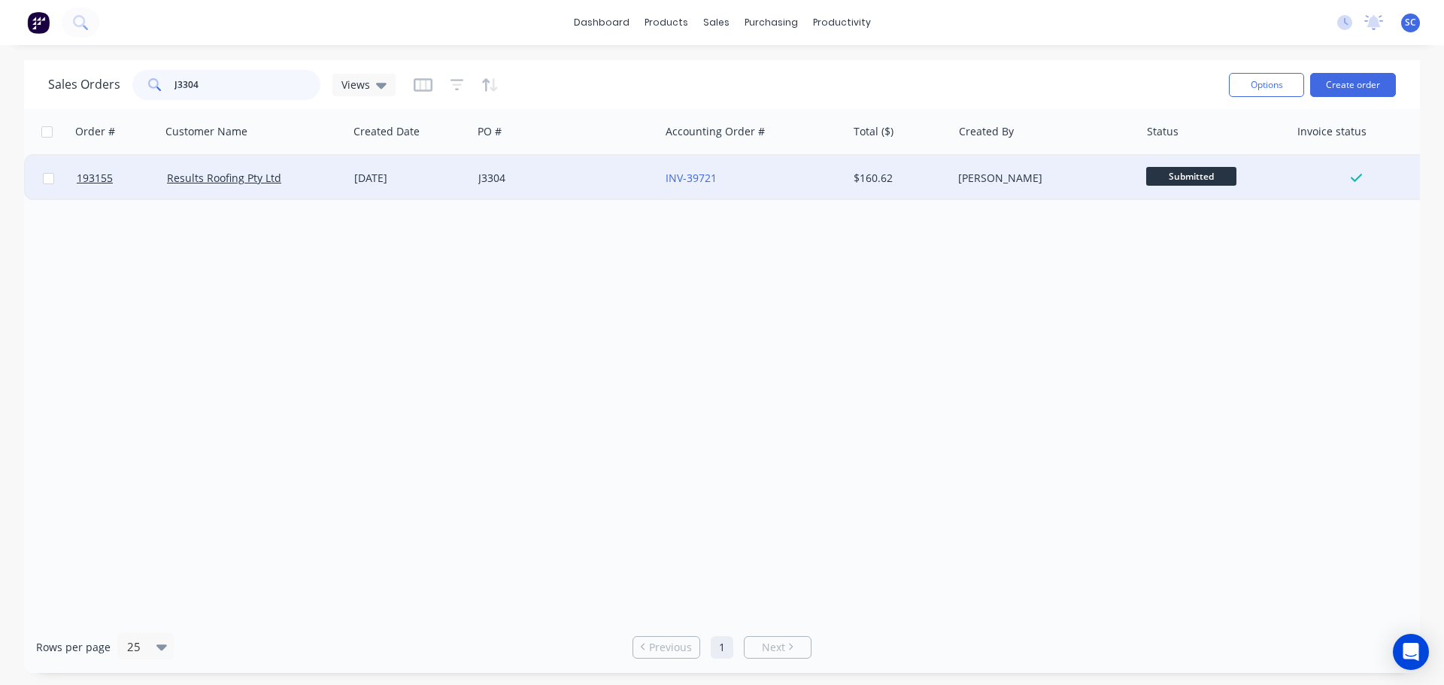
type input "J3304"
click at [550, 186] on div "J3304" at bounding box center [565, 178] width 187 height 45
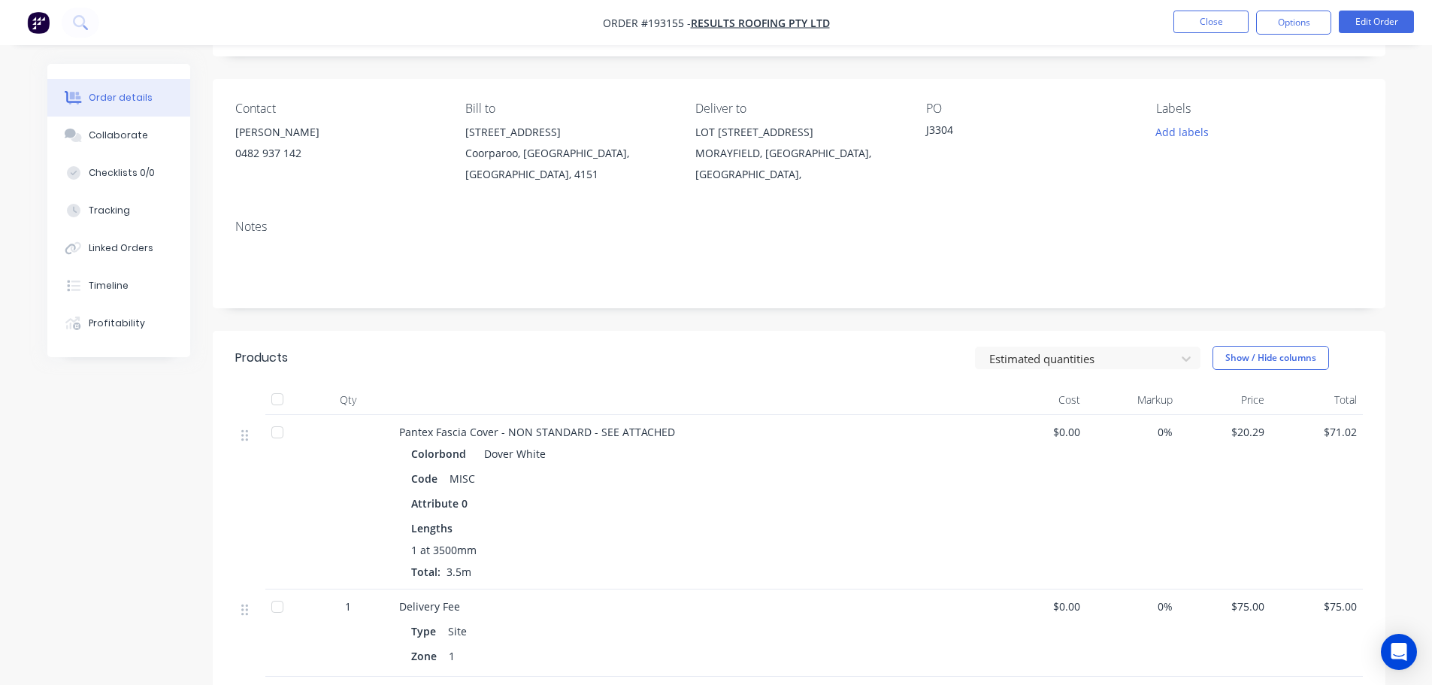
scroll to position [75, 0]
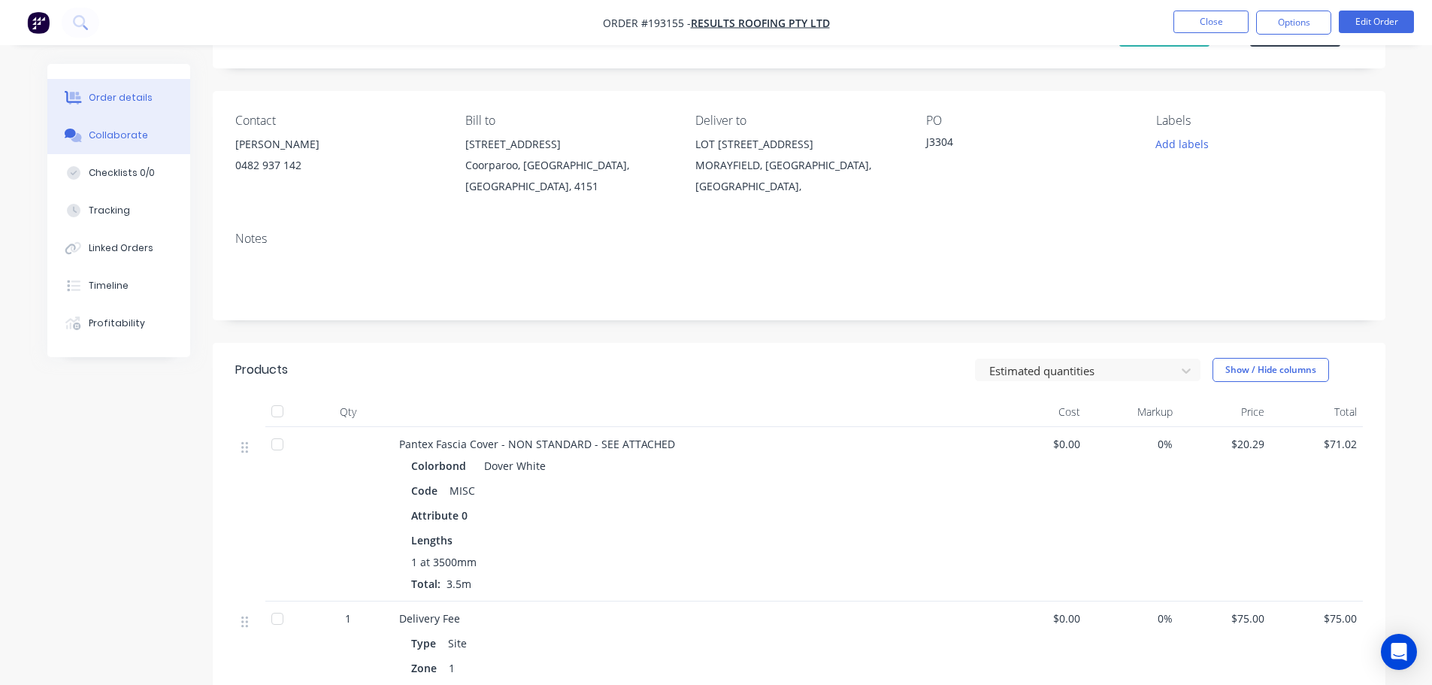
click at [104, 126] on button "Collaborate" at bounding box center [118, 136] width 143 height 38
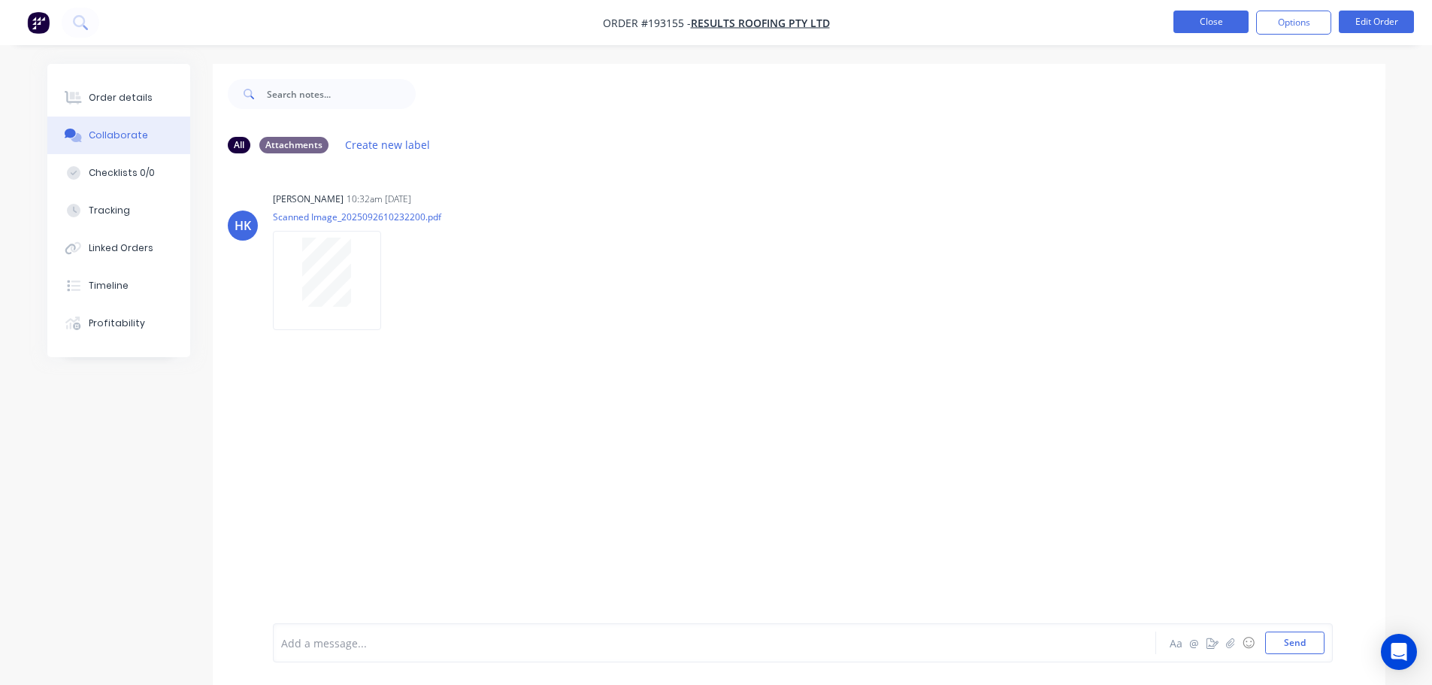
click at [1194, 30] on button "Close" at bounding box center [1211, 22] width 75 height 23
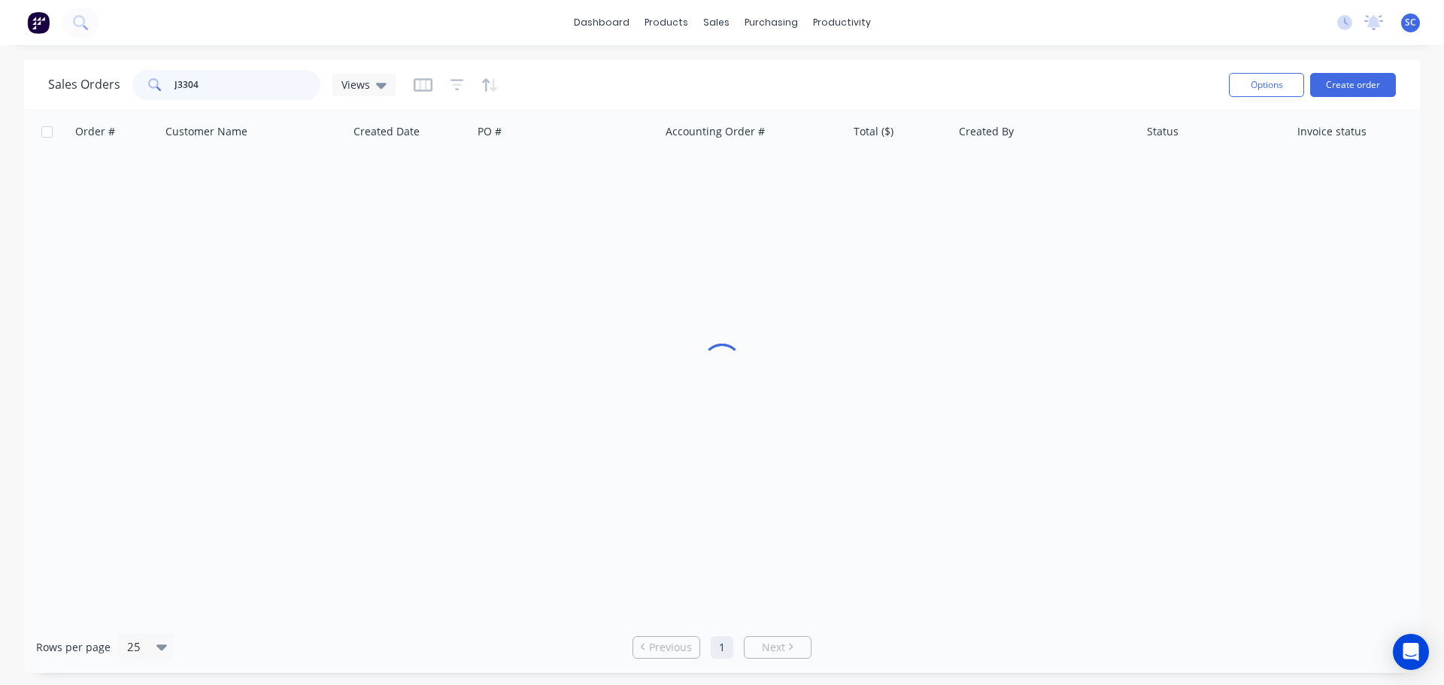
drag, startPoint x: 240, startPoint y: 83, endPoint x: 117, endPoint y: 81, distance: 123.3
click at [117, 81] on div "Sales Orders J3304 Views" at bounding box center [221, 85] width 347 height 30
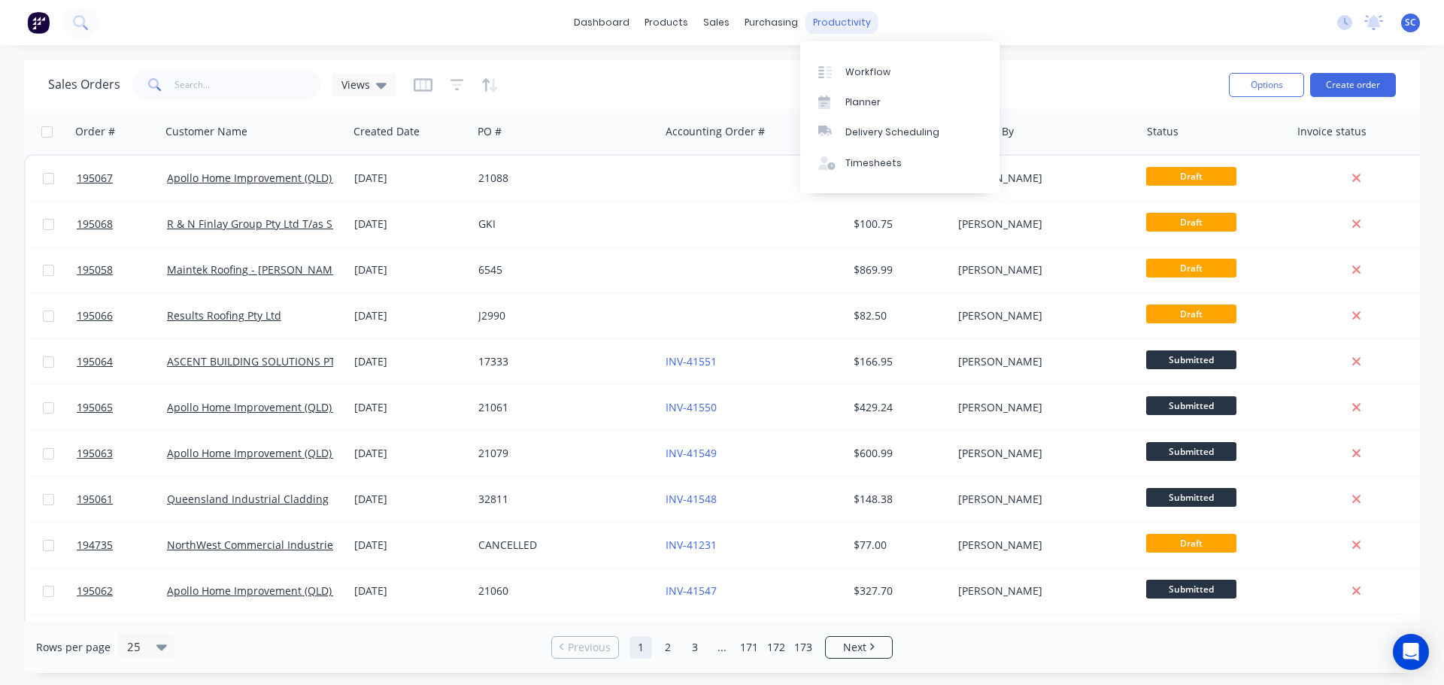
click at [834, 19] on div "productivity" at bounding box center [841, 22] width 73 height 23
click at [896, 130] on div "Delivery Scheduling" at bounding box center [892, 133] width 94 height 14
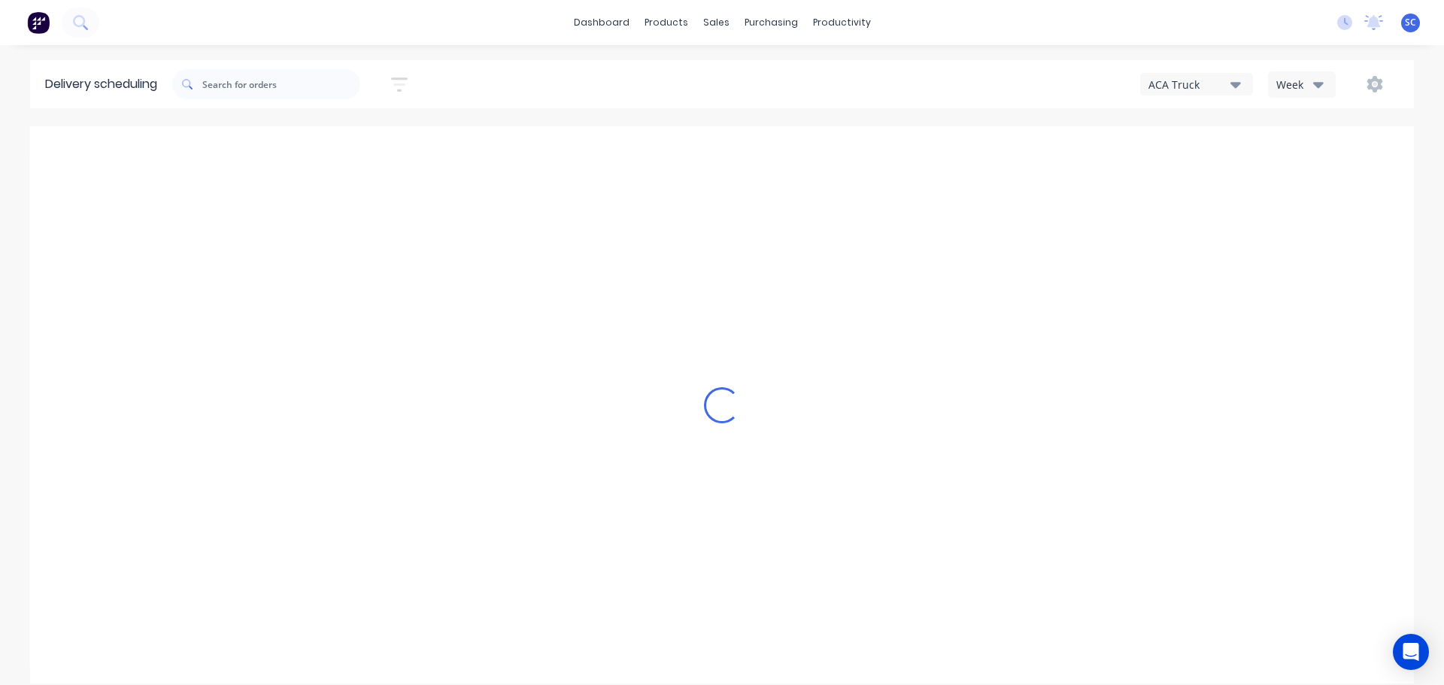
click at [1239, 77] on icon "button" at bounding box center [1235, 84] width 11 height 17
click at [1203, 140] on div "FNM 09" at bounding box center [1215, 138] width 149 height 30
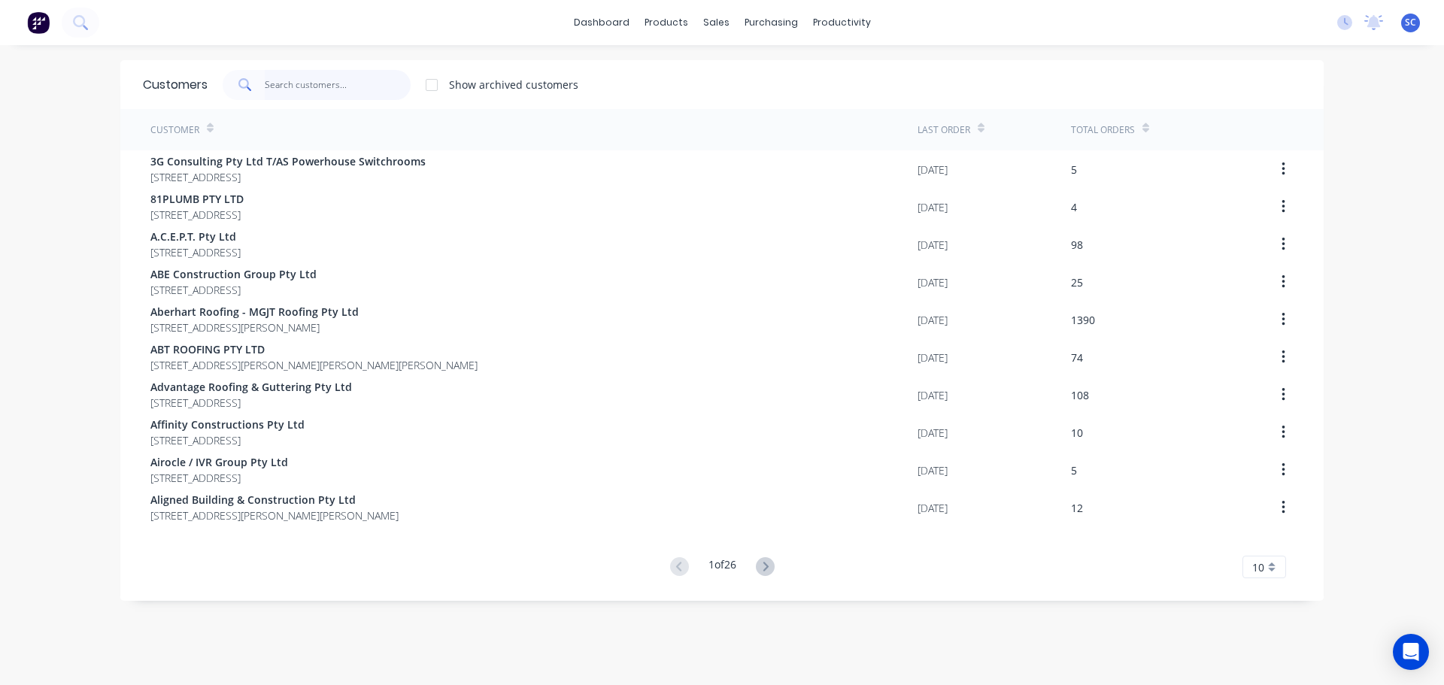
click at [312, 80] on input "text" at bounding box center [338, 85] width 147 height 30
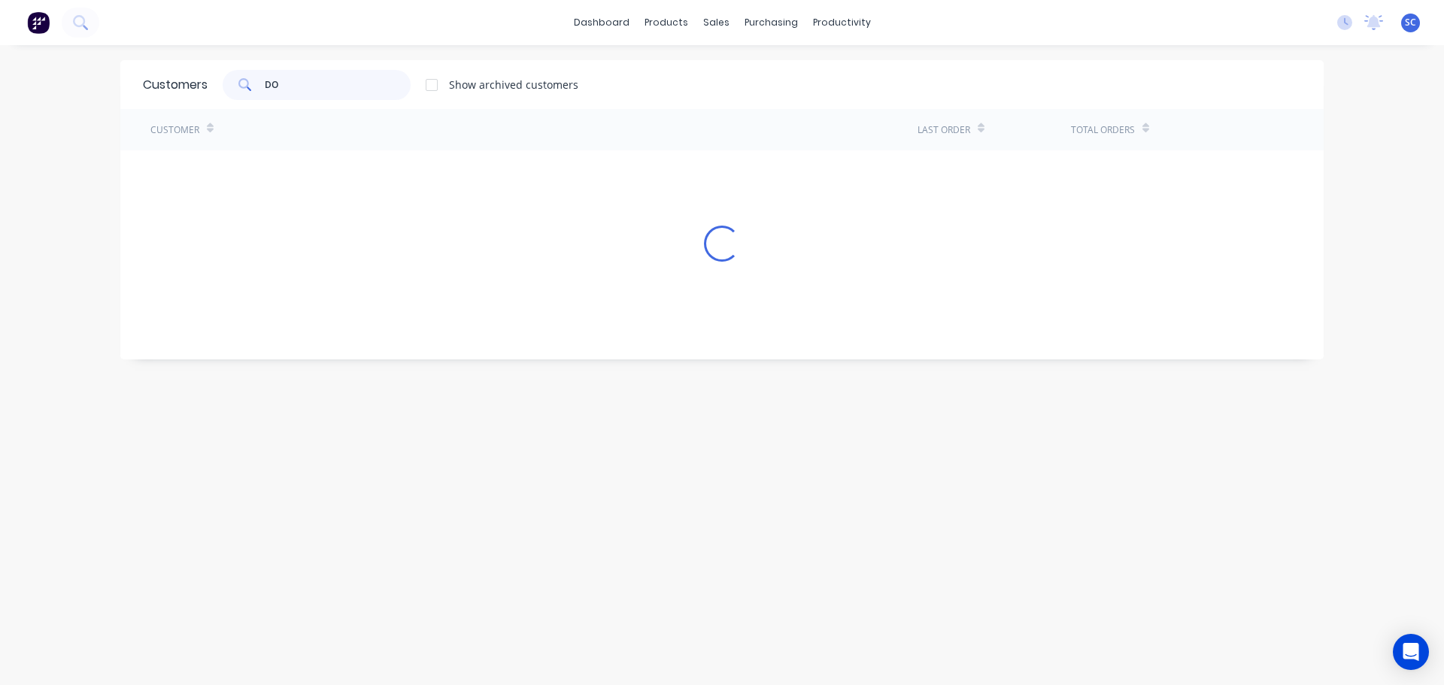
type input "D"
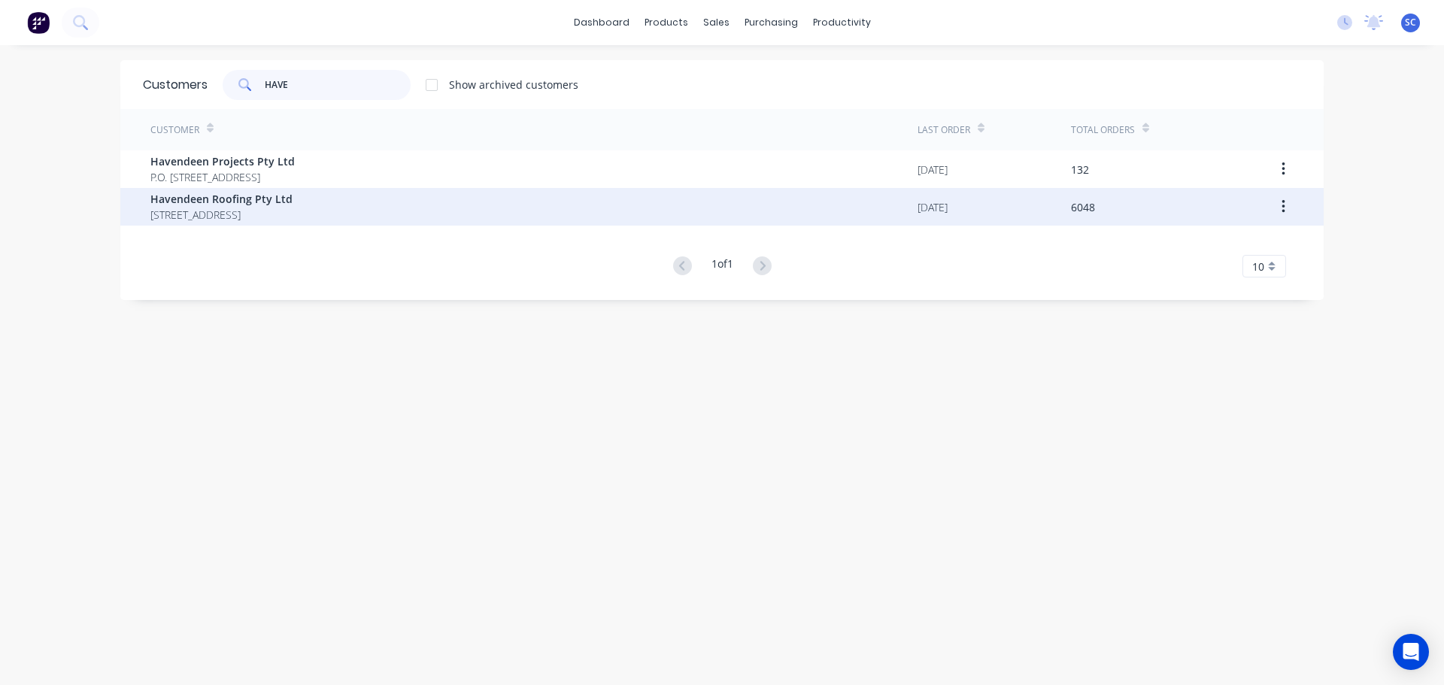
type input "HAVE"
click at [252, 202] on span "Havendeen Roofing Pty Ltd" at bounding box center [221, 199] width 142 height 16
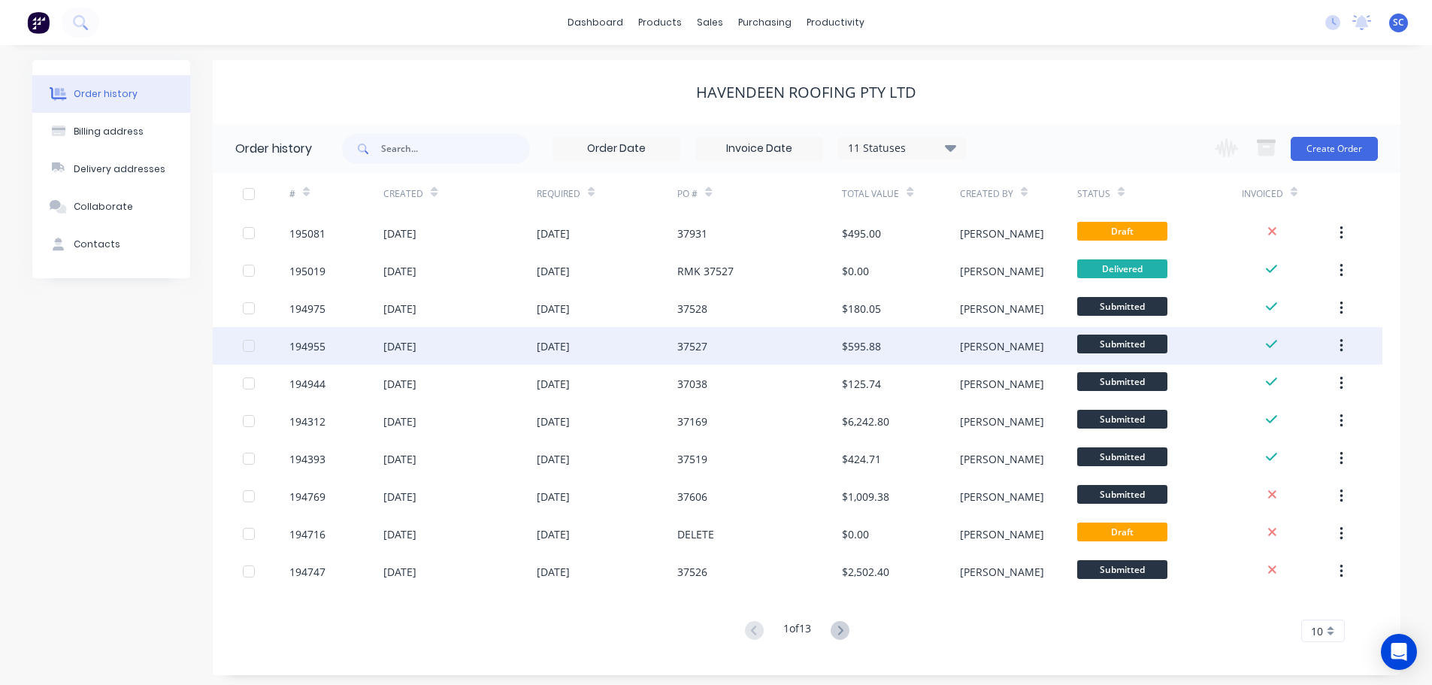
click at [695, 351] on div "37527" at bounding box center [692, 346] width 30 height 16
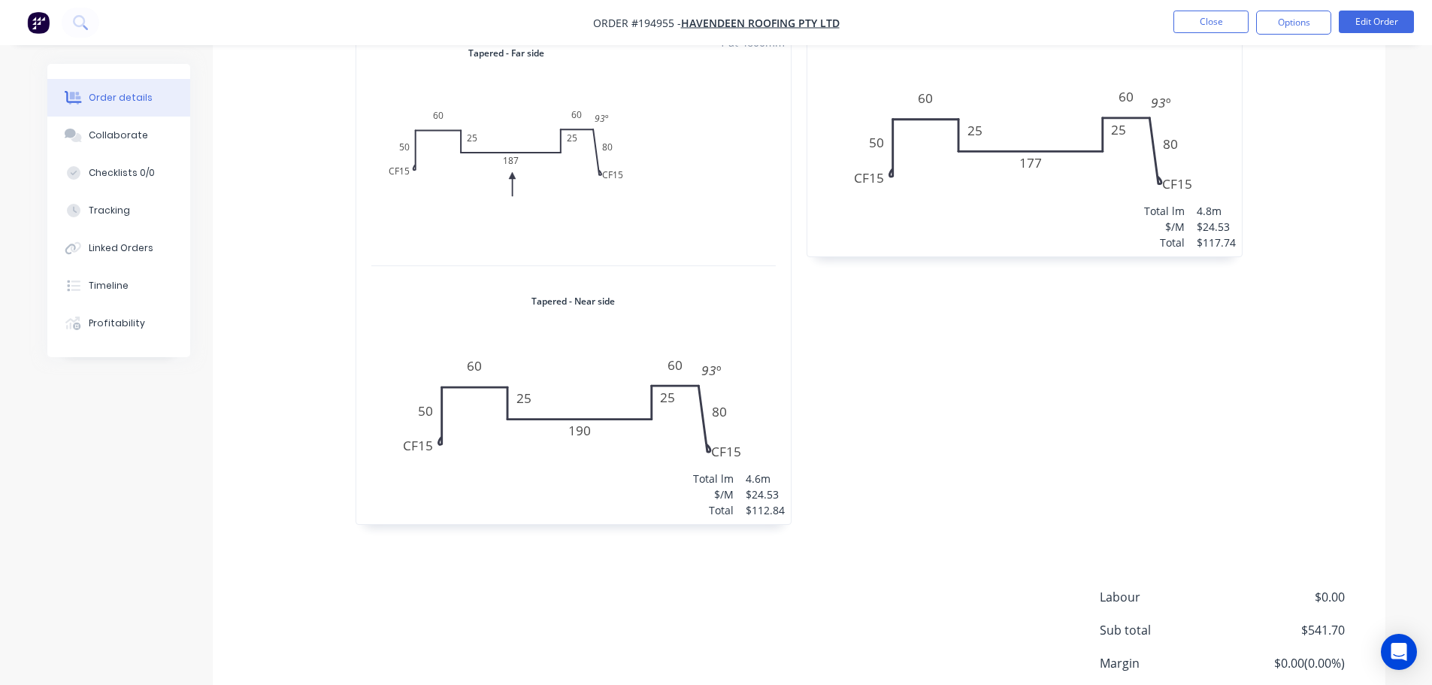
scroll to position [1579, 0]
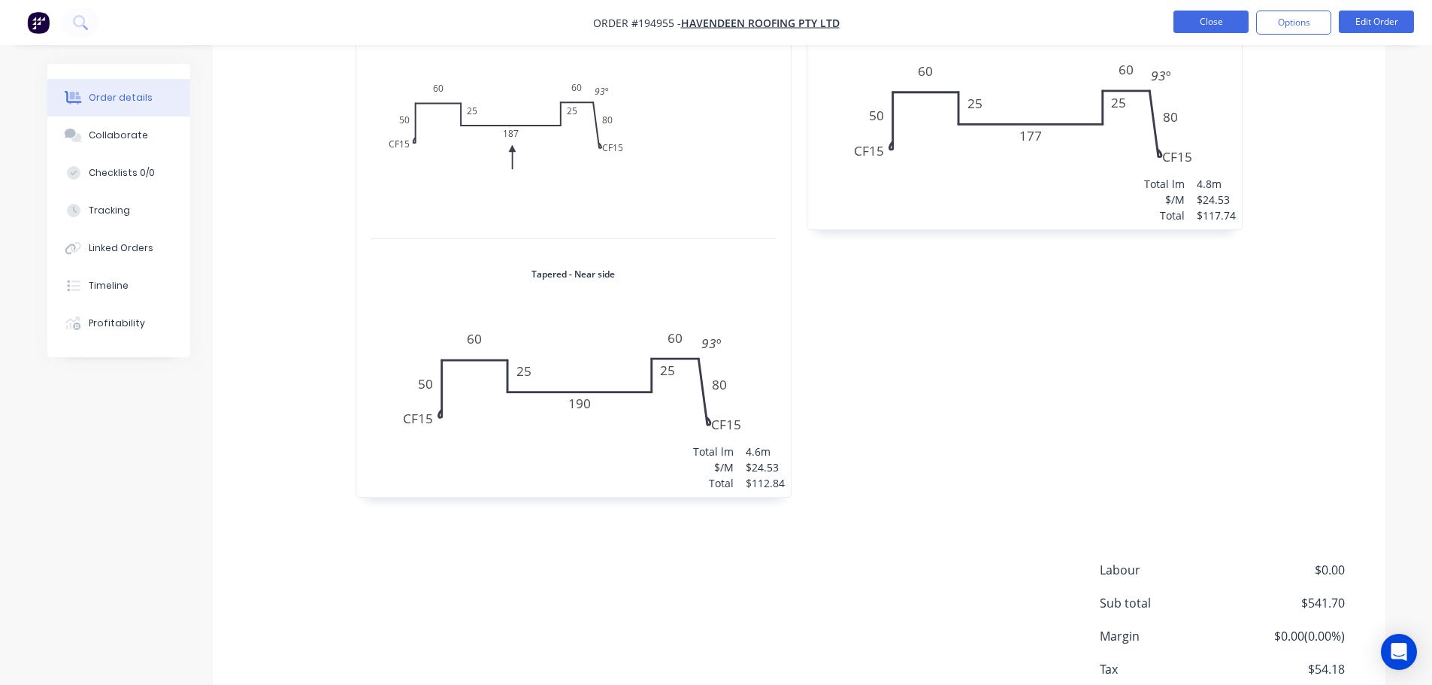
click at [1220, 26] on button "Close" at bounding box center [1211, 22] width 75 height 23
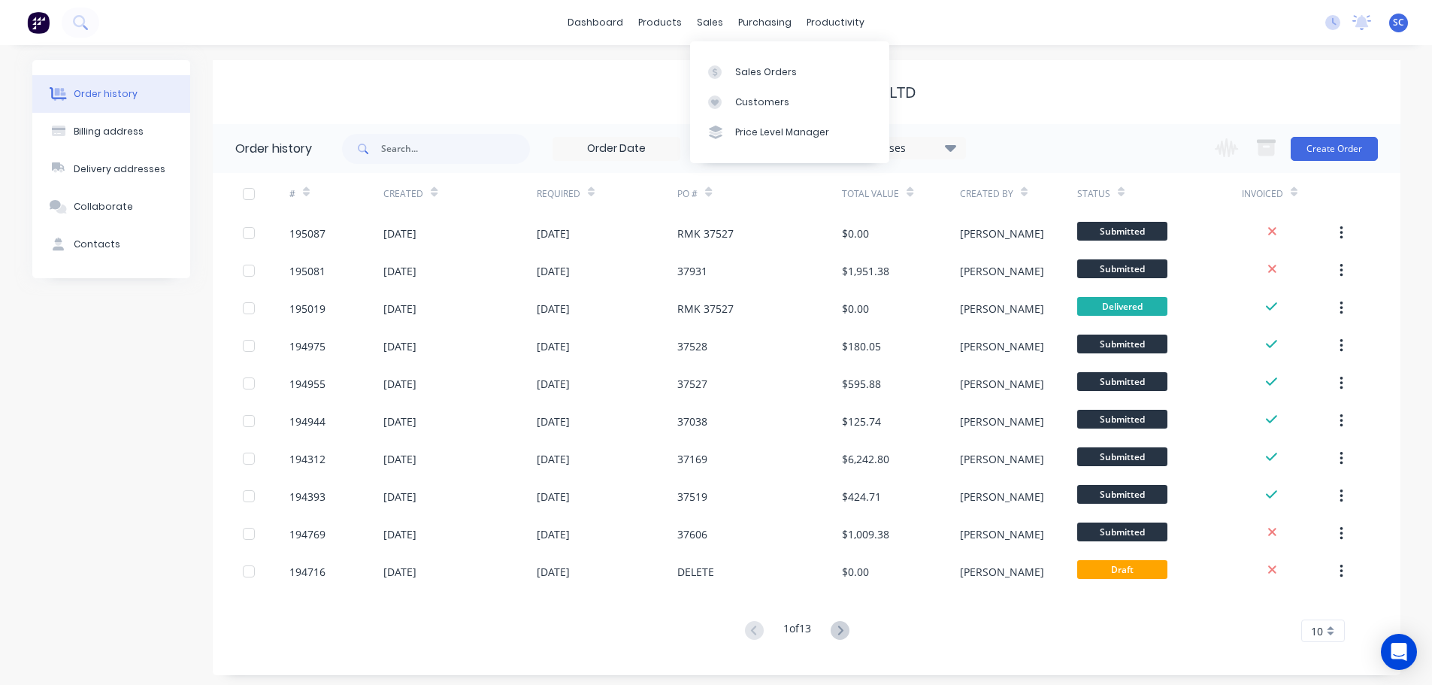
drag, startPoint x: 711, startPoint y: 22, endPoint x: 719, endPoint y: 47, distance: 26.2
click at [710, 22] on div "sales" at bounding box center [709, 22] width 41 height 23
click at [747, 101] on div "Customers" at bounding box center [762, 102] width 54 height 14
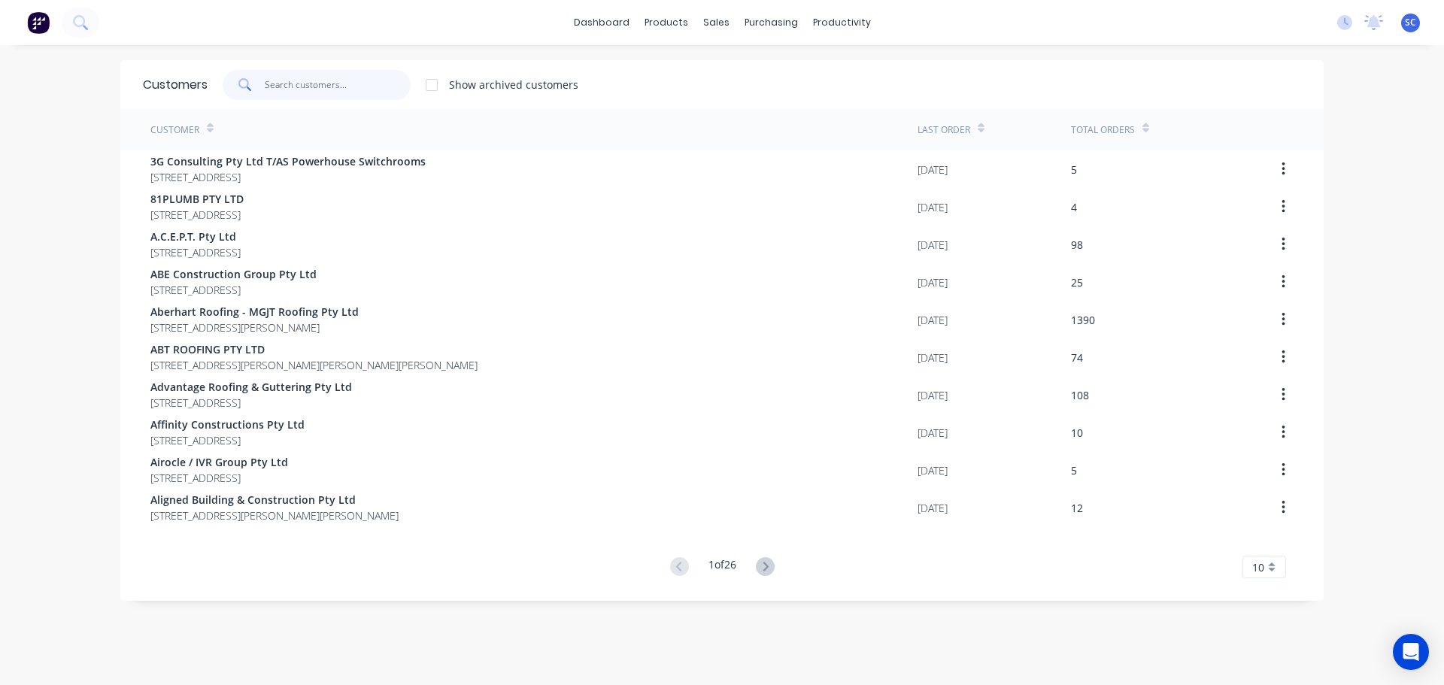
click at [308, 89] on input "text" at bounding box center [338, 85] width 147 height 30
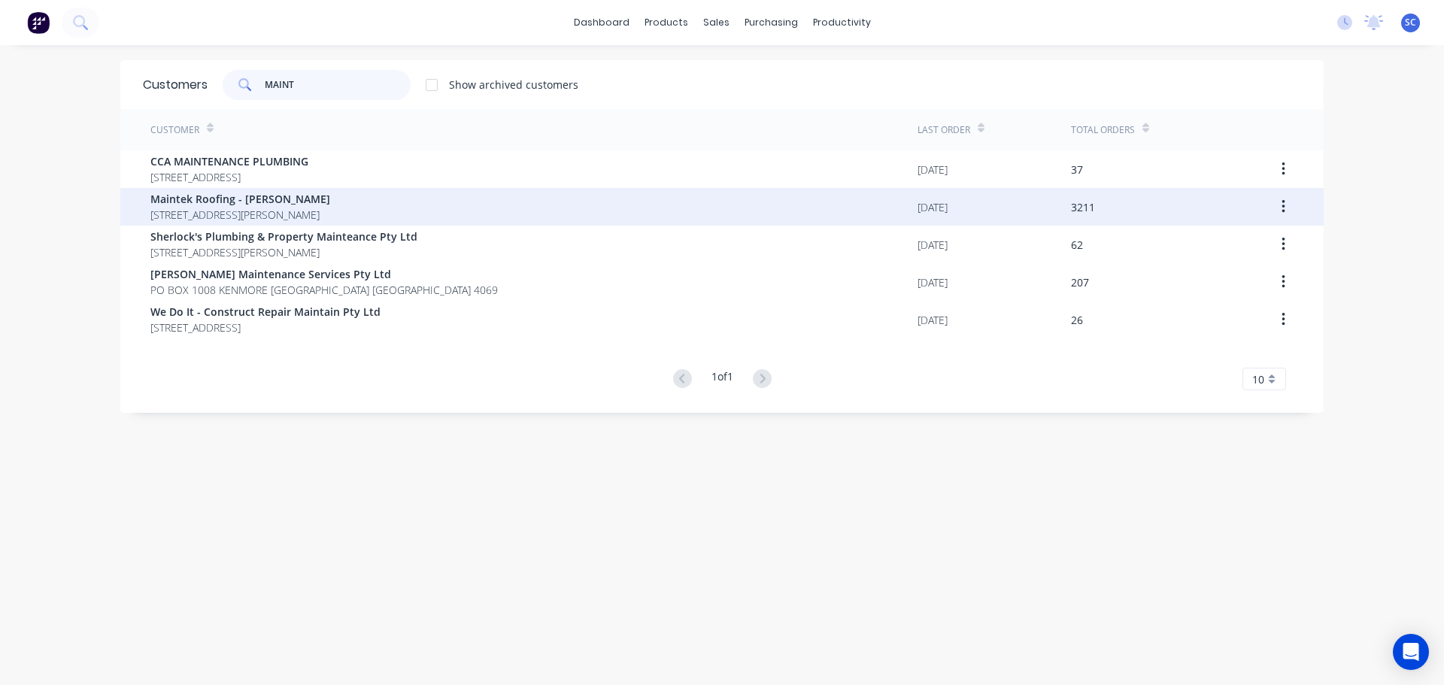
type input "MAINT"
click at [215, 206] on span "Maintek Roofing - [PERSON_NAME]" at bounding box center [240, 199] width 180 height 16
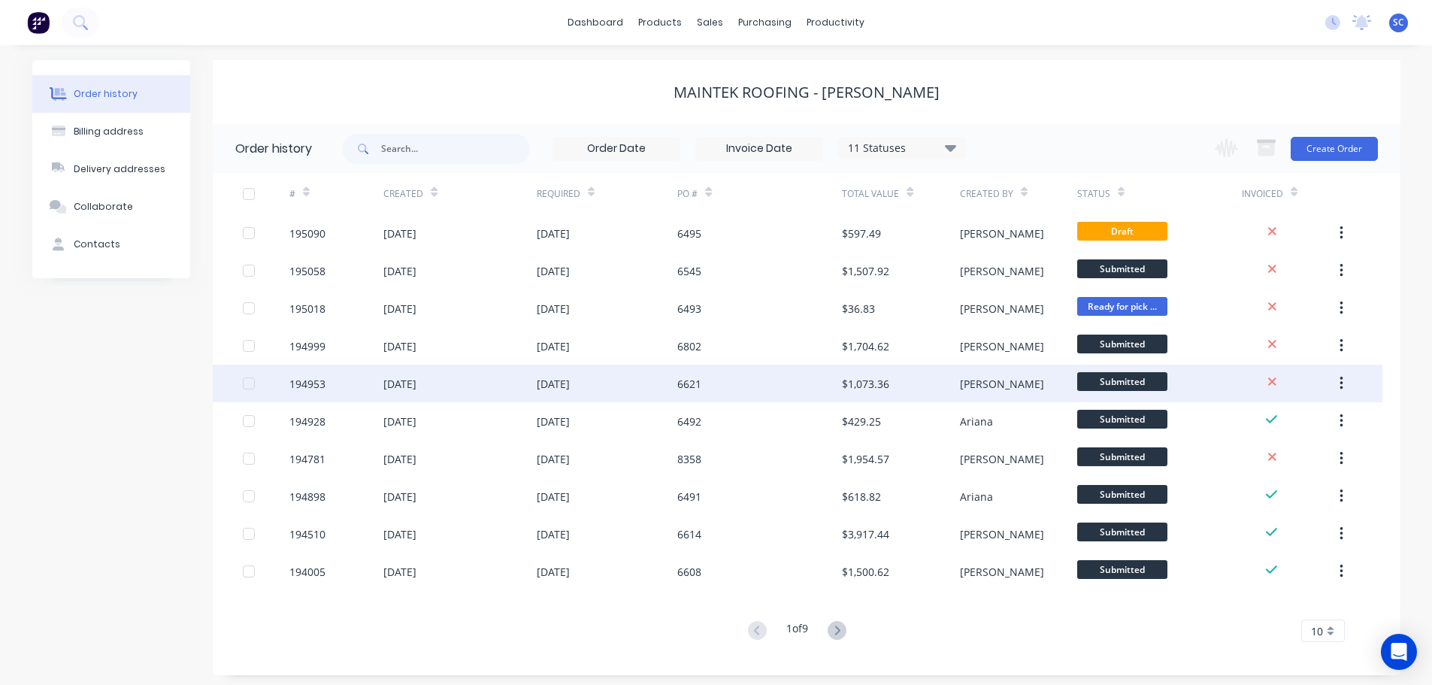
click at [505, 380] on div "08 Oct 2025" at bounding box center [459, 384] width 153 height 38
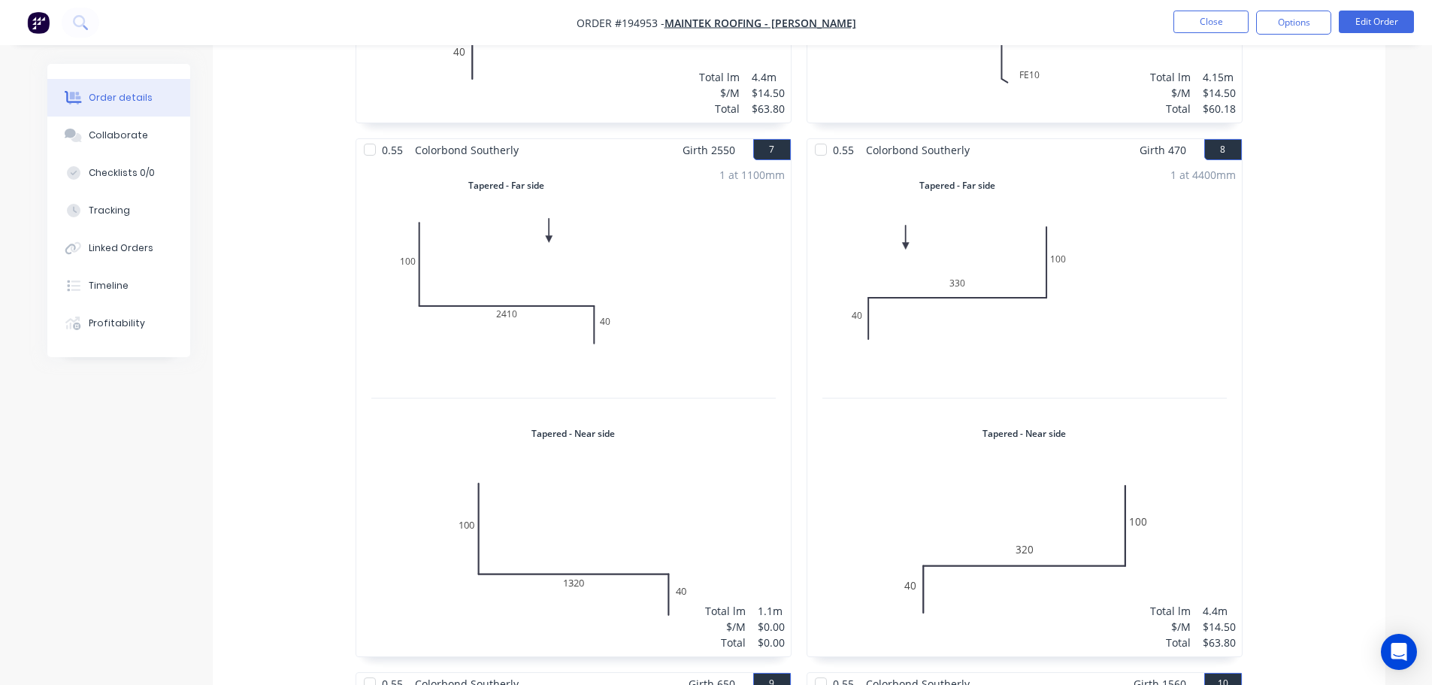
scroll to position [1429, 0]
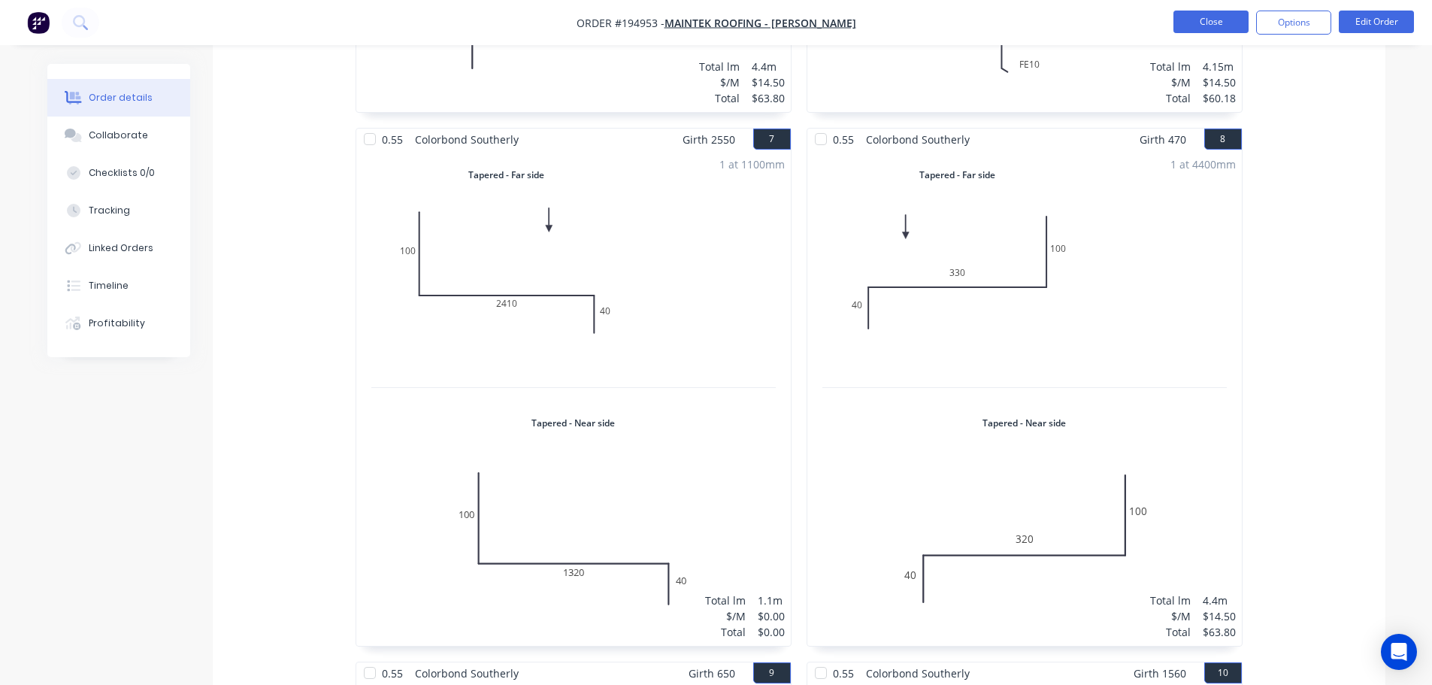
click at [1217, 18] on button "Close" at bounding box center [1211, 22] width 75 height 23
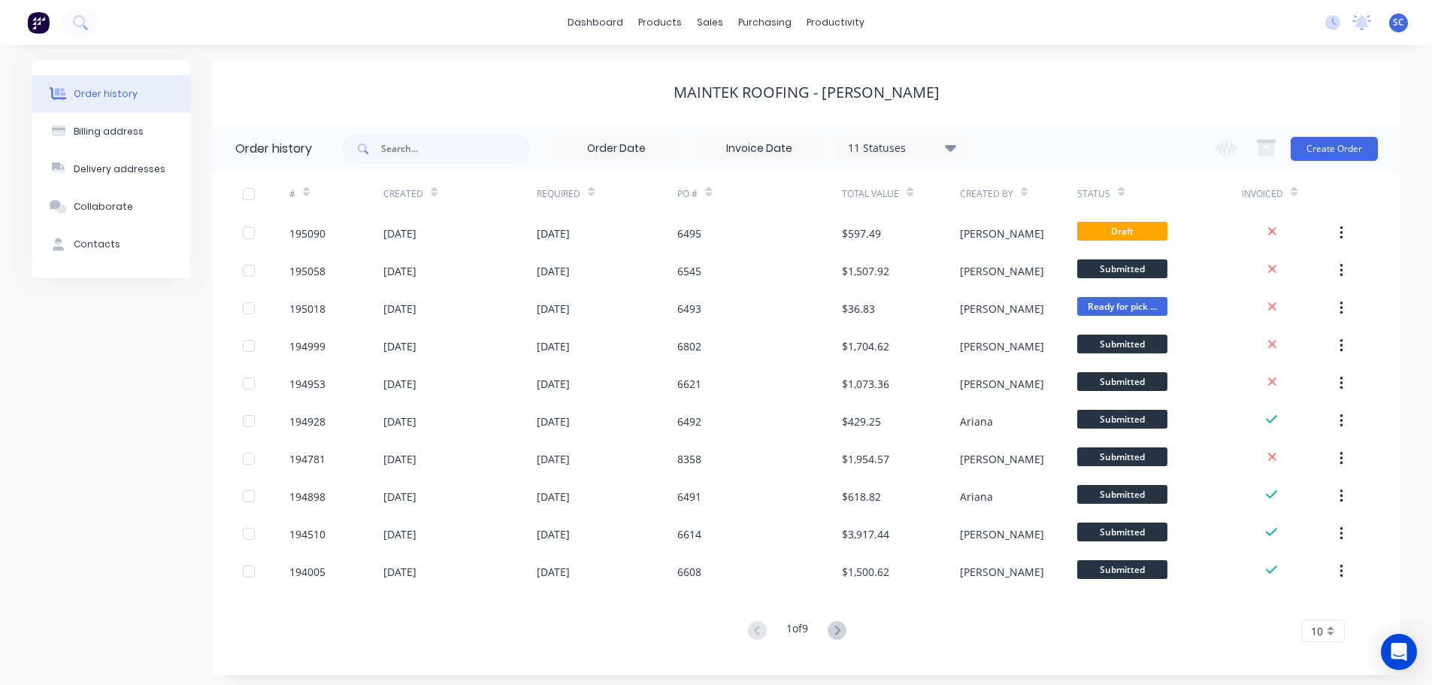
click at [490, 17] on div "dashboard products sales purchasing productivity dashboard products Product Cat…" at bounding box center [716, 22] width 1432 height 45
click at [710, 23] on div "sales" at bounding box center [709, 22] width 41 height 23
click at [756, 96] on div "Customers" at bounding box center [762, 102] width 54 height 14
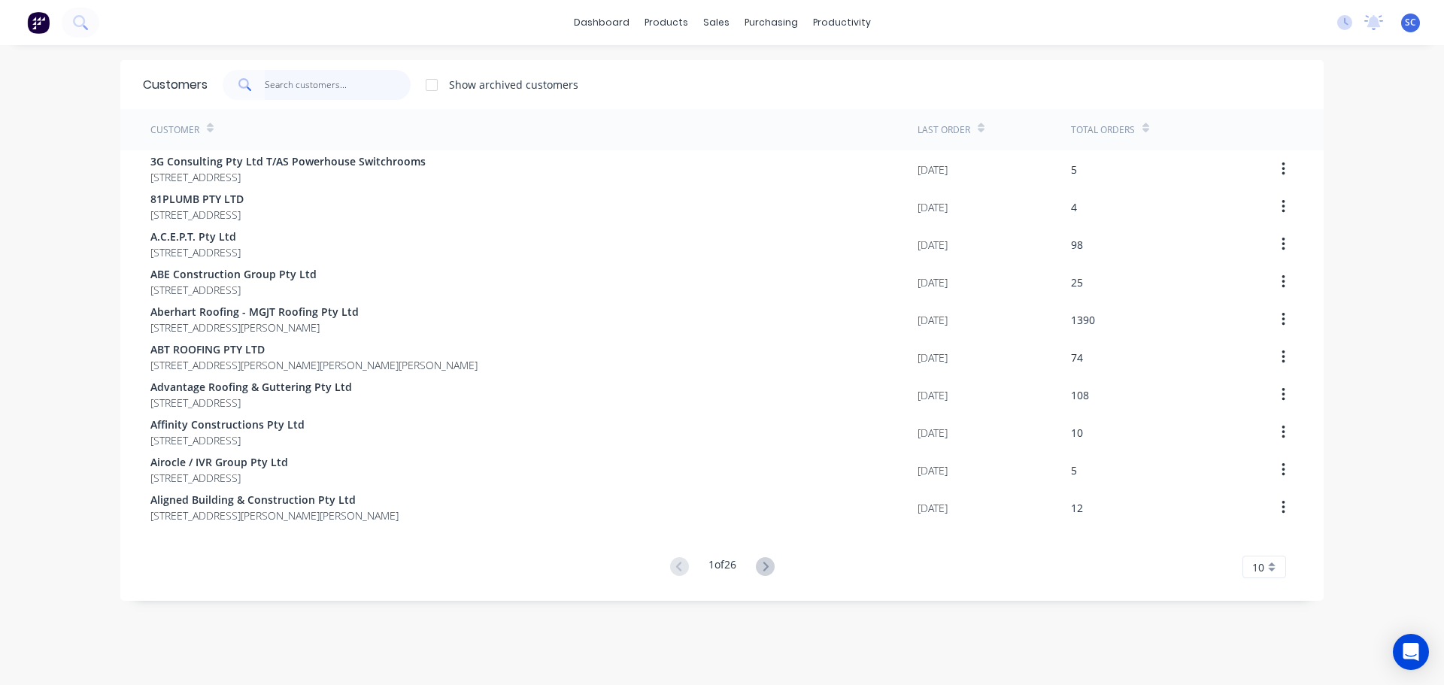
click at [283, 79] on input "text" at bounding box center [338, 85] width 147 height 30
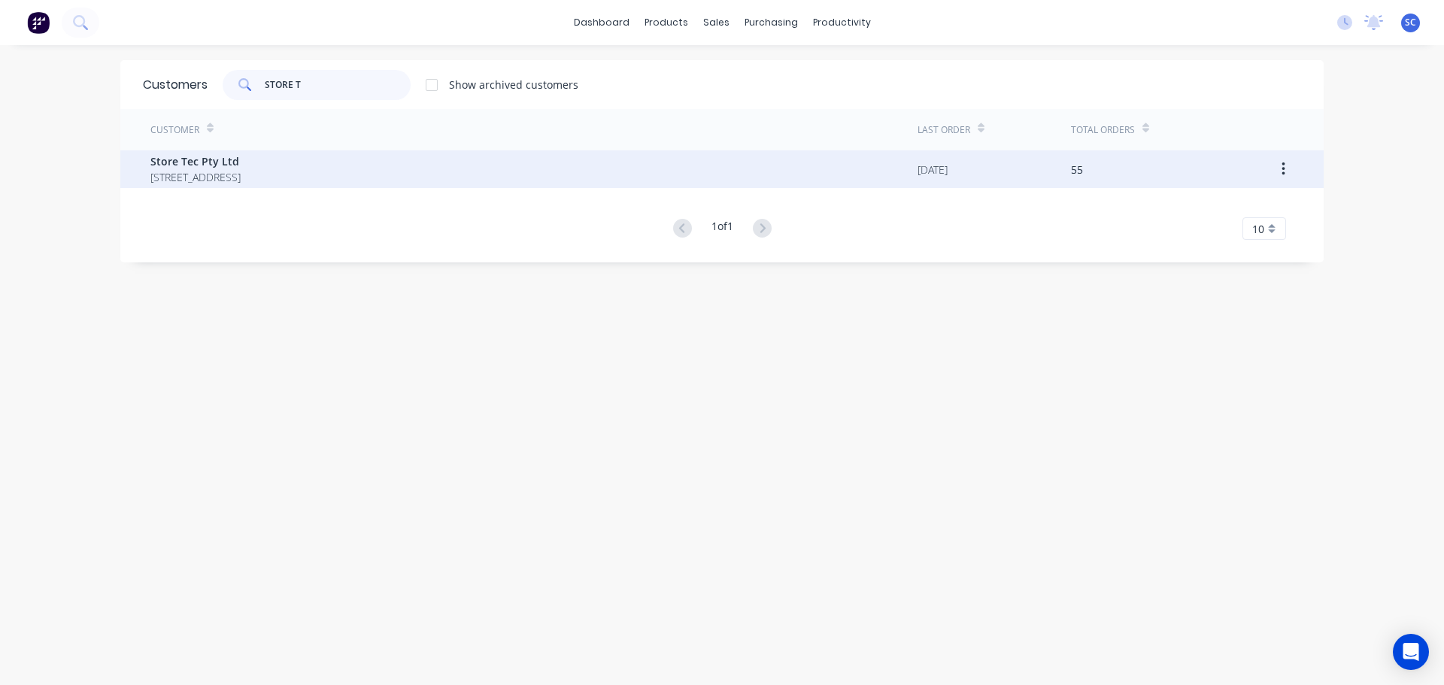
type input "STORE T"
click at [241, 174] on span "103 Park Road Slacks Creek Queensland Australia 4127" at bounding box center [195, 177] width 90 height 16
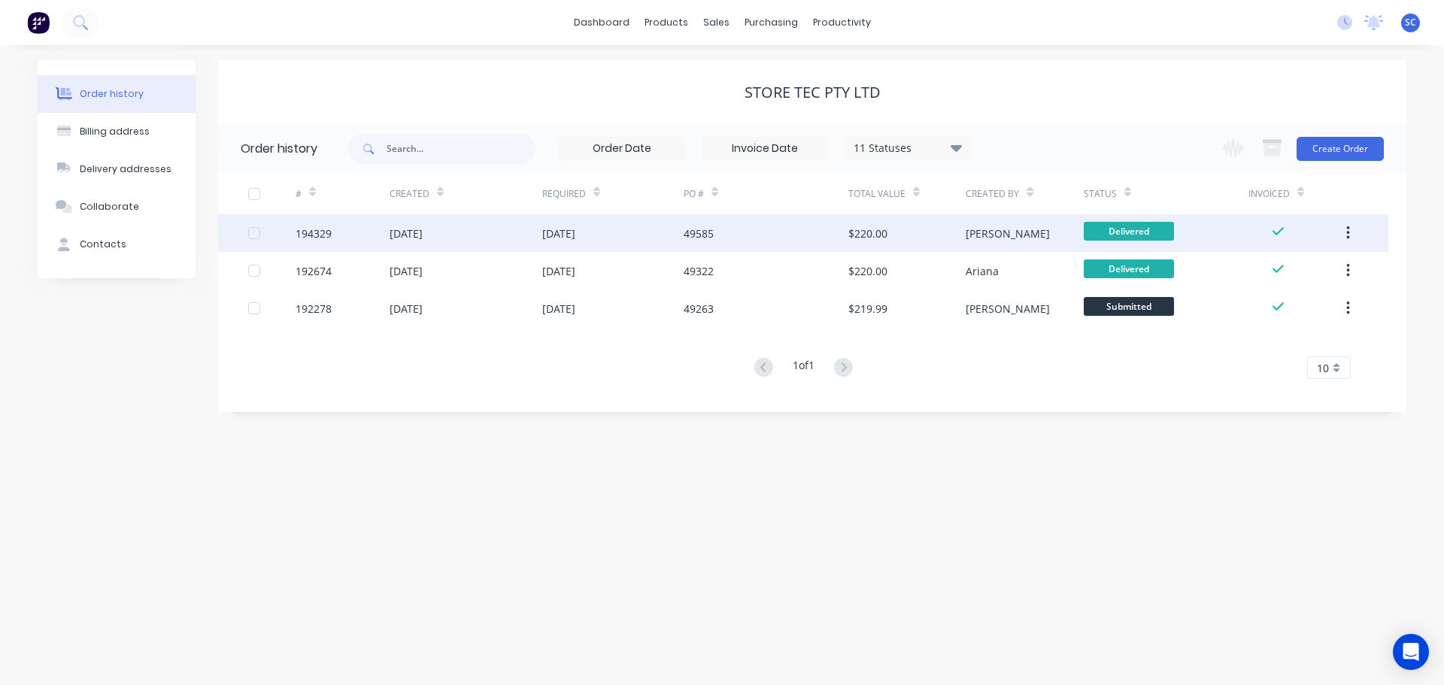
click at [571, 235] on div "02 Oct 2025" at bounding box center [558, 234] width 33 height 16
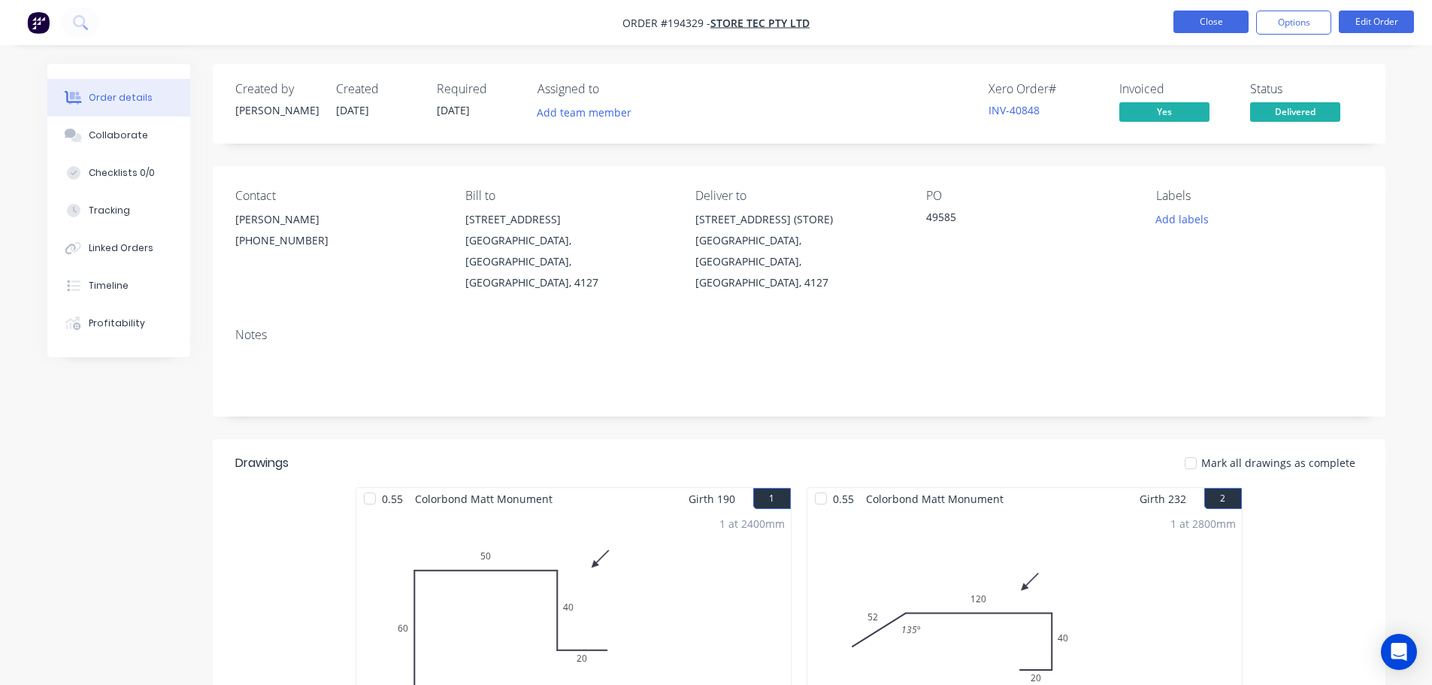
click at [1227, 17] on button "Close" at bounding box center [1211, 22] width 75 height 23
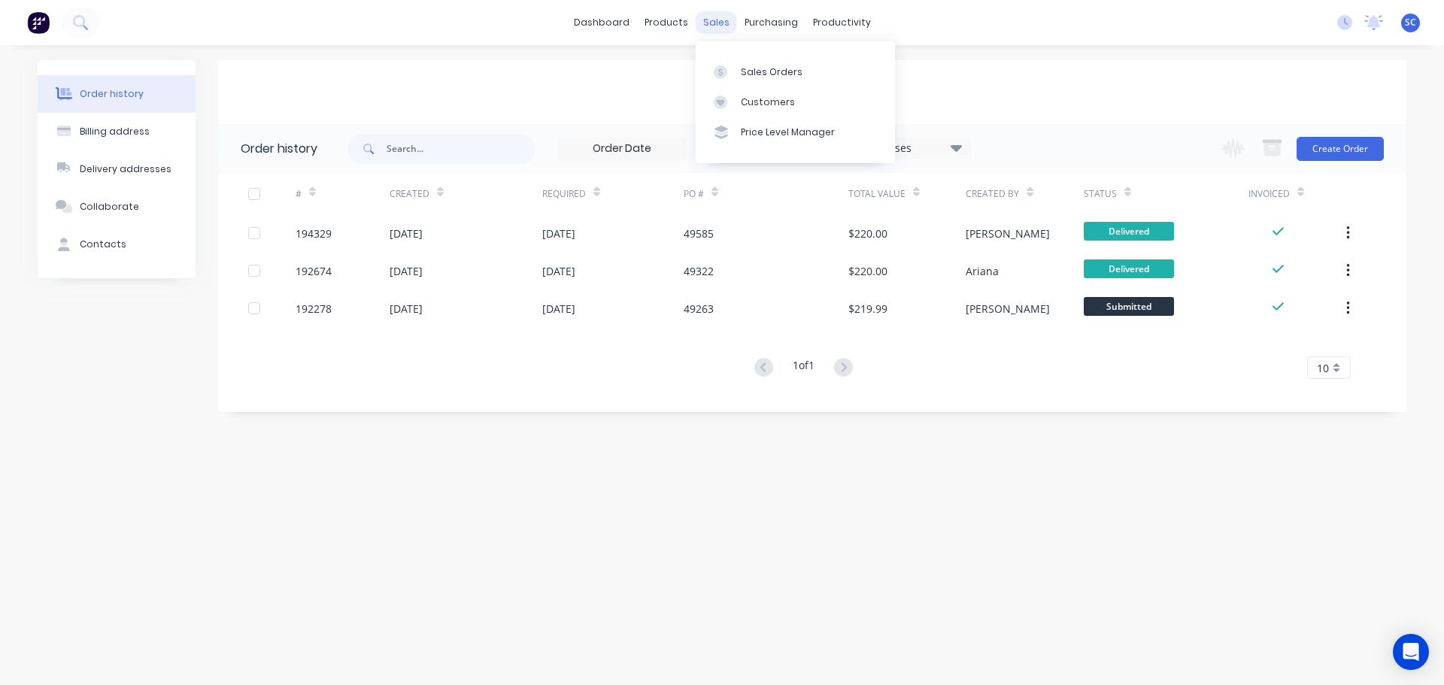
click at [715, 13] on div "sales" at bounding box center [715, 22] width 41 height 23
click at [762, 102] on div "Customers" at bounding box center [768, 102] width 54 height 14
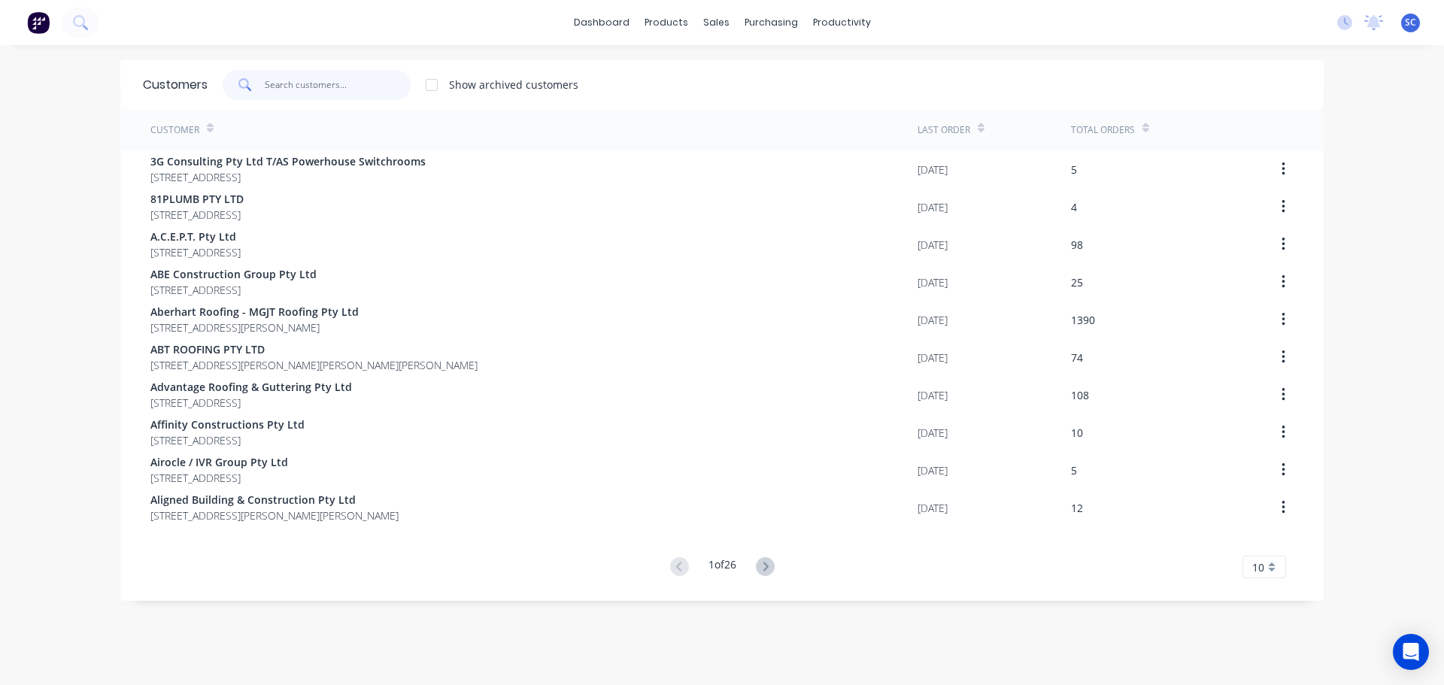
click at [295, 74] on input "text" at bounding box center [338, 85] width 147 height 30
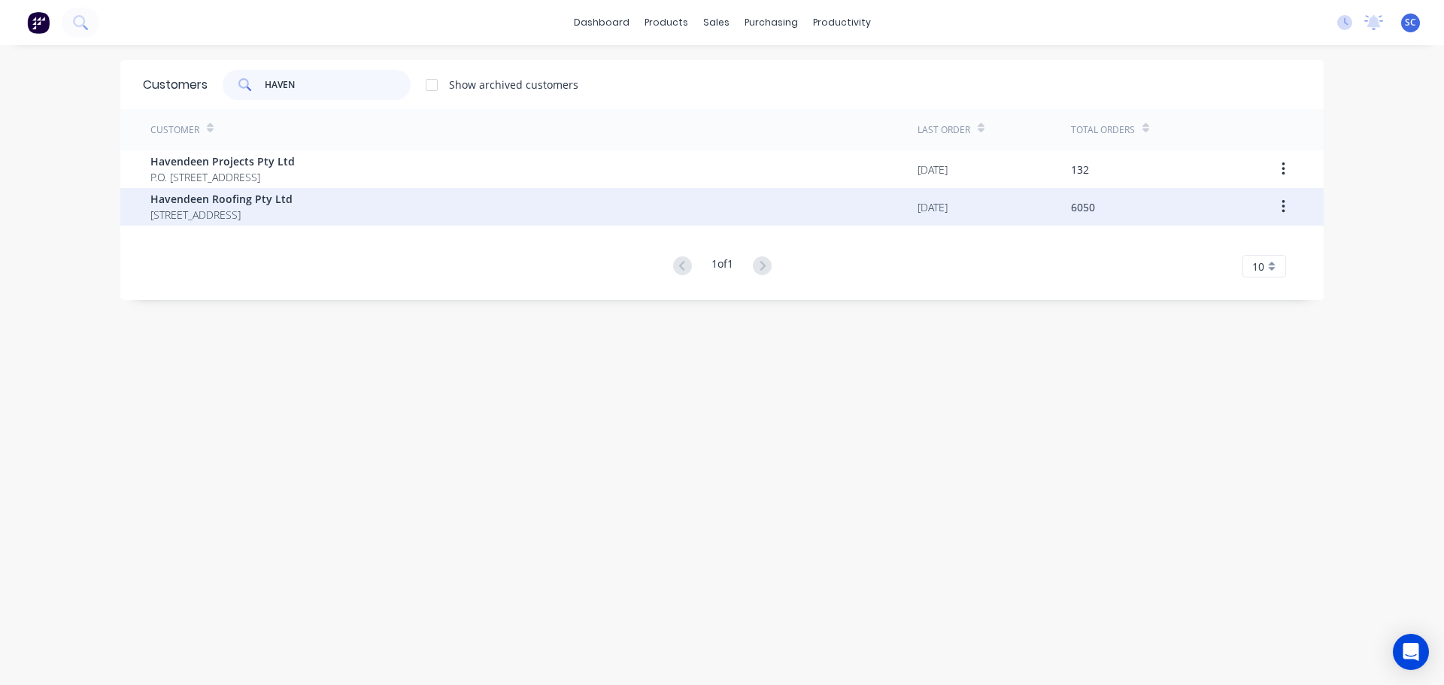
type input "HAVEN"
click at [274, 217] on span "PO BOX 7139 Southport Park Queensland Australia 4215" at bounding box center [221, 215] width 142 height 16
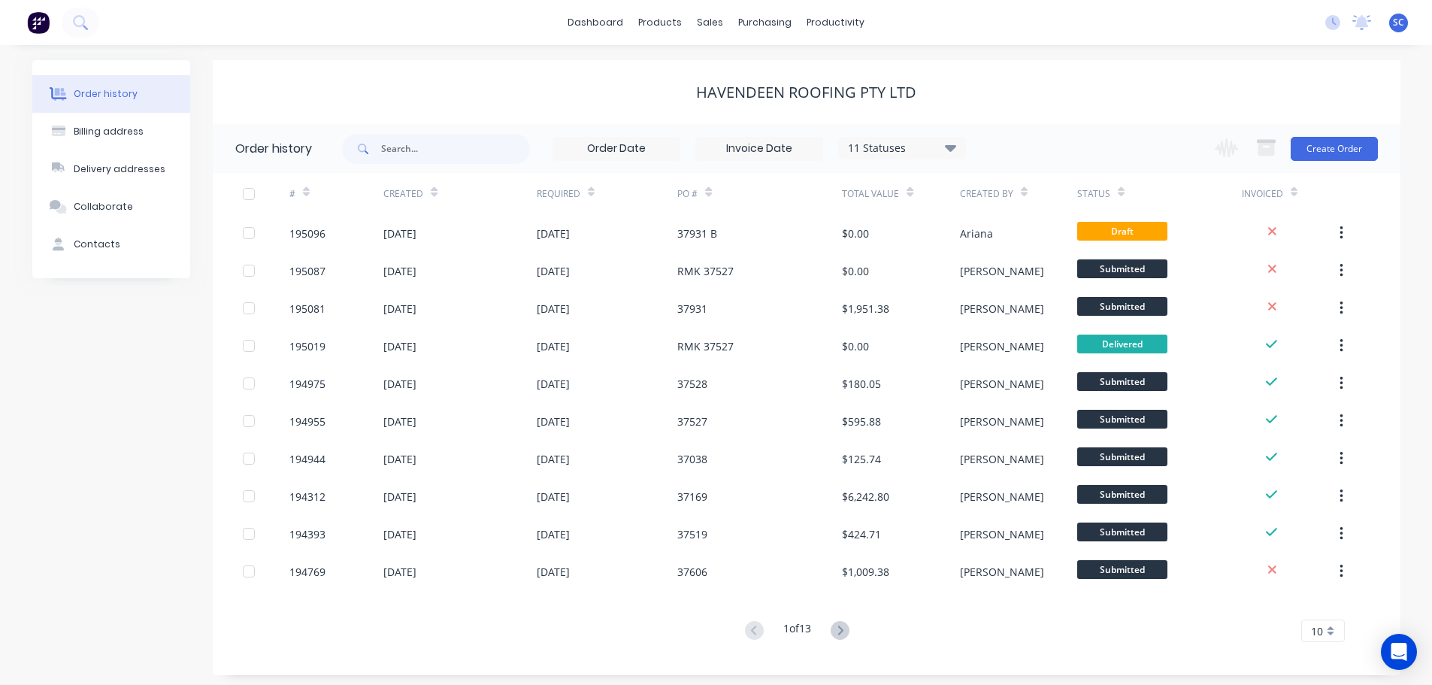
click at [841, 634] on icon at bounding box center [840, 630] width 5 height 9
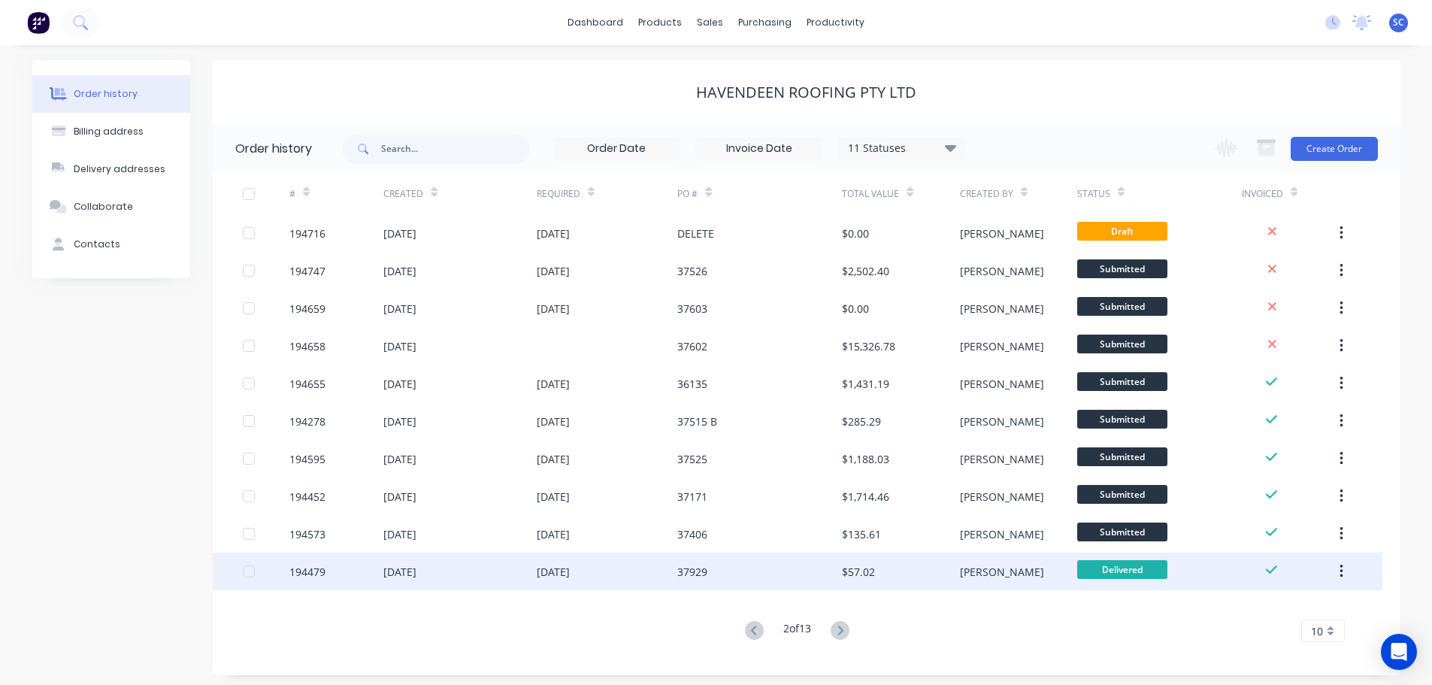
click at [519, 565] on div "02 Oct 2025" at bounding box center [459, 572] width 153 height 38
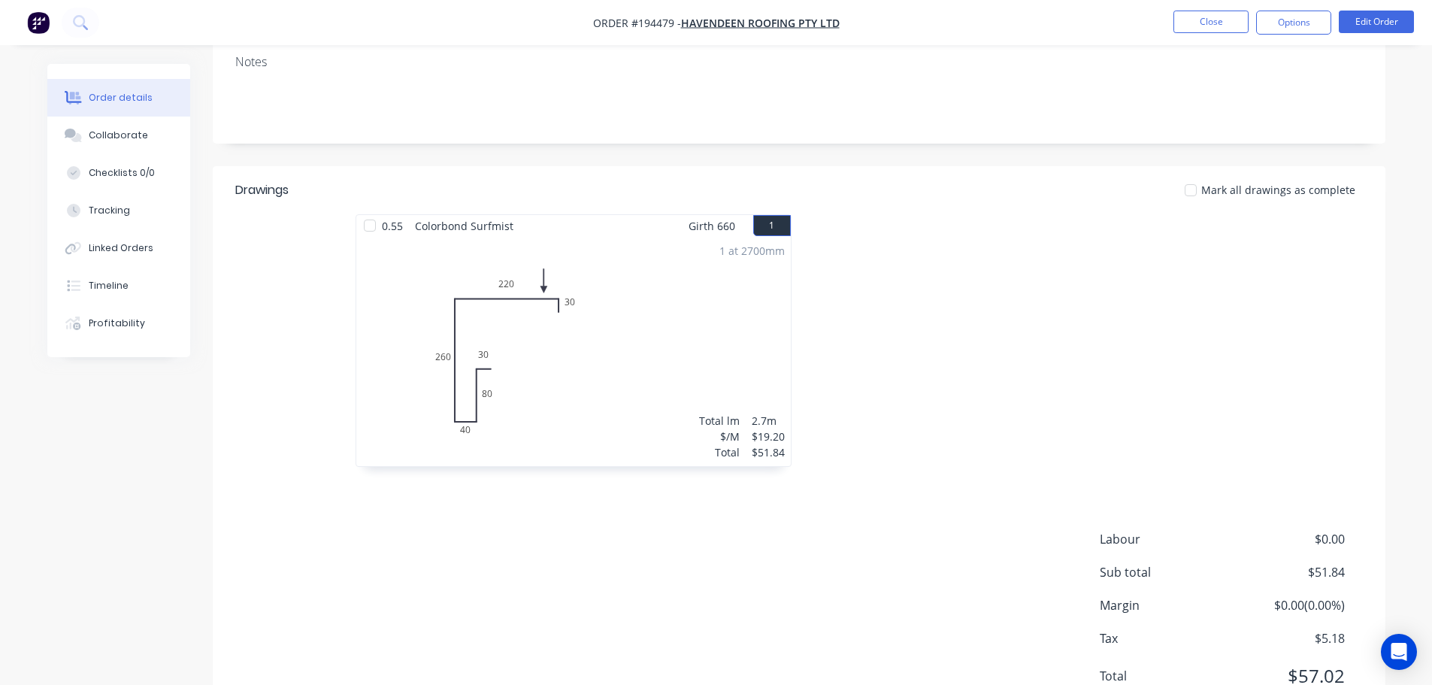
scroll to position [317, 0]
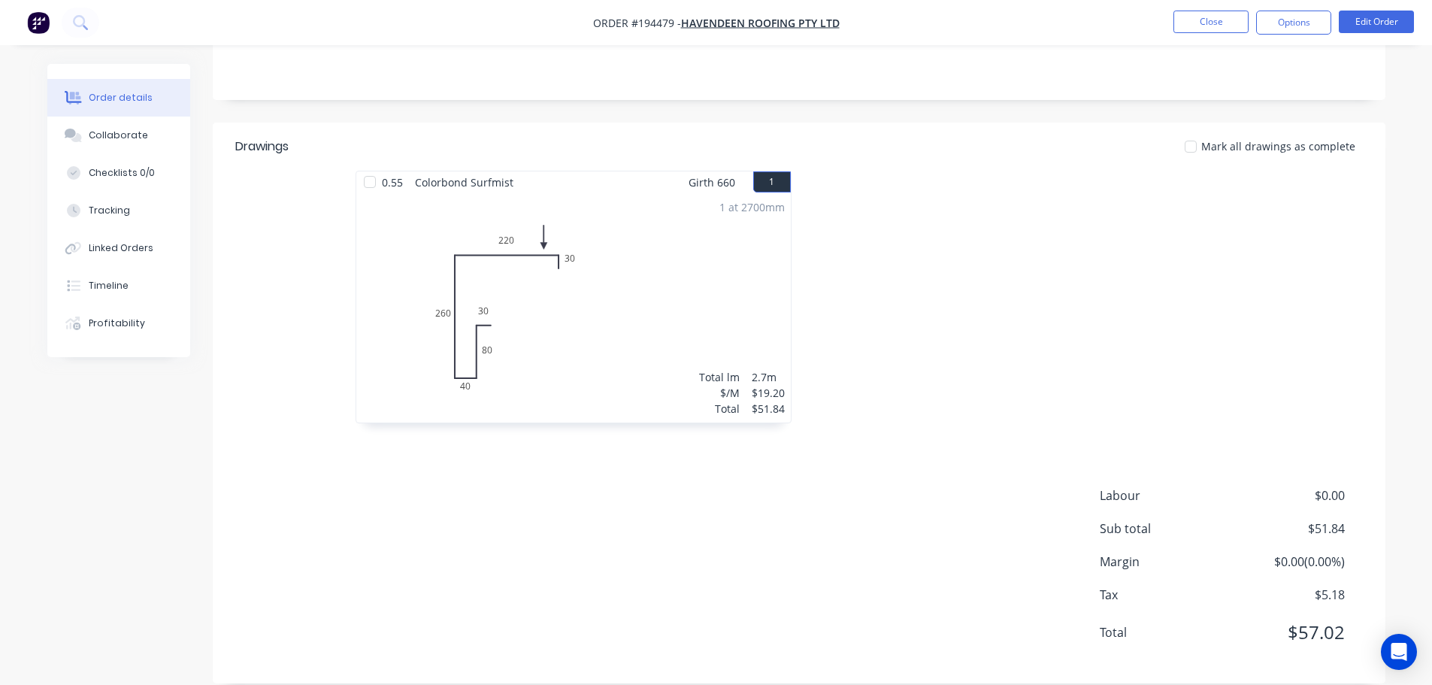
click at [1232, 8] on nav "Order #194479 - Havendeen Roofing Pty Ltd Close Options Edit Order" at bounding box center [716, 22] width 1432 height 45
click at [1227, 14] on button "Close" at bounding box center [1211, 22] width 75 height 23
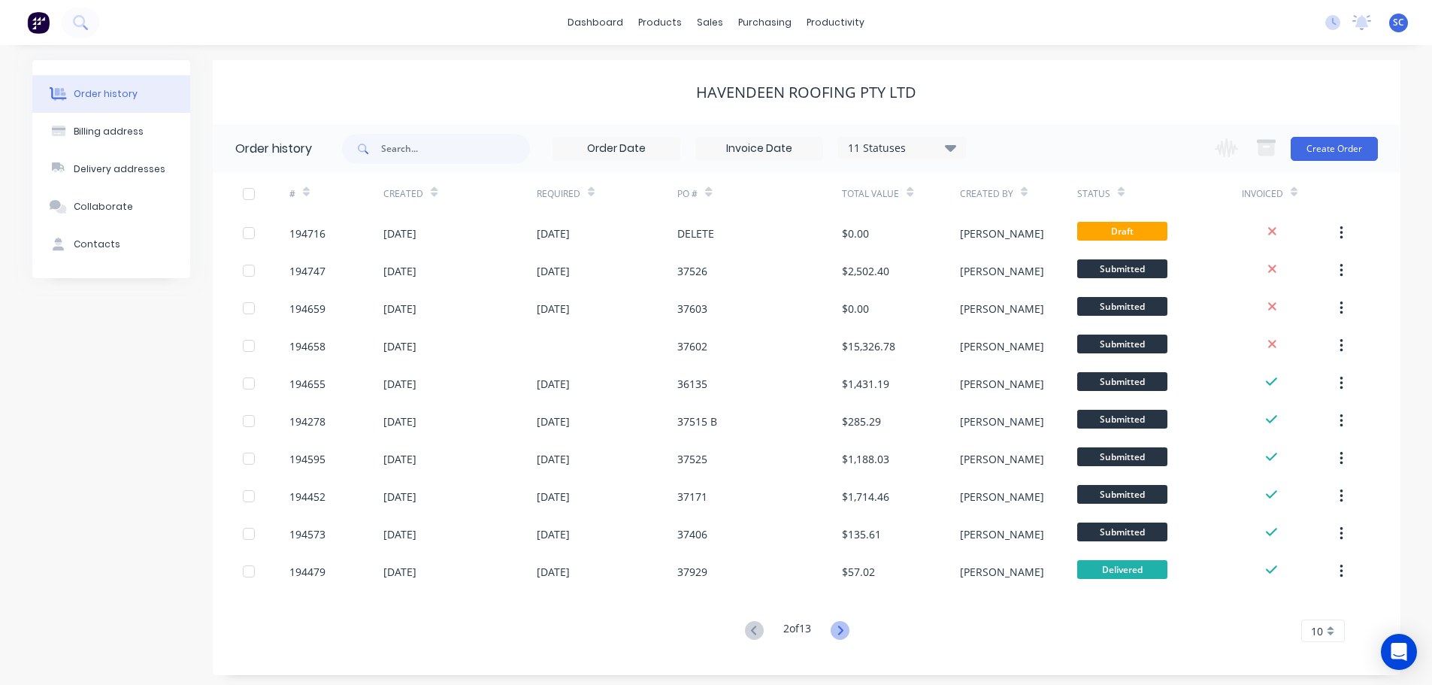
click at [838, 629] on icon at bounding box center [840, 630] width 19 height 19
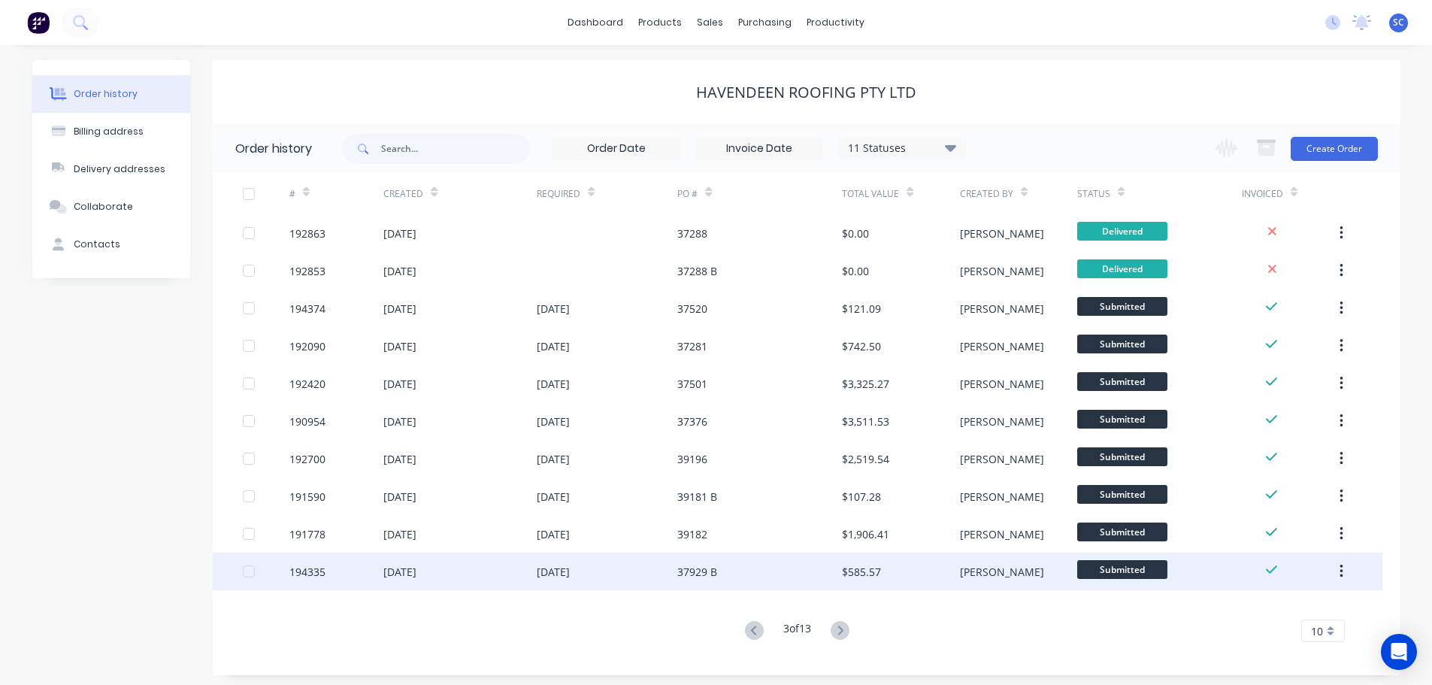
click at [632, 580] on div "02 Oct 2025" at bounding box center [607, 572] width 141 height 38
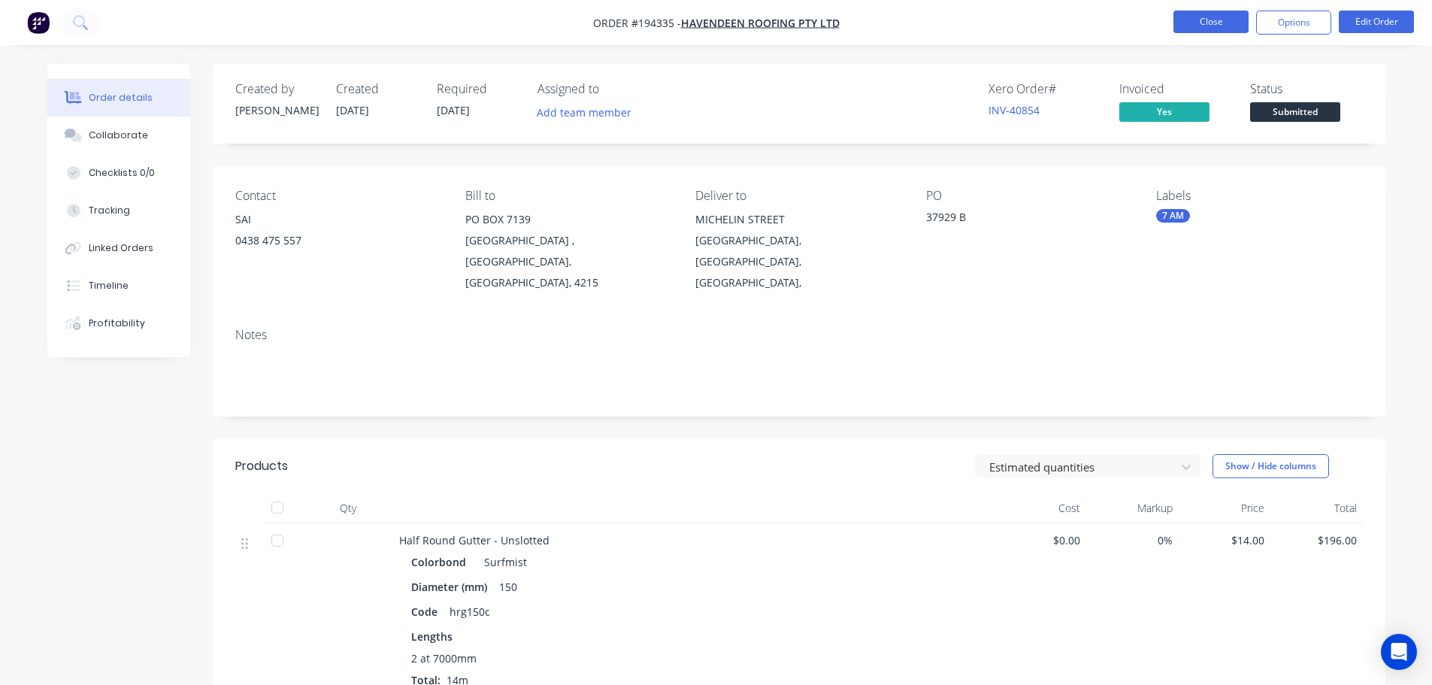
click at [1221, 16] on button "Close" at bounding box center [1211, 22] width 75 height 23
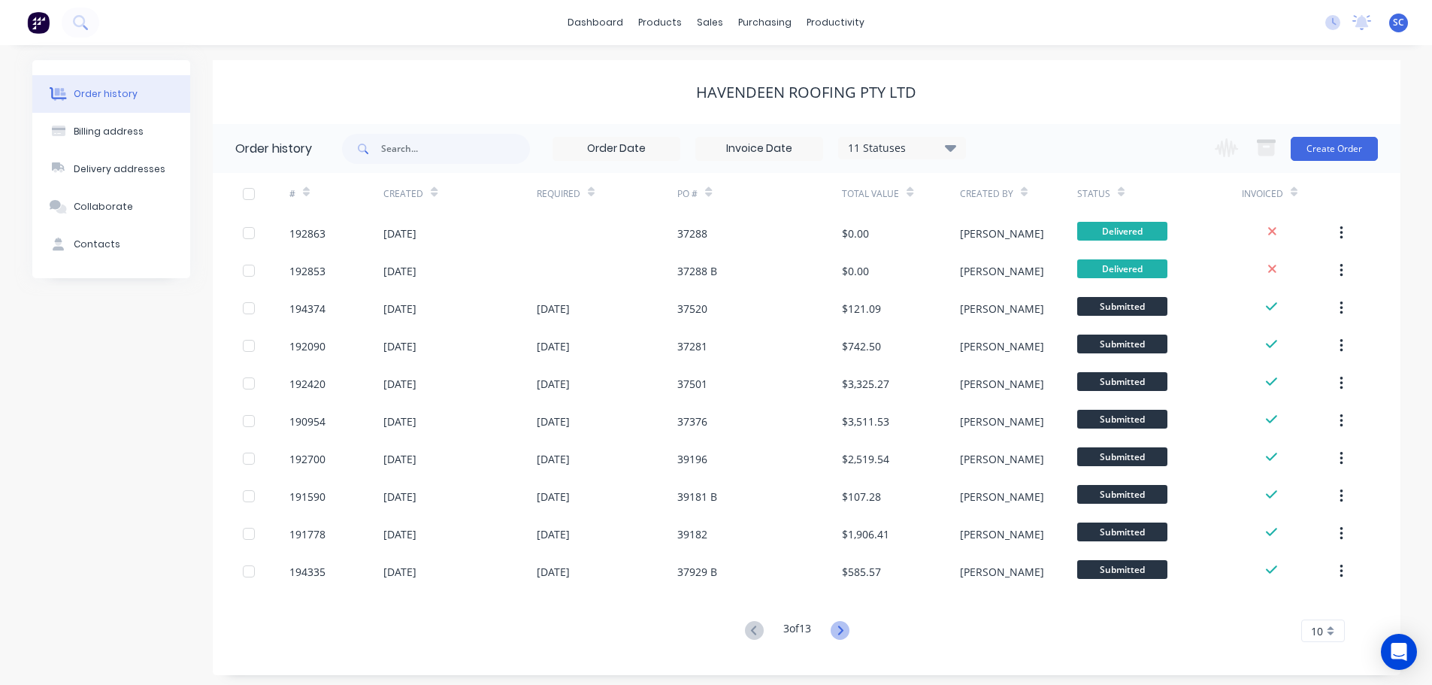
click at [844, 625] on icon at bounding box center [840, 630] width 19 height 19
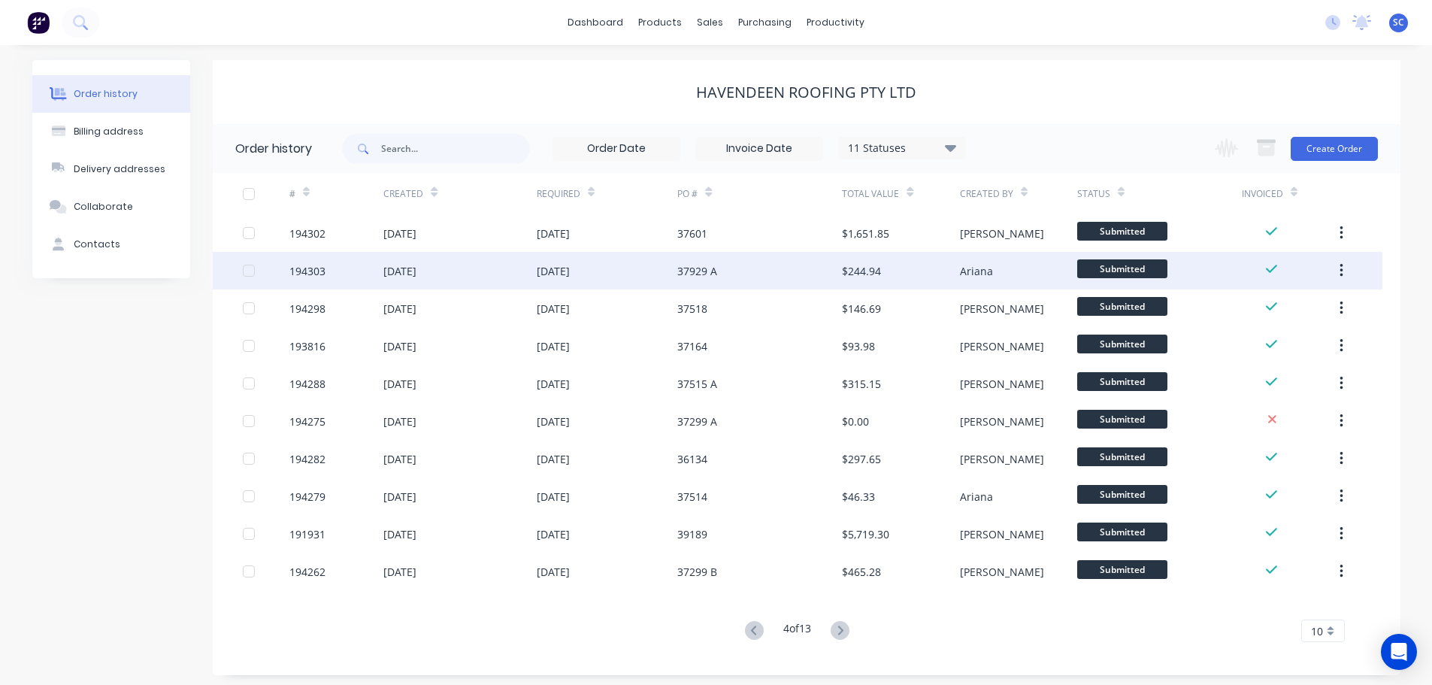
click at [635, 262] on div "01 Oct 2025" at bounding box center [607, 271] width 141 height 38
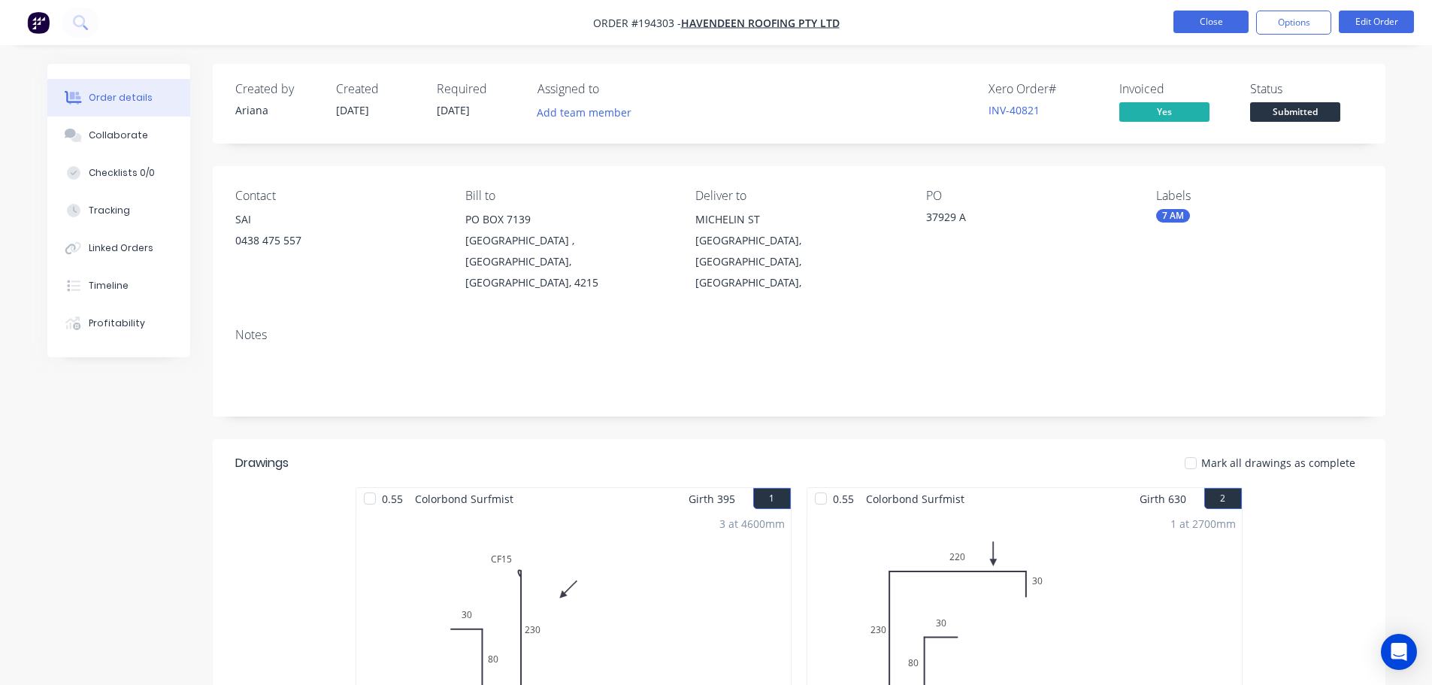
click at [1217, 17] on button "Close" at bounding box center [1211, 22] width 75 height 23
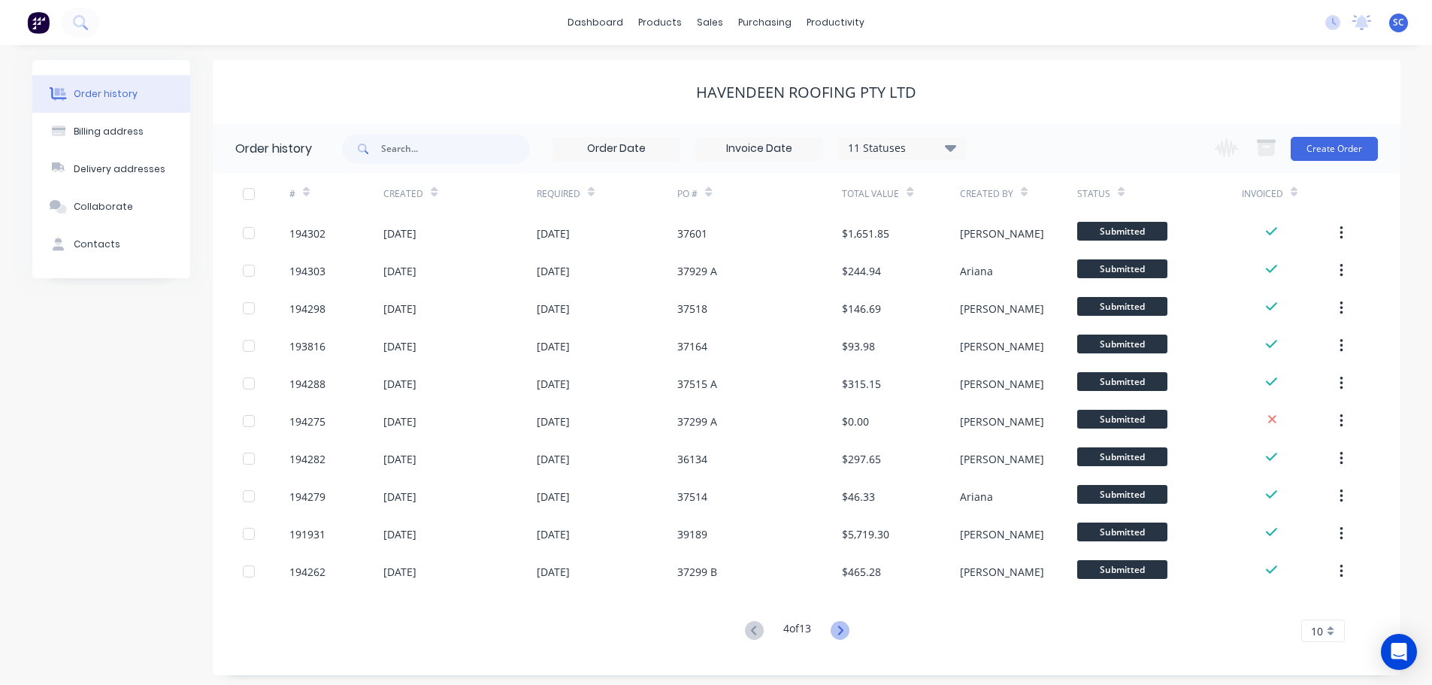
click at [834, 629] on icon at bounding box center [840, 630] width 19 height 19
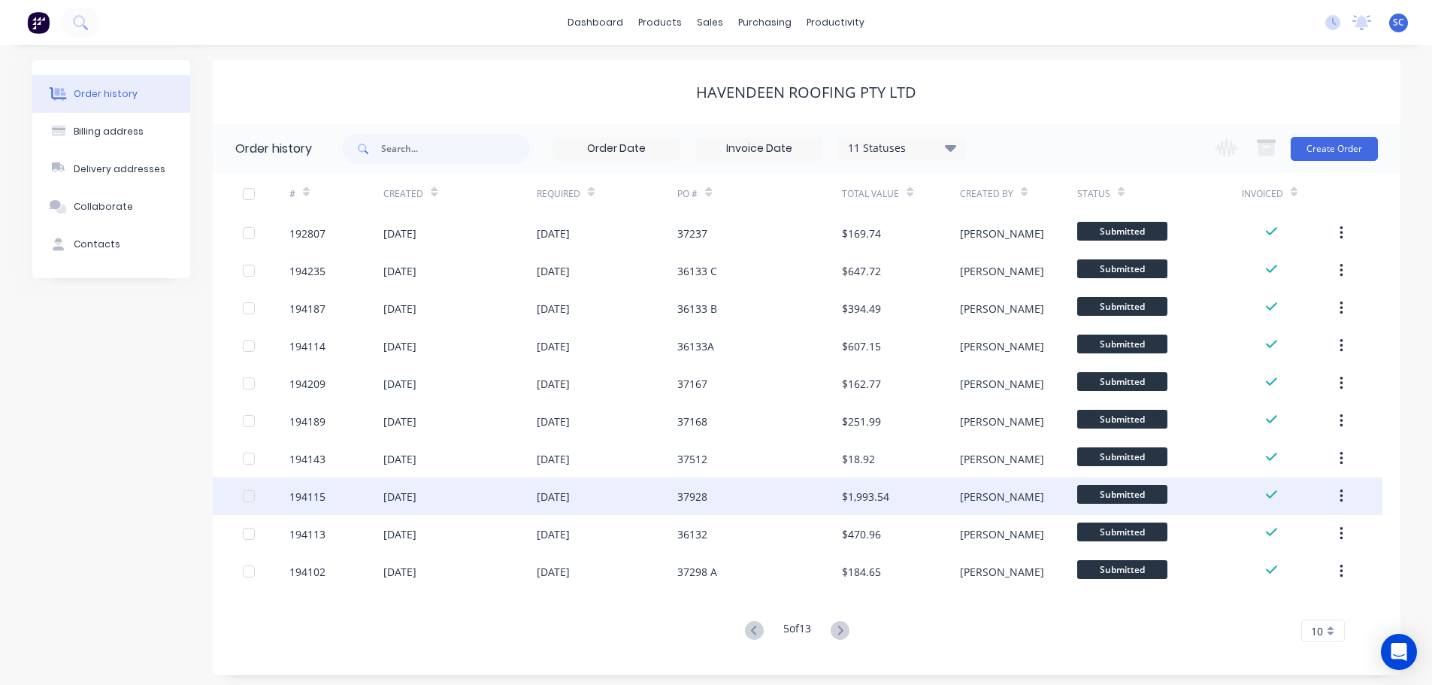
click at [662, 496] on div "30 Sep 2025" at bounding box center [607, 496] width 141 height 38
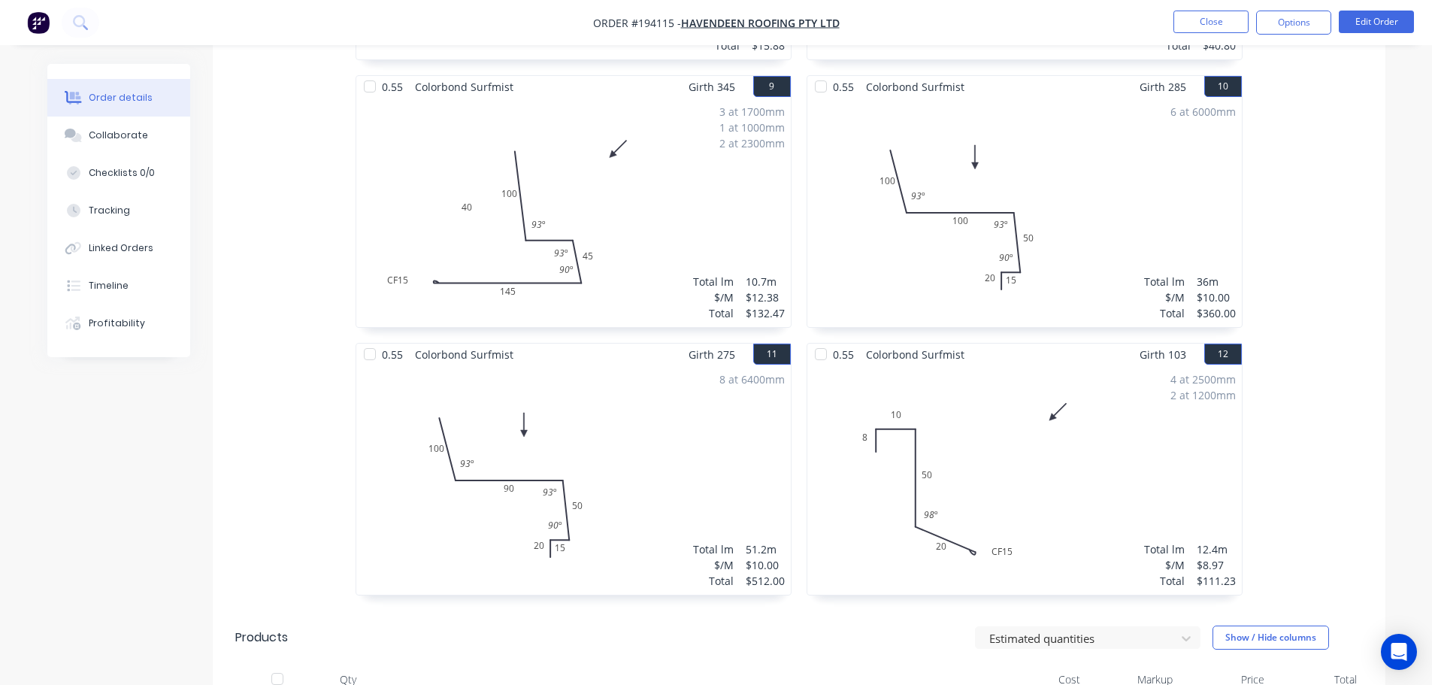
scroll to position [1278, 0]
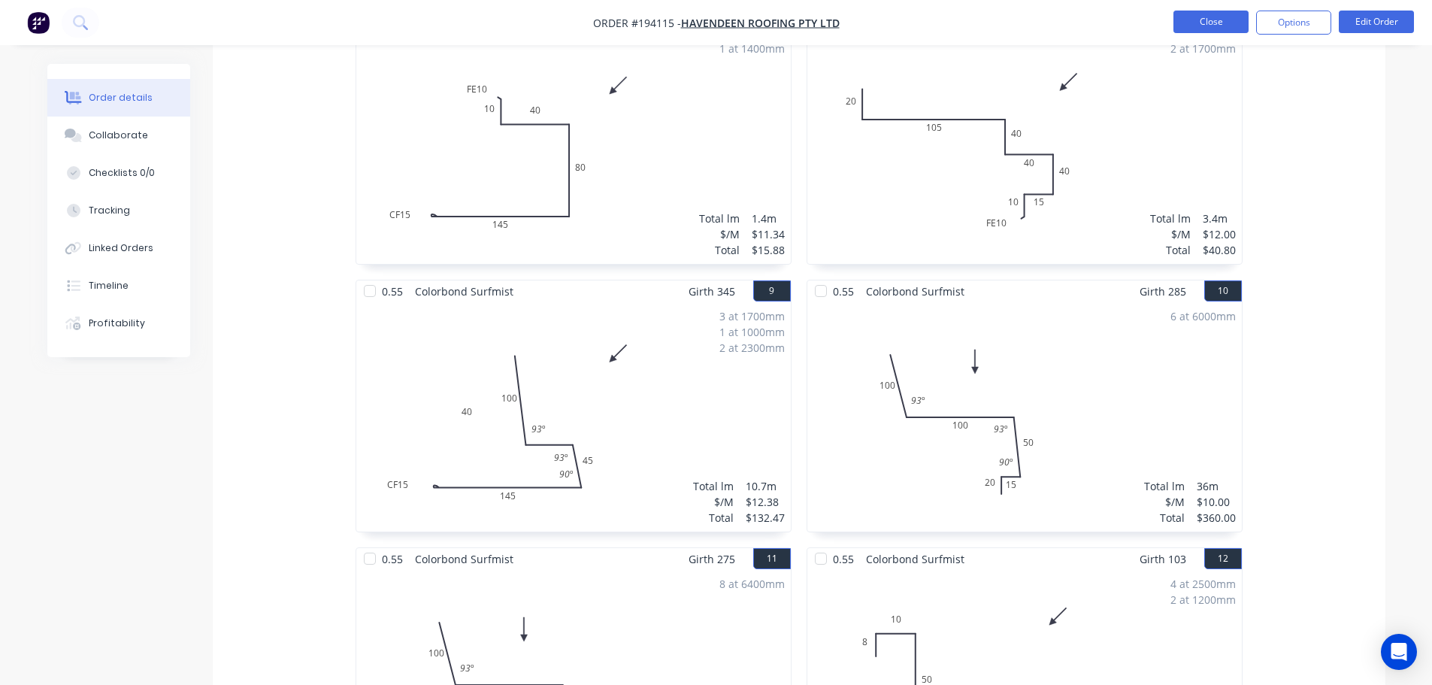
click at [1210, 24] on button "Close" at bounding box center [1211, 22] width 75 height 23
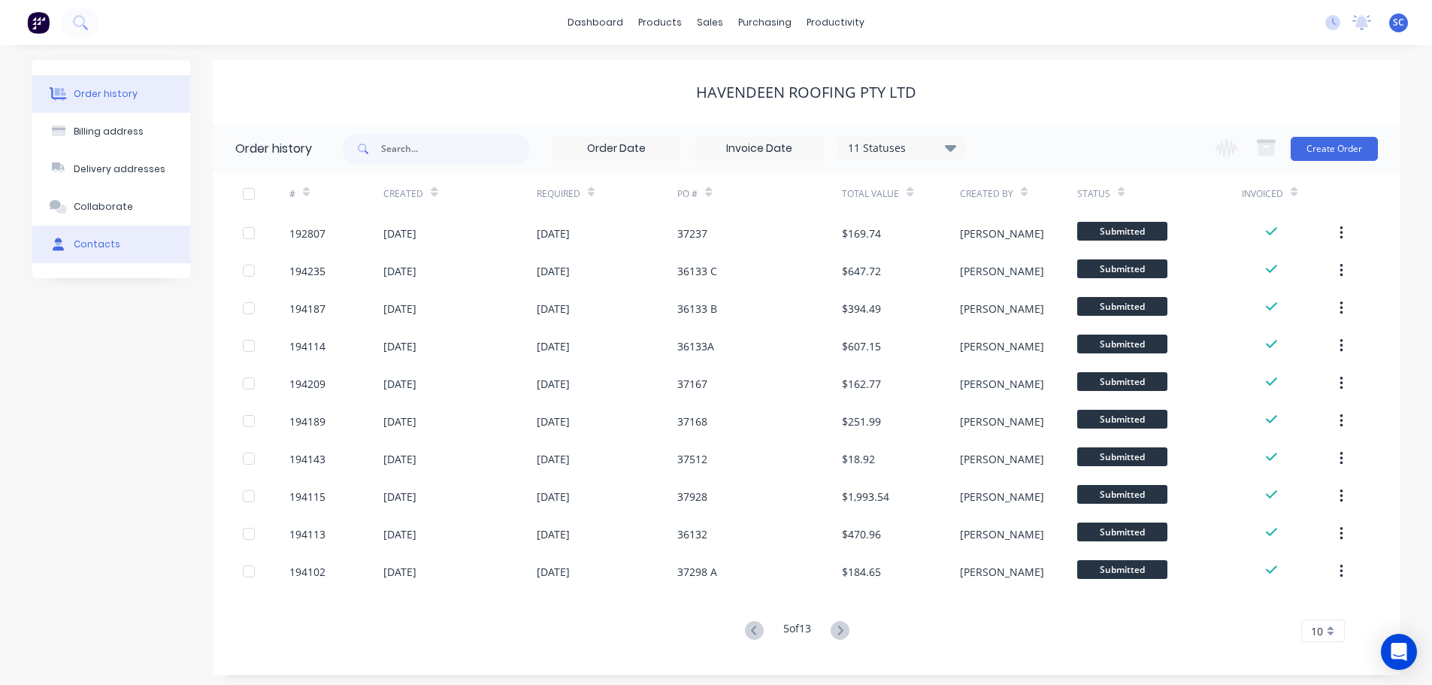
click at [108, 246] on div "Contacts" at bounding box center [97, 245] width 47 height 14
select select "AU"
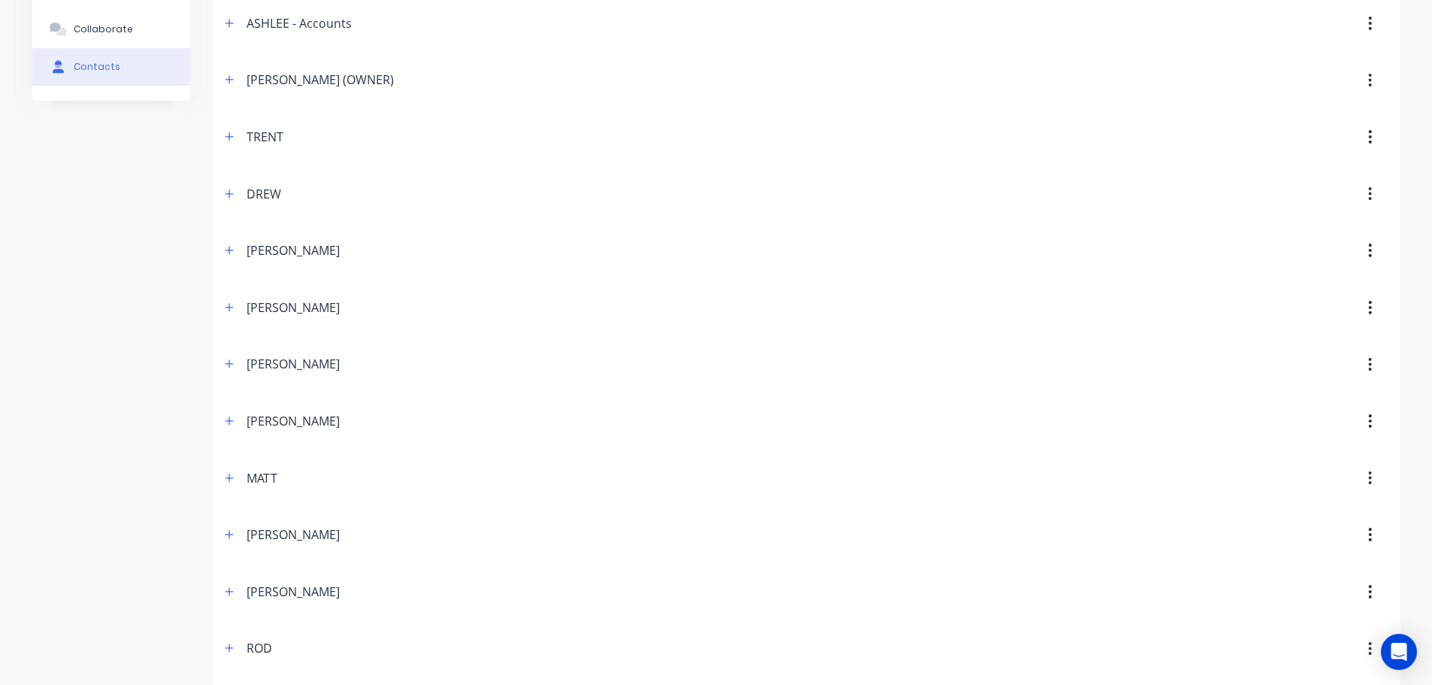
scroll to position [169, 0]
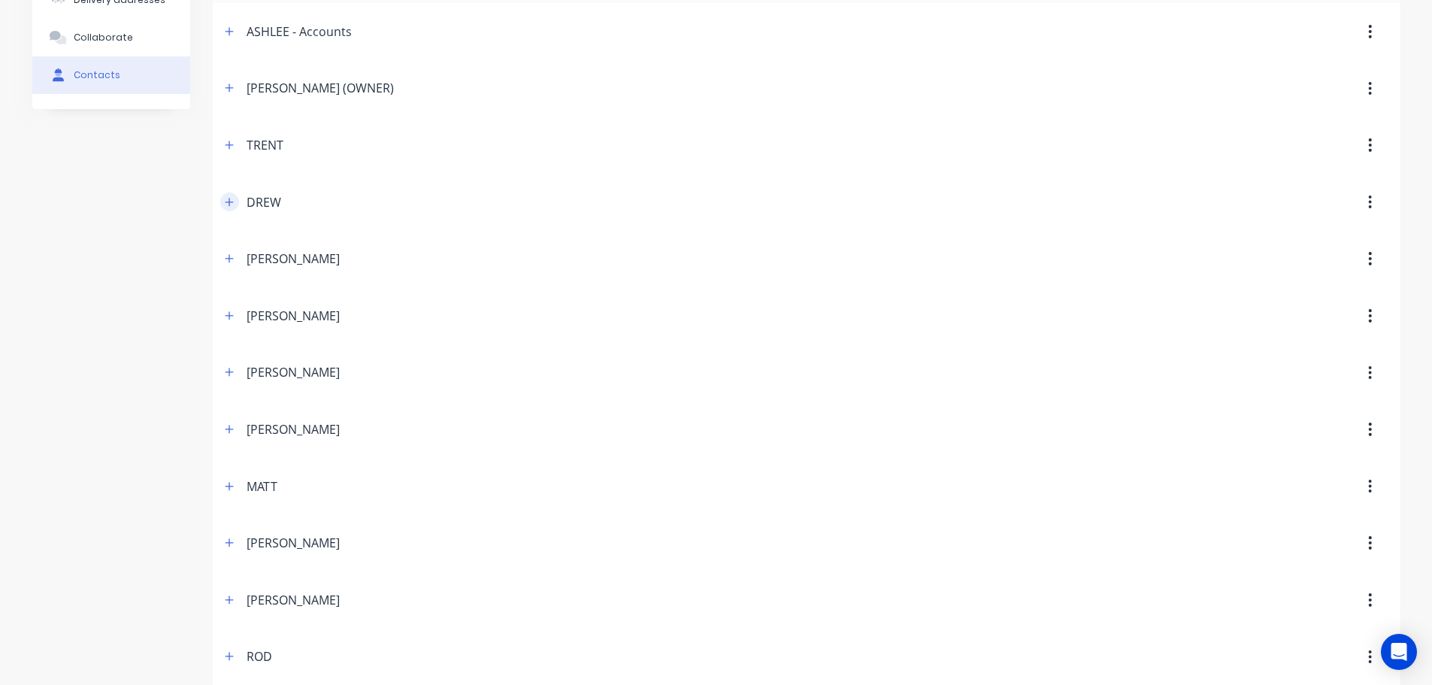
click at [234, 204] on icon "button" at bounding box center [229, 202] width 9 height 11
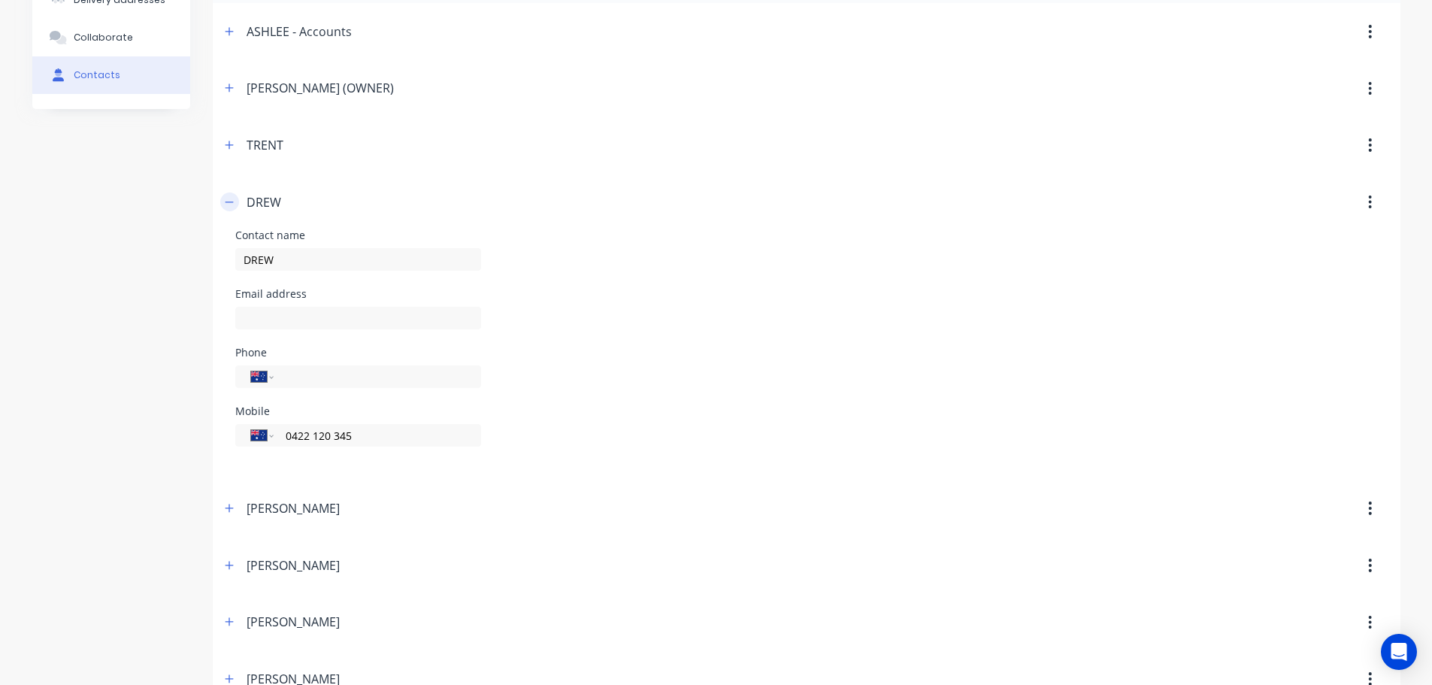
click at [229, 206] on button "button" at bounding box center [229, 201] width 19 height 19
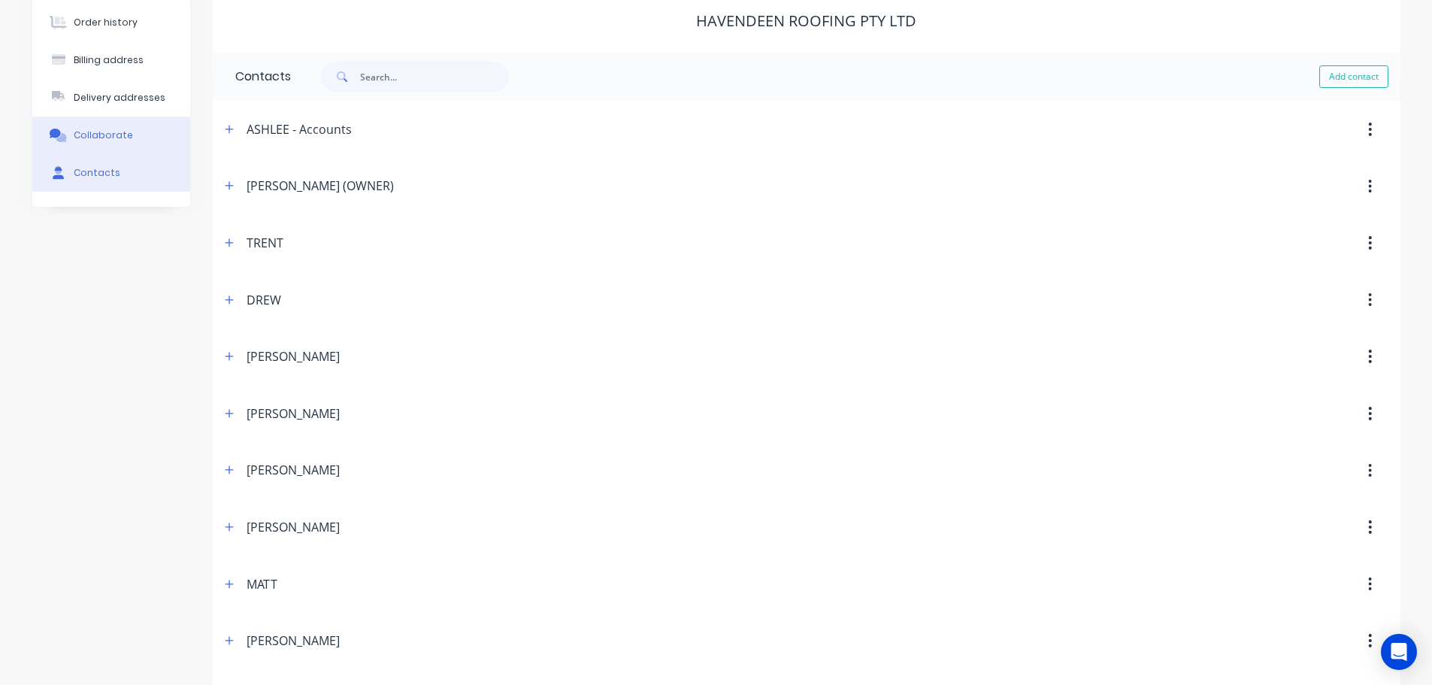
scroll to position [0, 0]
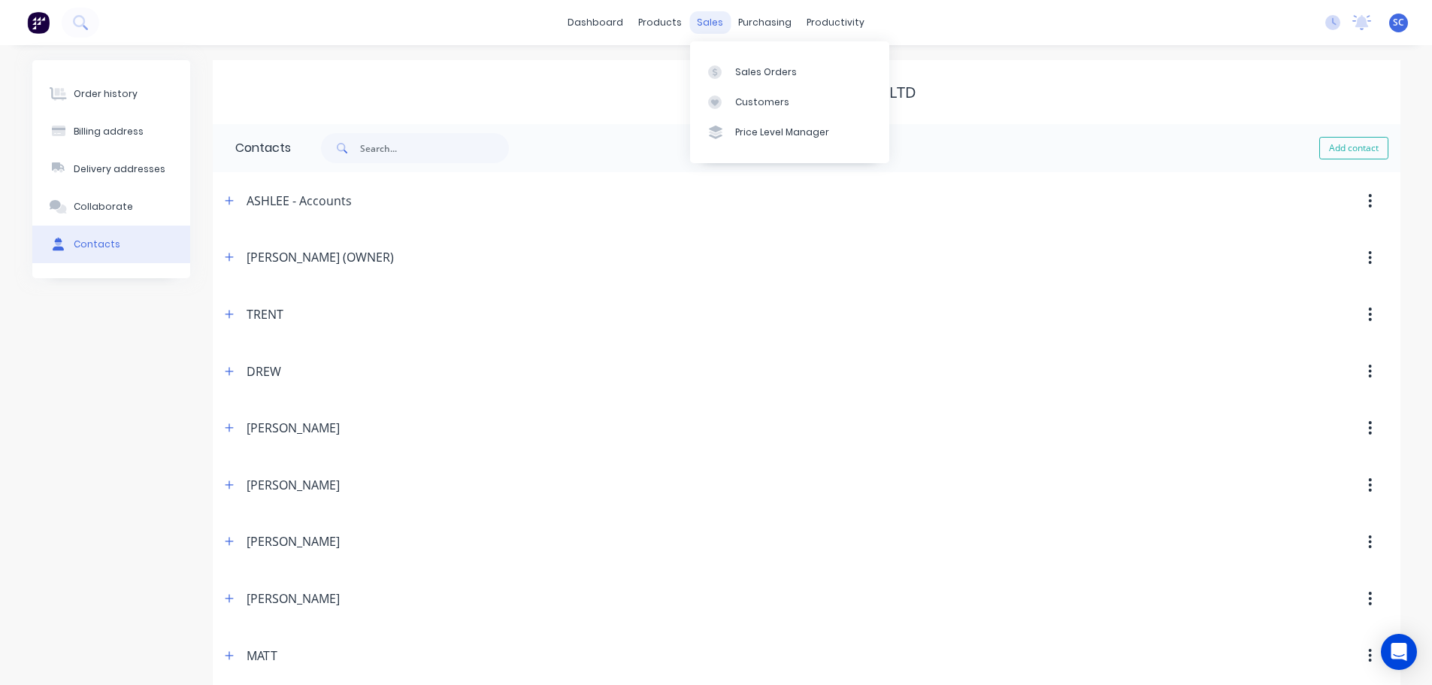
click at [717, 19] on div "sales" at bounding box center [709, 22] width 41 height 23
click at [768, 95] on div "Customers" at bounding box center [762, 102] width 54 height 14
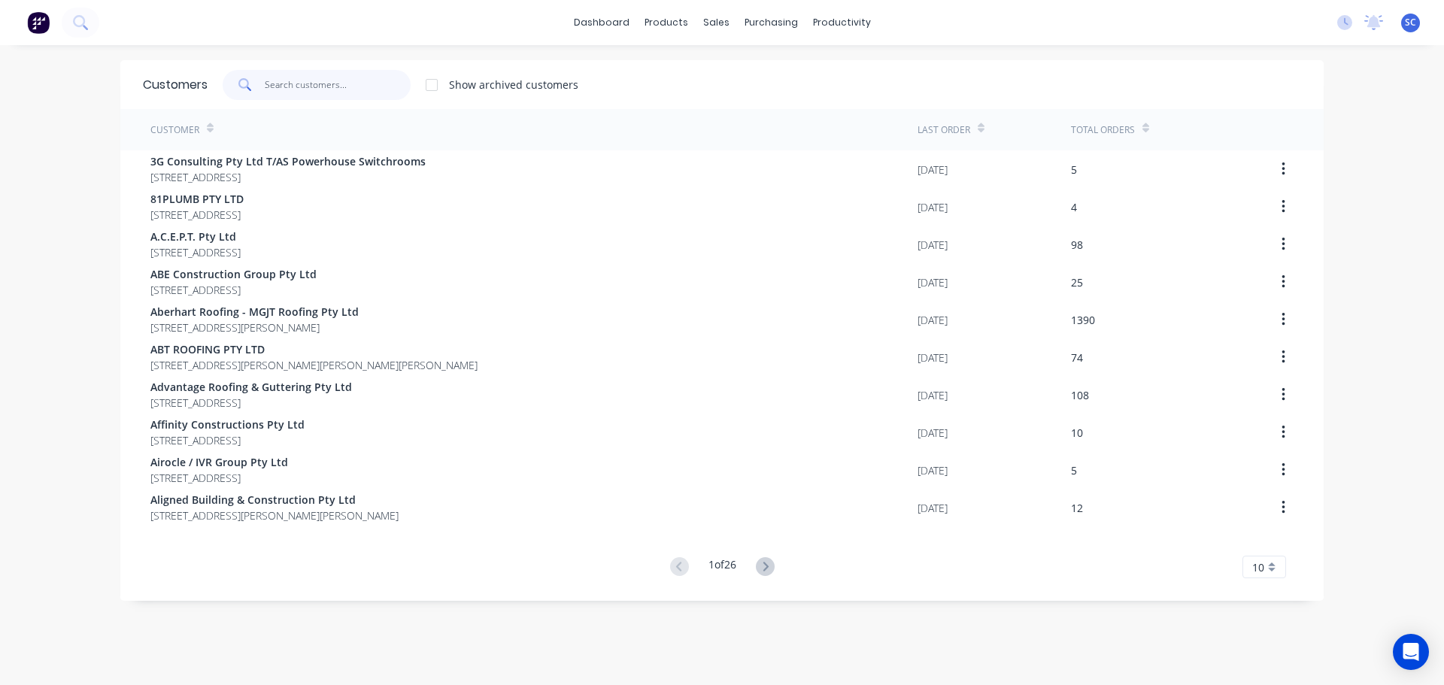
click at [300, 85] on input "text" at bounding box center [338, 85] width 147 height 30
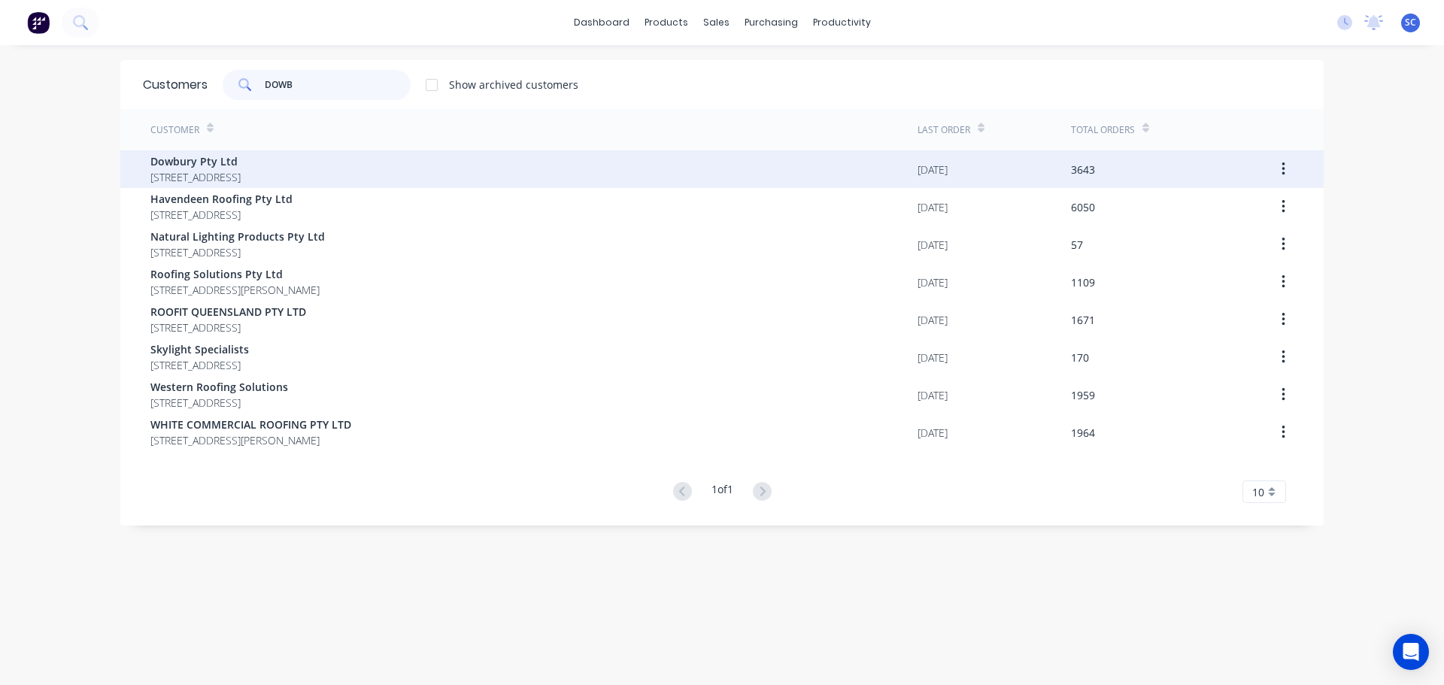
type input "DOWB"
click at [235, 165] on span "Dowbury Pty Ltd" at bounding box center [195, 161] width 90 height 16
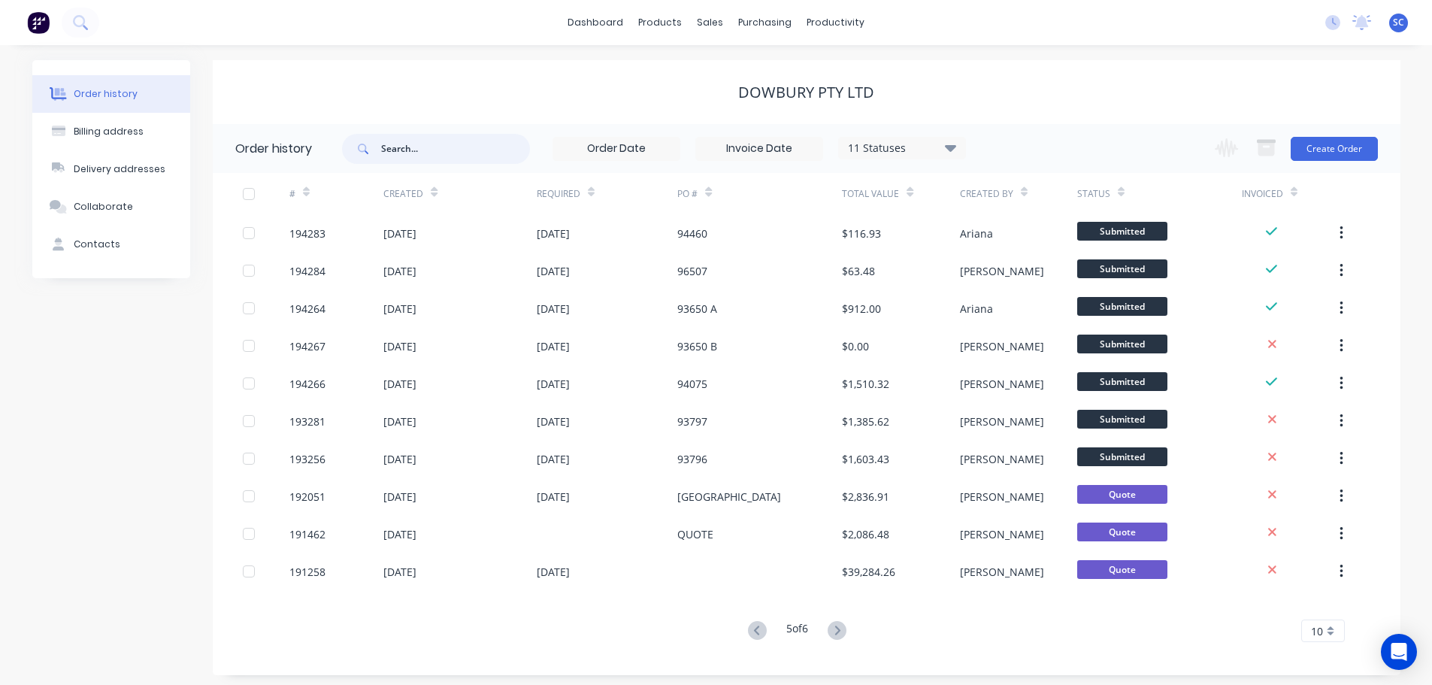
click at [406, 147] on input "text" at bounding box center [455, 149] width 149 height 30
type input "93658"
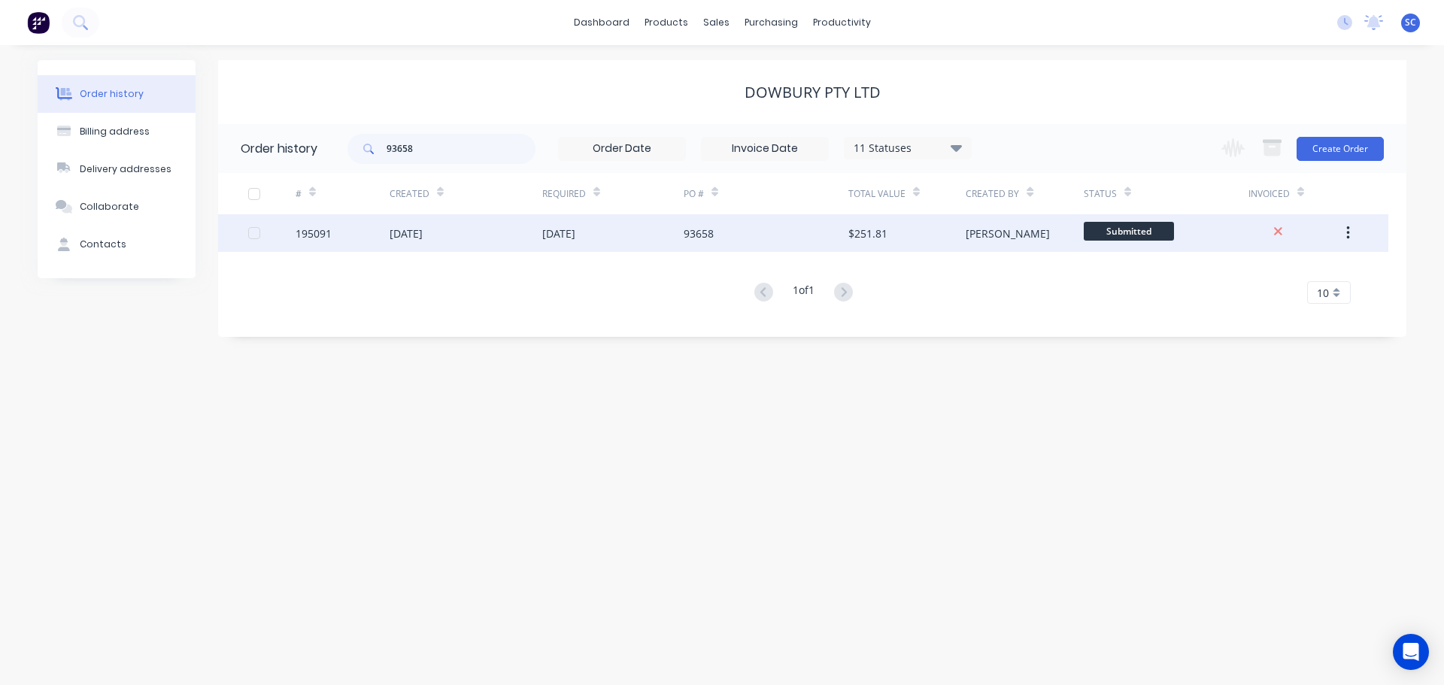
click at [492, 238] on div "09 Oct 2025" at bounding box center [465, 233] width 153 height 38
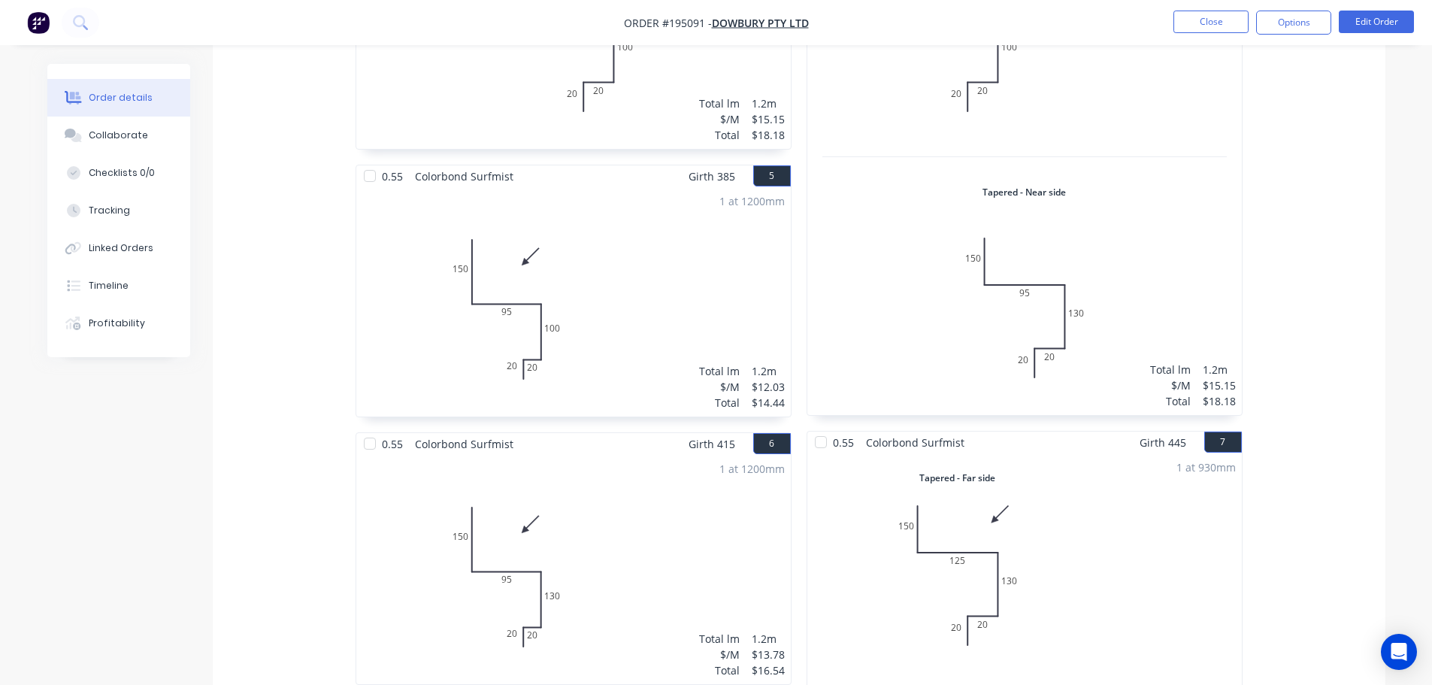
scroll to position [1128, 0]
click at [1382, 18] on button "Edit Order" at bounding box center [1376, 22] width 75 height 23
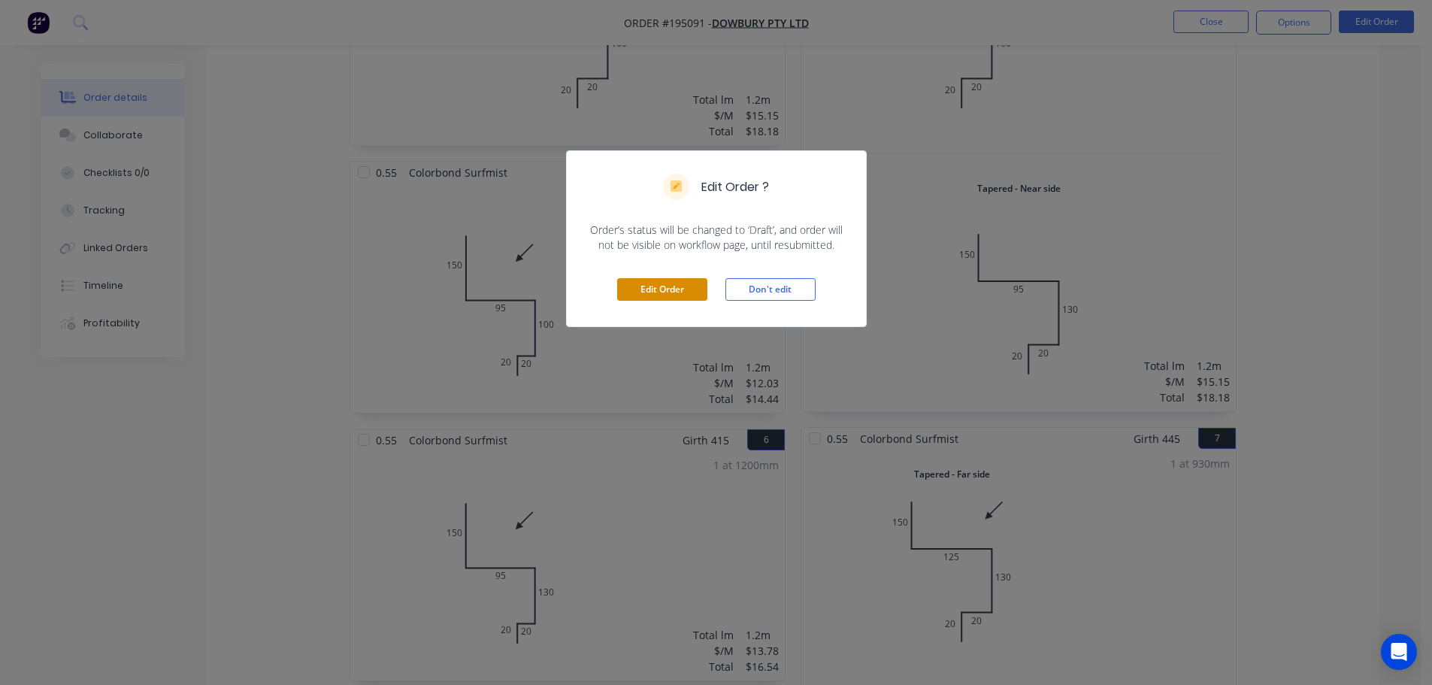
click at [662, 289] on button "Edit Order" at bounding box center [662, 289] width 90 height 23
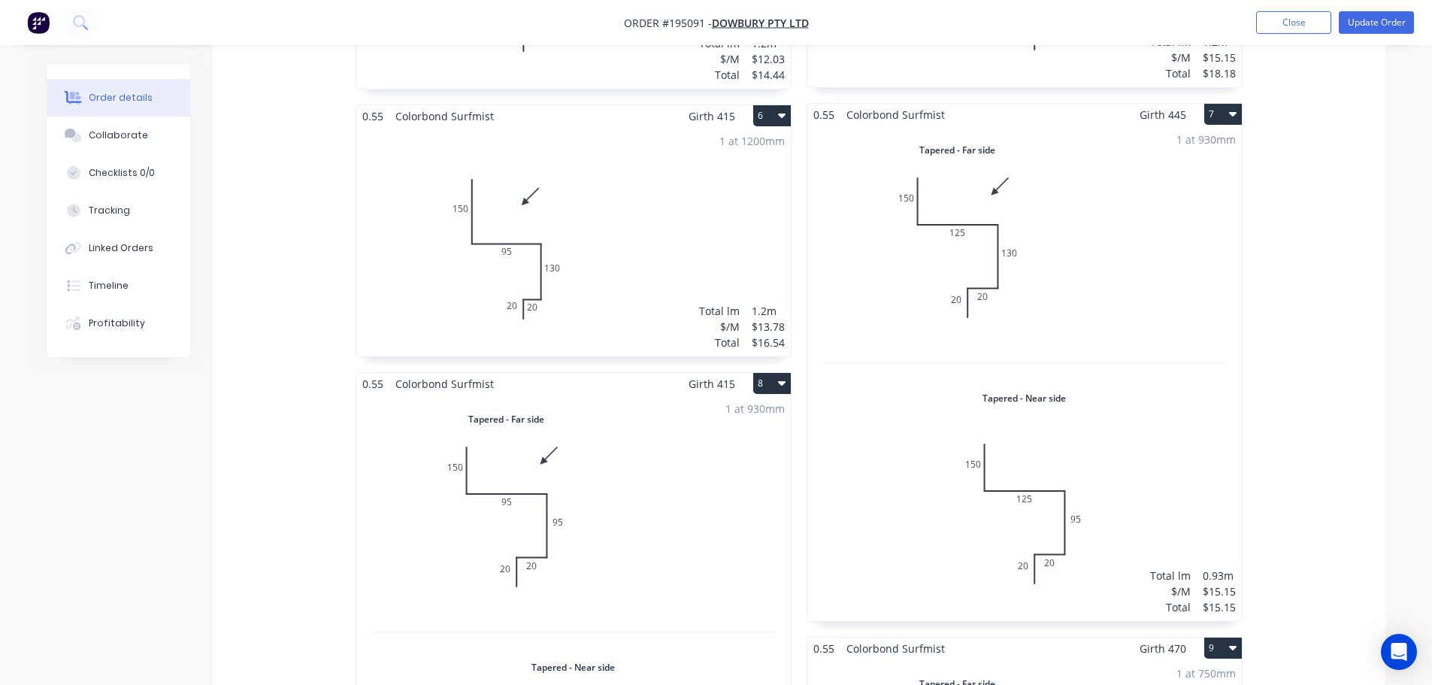
scroll to position [1504, 0]
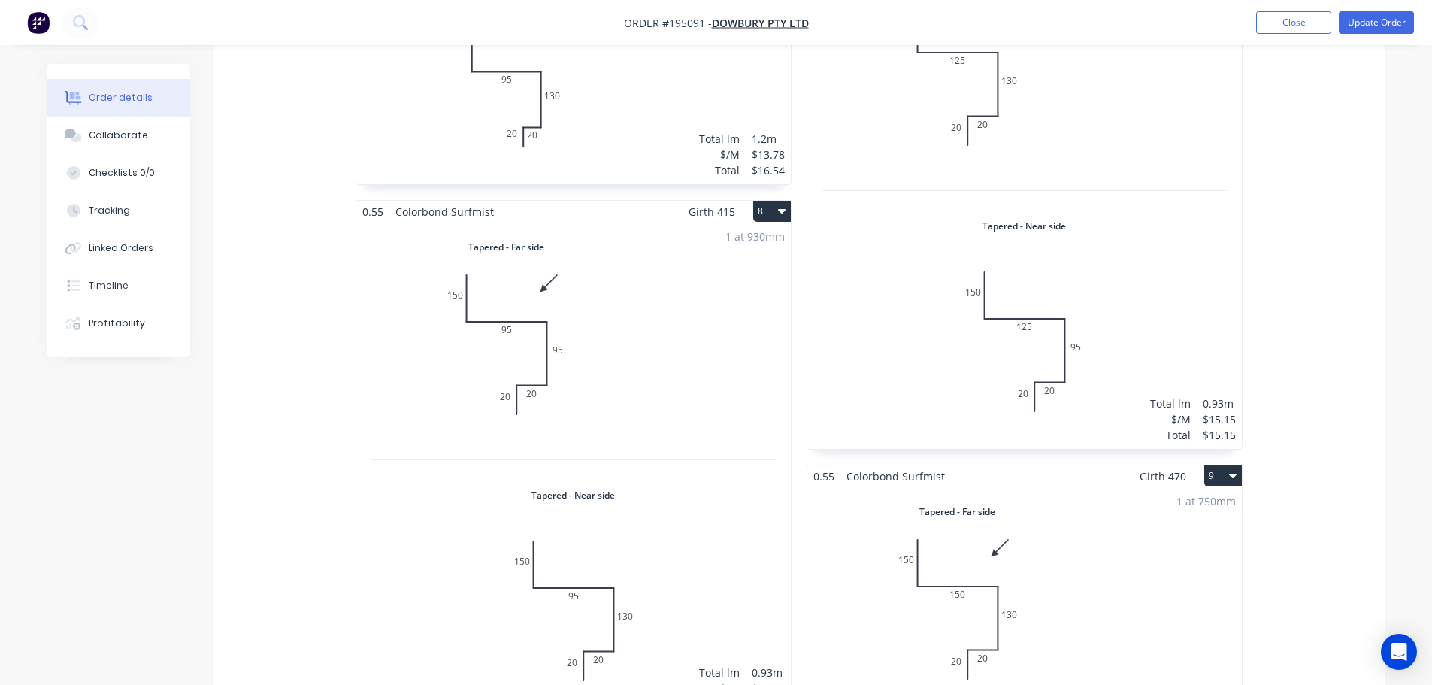
click at [571, 439] on div "1 at 930mm Total lm $/M Total 0.93m $15.15 $15.15" at bounding box center [573, 470] width 435 height 495
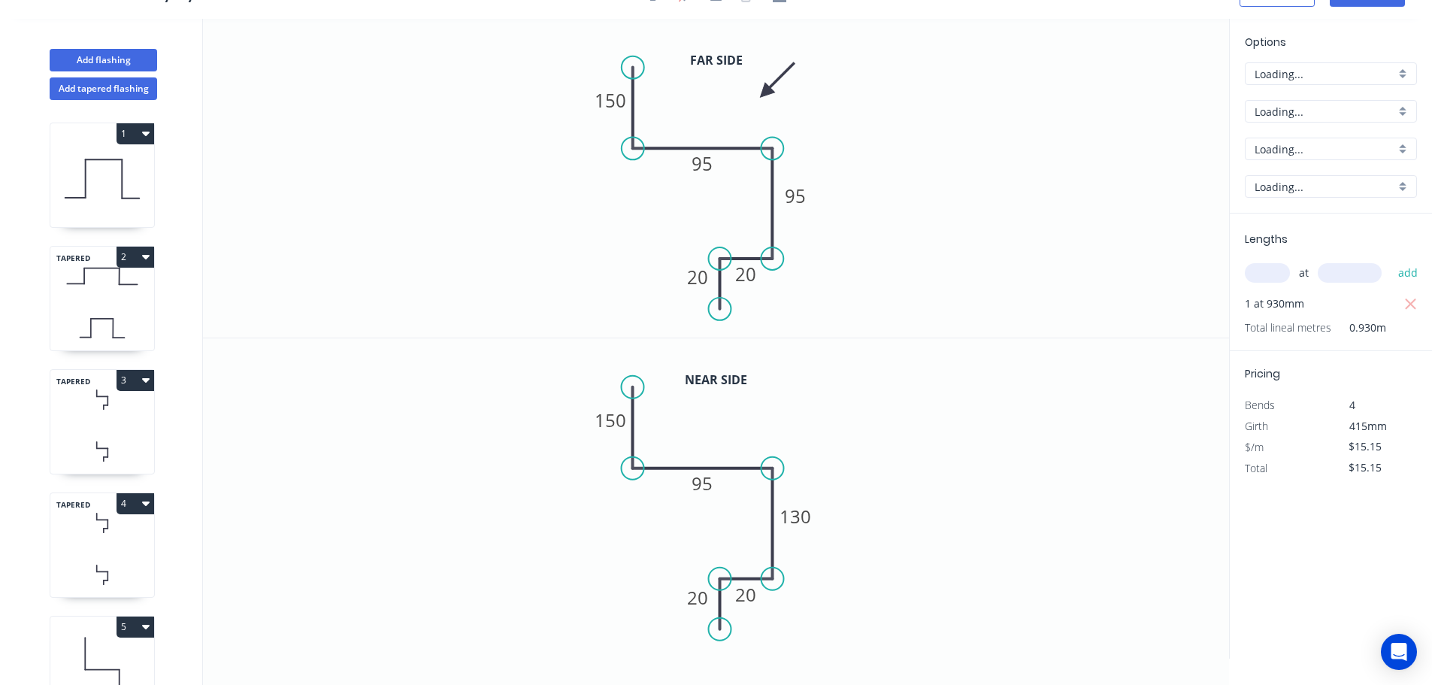
scroll to position [28, 0]
click at [710, 171] on tspan "95" at bounding box center [702, 163] width 21 height 25
click at [698, 489] on tspan "95" at bounding box center [702, 483] width 21 height 25
click at [631, 523] on icon "0 150 95 130 20 20" at bounding box center [716, 498] width 1026 height 320
click at [711, 480] on g "95" at bounding box center [702, 483] width 30 height 25
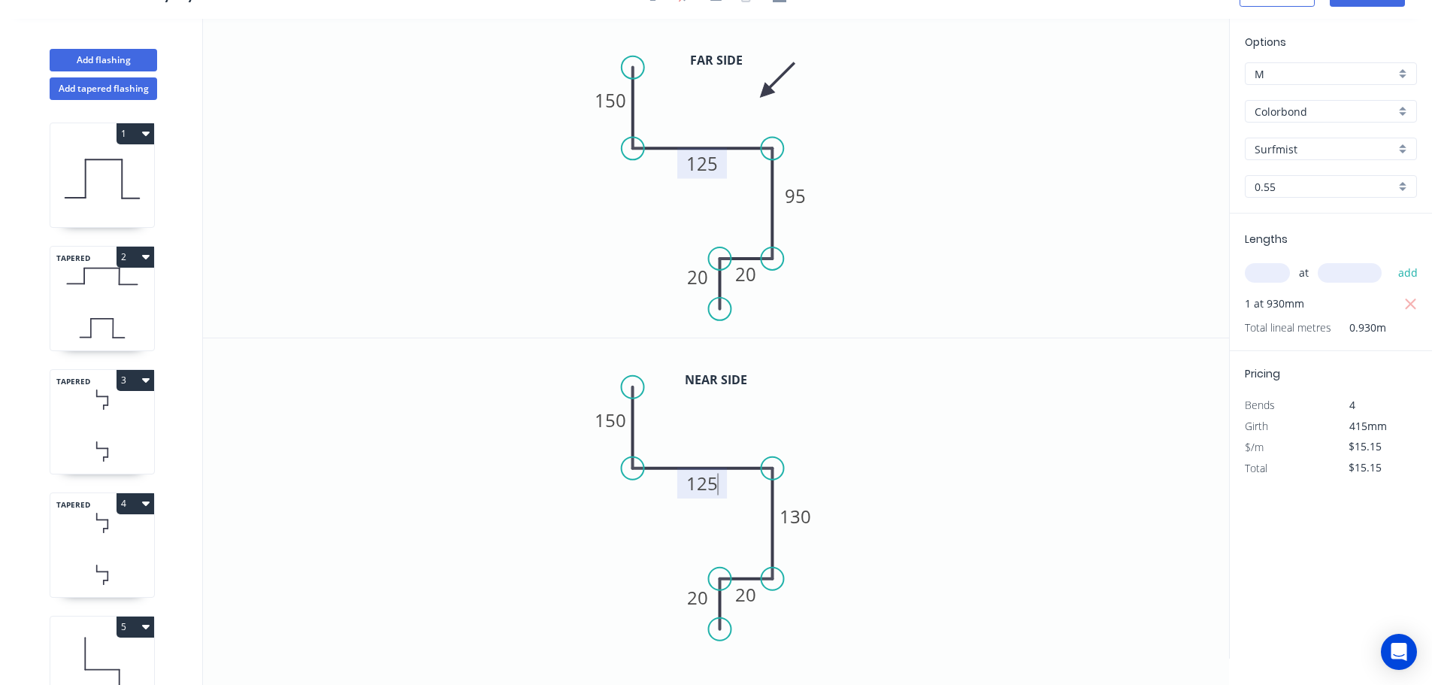
click at [935, 391] on icon "0 150 125 130 20 20" at bounding box center [716, 498] width 1026 height 320
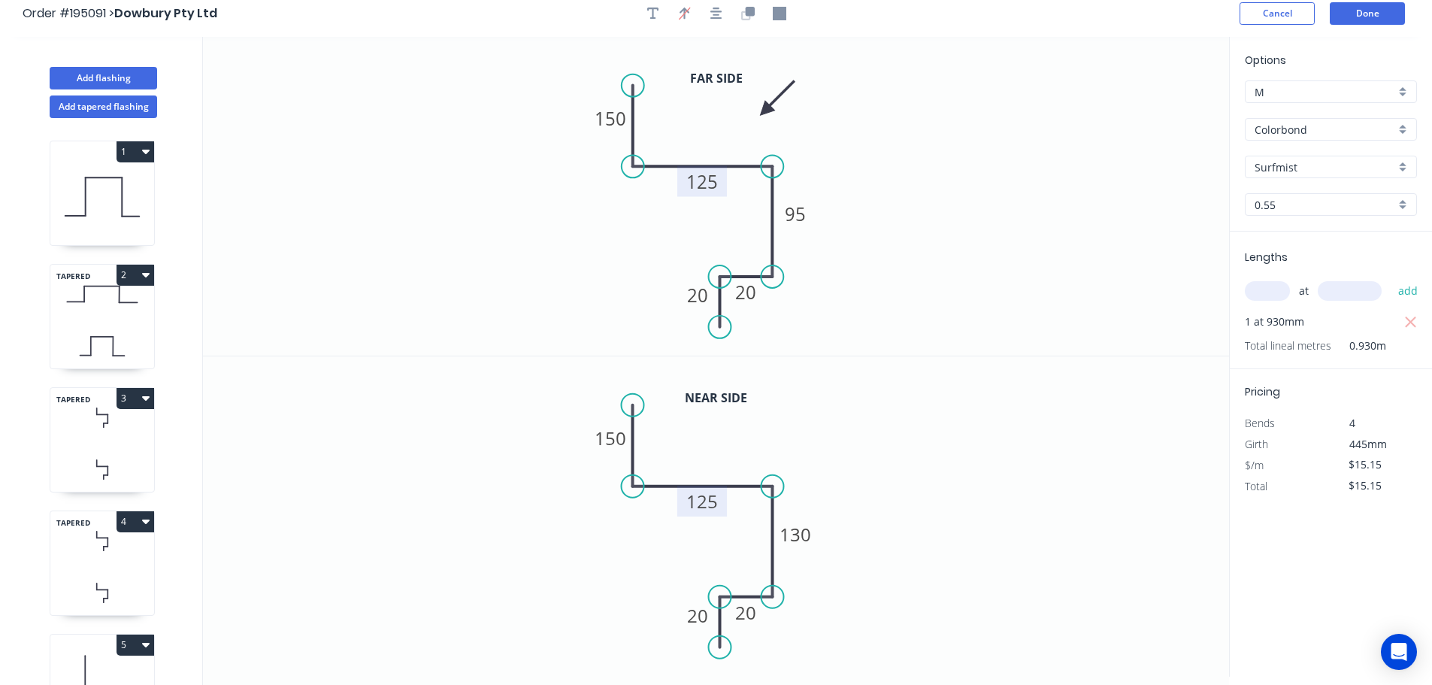
scroll to position [0, 0]
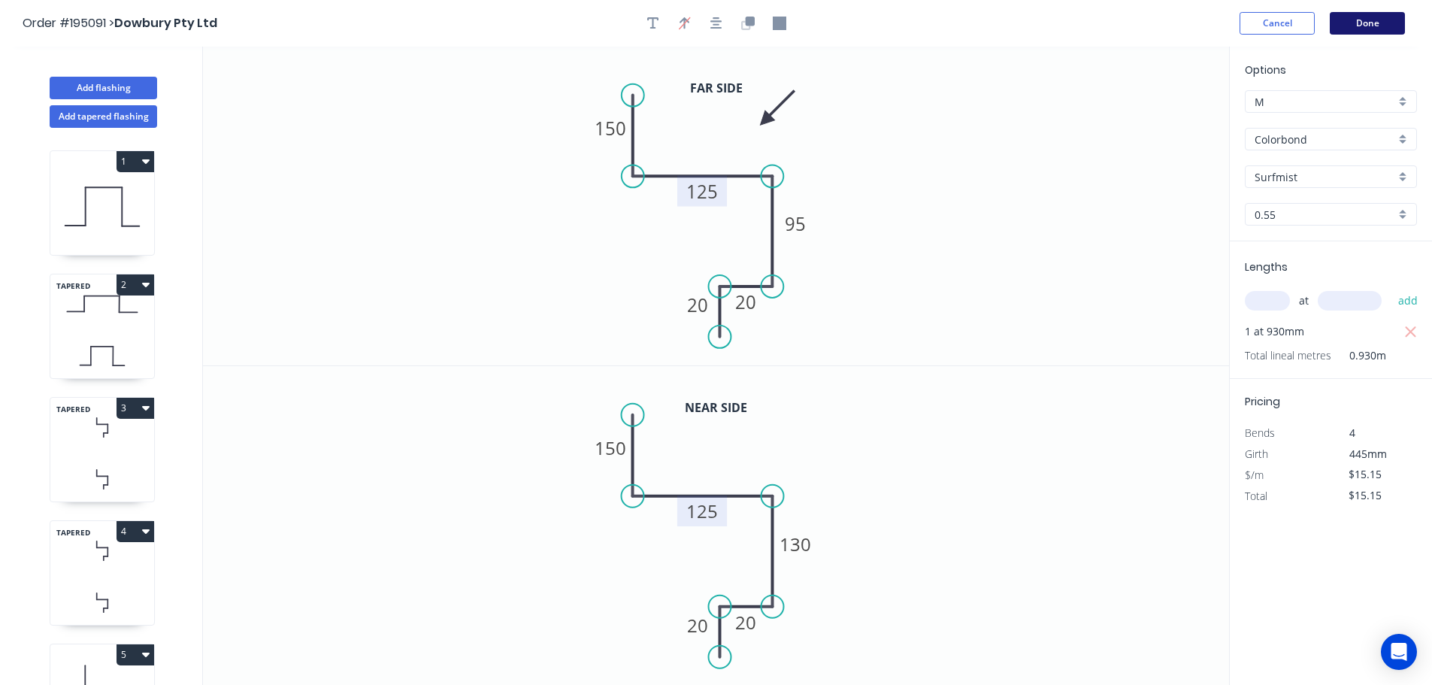
click at [1386, 23] on button "Done" at bounding box center [1367, 23] width 75 height 23
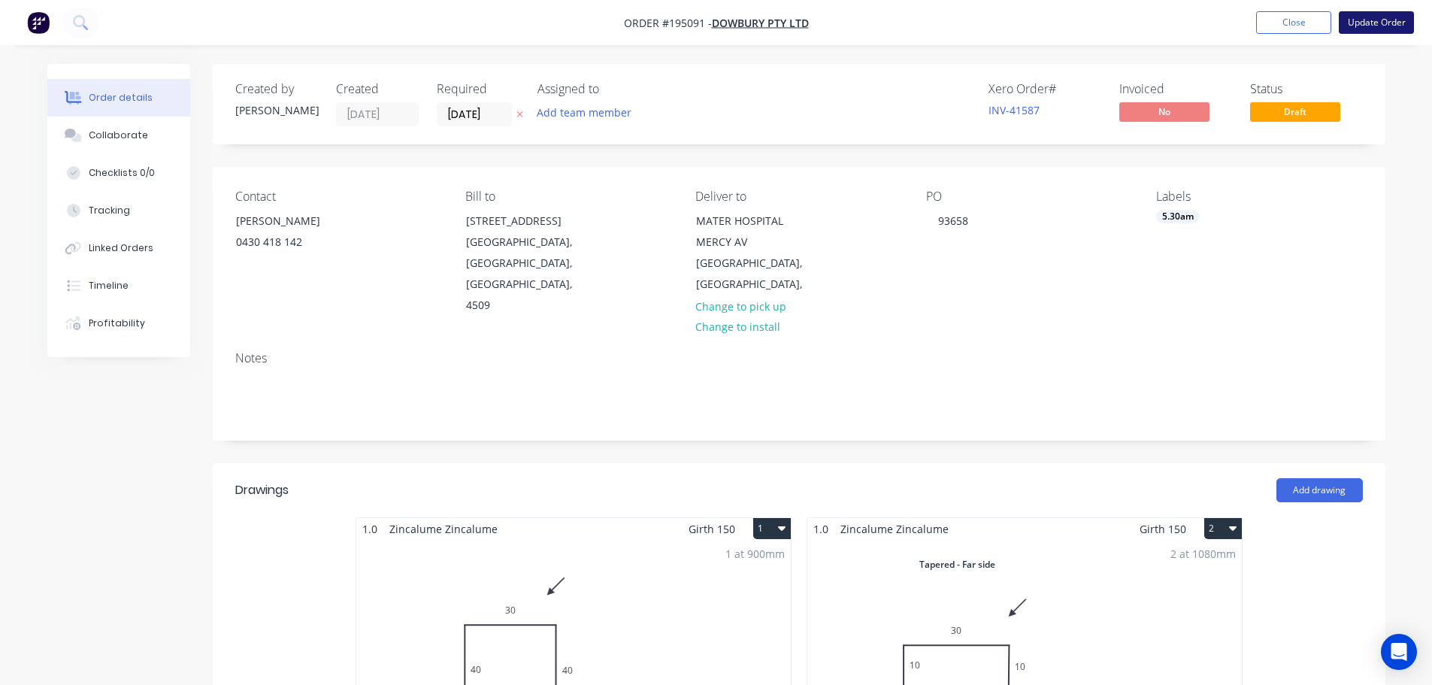
click at [1375, 18] on button "Update Order" at bounding box center [1376, 22] width 75 height 23
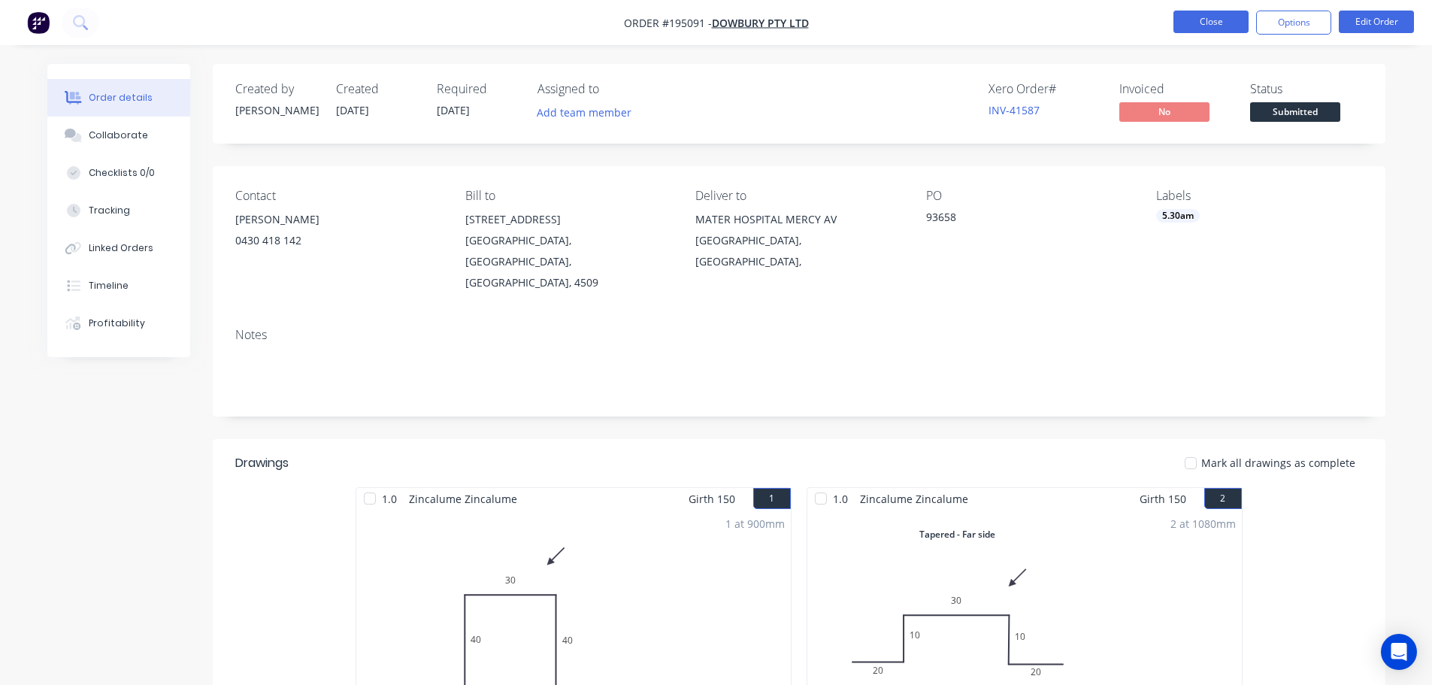
click at [1208, 23] on button "Close" at bounding box center [1211, 22] width 75 height 23
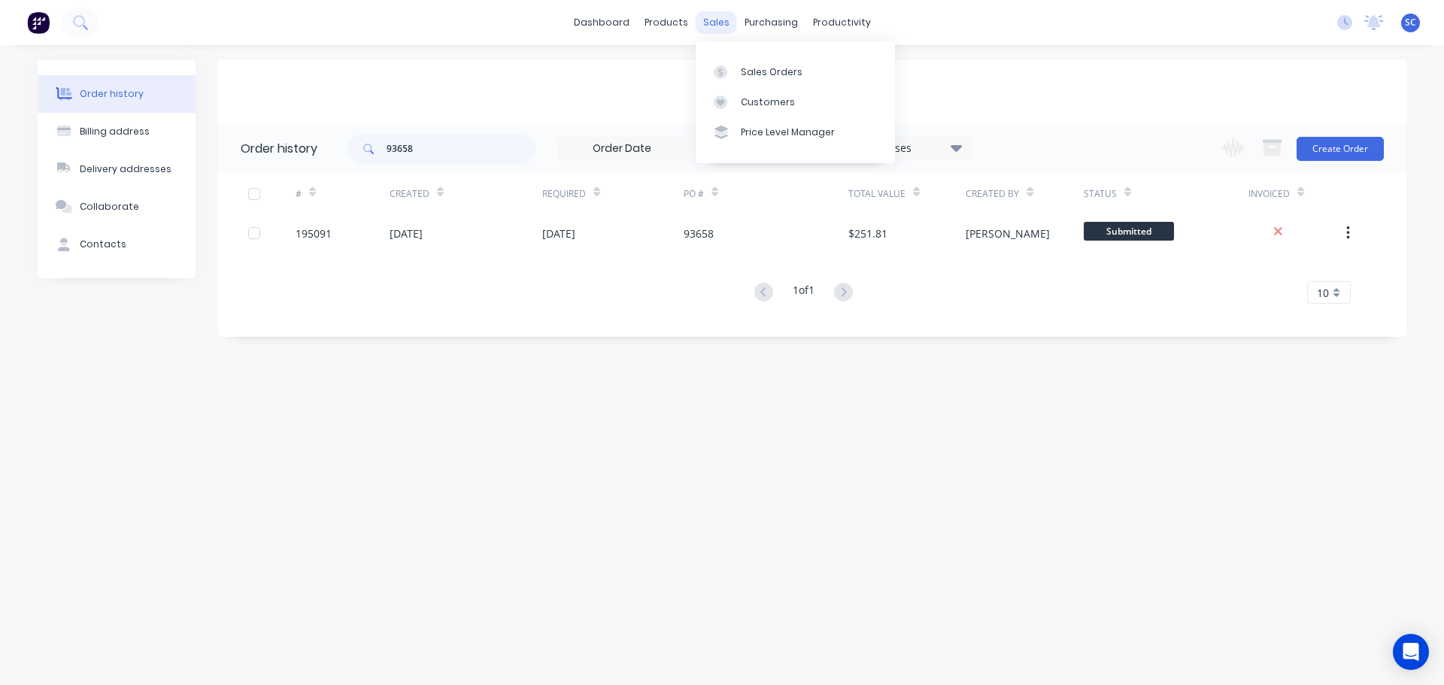
click at [711, 25] on div "sales" at bounding box center [715, 22] width 41 height 23
click at [759, 107] on div "Customers" at bounding box center [768, 102] width 54 height 14
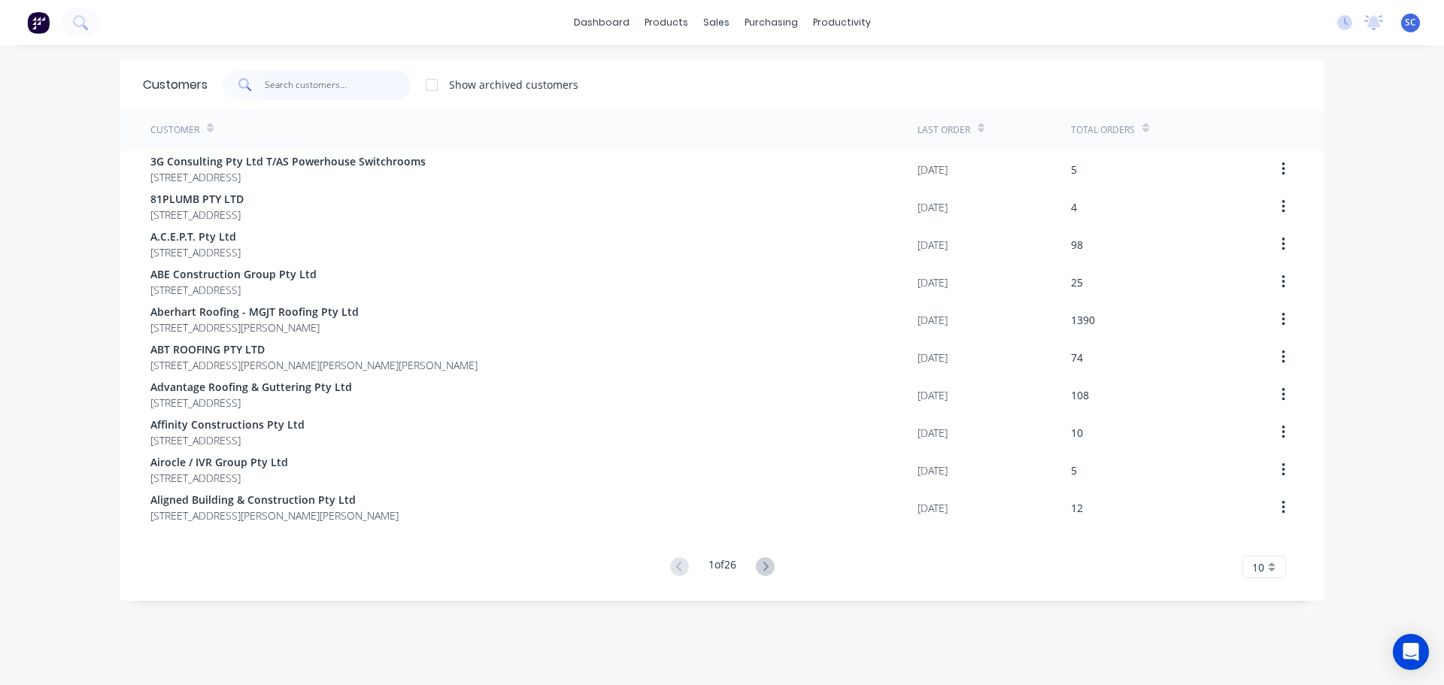
click at [348, 84] on input "text" at bounding box center [338, 85] width 147 height 30
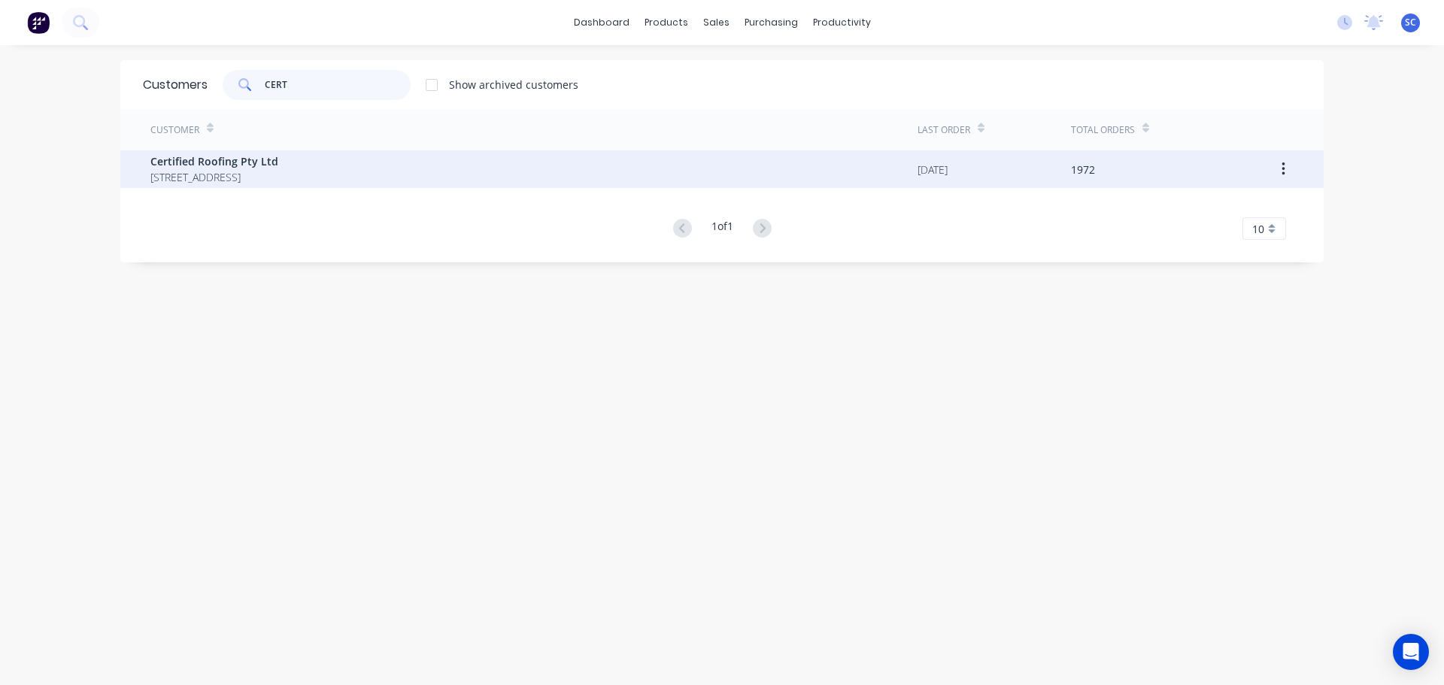
type input "CERT"
click at [229, 156] on span "Certified Roofing Pty Ltd" at bounding box center [214, 161] width 128 height 16
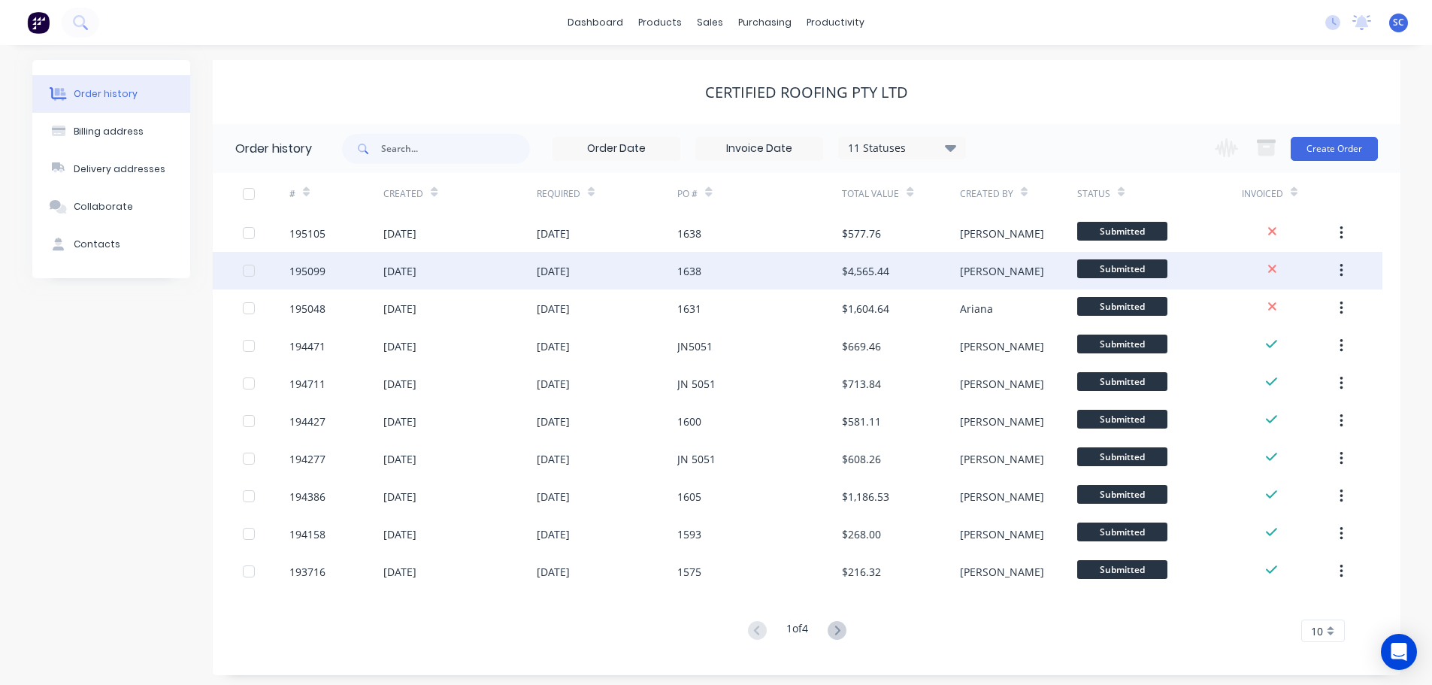
click at [630, 268] on div "10 Oct 2025" at bounding box center [607, 271] width 141 height 38
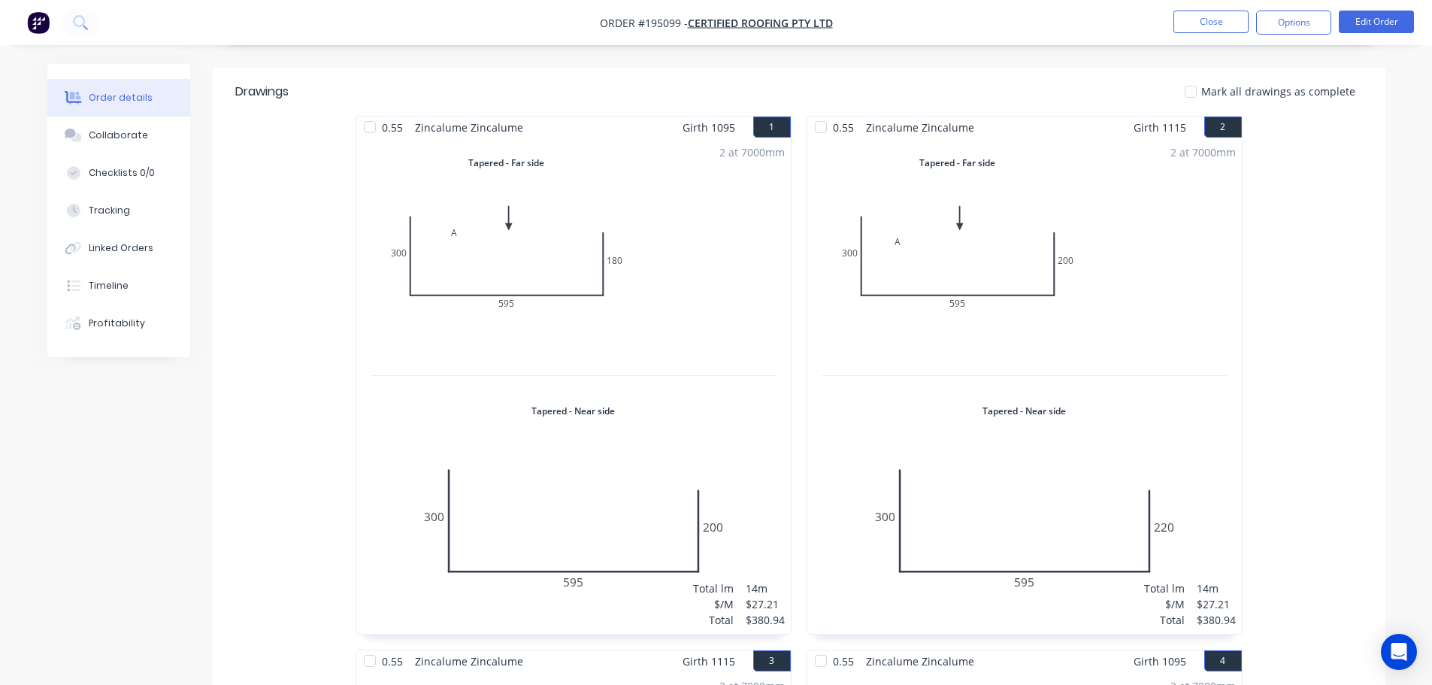
scroll to position [376, 0]
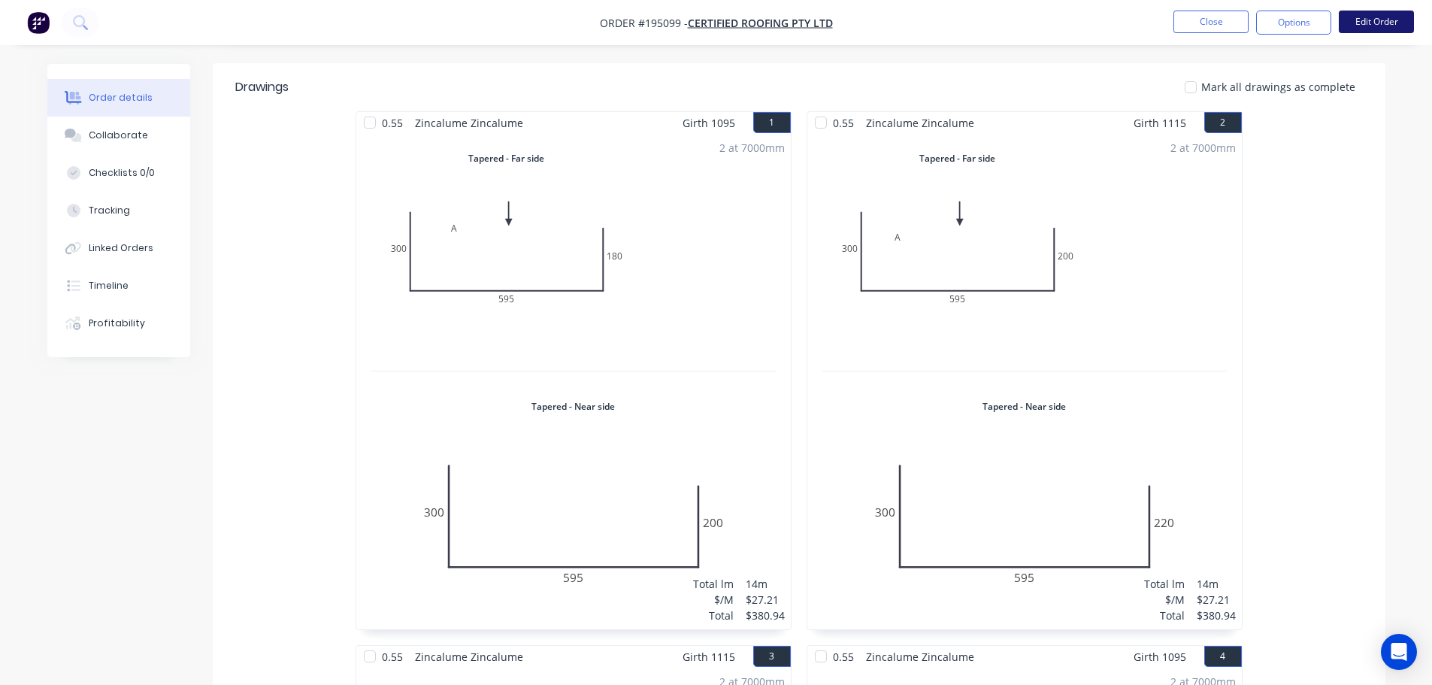
click at [1373, 21] on button "Edit Order" at bounding box center [1376, 22] width 75 height 23
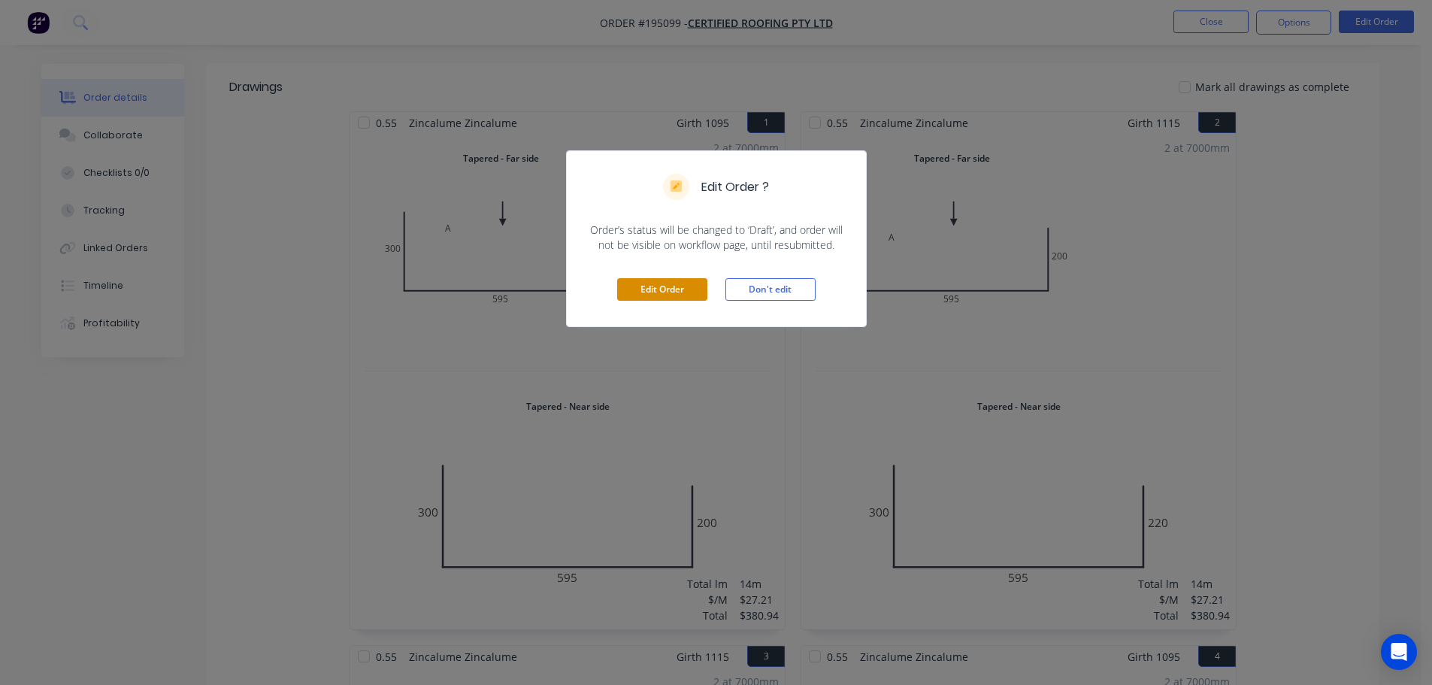
drag, startPoint x: 647, startPoint y: 276, endPoint x: 653, endPoint y: 283, distance: 9.6
click at [647, 277] on div "Edit Order Don't edit" at bounding box center [716, 290] width 299 height 74
click at [655, 288] on button "Edit Order" at bounding box center [662, 289] width 90 height 23
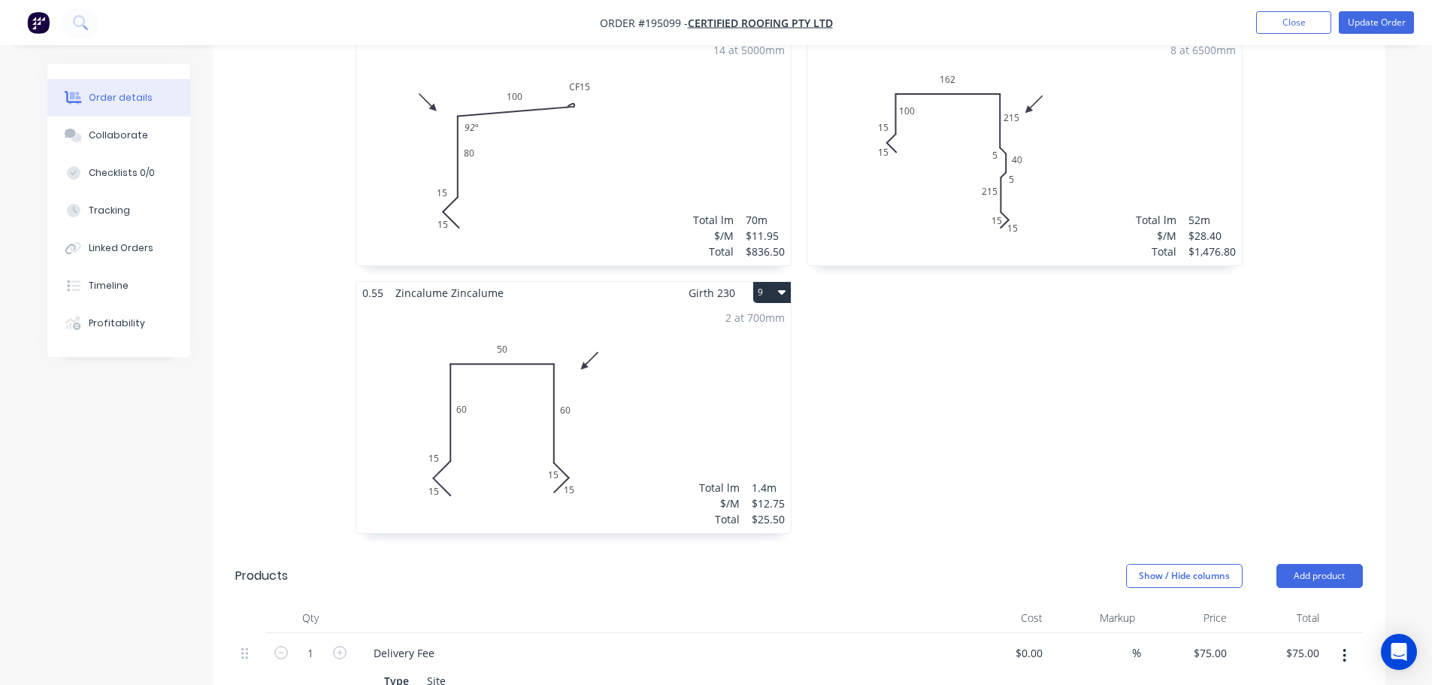
click at [962, 128] on div "8 at 6500mm Total lm $/M Total 52m $28.40 $1,476.80" at bounding box center [1025, 150] width 435 height 229
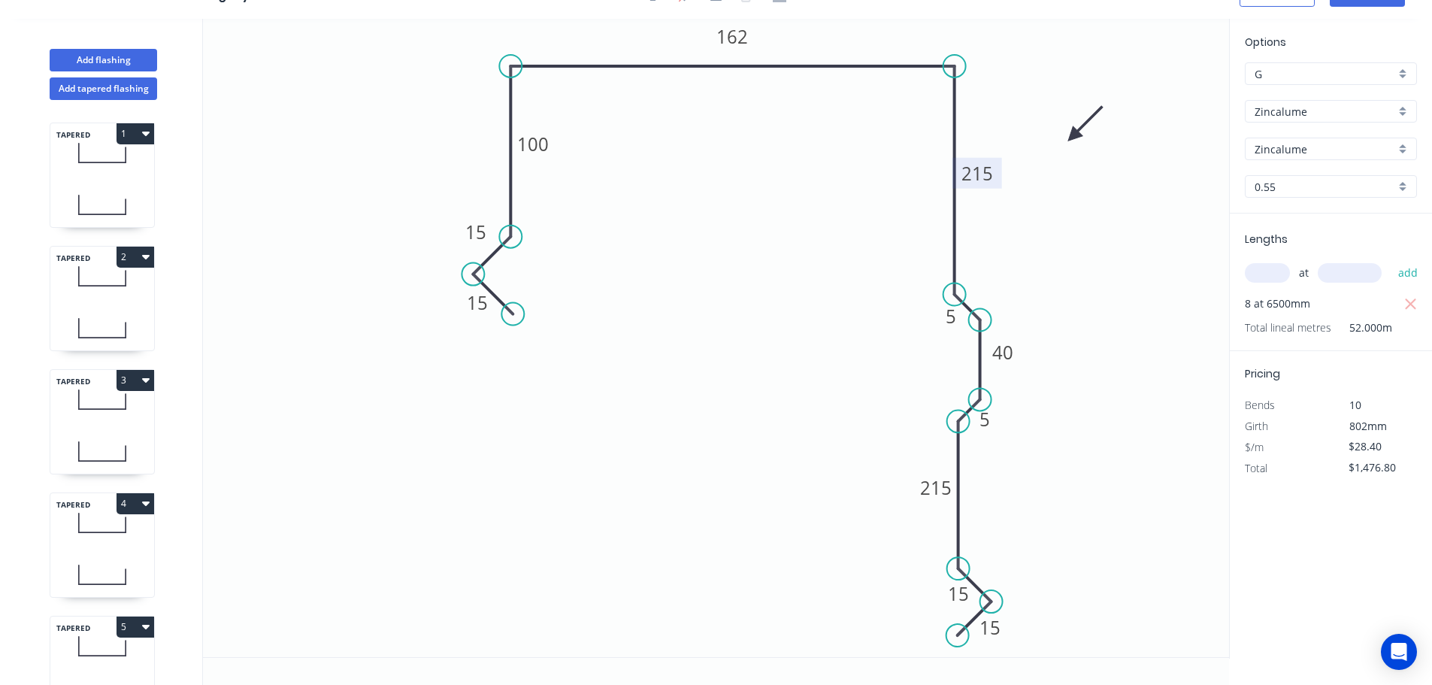
click at [986, 177] on tspan "215" at bounding box center [978, 173] width 32 height 25
click at [941, 478] on tspan "215" at bounding box center [936, 487] width 32 height 25
click at [1080, 520] on icon "0 205 15 15 5 225 40 5 162 15 100 15" at bounding box center [716, 338] width 1026 height 638
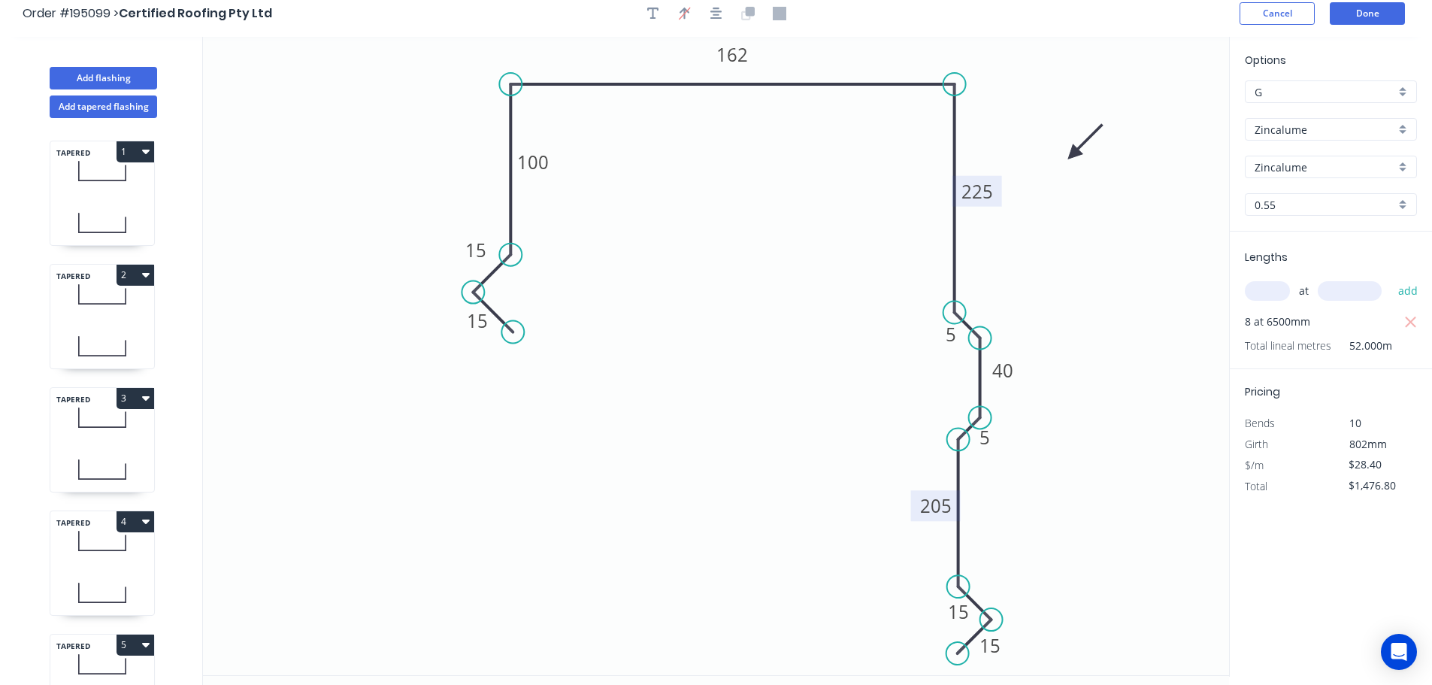
scroll to position [0, 0]
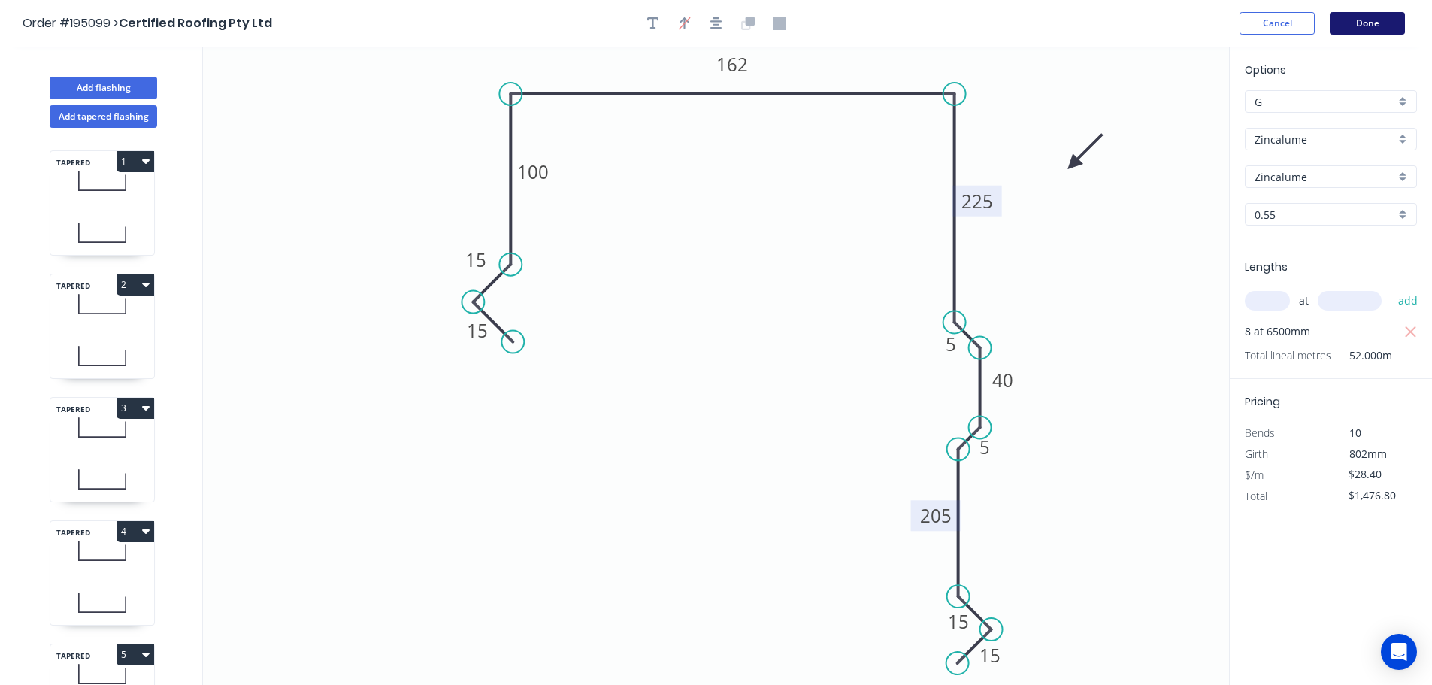
click at [1363, 16] on button "Done" at bounding box center [1367, 23] width 75 height 23
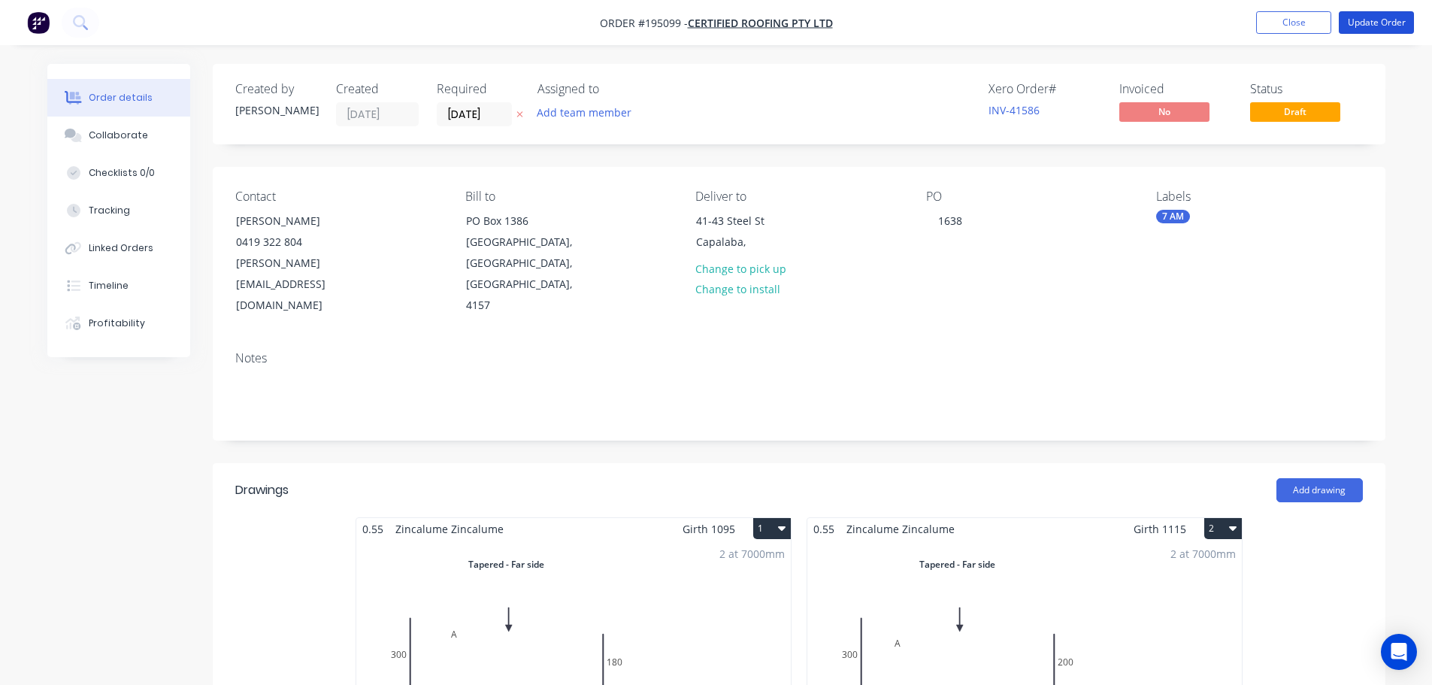
click at [1363, 17] on button "Update Order" at bounding box center [1376, 22] width 75 height 23
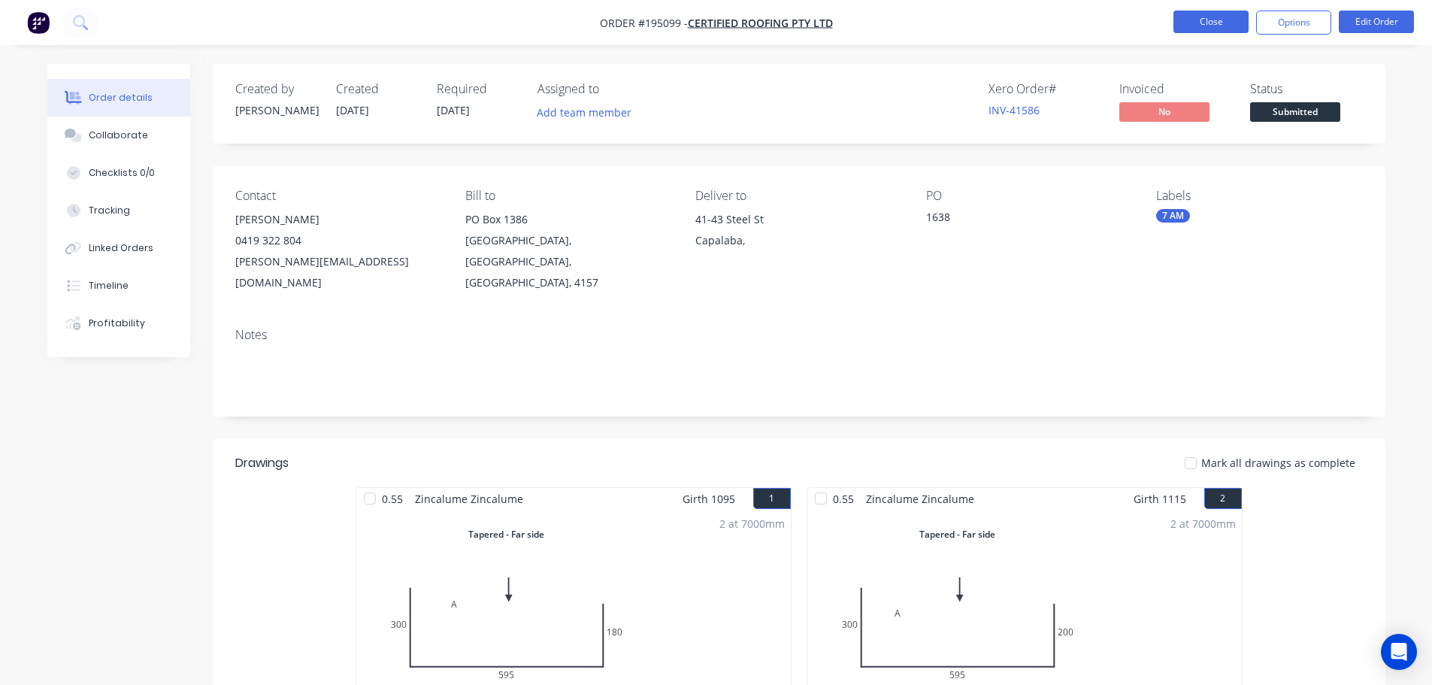
click at [1211, 14] on button "Close" at bounding box center [1211, 22] width 75 height 23
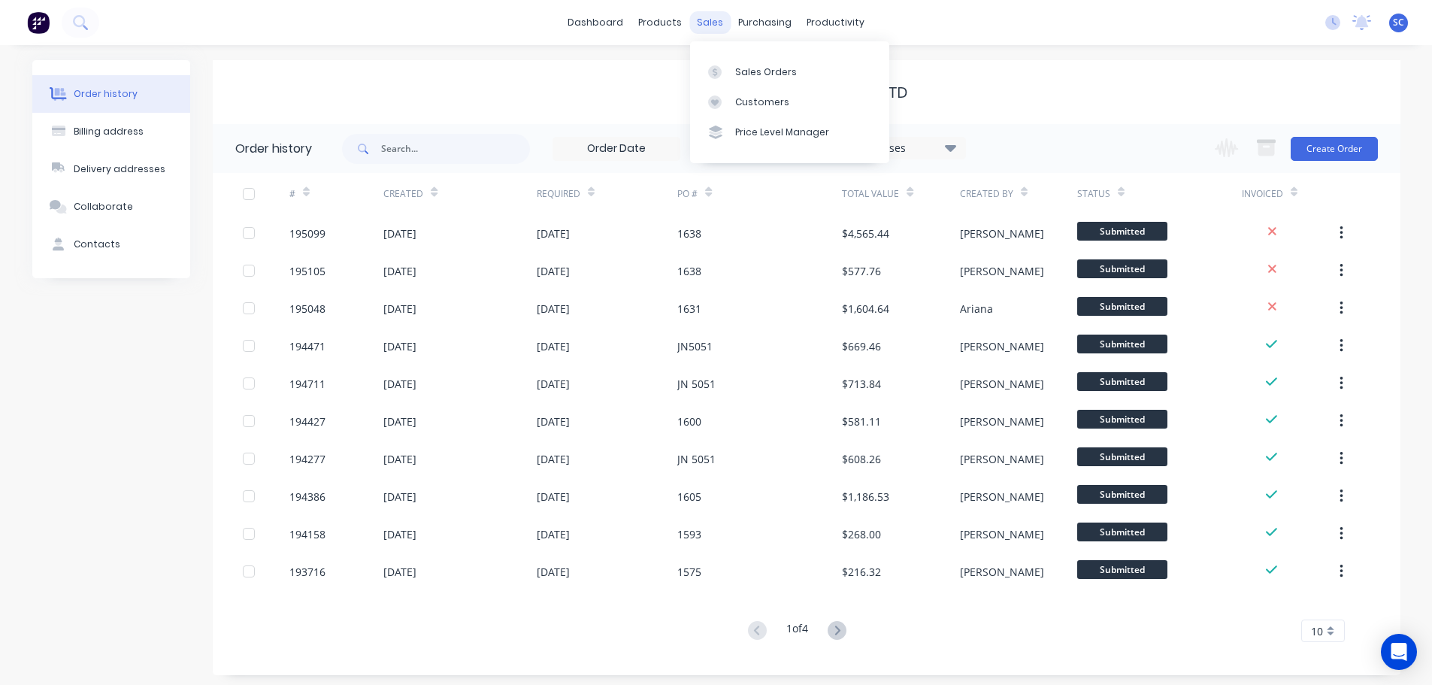
click at [719, 19] on div "sales" at bounding box center [709, 22] width 41 height 23
click at [749, 106] on div "Customers" at bounding box center [762, 102] width 54 height 14
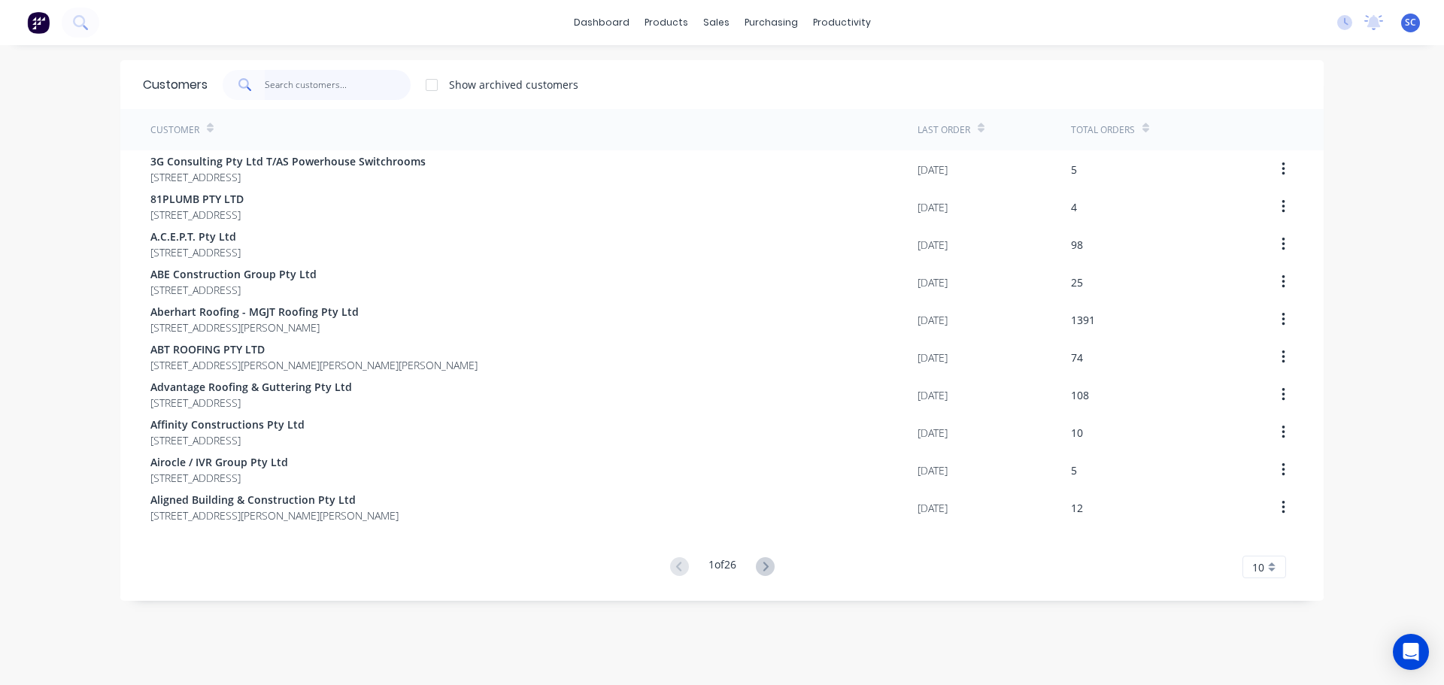
click at [283, 80] on input "text" at bounding box center [338, 85] width 147 height 30
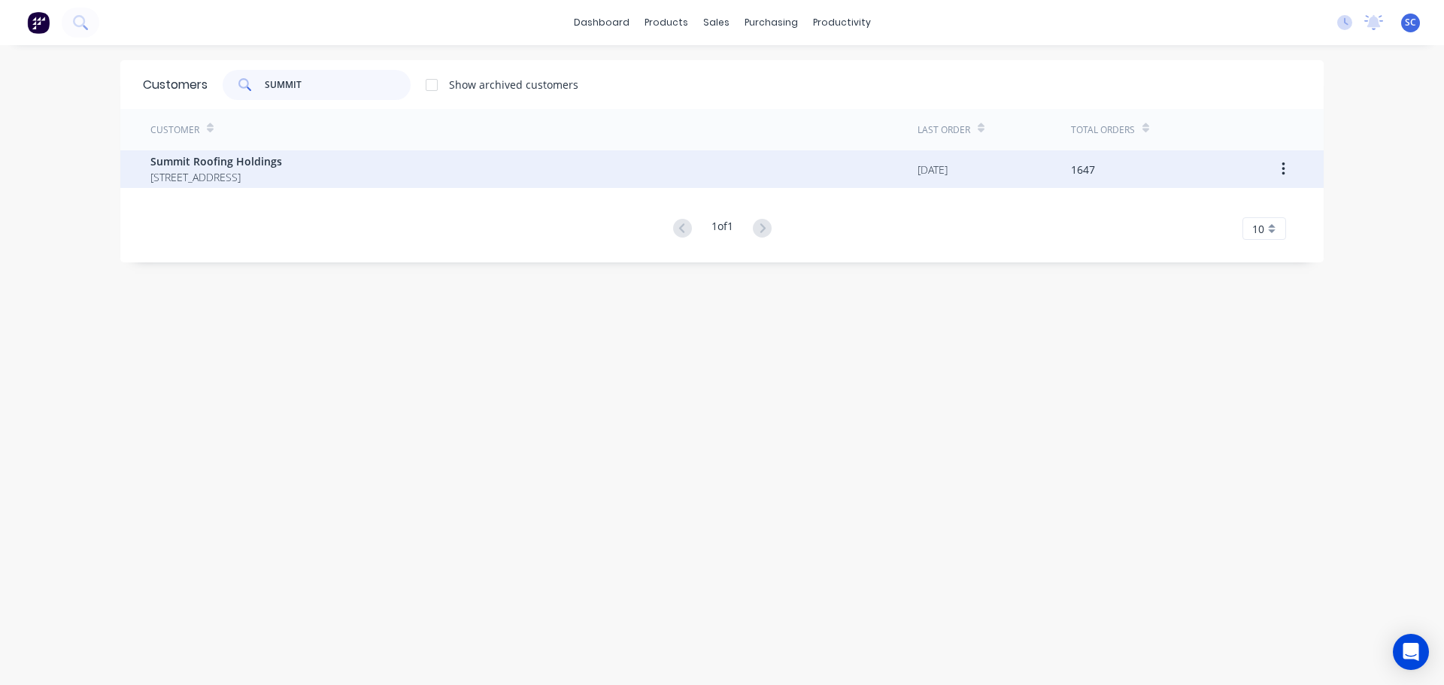
type input "SUMMIT"
click at [230, 183] on span "UNIT 2/38 LIMESTONE ST DARRA Queensland Australia 4076" at bounding box center [216, 177] width 132 height 16
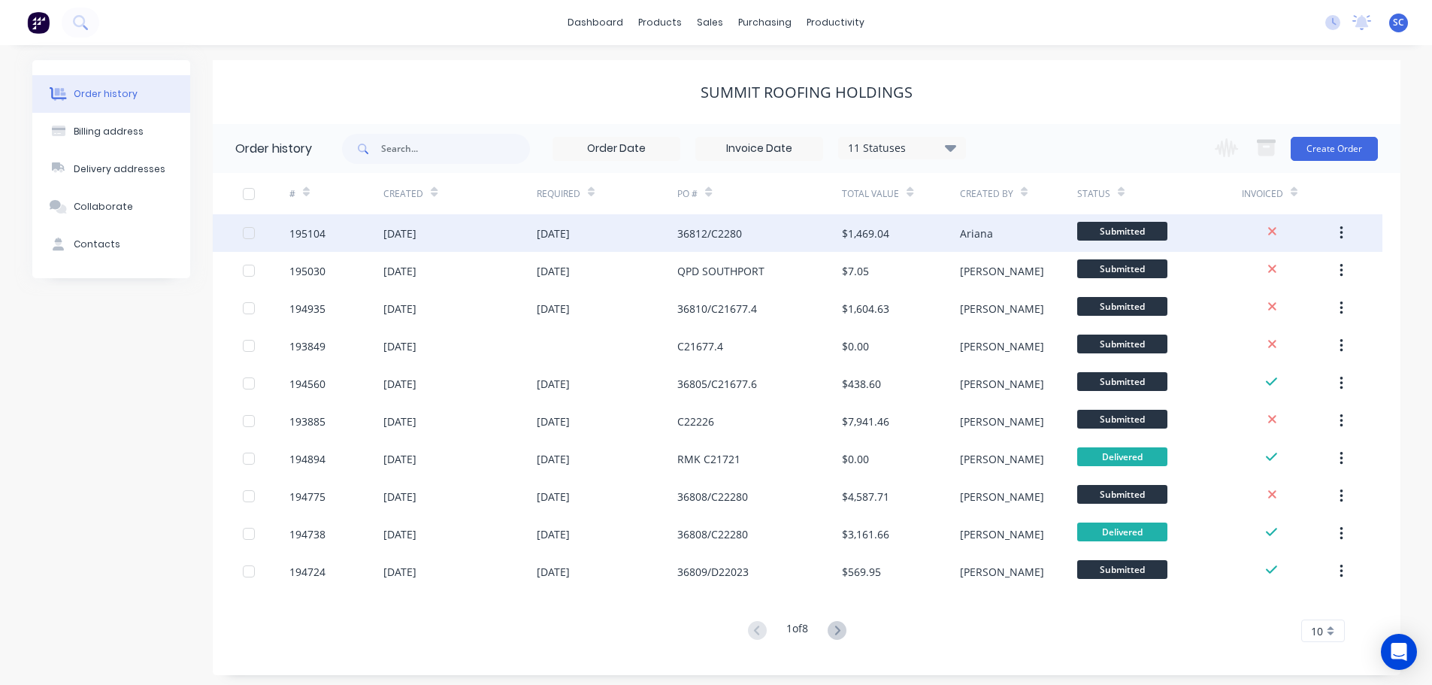
click at [479, 241] on div "09 Oct 2025" at bounding box center [459, 233] width 153 height 38
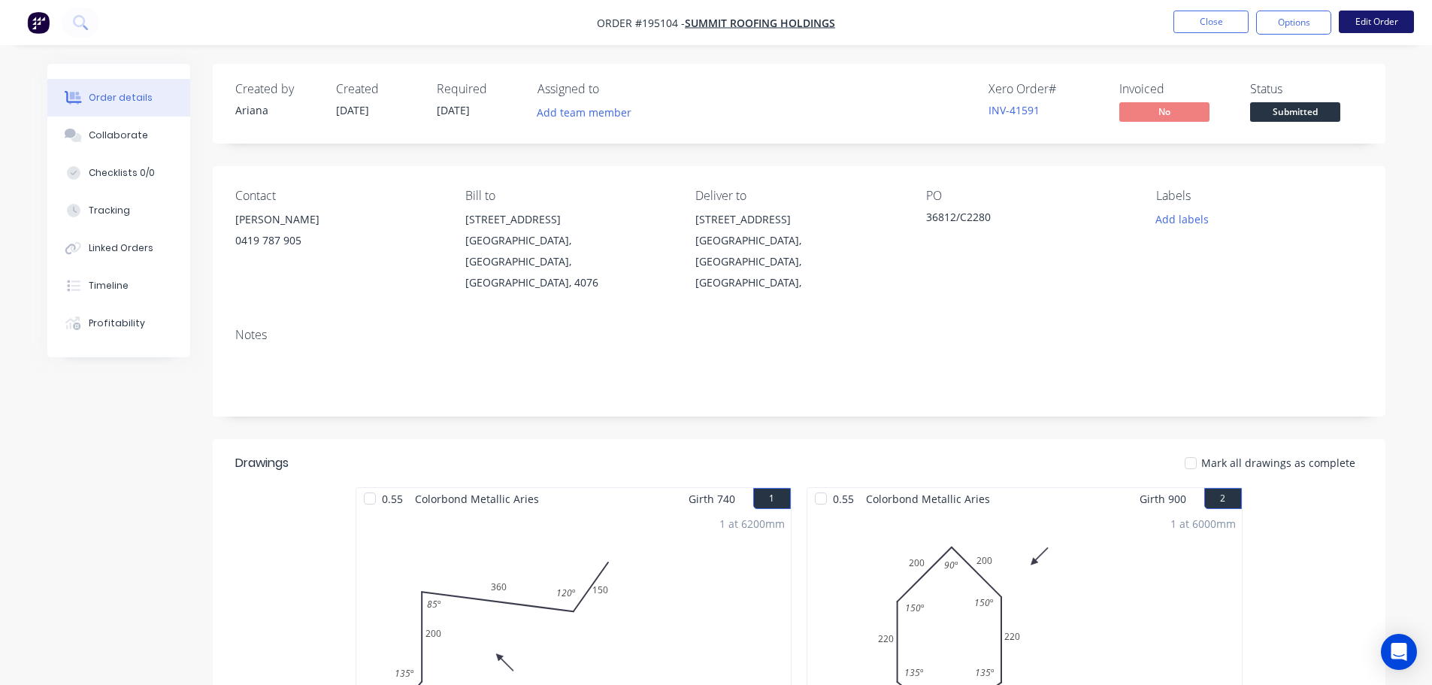
click at [1382, 12] on button "Edit Order" at bounding box center [1376, 22] width 75 height 23
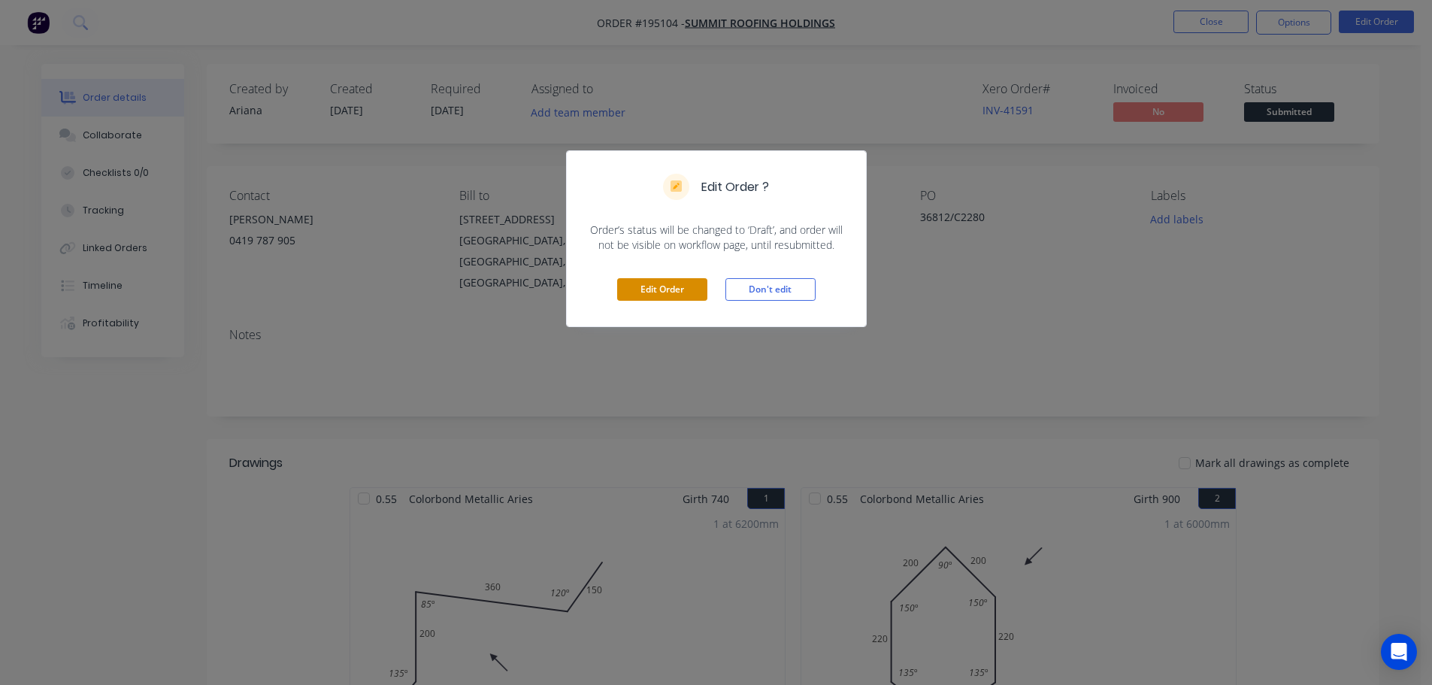
click at [673, 283] on button "Edit Order" at bounding box center [662, 289] width 90 height 23
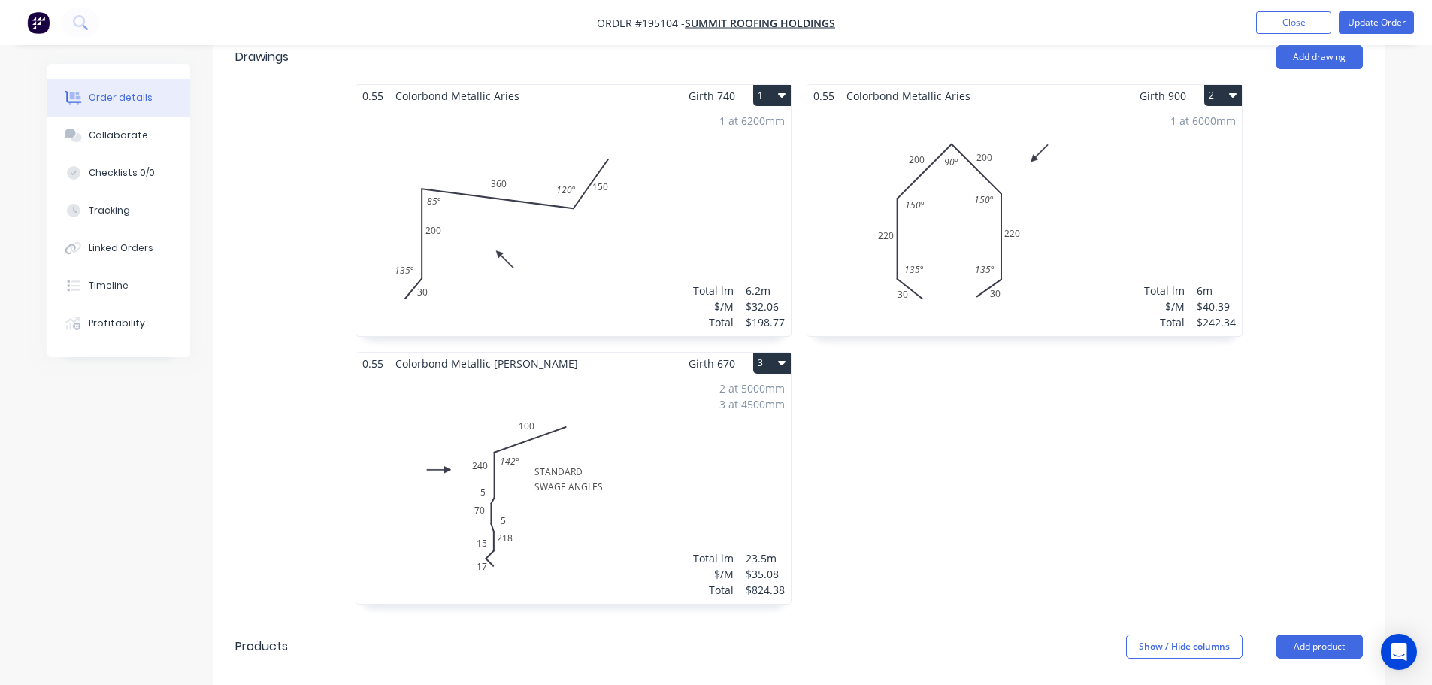
scroll to position [602, 0]
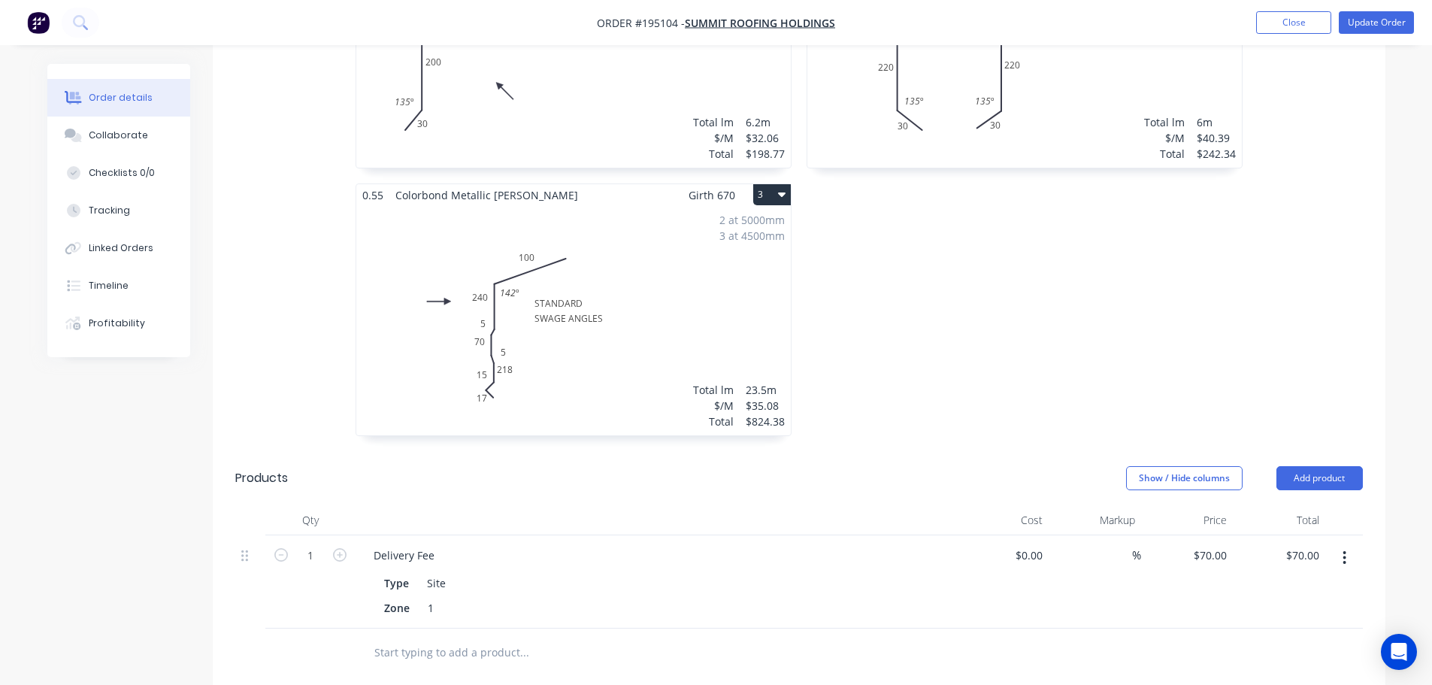
click at [497, 295] on div "2 at 5000mm 3 at 4500mm Total lm $/M Total 23.5m $35.08 $824.38" at bounding box center [573, 320] width 435 height 229
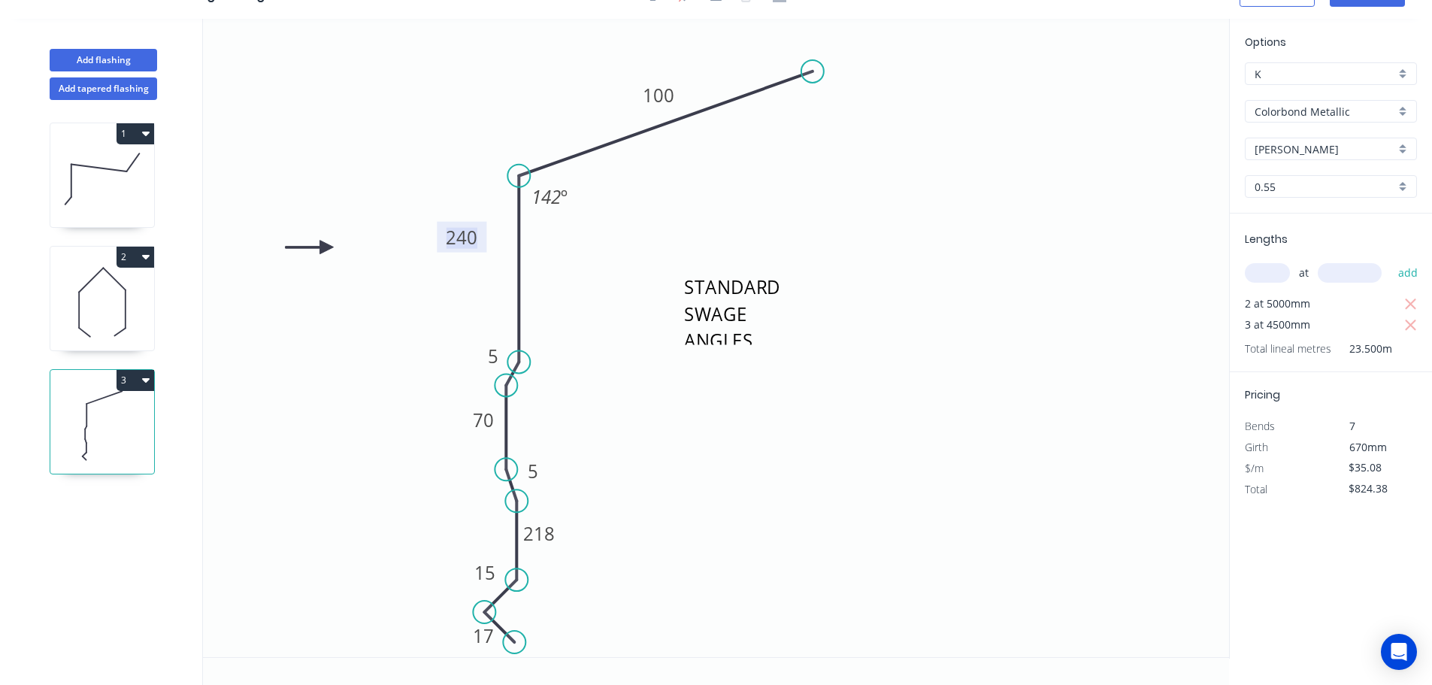
click at [471, 235] on tspan "240" at bounding box center [462, 237] width 32 height 25
click at [545, 526] on tspan "218" at bounding box center [539, 533] width 32 height 25
click at [383, 537] on icon "STANDARD SWAGE ANGLES 17 15 88 5 70 5 370 100 142 º" at bounding box center [716, 338] width 1026 height 638
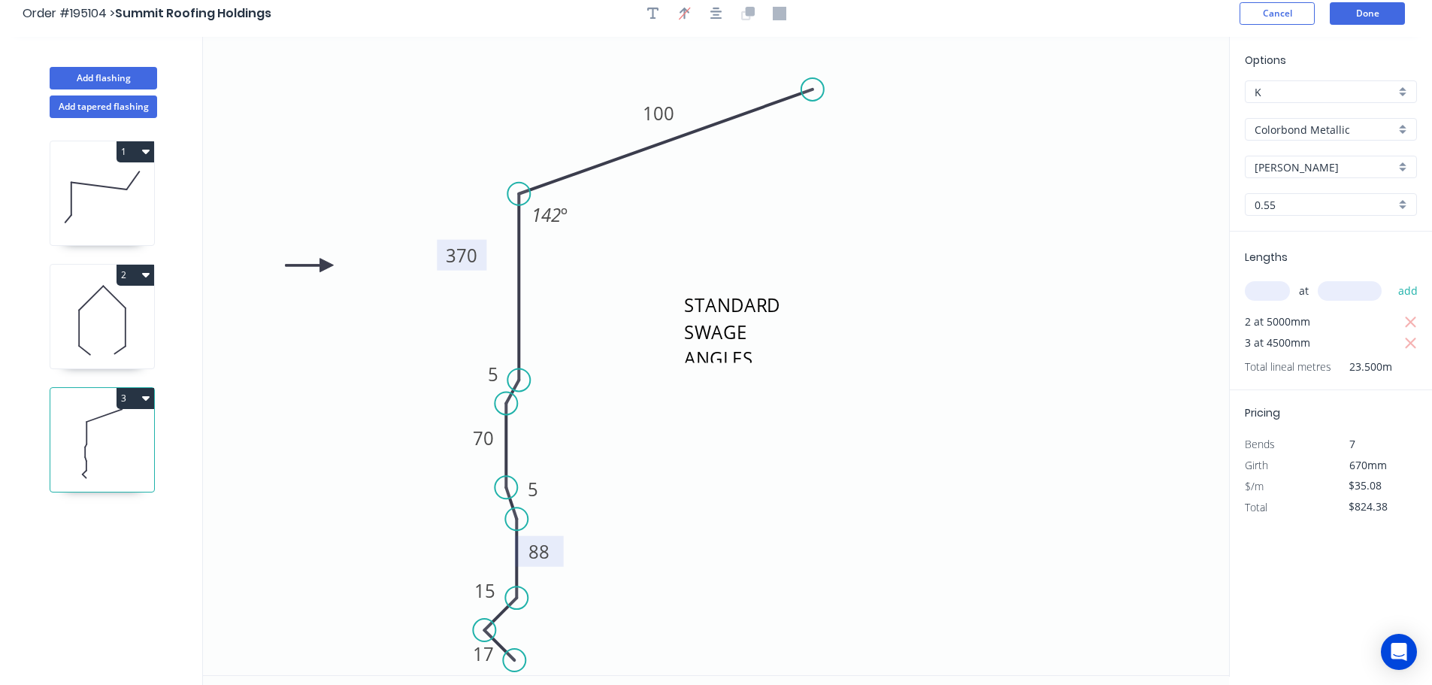
scroll to position [0, 0]
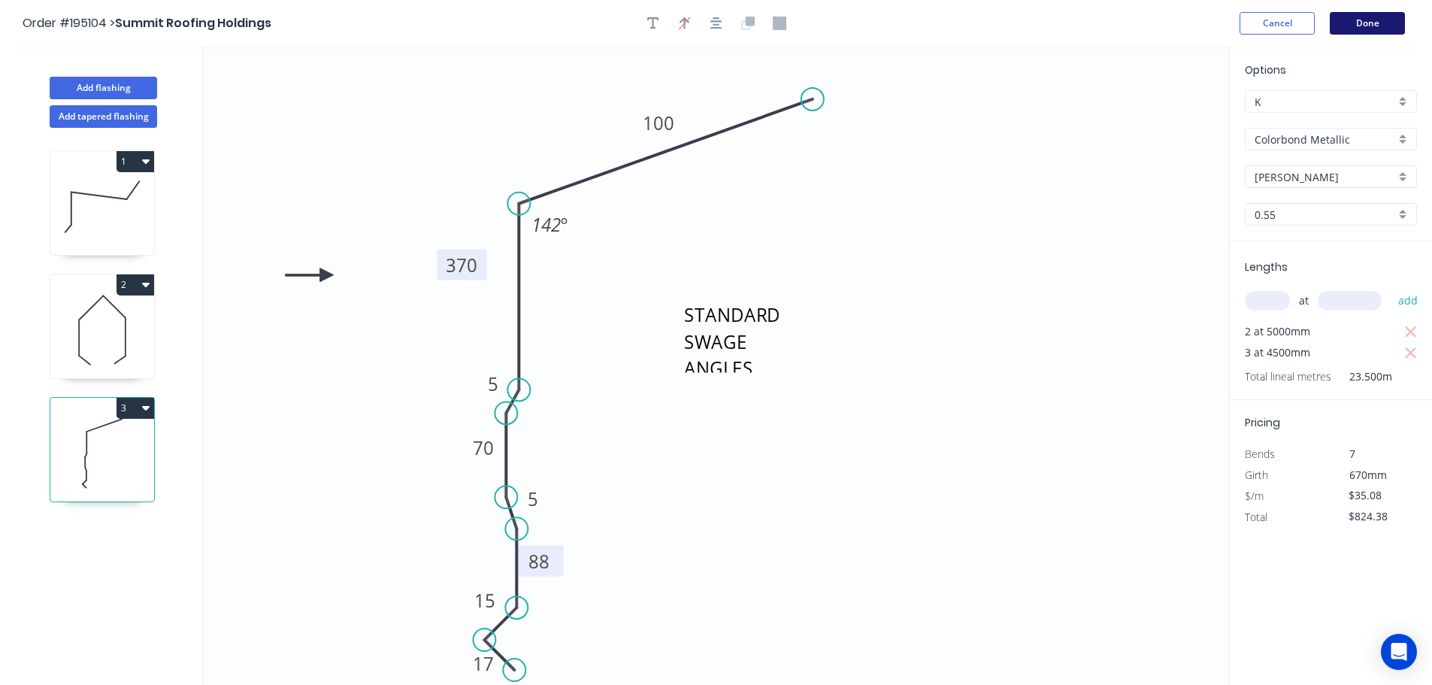
click at [1380, 22] on button "Done" at bounding box center [1367, 23] width 75 height 23
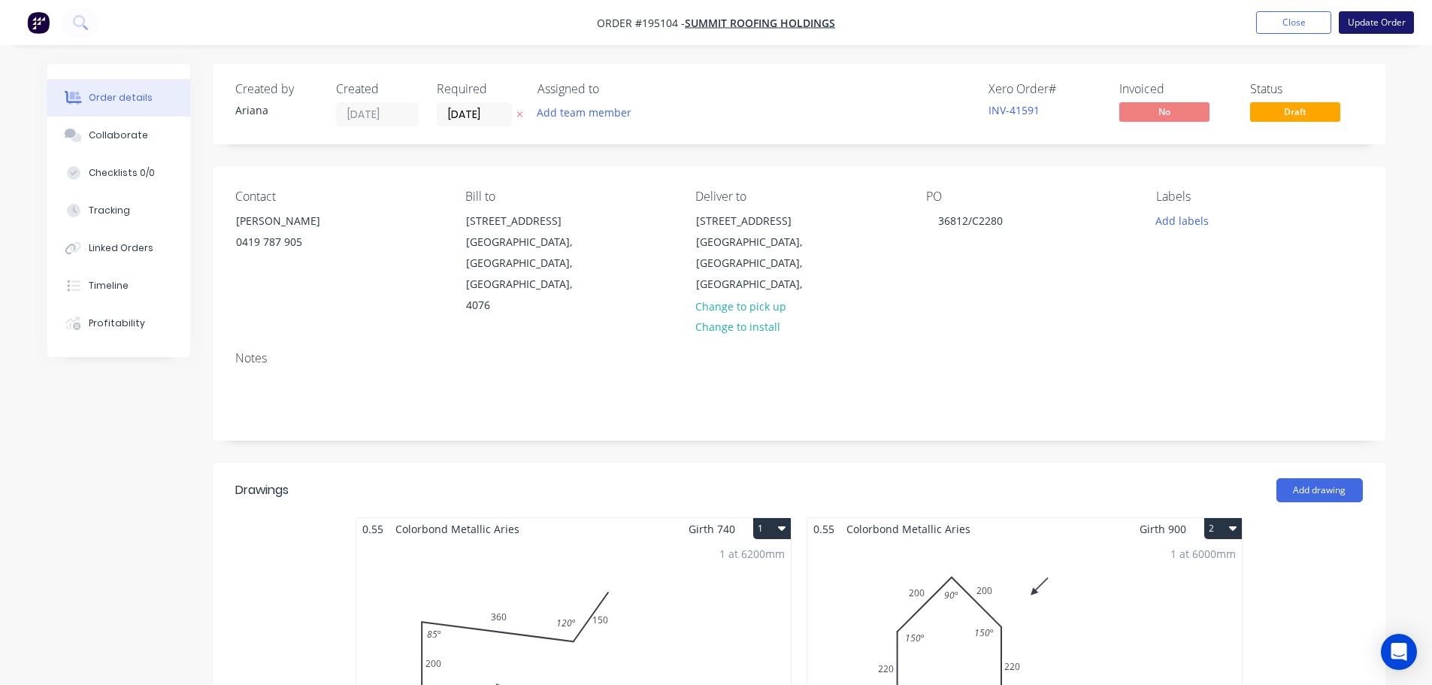
click at [1377, 22] on button "Update Order" at bounding box center [1376, 22] width 75 height 23
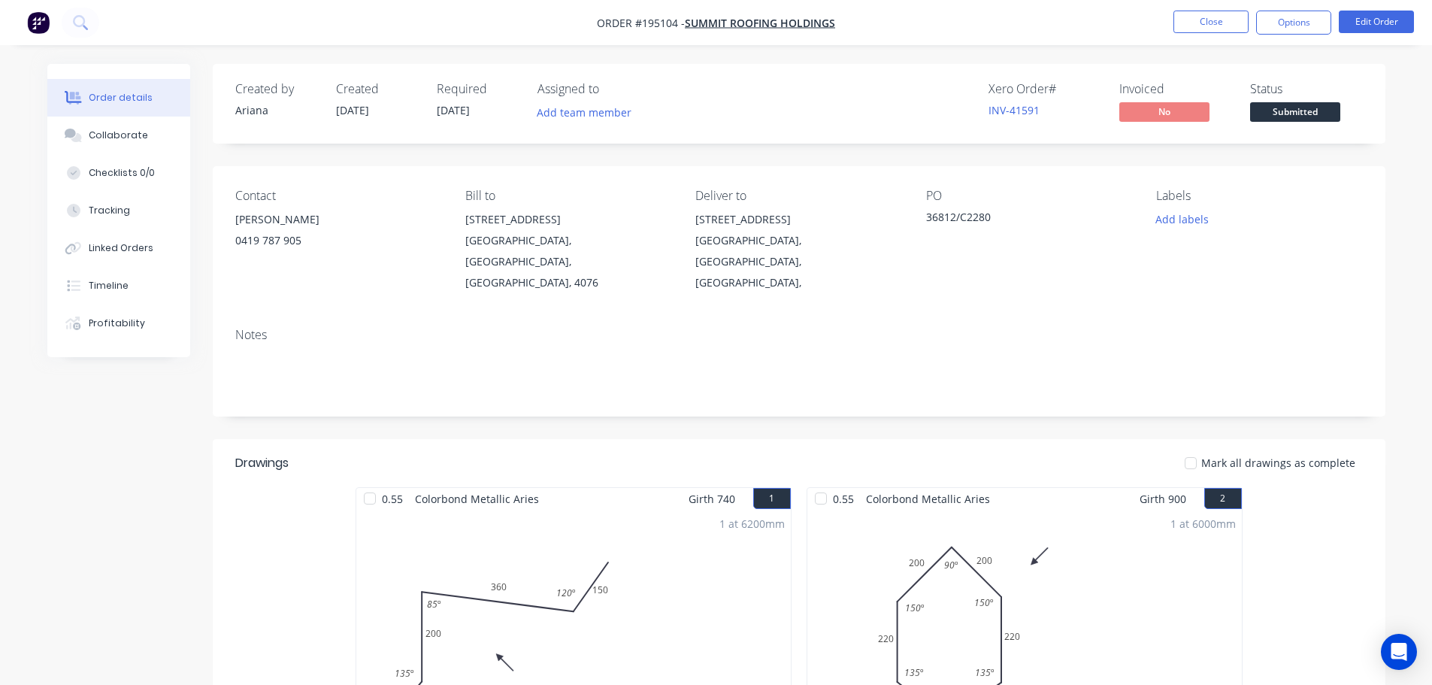
click at [1199, 7] on nav "Order #195104 - Summit Roofing Holdings Close Options Edit Order" at bounding box center [716, 22] width 1432 height 45
click at [1219, 23] on button "Close" at bounding box center [1211, 22] width 75 height 23
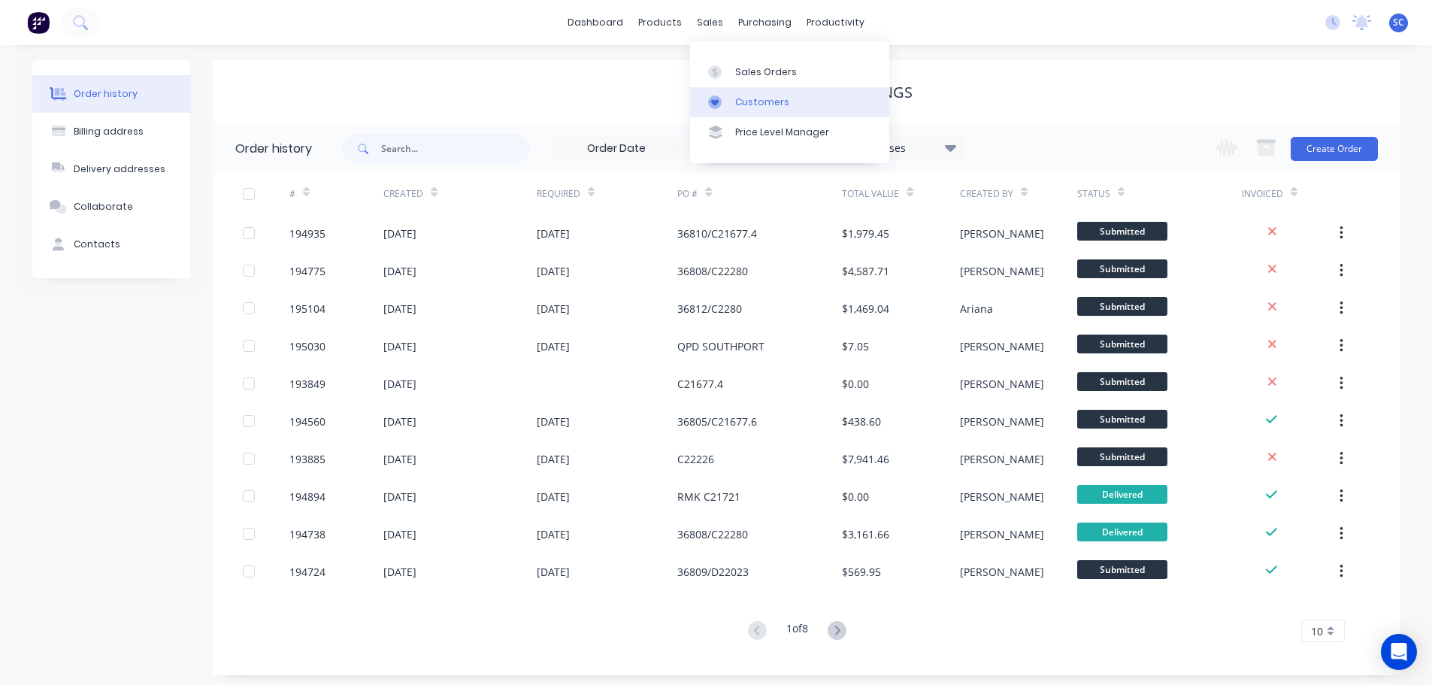
drag, startPoint x: 711, startPoint y: 19, endPoint x: 720, endPoint y: 108, distance: 89.9
click at [713, 20] on div "sales" at bounding box center [709, 22] width 41 height 23
click at [756, 98] on div "Customers" at bounding box center [762, 102] width 54 height 14
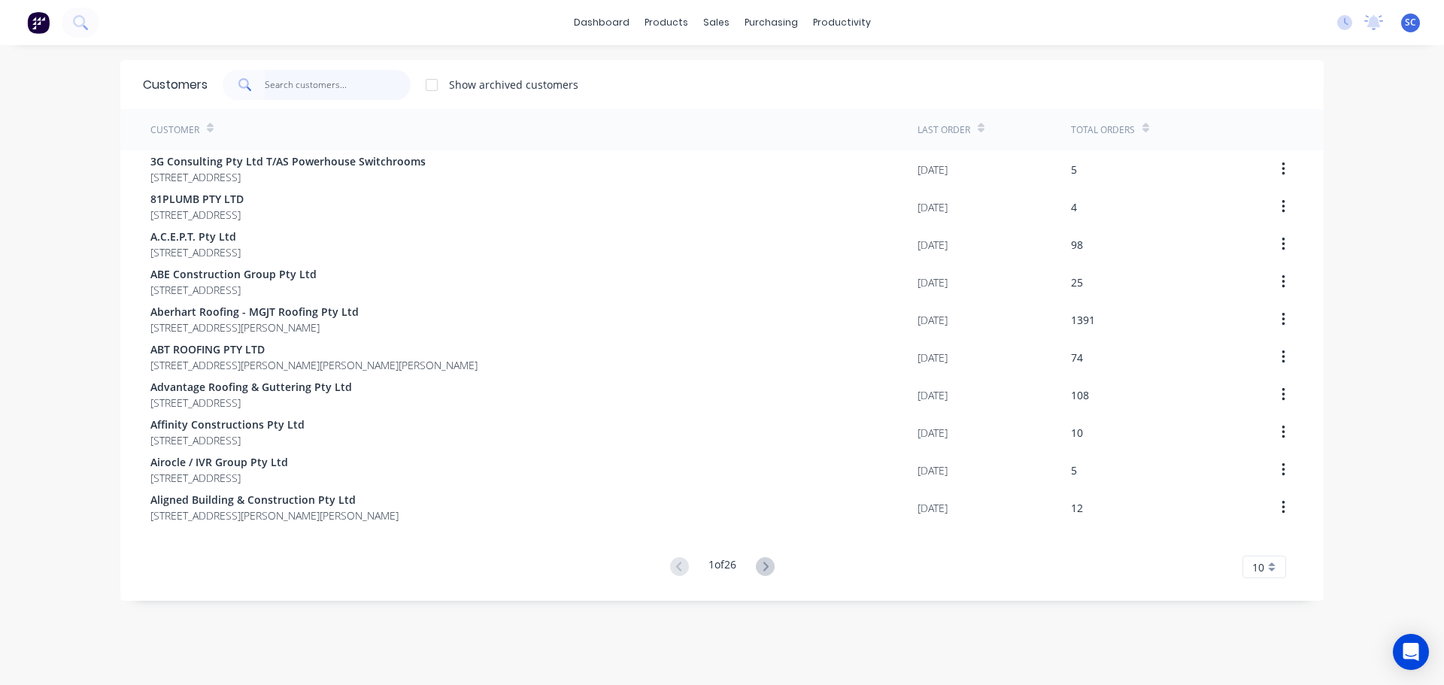
click at [295, 88] on input "text" at bounding box center [338, 85] width 147 height 30
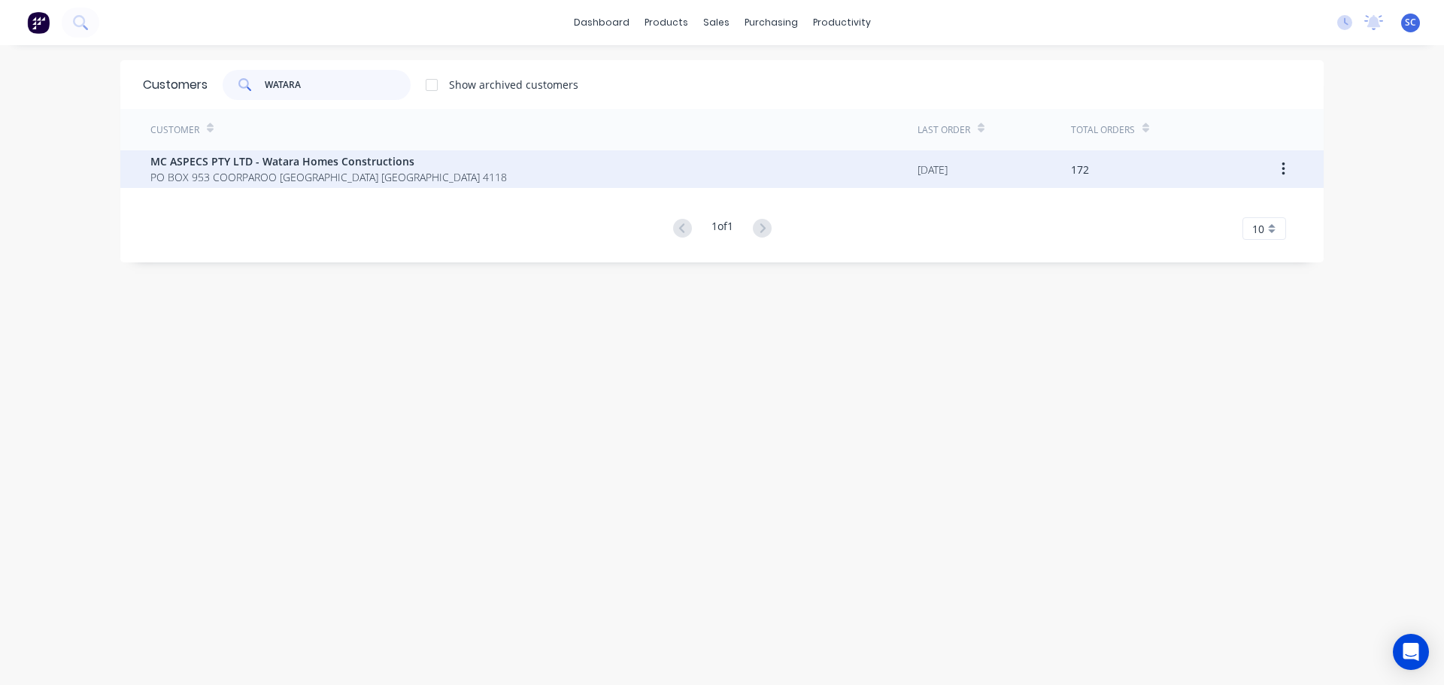
type input "WATARA"
click at [265, 178] on span "PO BOX 953 COORPAROO Queensland Australia 4118" at bounding box center [328, 177] width 356 height 16
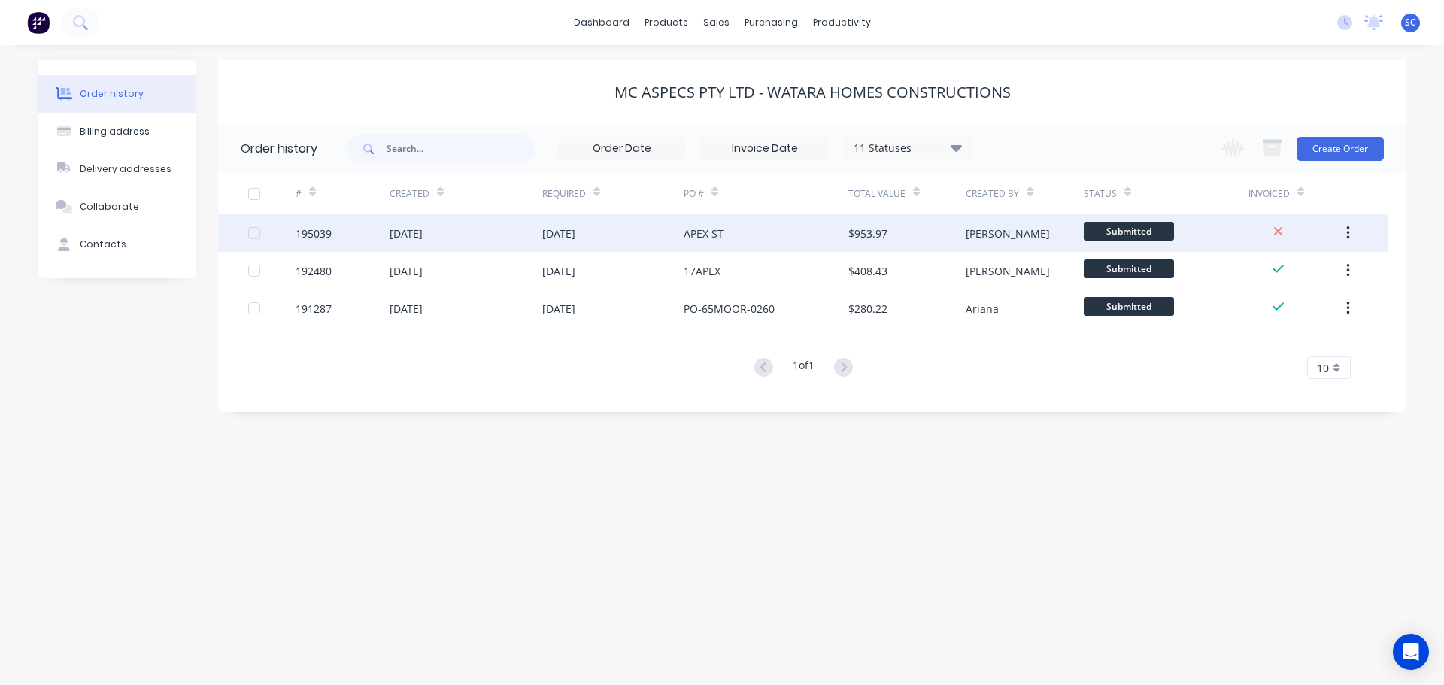
click at [622, 235] on div "10 Oct 2025" at bounding box center [612, 233] width 141 height 38
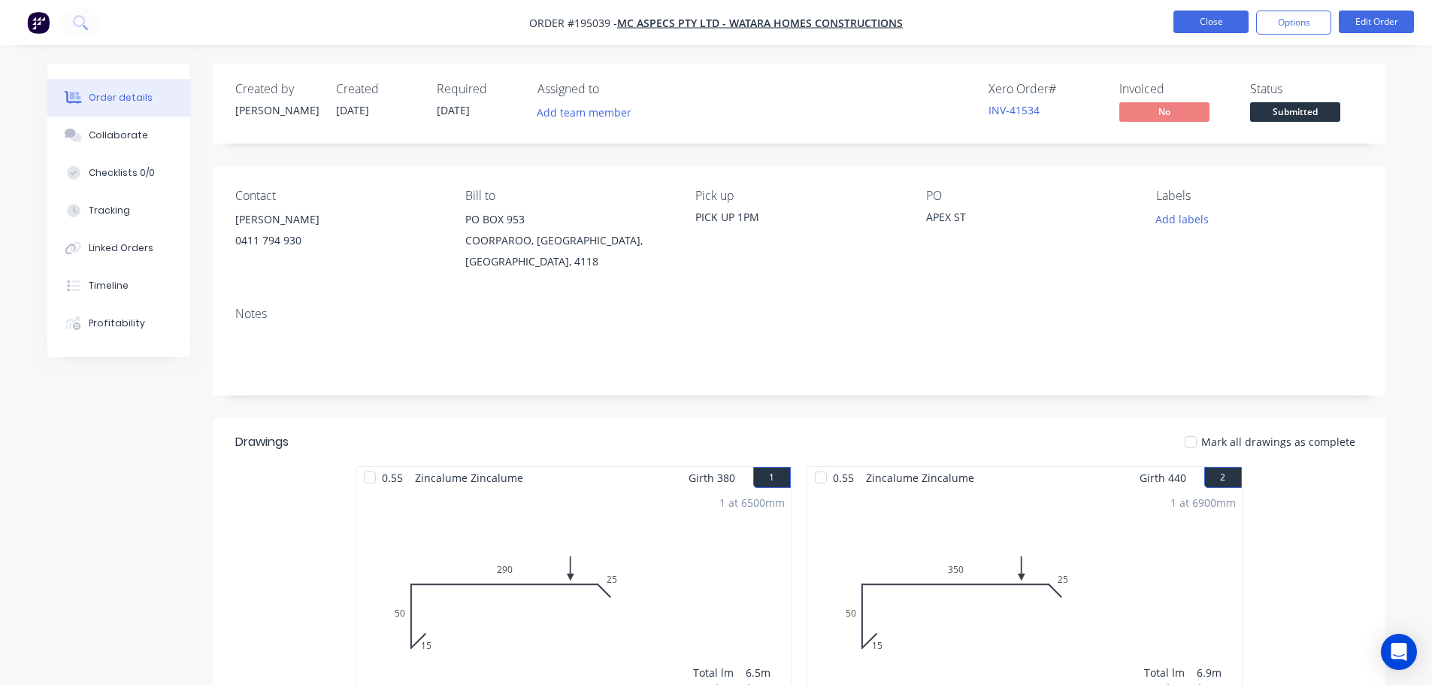
click at [1214, 23] on button "Close" at bounding box center [1211, 22] width 75 height 23
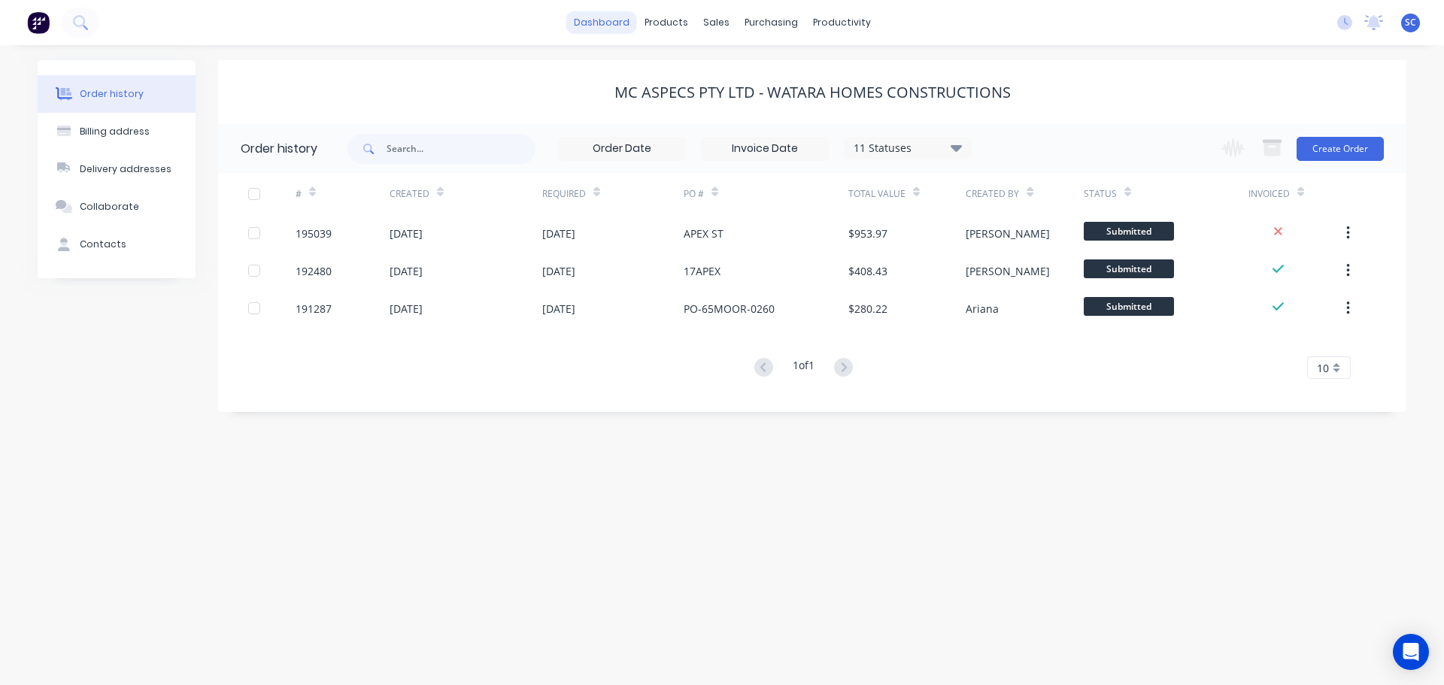
click at [611, 18] on link "dashboard" at bounding box center [601, 22] width 71 height 23
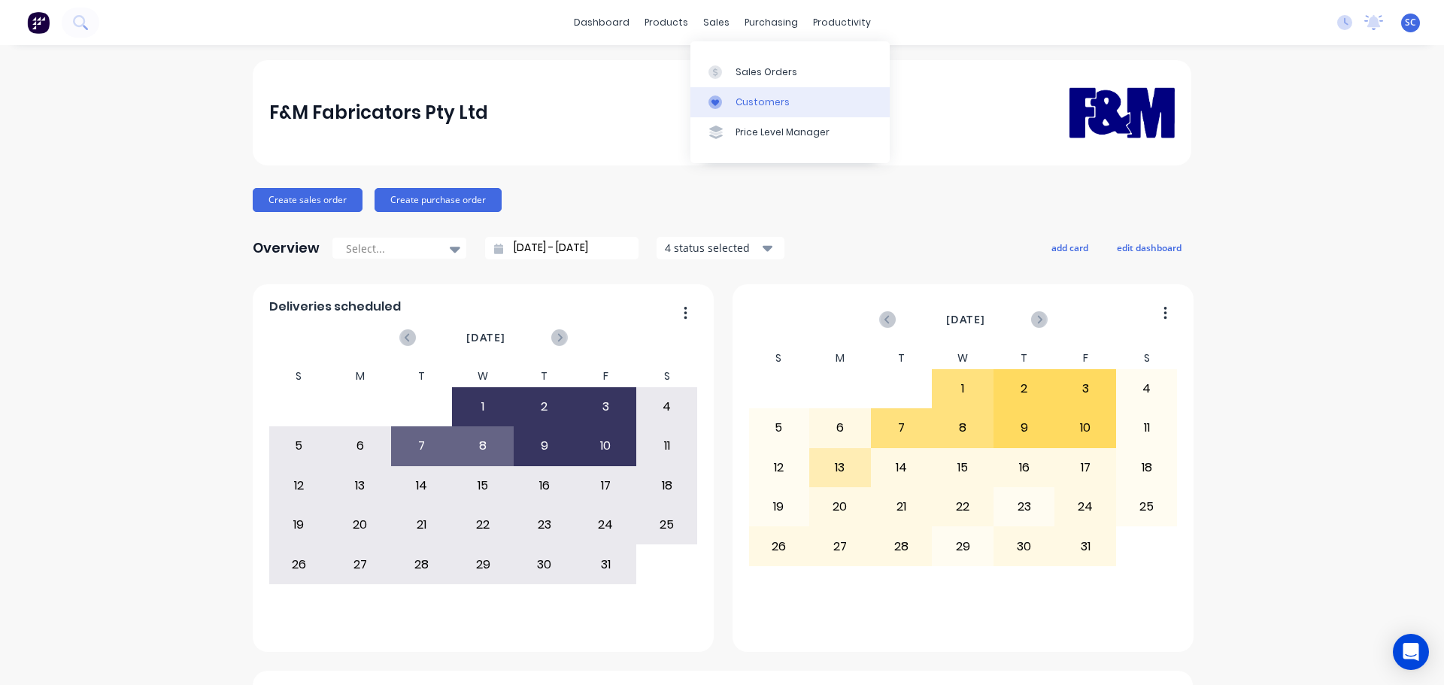
click at [746, 101] on div "Customers" at bounding box center [762, 102] width 54 height 14
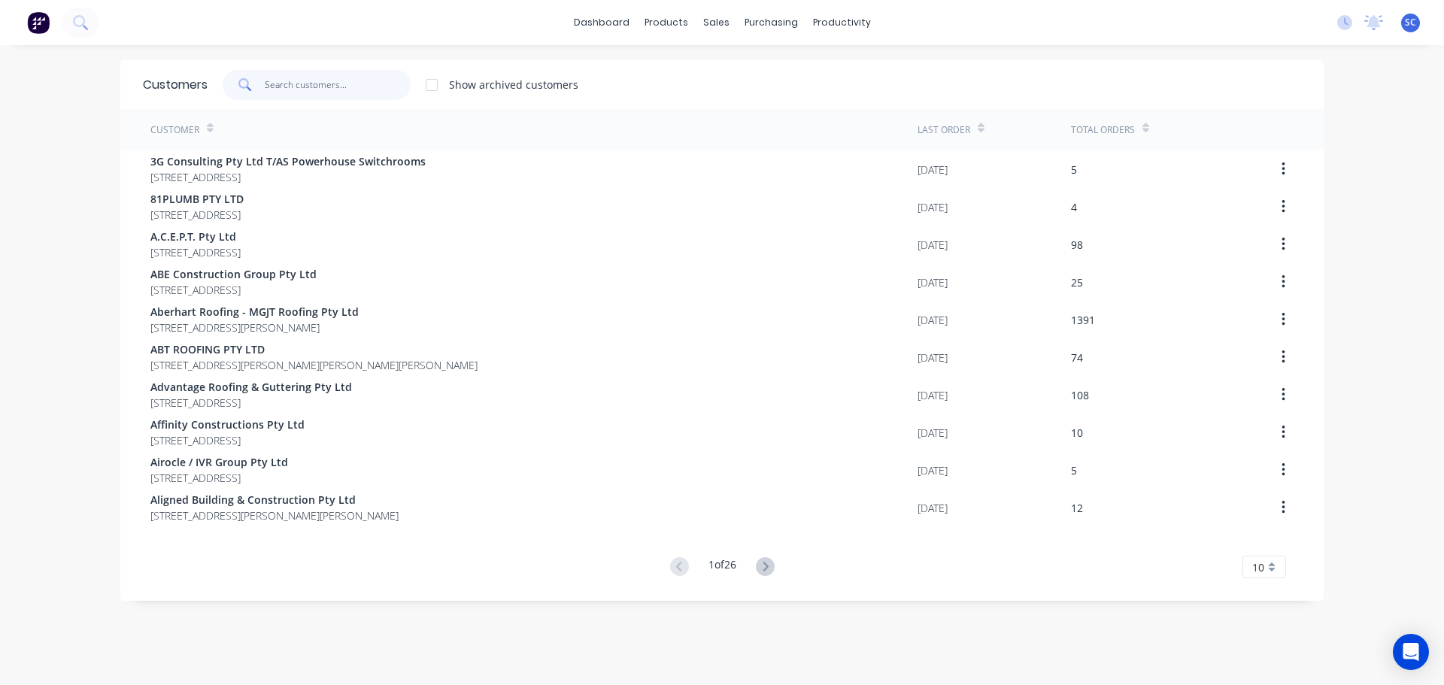
click at [295, 80] on input "text" at bounding box center [338, 85] width 147 height 30
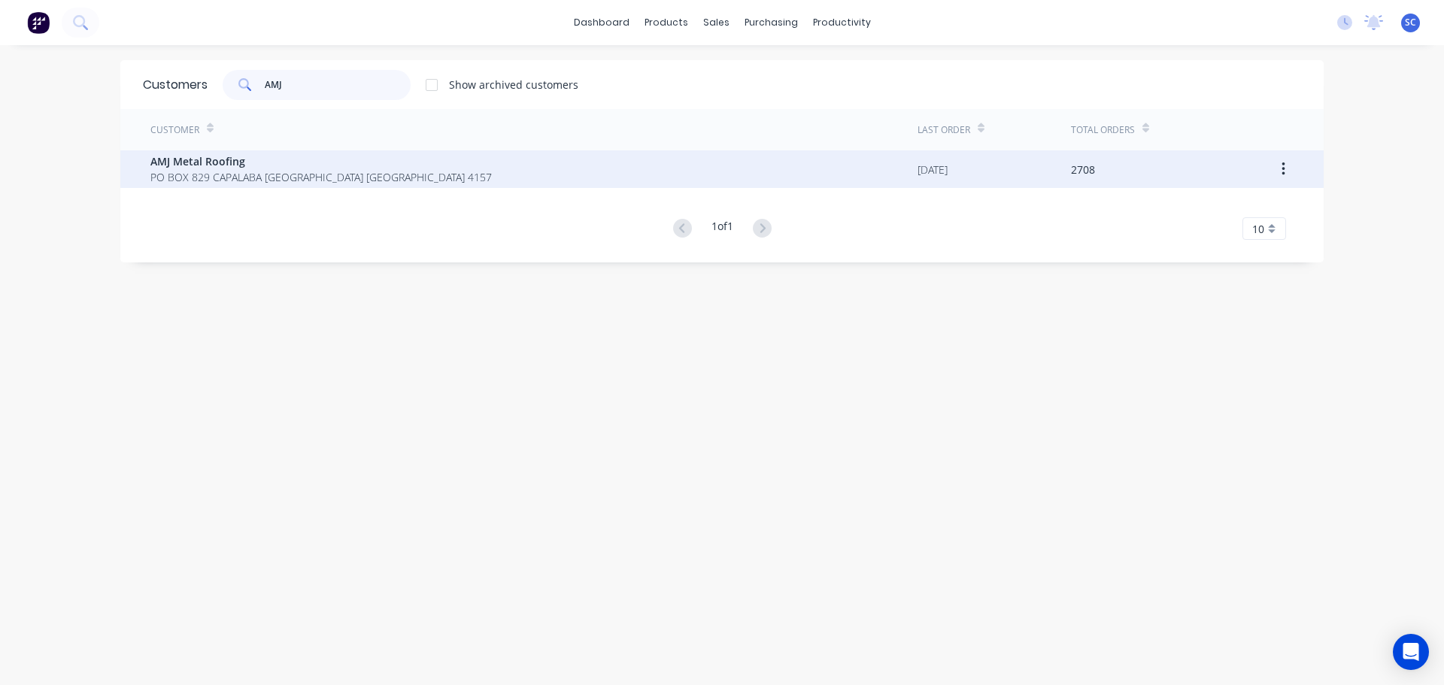
type input "AMJ"
click at [195, 170] on span "PO BOX 829 CAPALABA Queensland Australia 4157" at bounding box center [320, 177] width 341 height 16
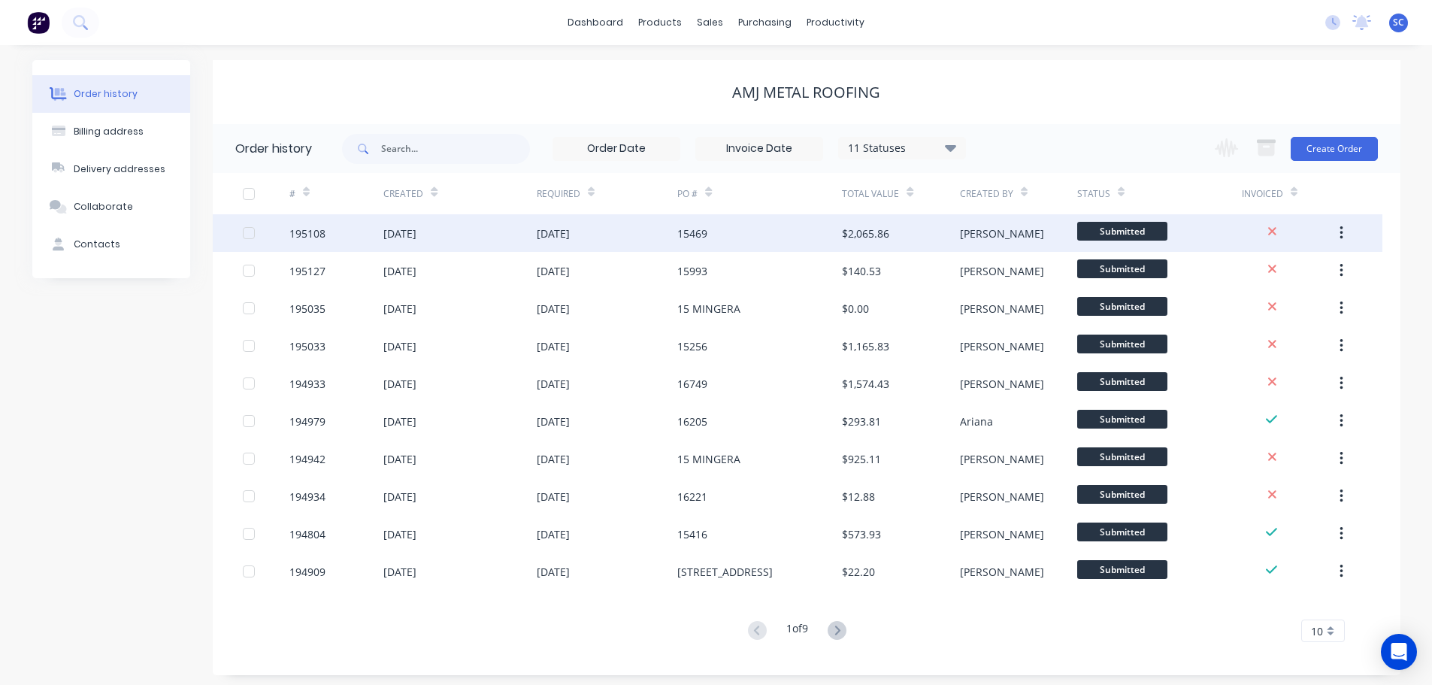
click at [540, 233] on div "10 Oct 2025" at bounding box center [553, 234] width 33 height 16
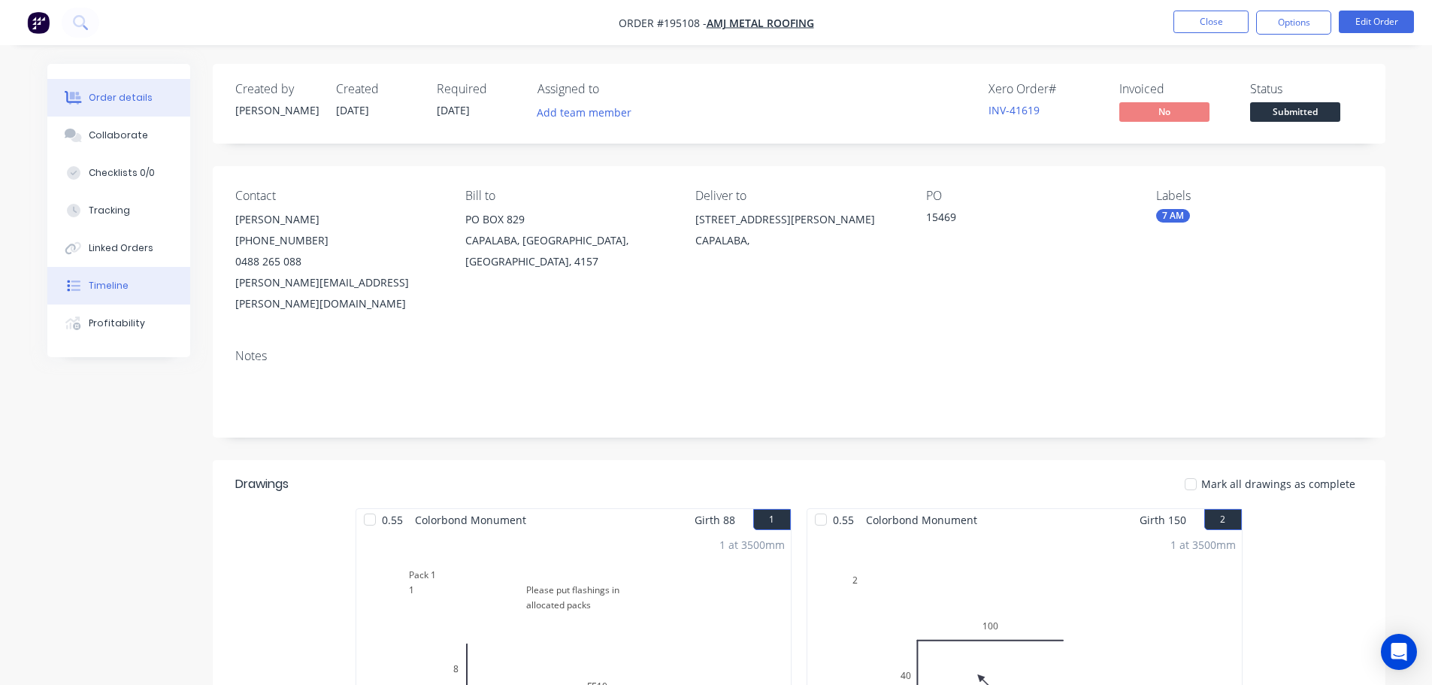
click at [95, 288] on div "Timeline" at bounding box center [109, 286] width 40 height 14
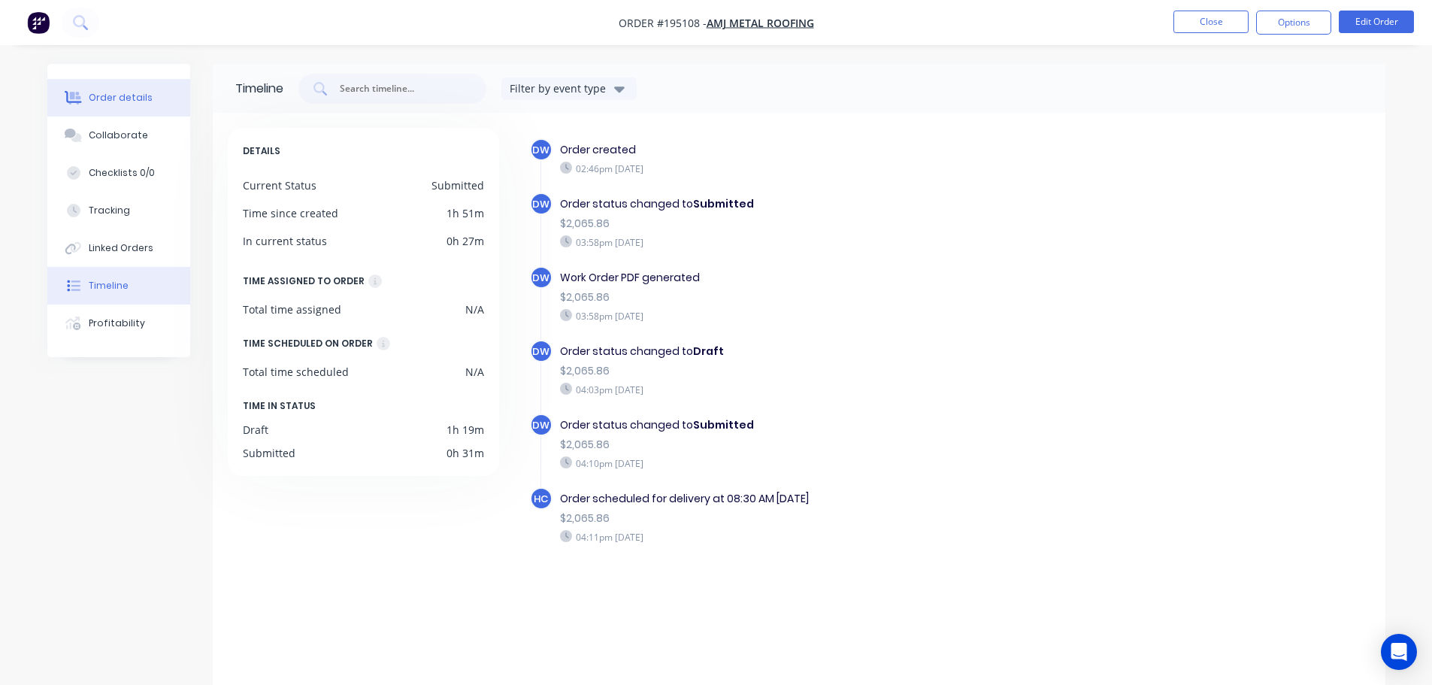
click at [120, 95] on div "Order details" at bounding box center [121, 98] width 64 height 14
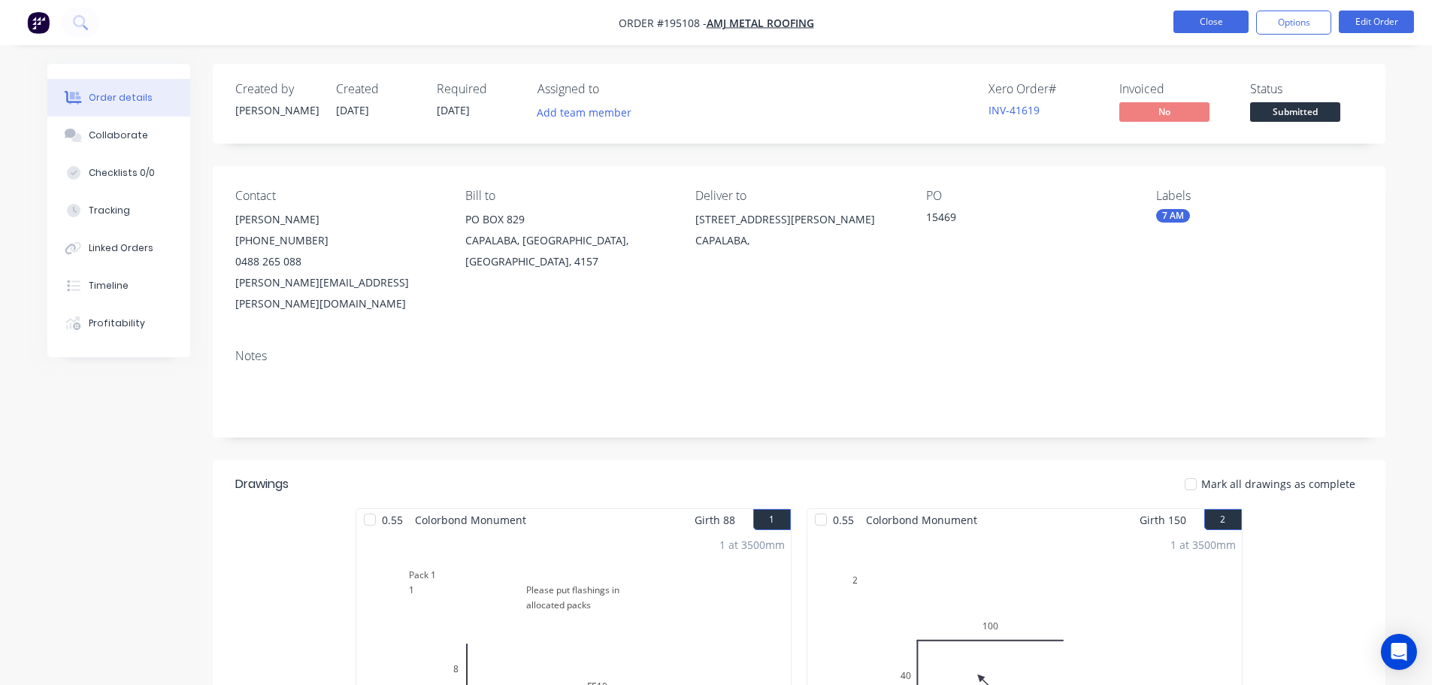
click at [1222, 18] on button "Close" at bounding box center [1211, 22] width 75 height 23
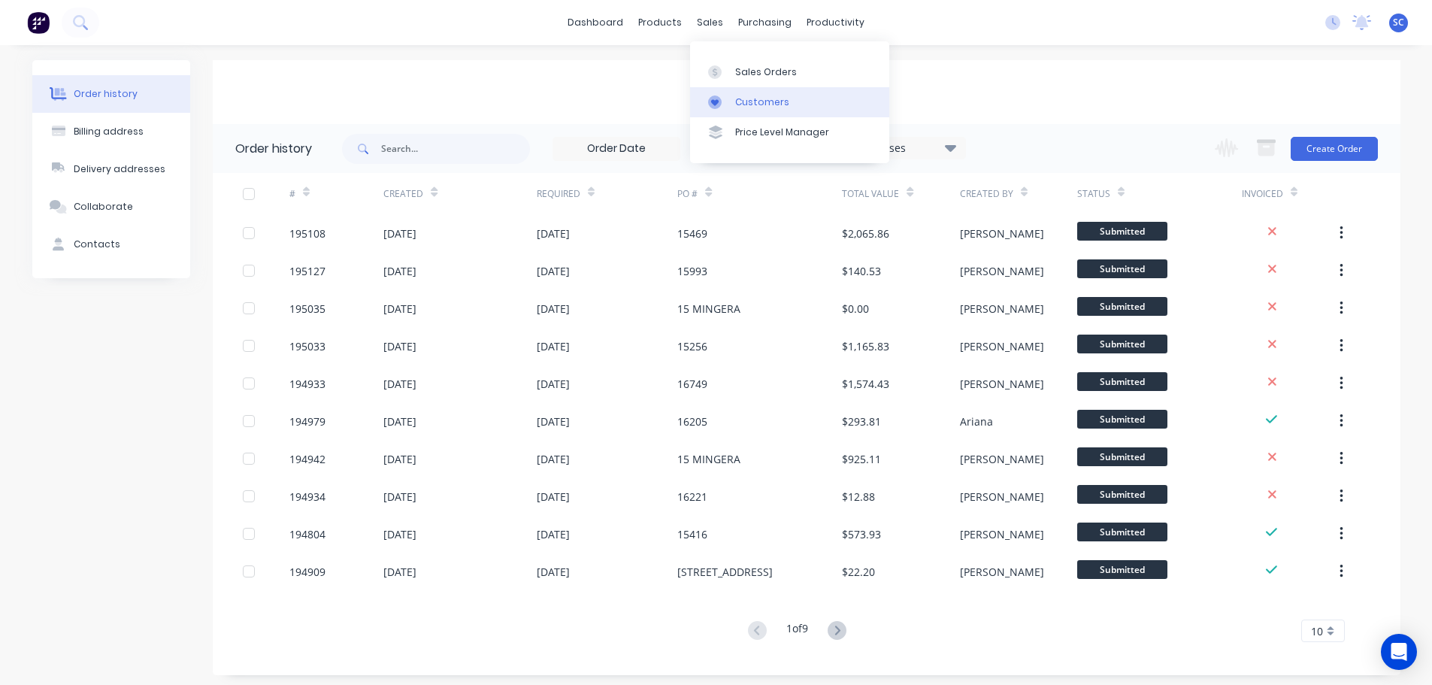
click at [760, 97] on div "Customers" at bounding box center [762, 102] width 54 height 14
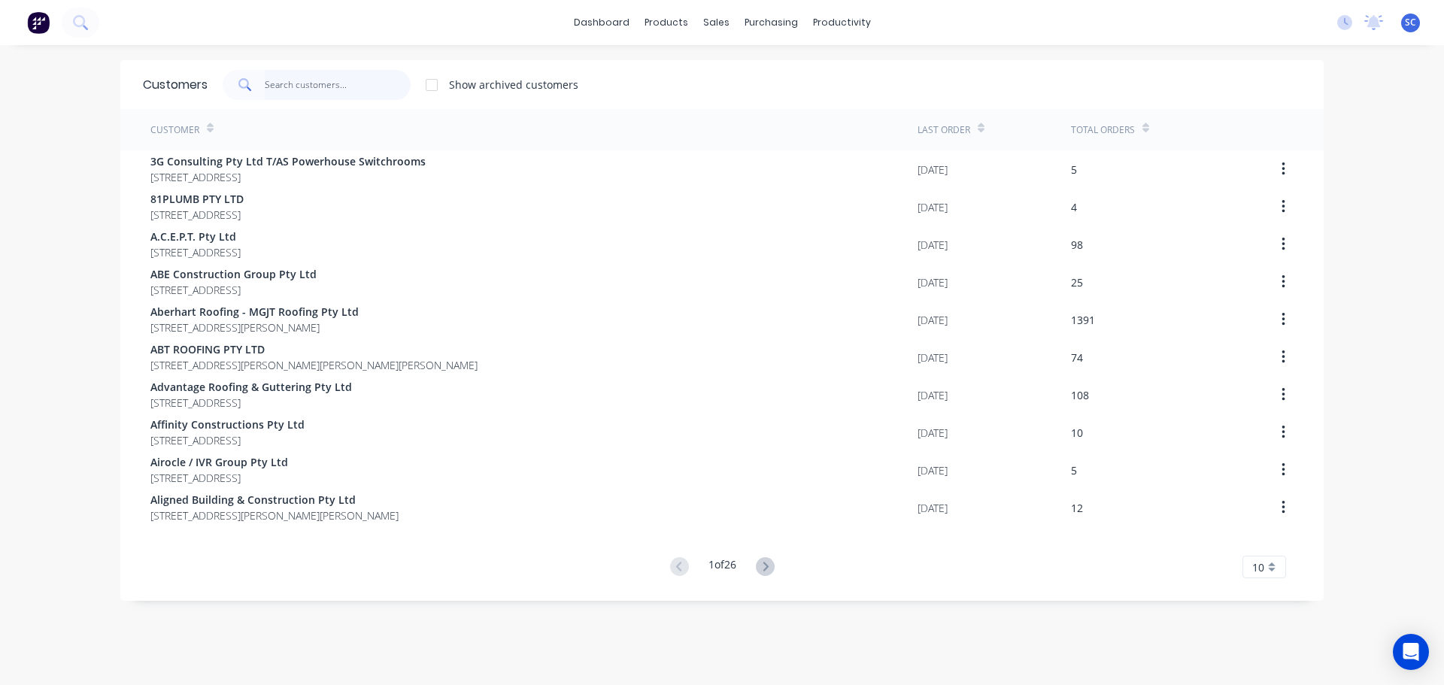
click at [320, 86] on input "text" at bounding box center [338, 85] width 147 height 30
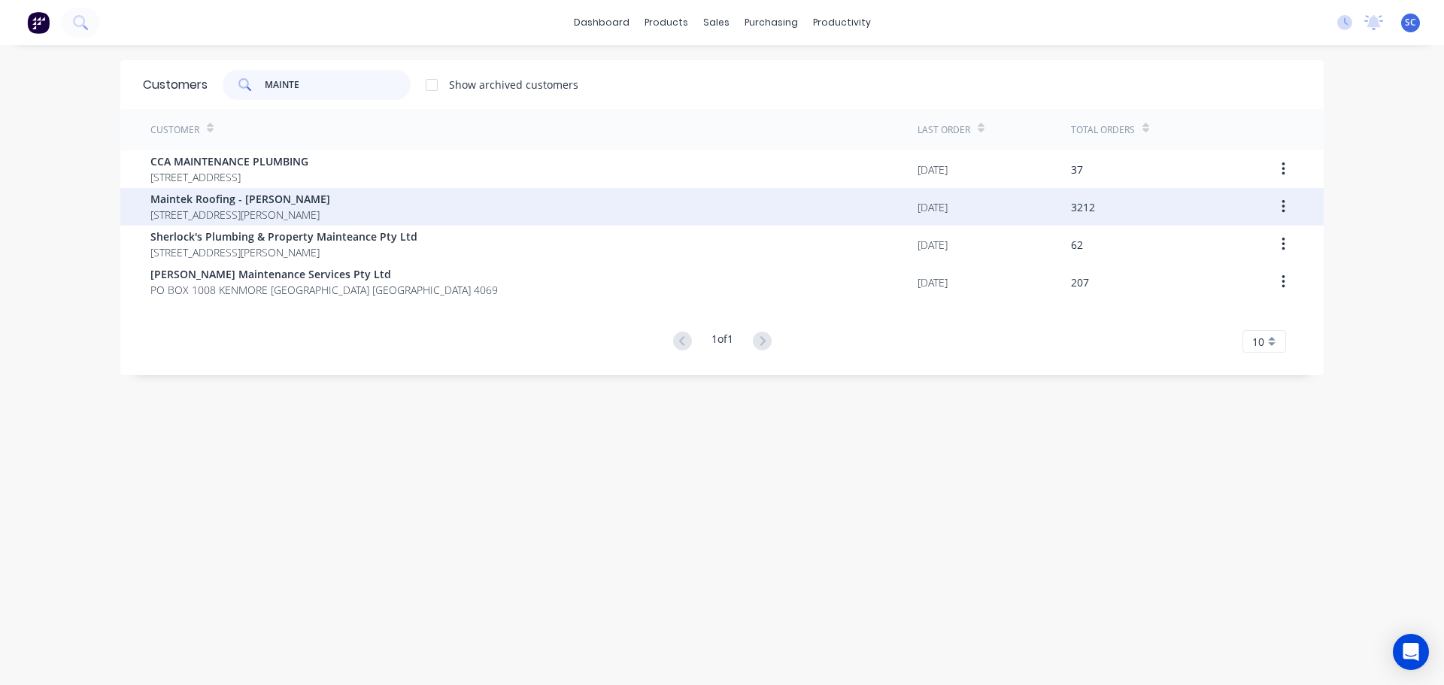
type input "MAINTE"
click at [243, 202] on span "Maintek Roofing - Shaun Rahurahu" at bounding box center [240, 199] width 180 height 16
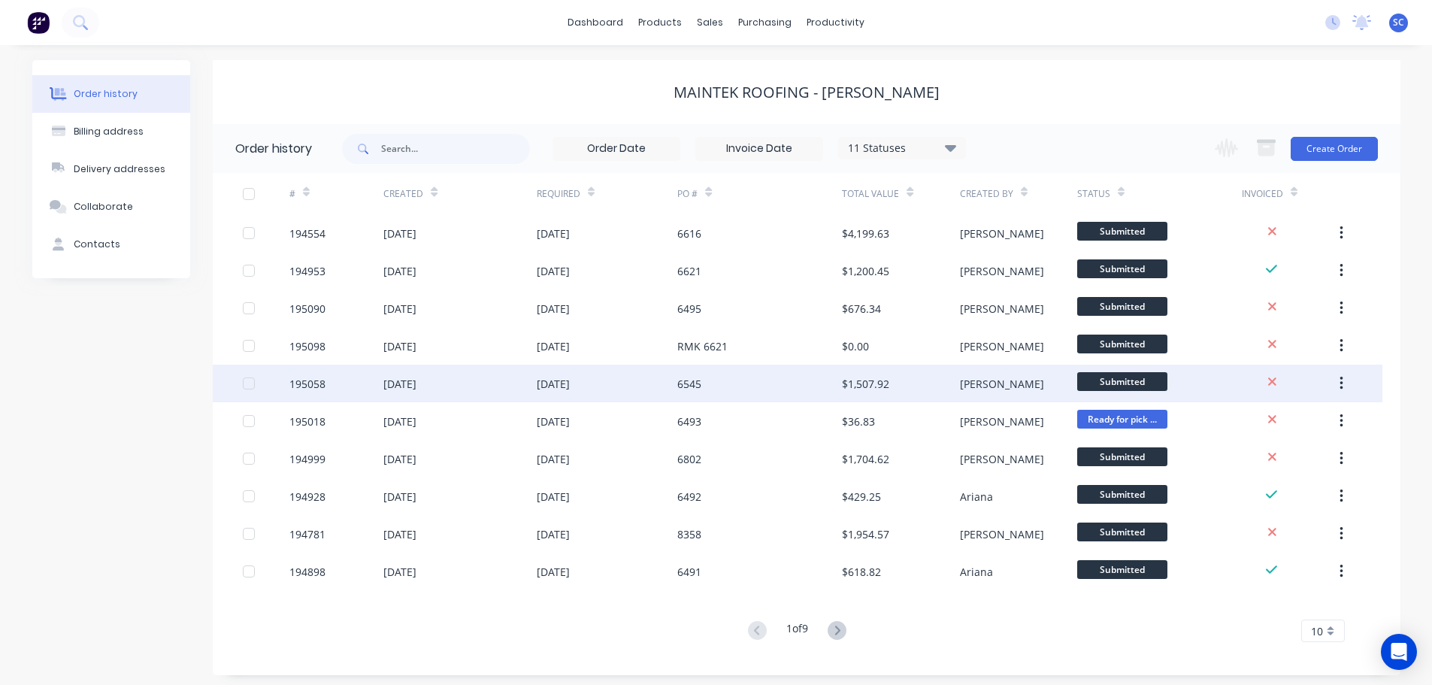
click at [523, 384] on div "09 Oct 2025" at bounding box center [459, 384] width 153 height 38
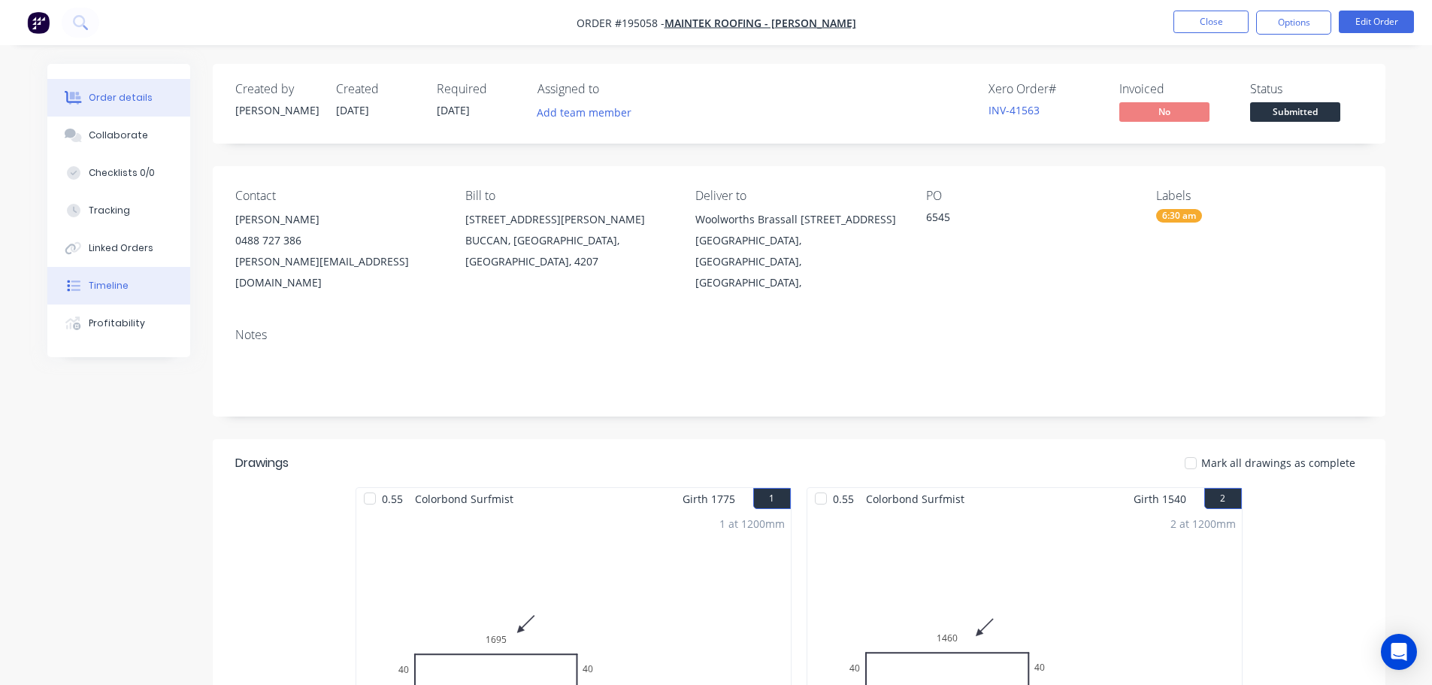
click at [108, 289] on div "Timeline" at bounding box center [109, 286] width 40 height 14
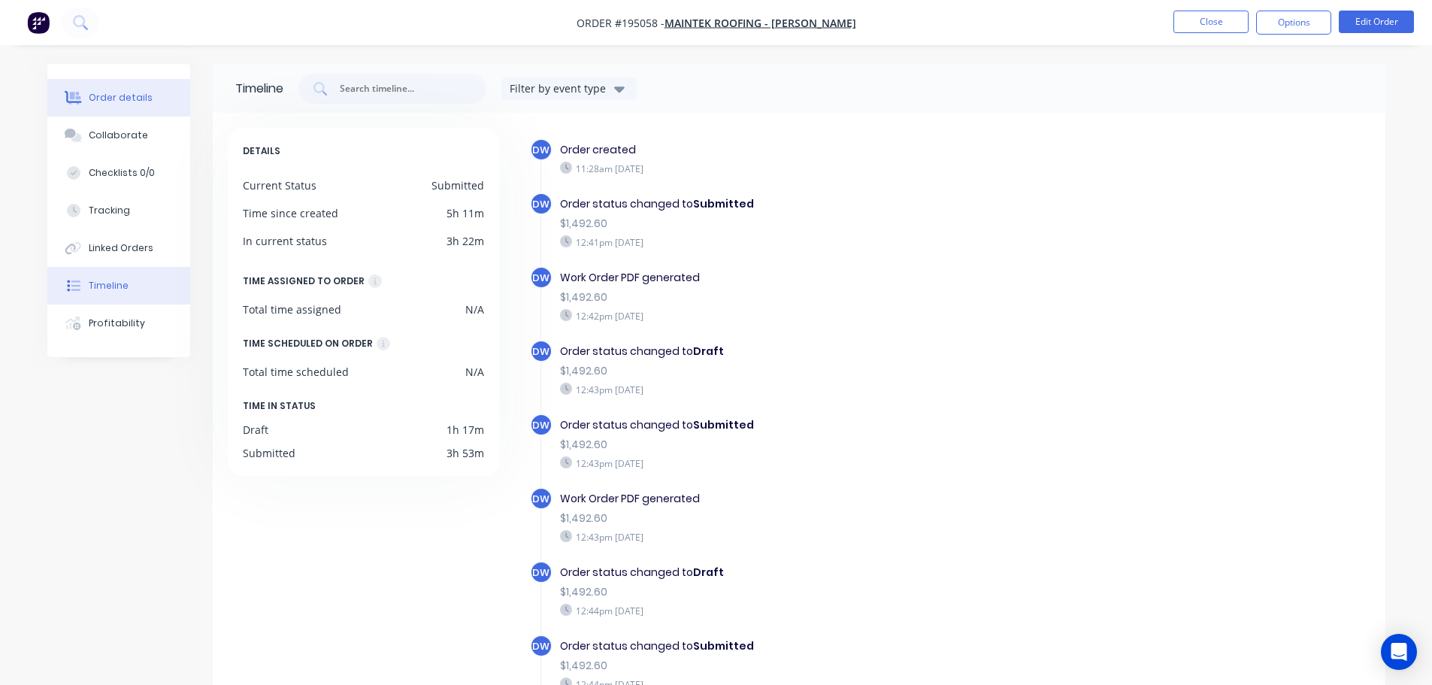
click at [122, 95] on div "Order details" at bounding box center [121, 98] width 64 height 14
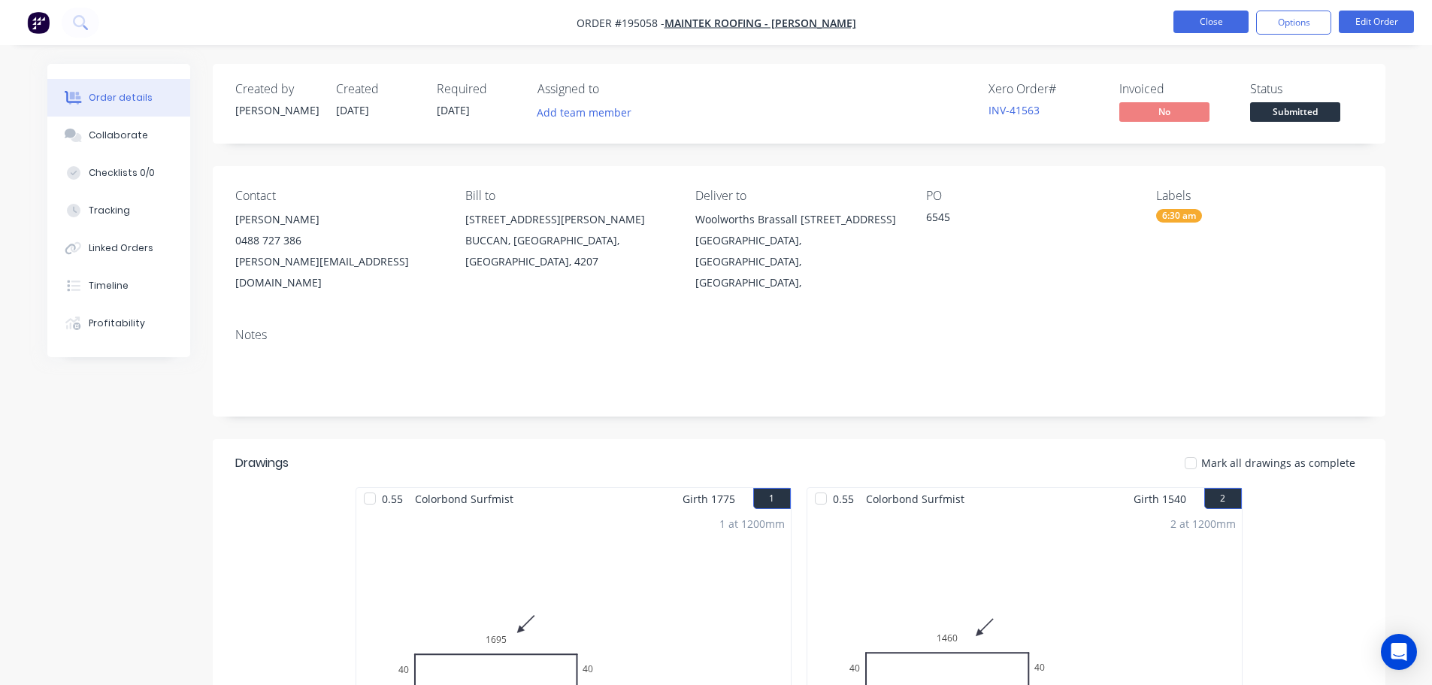
click at [1211, 17] on button "Close" at bounding box center [1211, 22] width 75 height 23
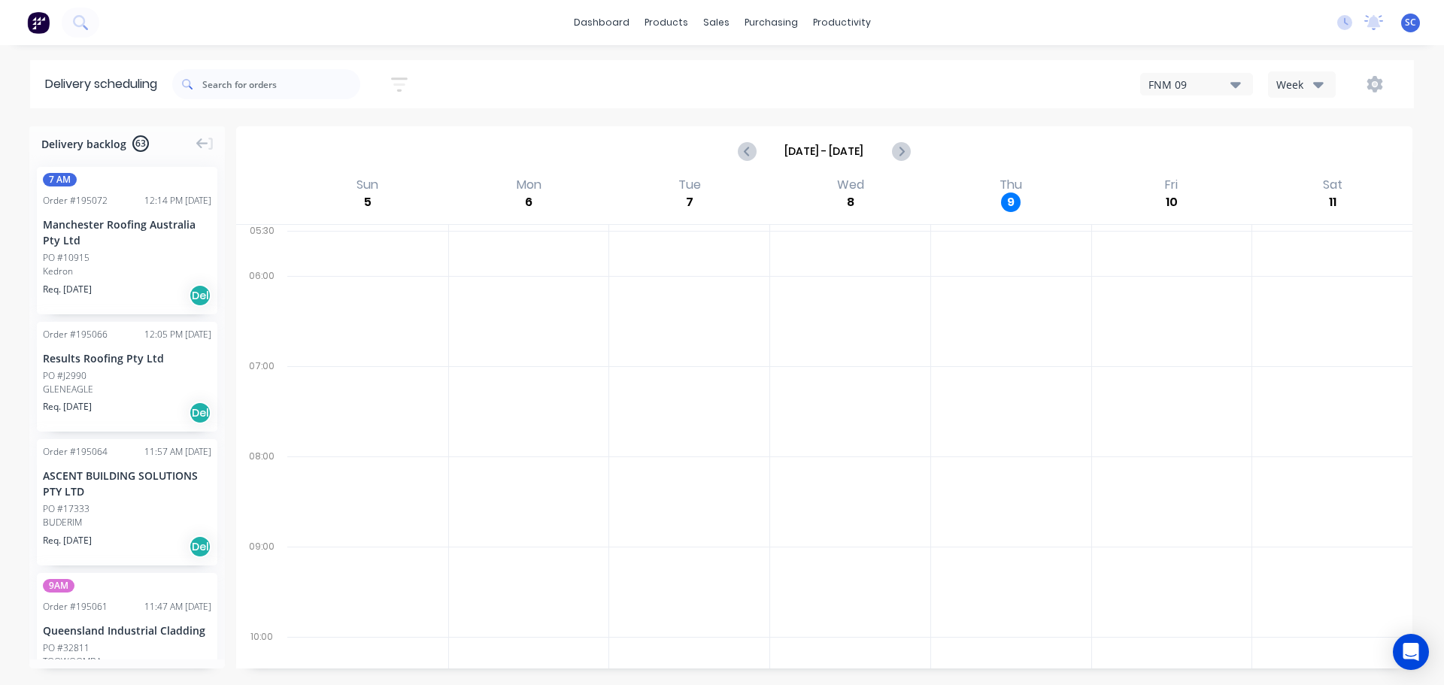
click at [404, 80] on icon "button" at bounding box center [399, 84] width 17 height 19
drag, startPoint x: 337, startPoint y: 144, endPoint x: 336, endPoint y: 151, distance: 7.6
click at [336, 144] on input "[DATE] - [DATE]" at bounding box center [330, 141] width 140 height 23
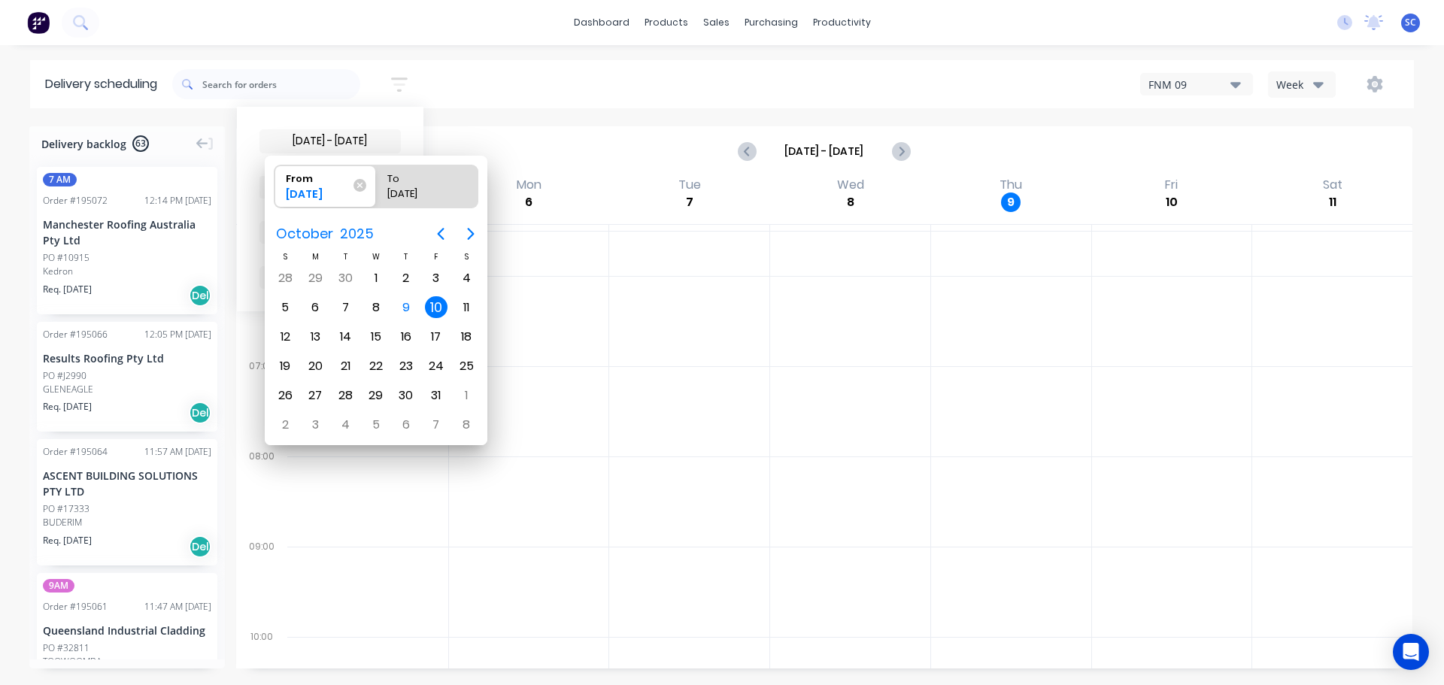
click at [436, 306] on div "10" at bounding box center [436, 307] width 23 height 23
radio input "false"
radio input "true"
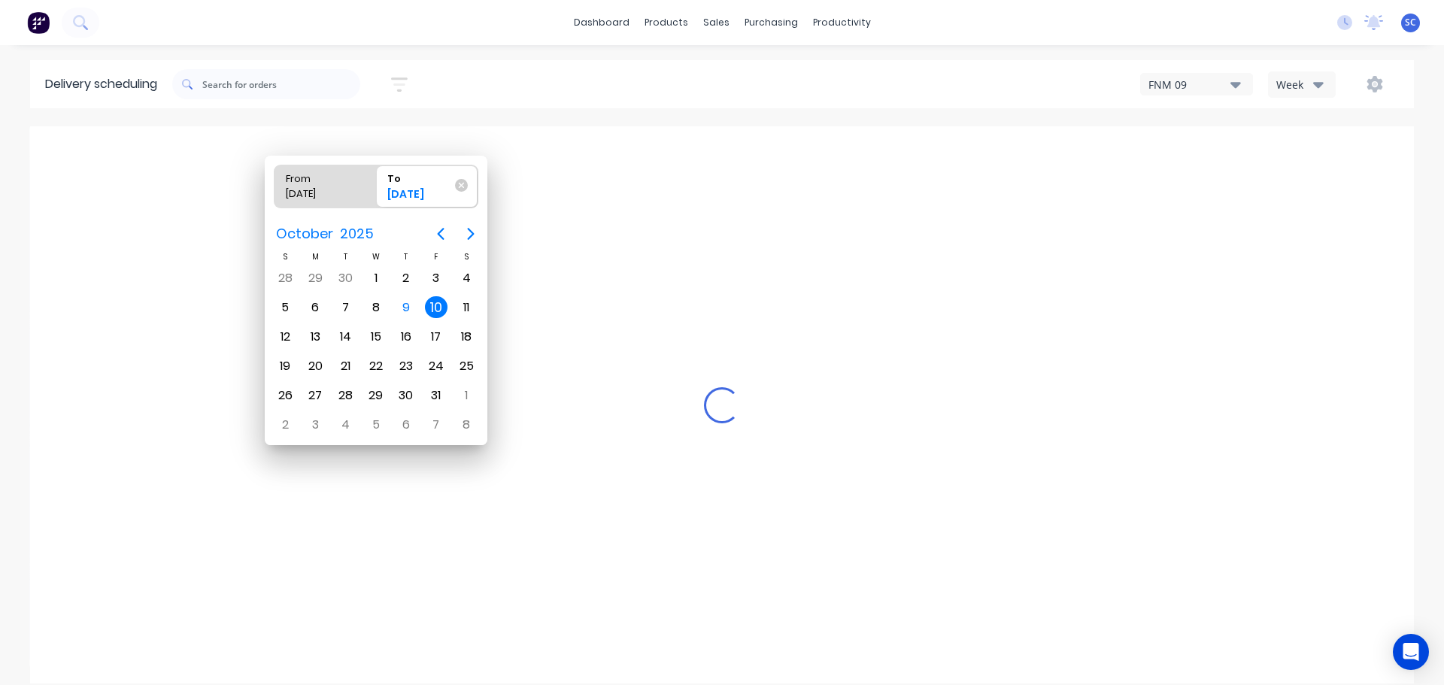
click at [436, 306] on div "10" at bounding box center [436, 307] width 23 height 23
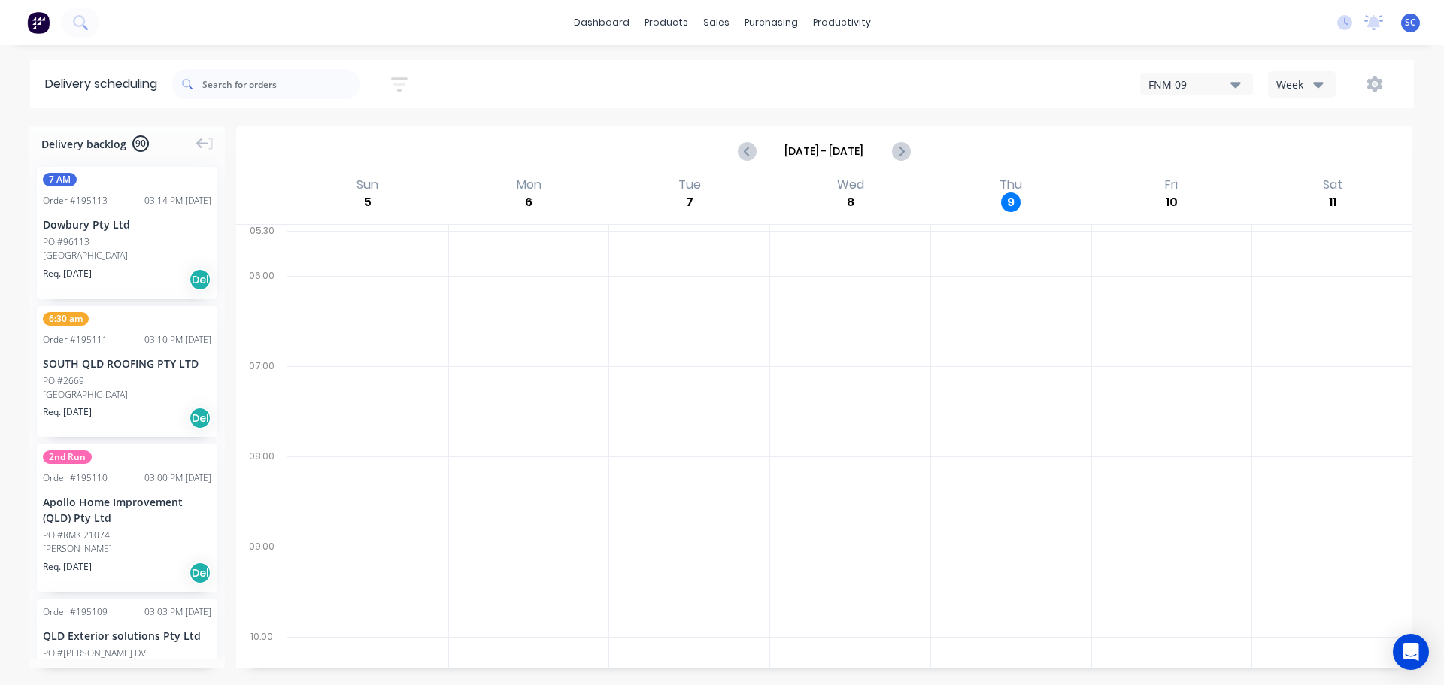
click at [401, 78] on icon "button" at bounding box center [399, 84] width 17 height 14
click at [320, 137] on input "10/10/25 - 10/10/25" at bounding box center [330, 141] width 140 height 23
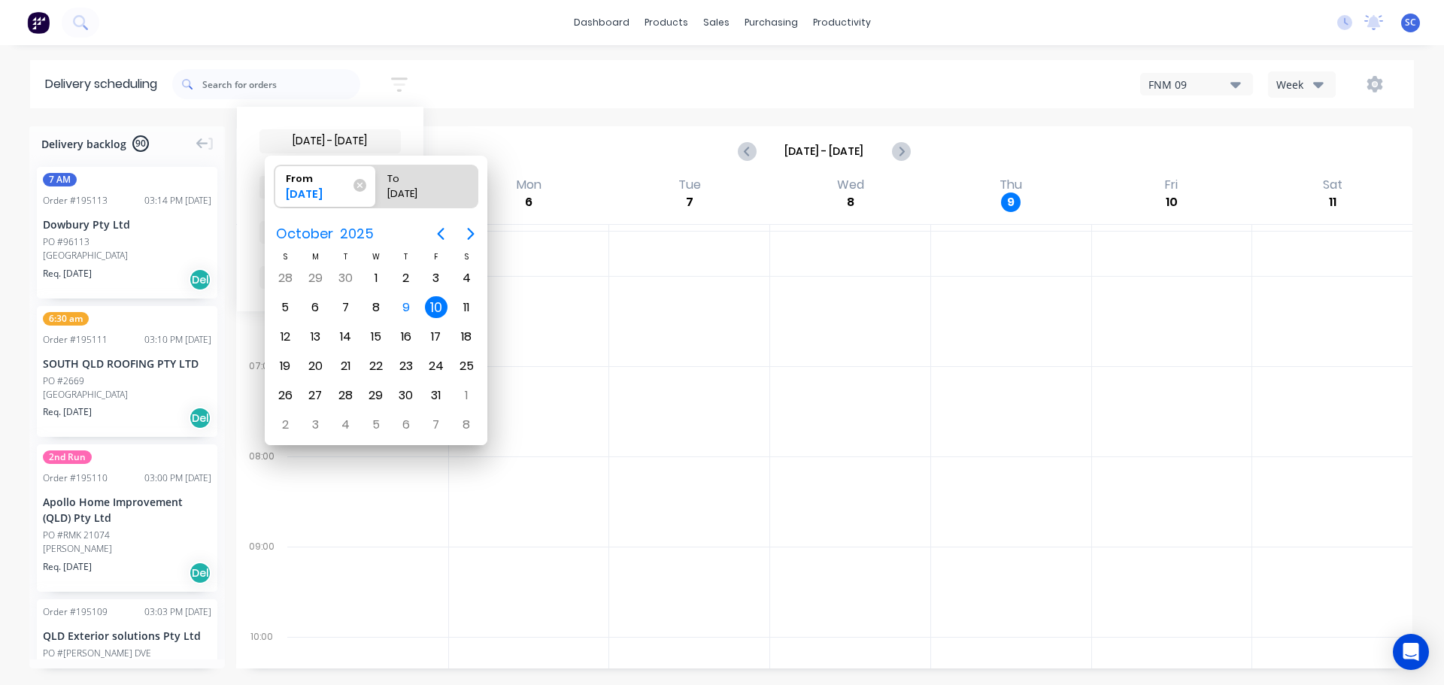
click at [439, 308] on div "10" at bounding box center [436, 307] width 23 height 23
radio input "false"
radio input "true"
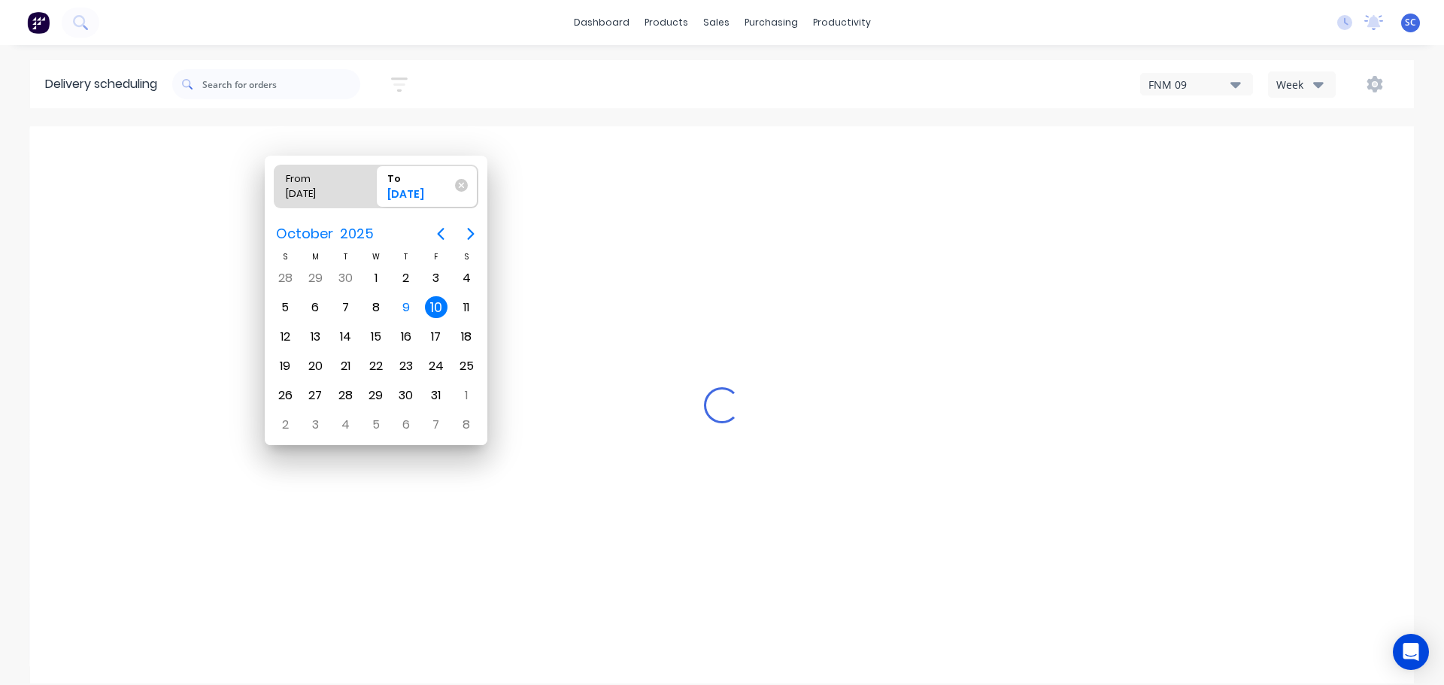
click at [433, 305] on div "10" at bounding box center [436, 307] width 23 height 23
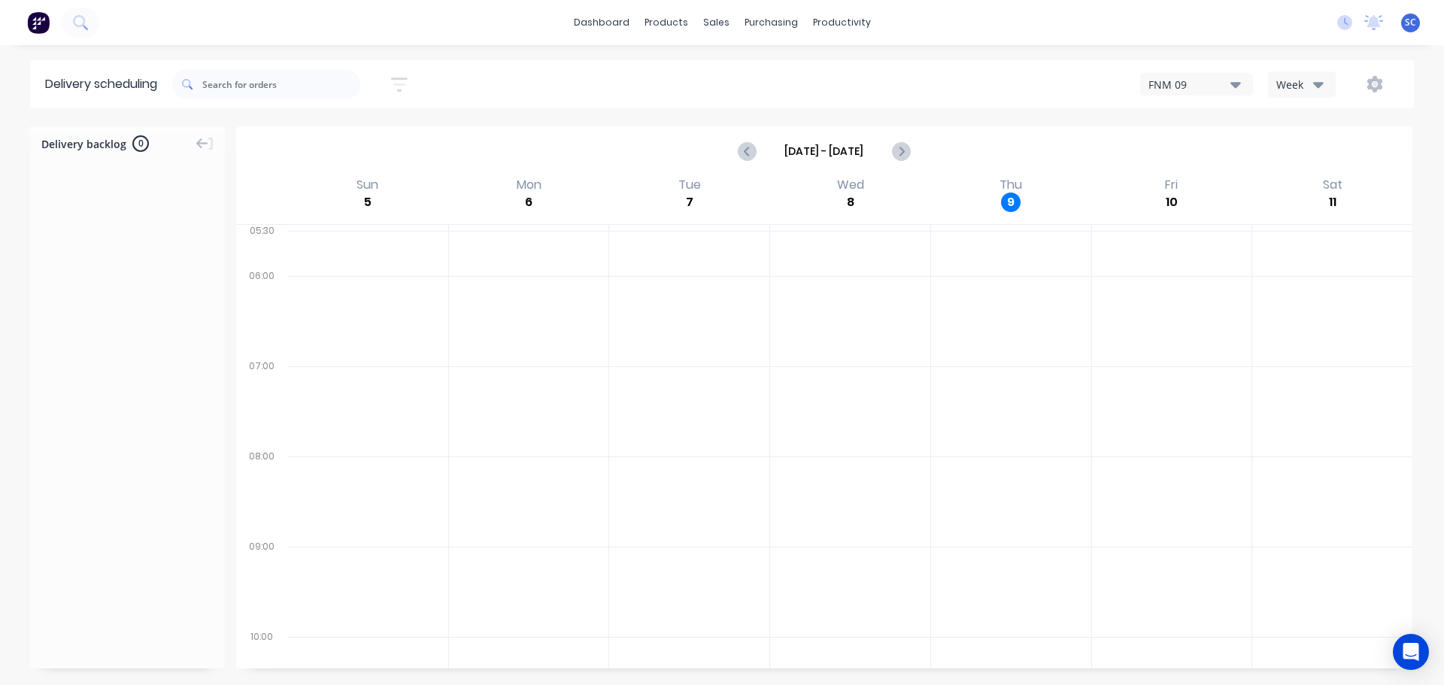
click at [1316, 83] on icon "button" at bounding box center [1318, 85] width 11 height 6
click at [1312, 150] on div "Vehicle" at bounding box center [1342, 154] width 149 height 30
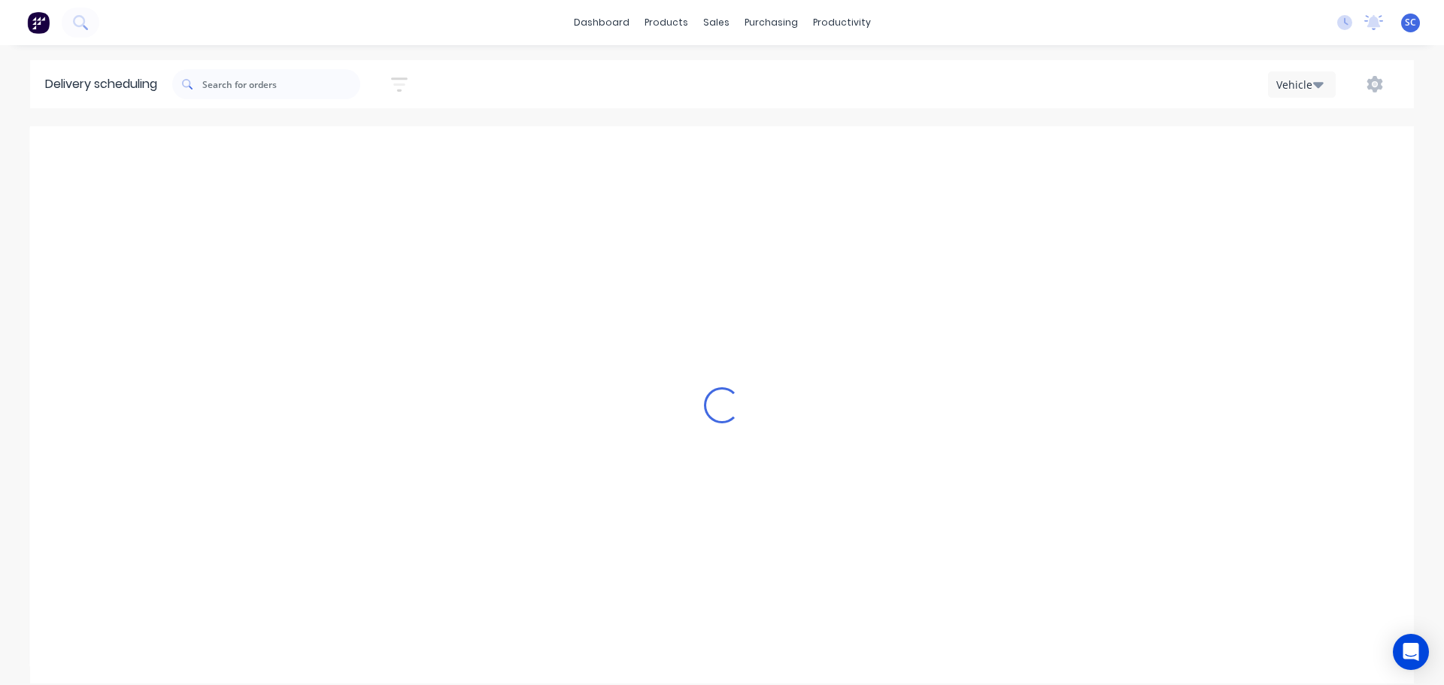
scroll to position [0, 1]
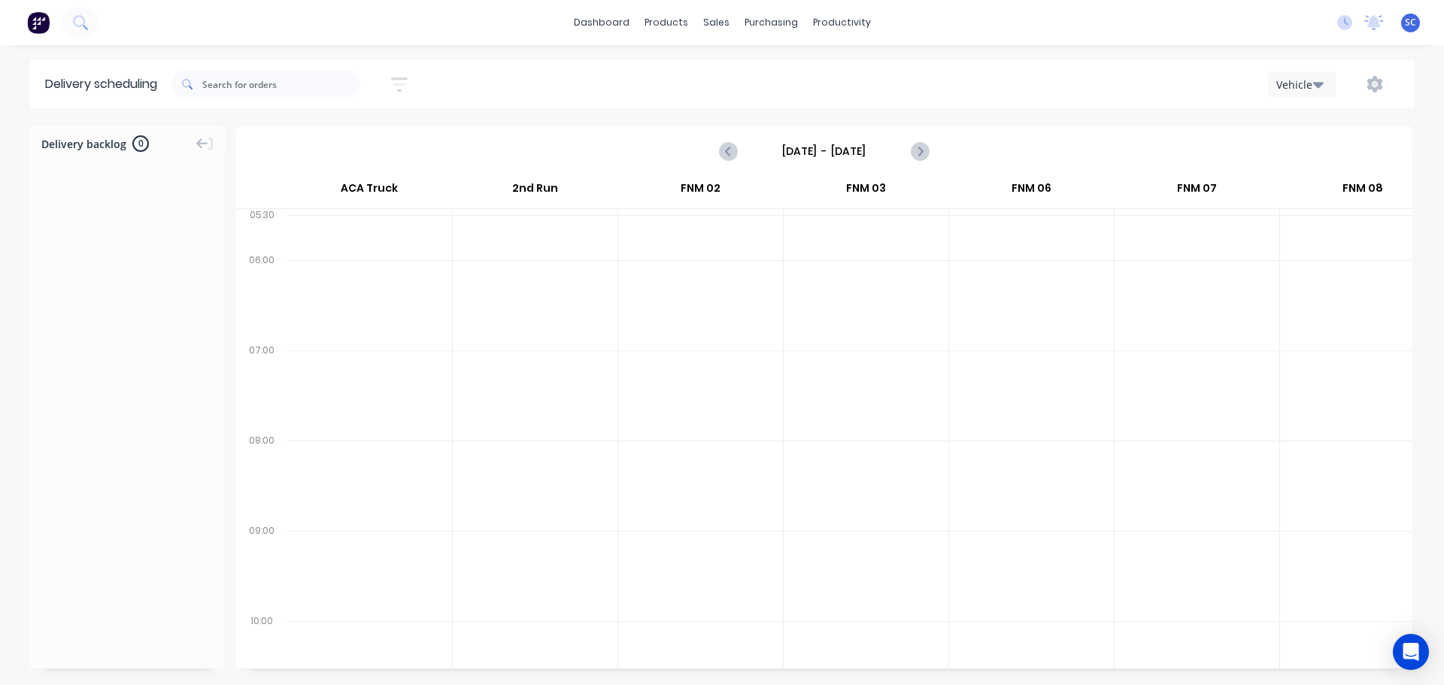
click at [794, 152] on input "Sunday - 05/10/25" at bounding box center [824, 151] width 149 height 23
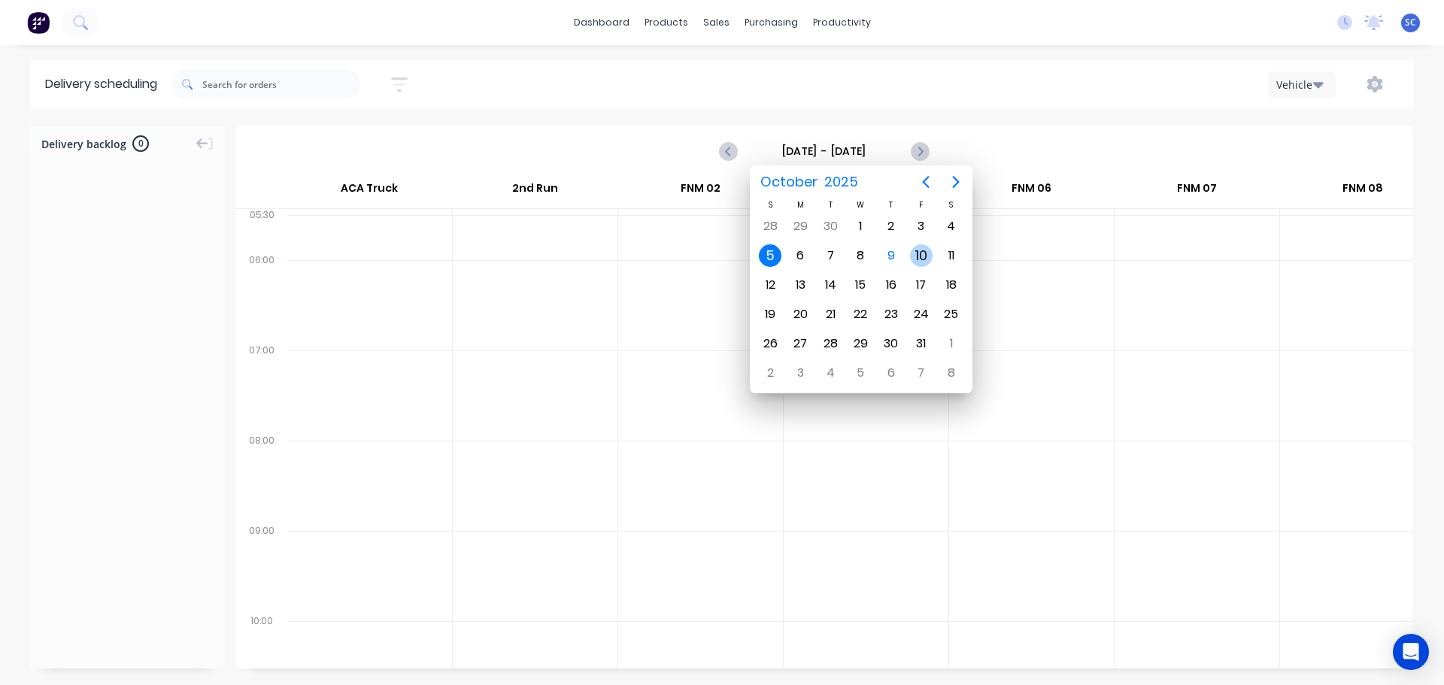
click at [923, 258] on div "10" at bounding box center [921, 255] width 23 height 23
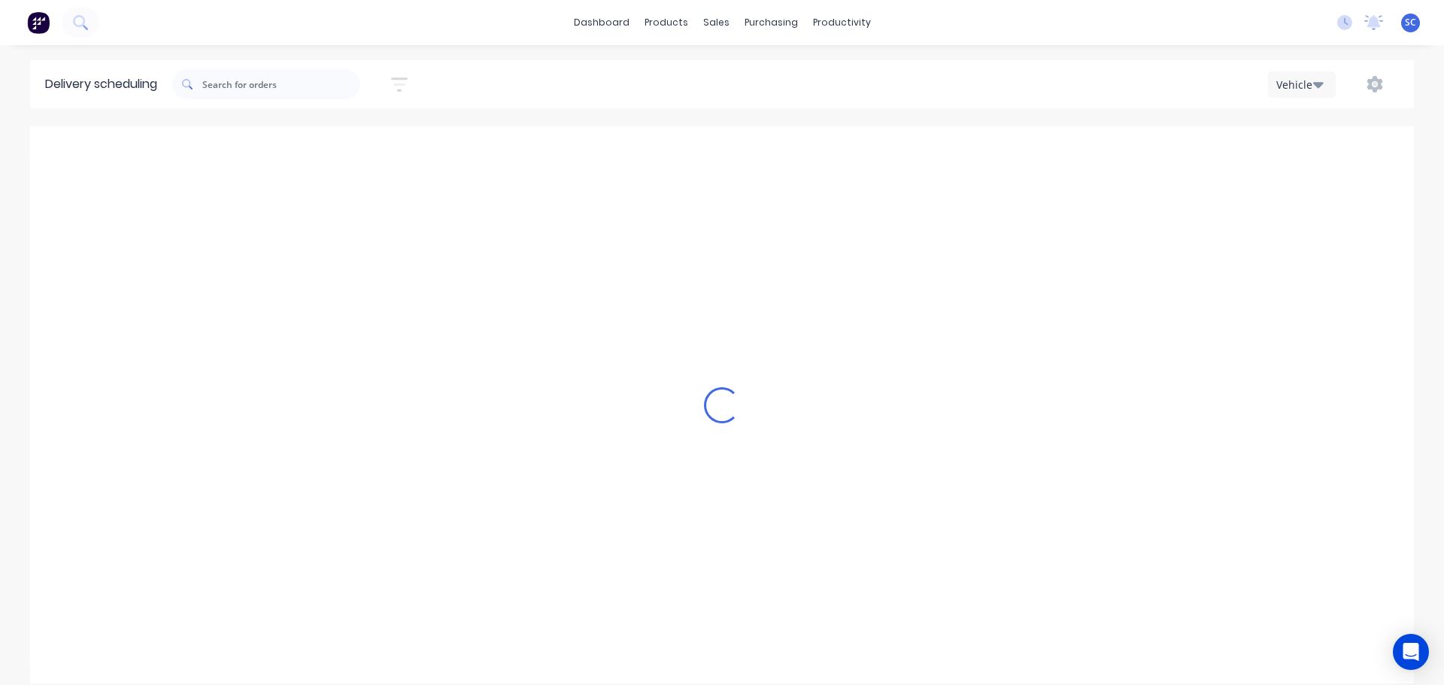
type input "Friday - 10/10/25"
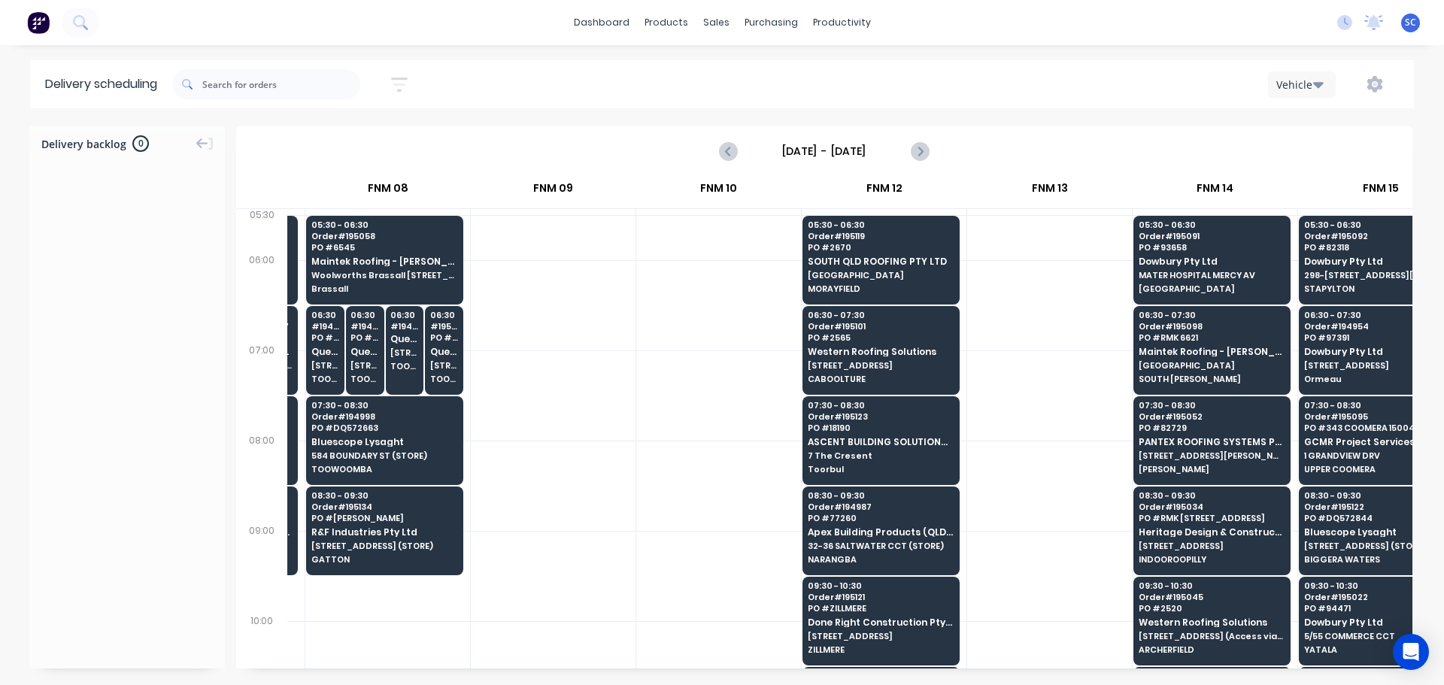
scroll to position [0, 1950]
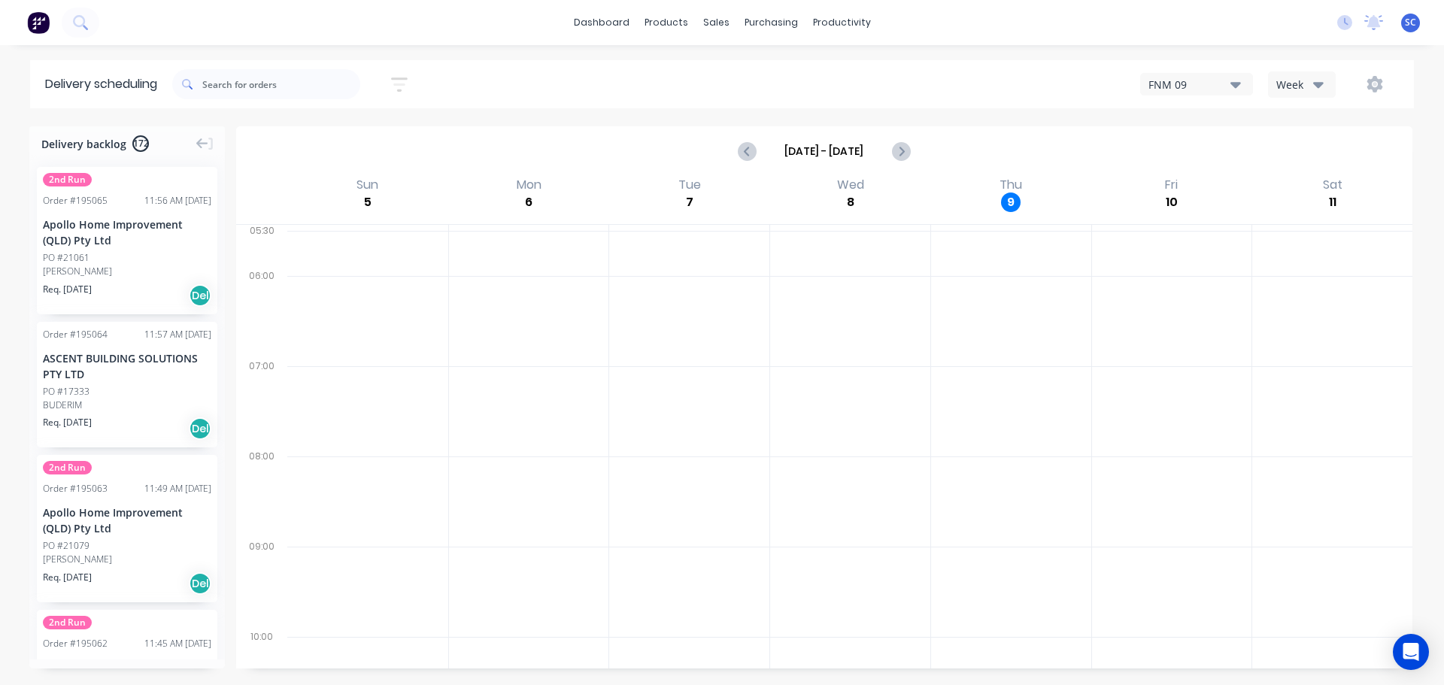
click at [399, 77] on icon "button" at bounding box center [399, 84] width 17 height 14
click at [353, 139] on input at bounding box center [330, 141] width 140 height 23
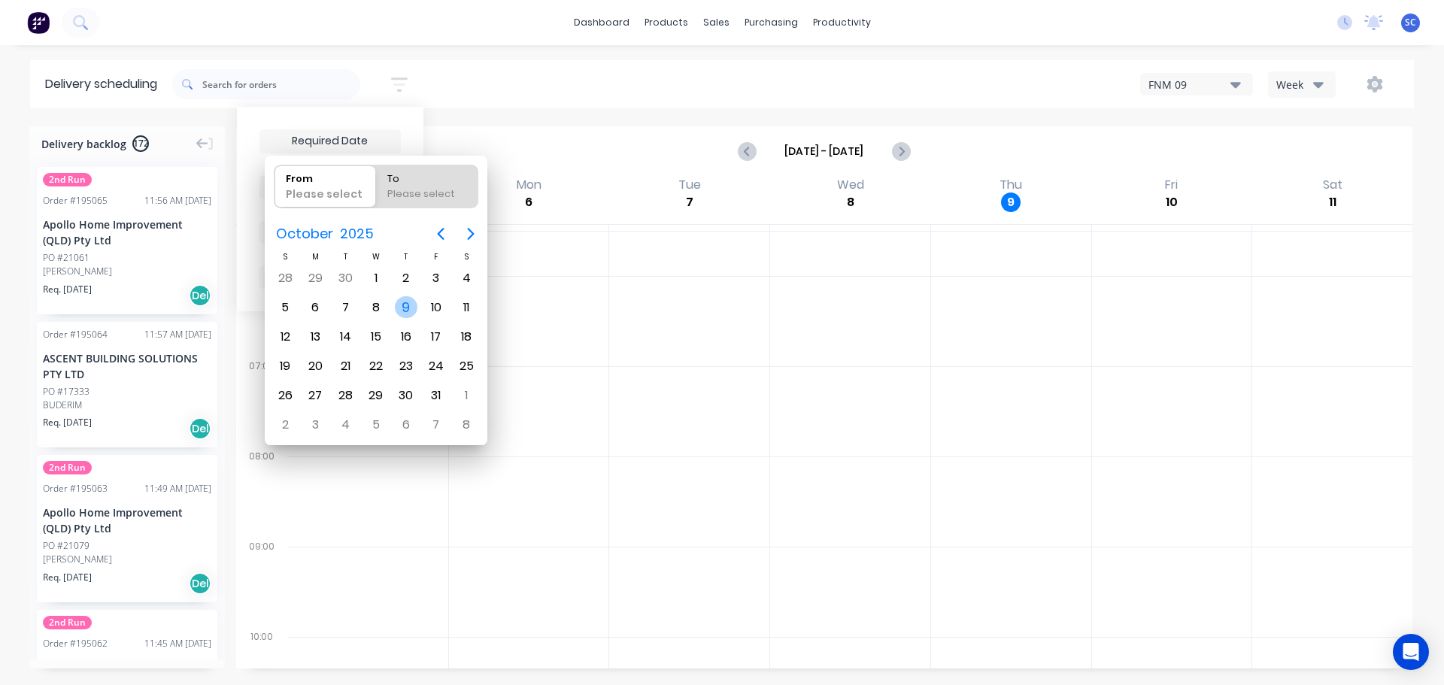
click at [403, 305] on div "9" at bounding box center [406, 307] width 23 height 23
type input "[DATE]"
radio input "false"
radio input "true"
click at [403, 305] on div "9" at bounding box center [406, 307] width 23 height 23
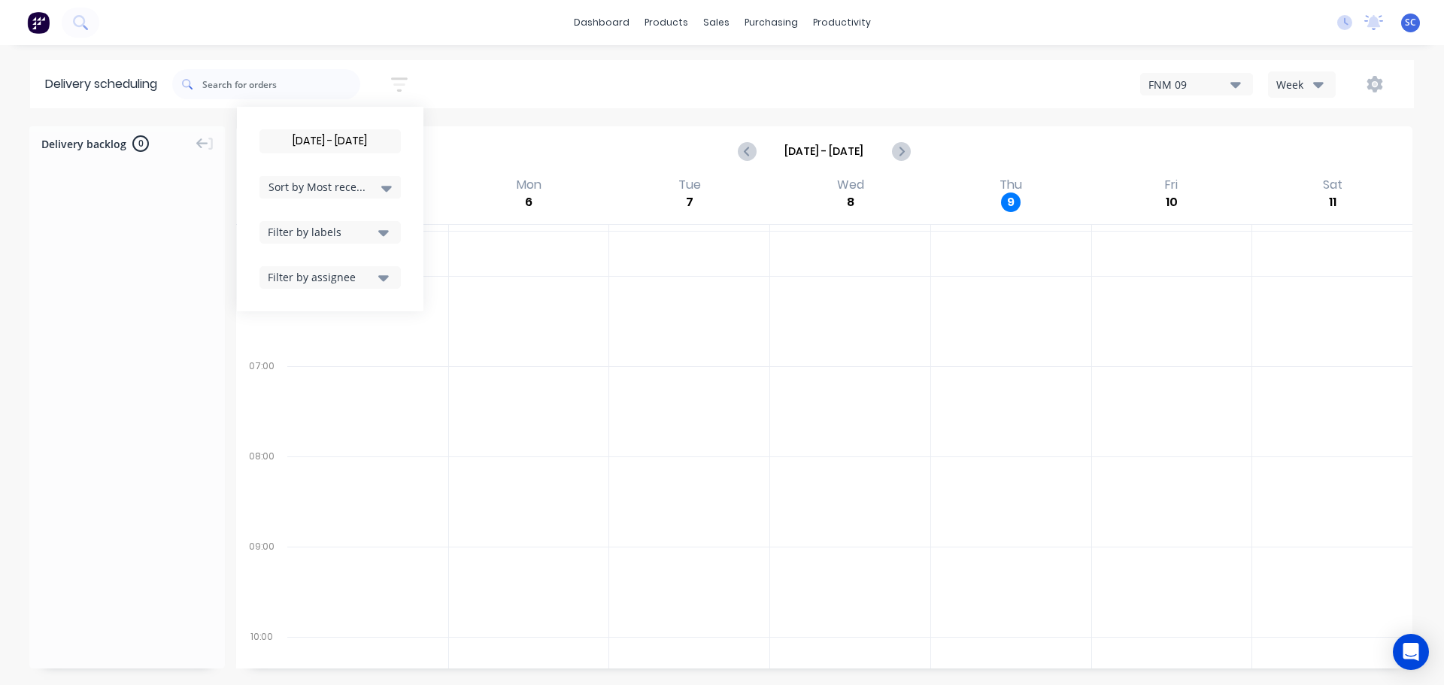
click at [331, 132] on input "[DATE] - [DATE]" at bounding box center [330, 141] width 140 height 23
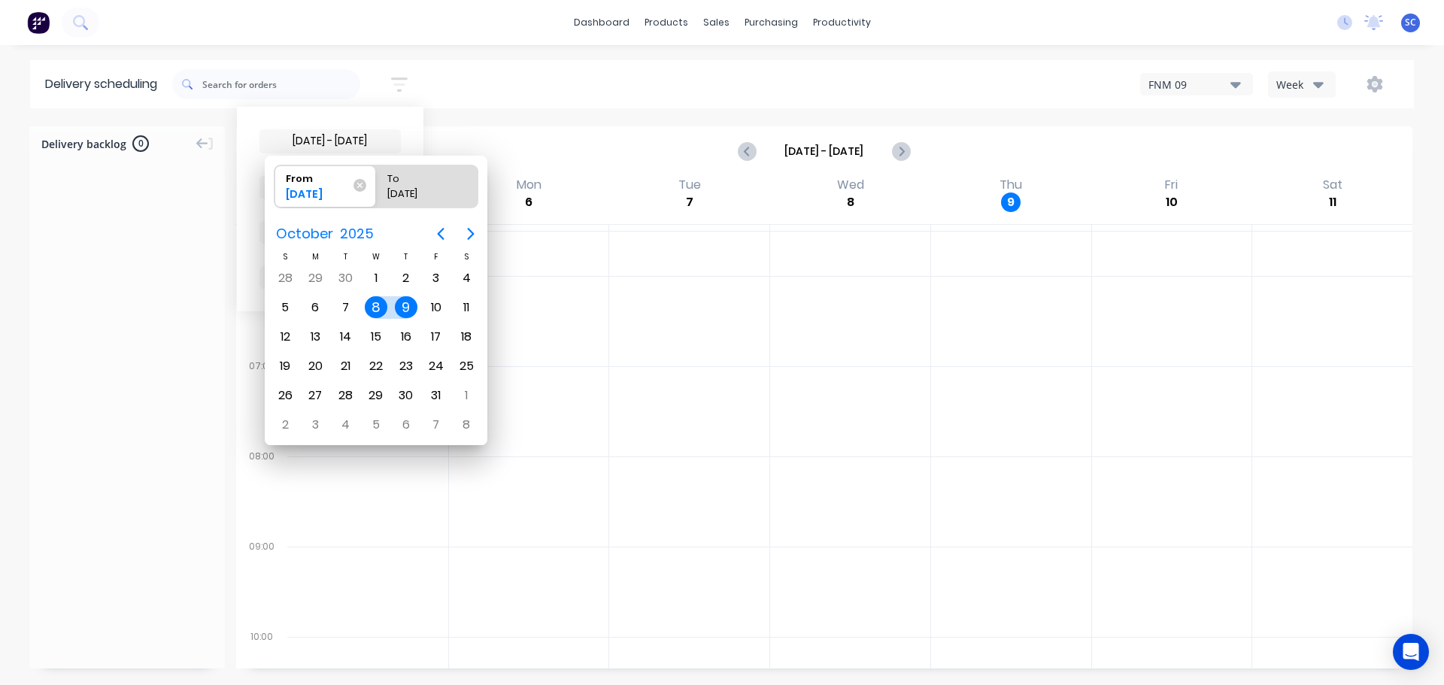
click at [409, 308] on div "9" at bounding box center [406, 307] width 23 height 23
type input "[DATE] - [DATE]"
radio input "false"
radio input "true"
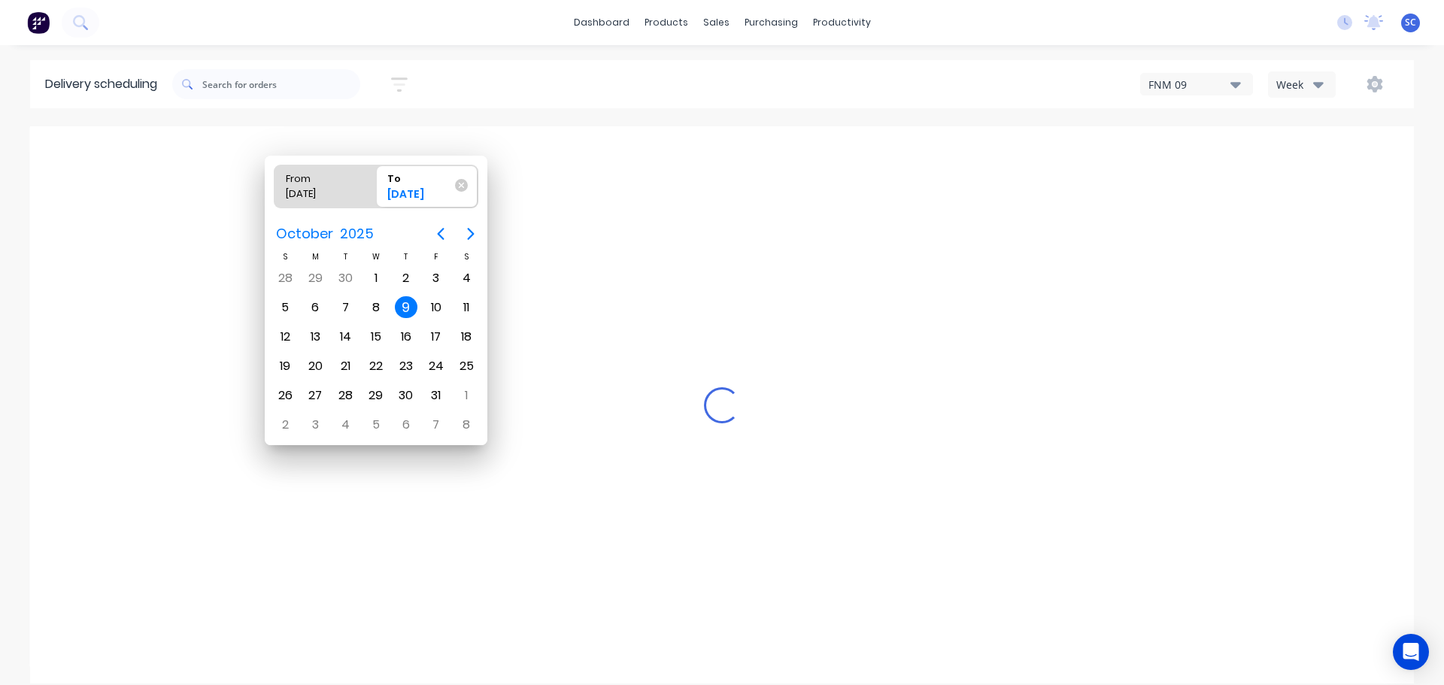
click at [405, 307] on div "9" at bounding box center [406, 307] width 23 height 23
